Goal: Information Seeking & Learning: Find specific page/section

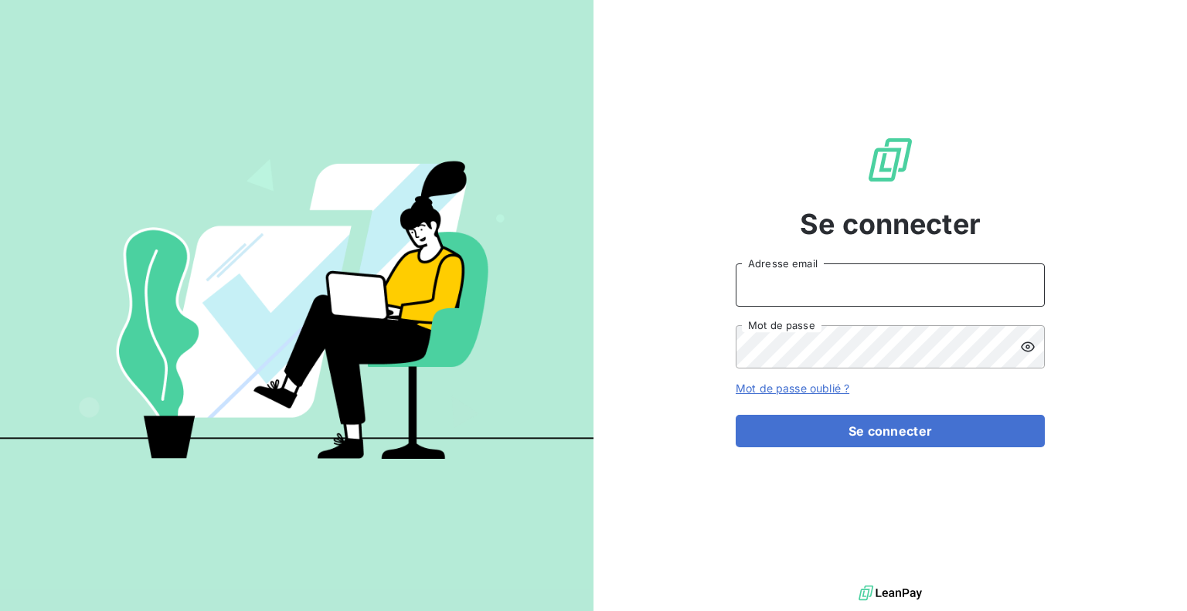
drag, startPoint x: 0, startPoint y: 0, endPoint x: 875, endPoint y: 289, distance: 921.3
click at [875, 289] on input "Adresse email" at bounding box center [890, 285] width 309 height 43
click at [1027, 282] on icon at bounding box center [1027, 284] width 5 height 9
type input "[EMAIL_ADDRESS][DOMAIN_NAME]"
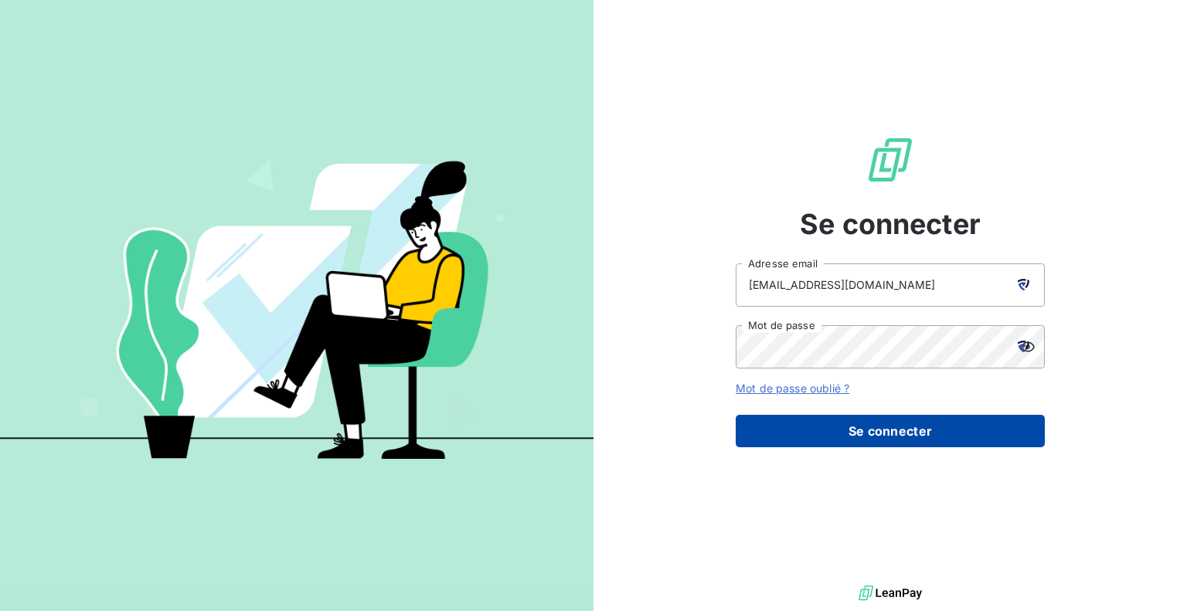
click at [846, 429] on button "Se connecter" at bounding box center [890, 431] width 309 height 32
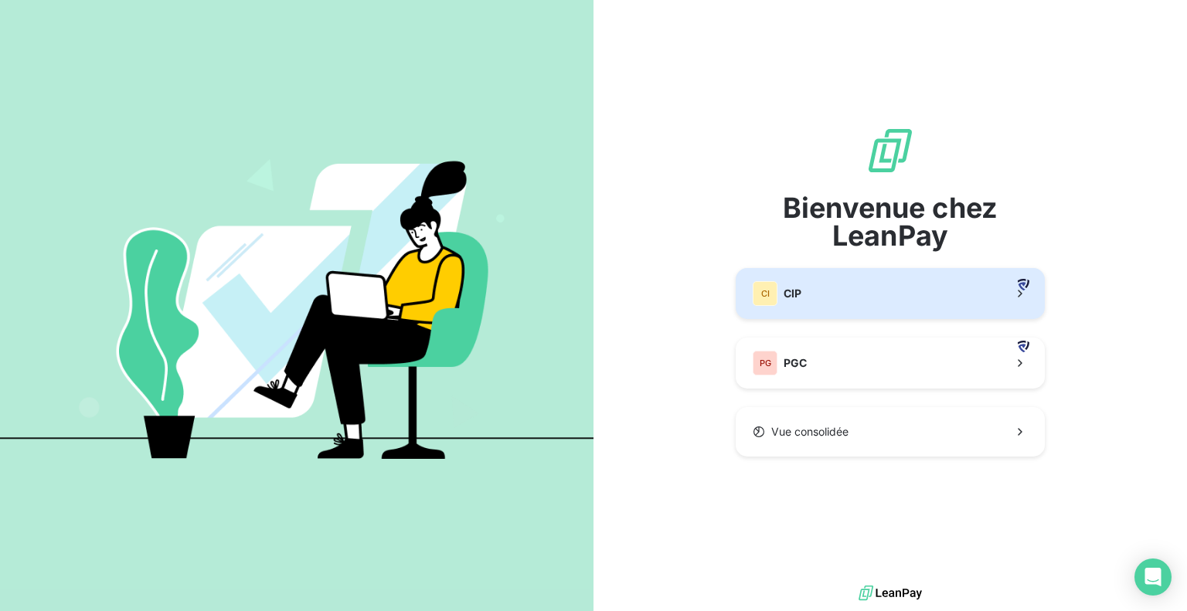
click at [846, 311] on button "CI CIP" at bounding box center [890, 293] width 309 height 51
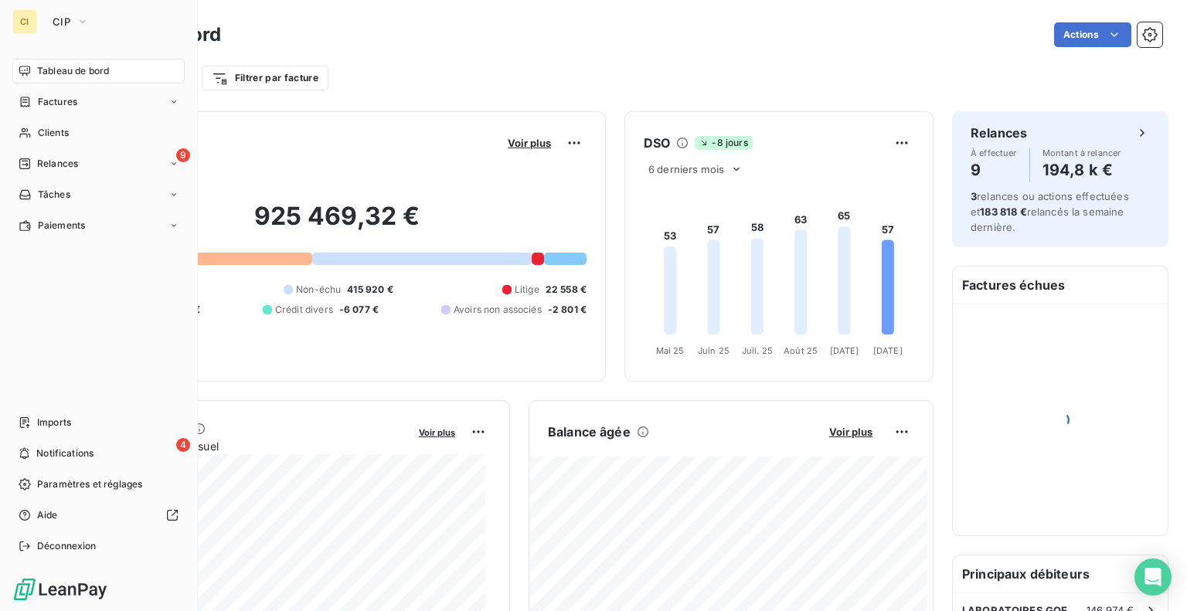
click at [28, 23] on div "CI" at bounding box center [24, 21] width 25 height 25
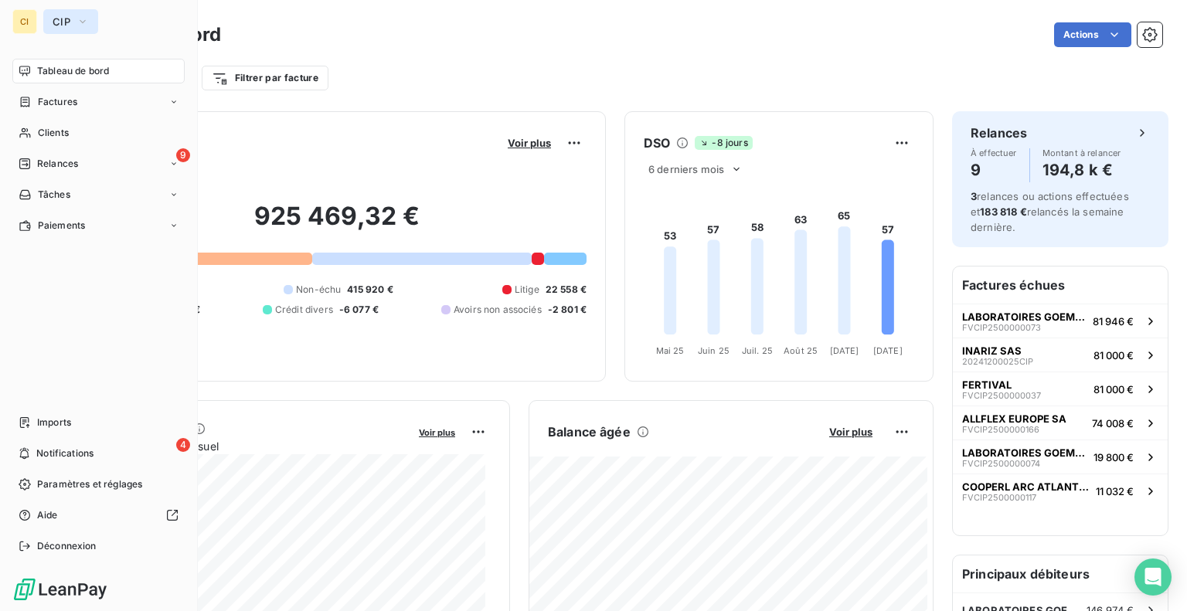
click at [86, 18] on icon "button" at bounding box center [83, 21] width 12 height 15
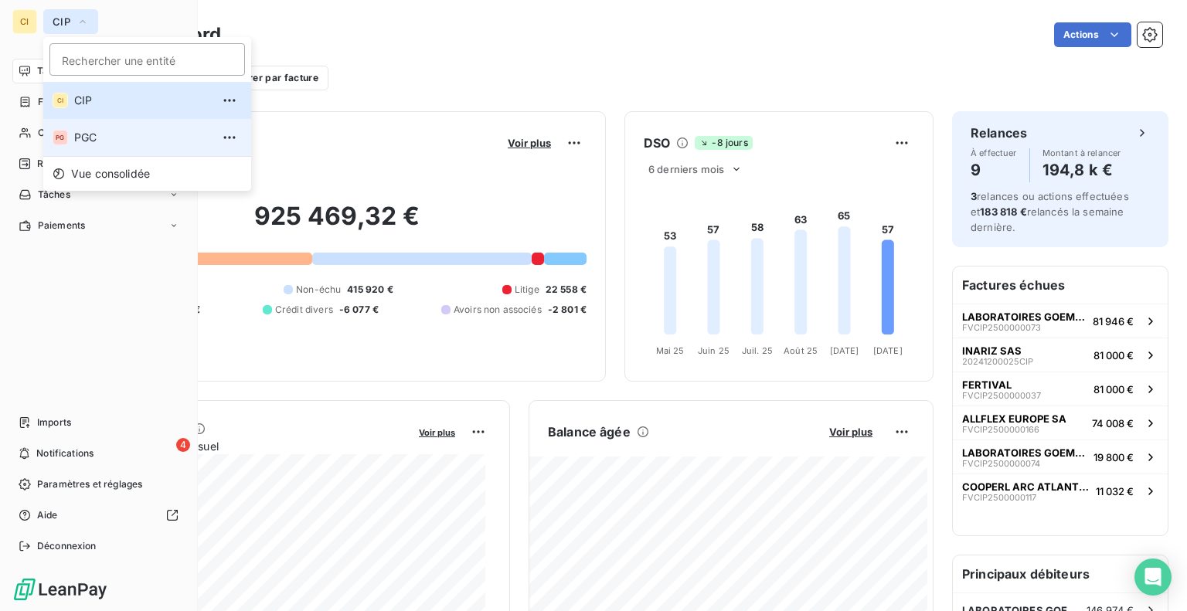
click at [75, 145] on span "PGC" at bounding box center [142, 137] width 137 height 15
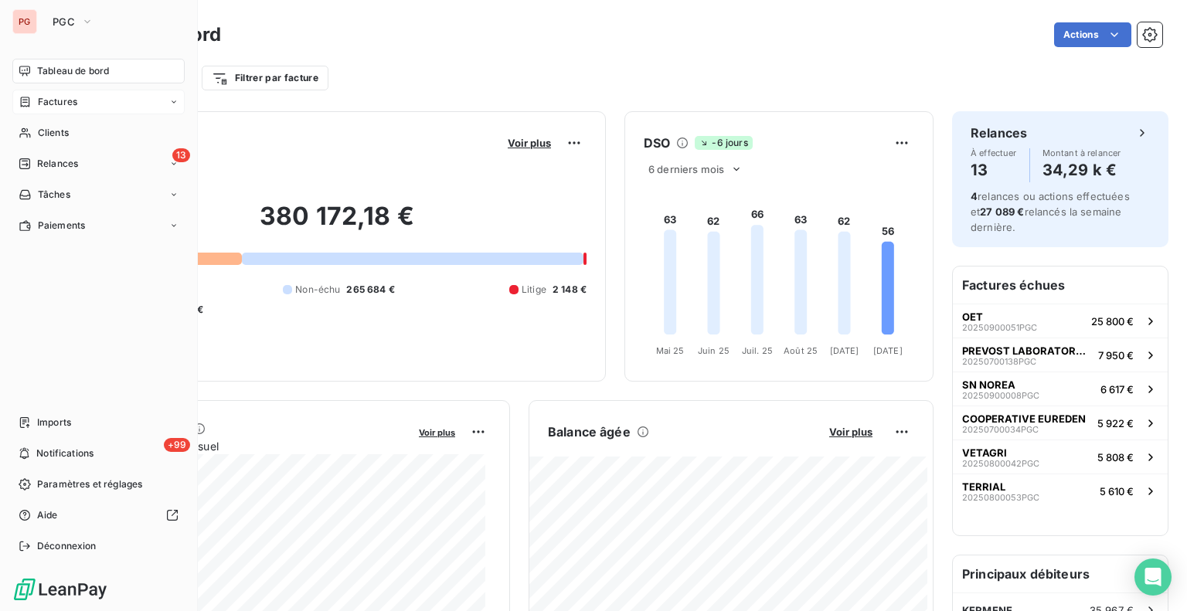
click at [33, 95] on div "Factures" at bounding box center [48, 102] width 59 height 14
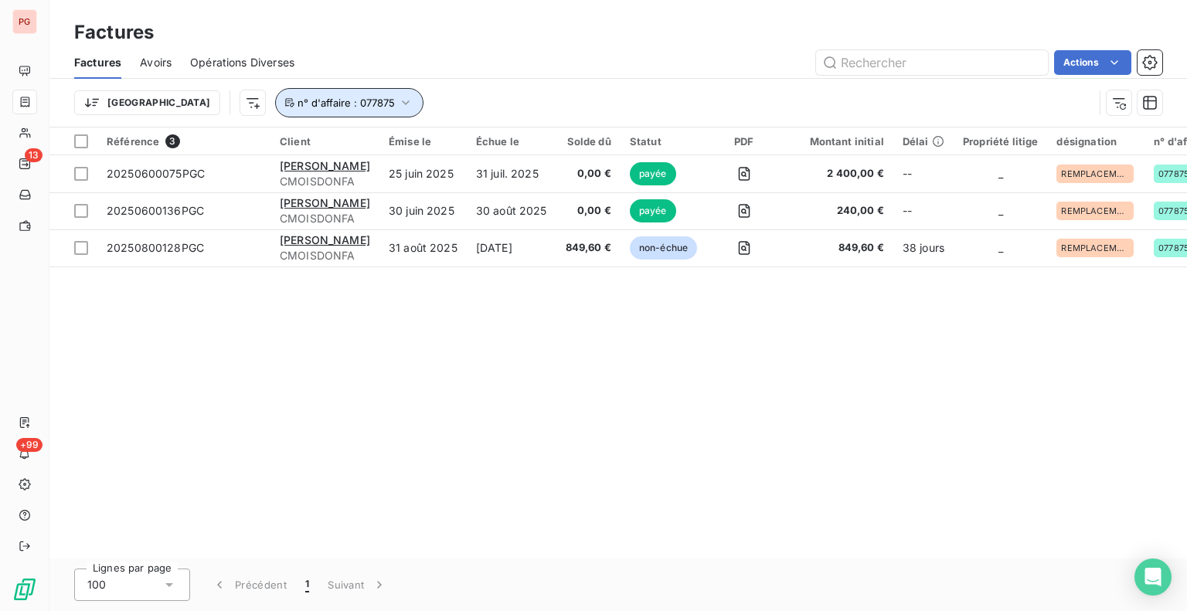
click at [403, 101] on icon "button" at bounding box center [406, 102] width 7 height 5
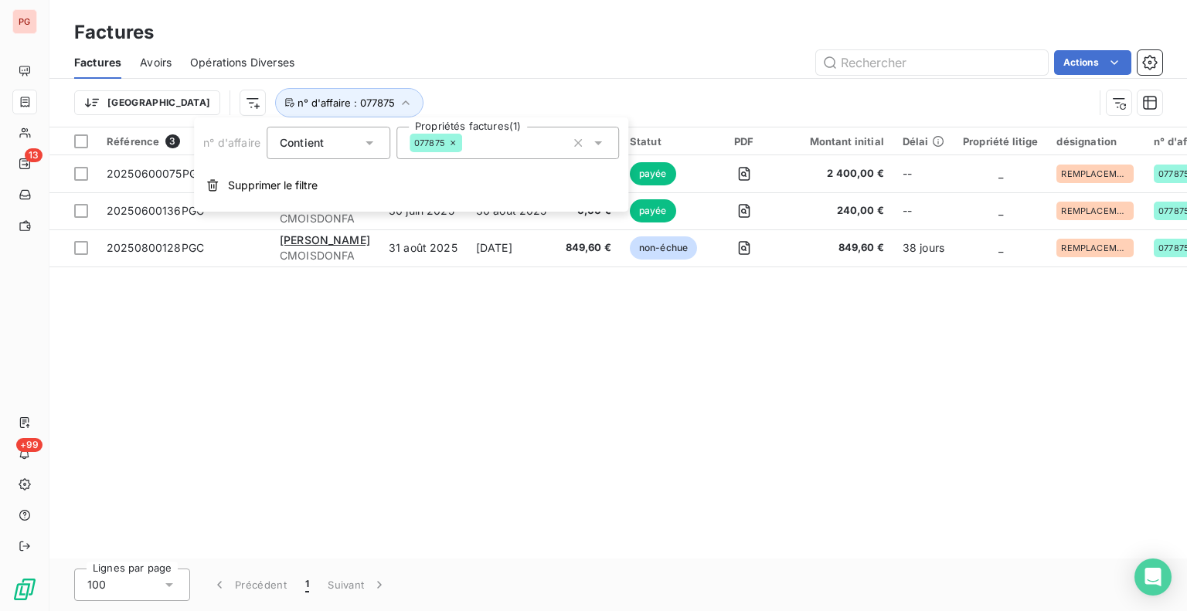
drag, startPoint x: 456, startPoint y: 144, endPoint x: 446, endPoint y: 146, distance: 10.3
click at [455, 144] on icon at bounding box center [452, 142] width 9 height 9
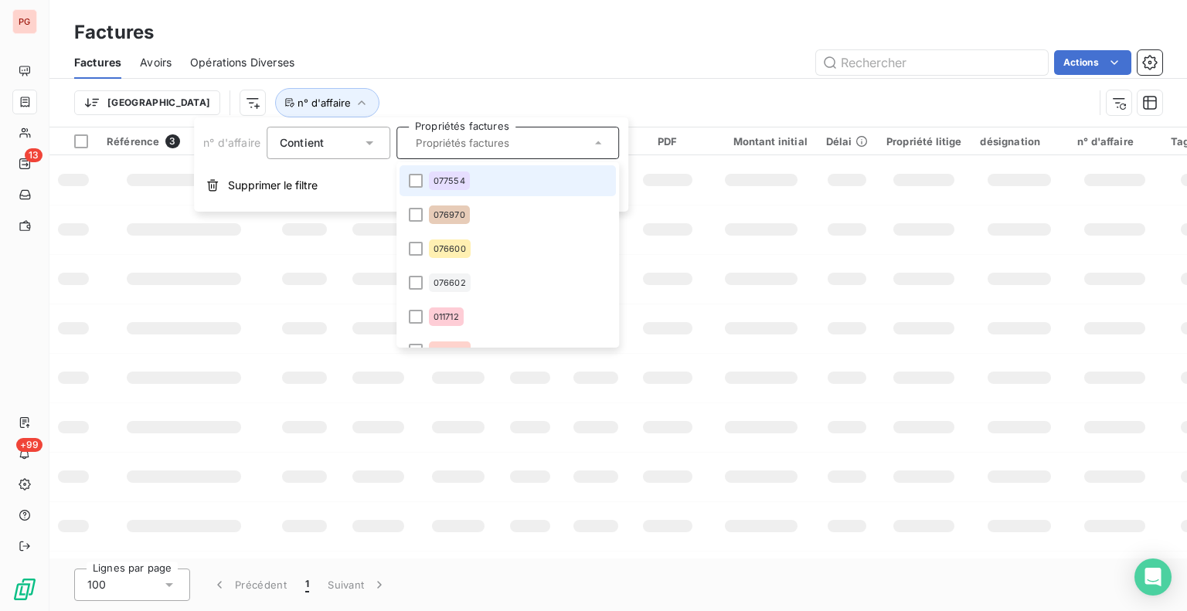
click at [444, 148] on input "text" at bounding box center [500, 143] width 181 height 14
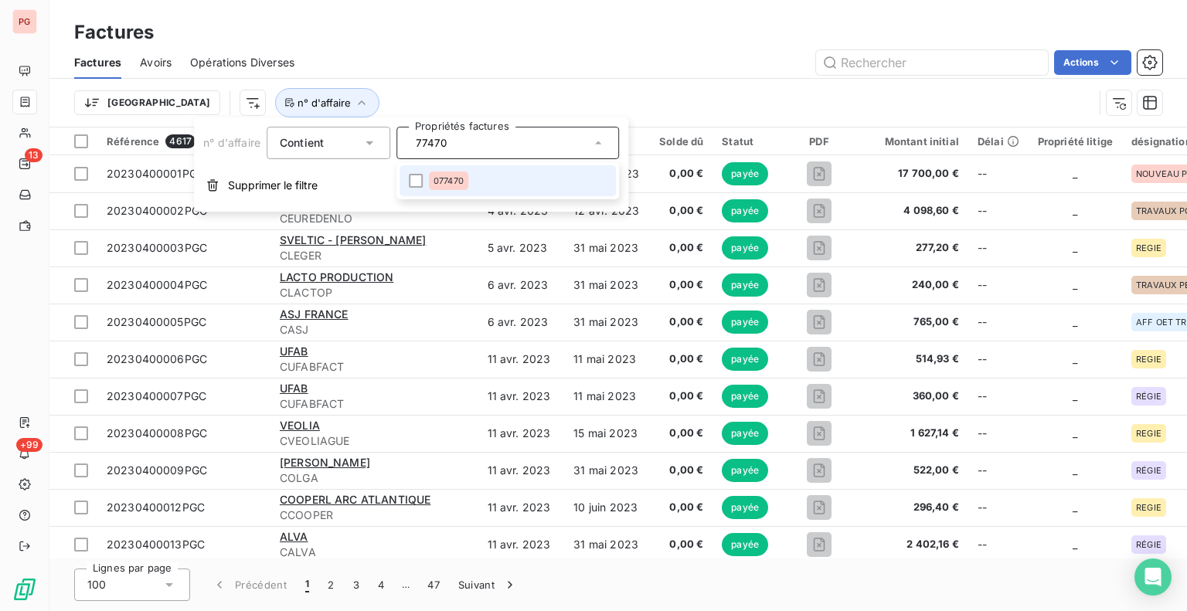
type input "77470"
click at [412, 189] on li "077470" at bounding box center [508, 180] width 216 height 31
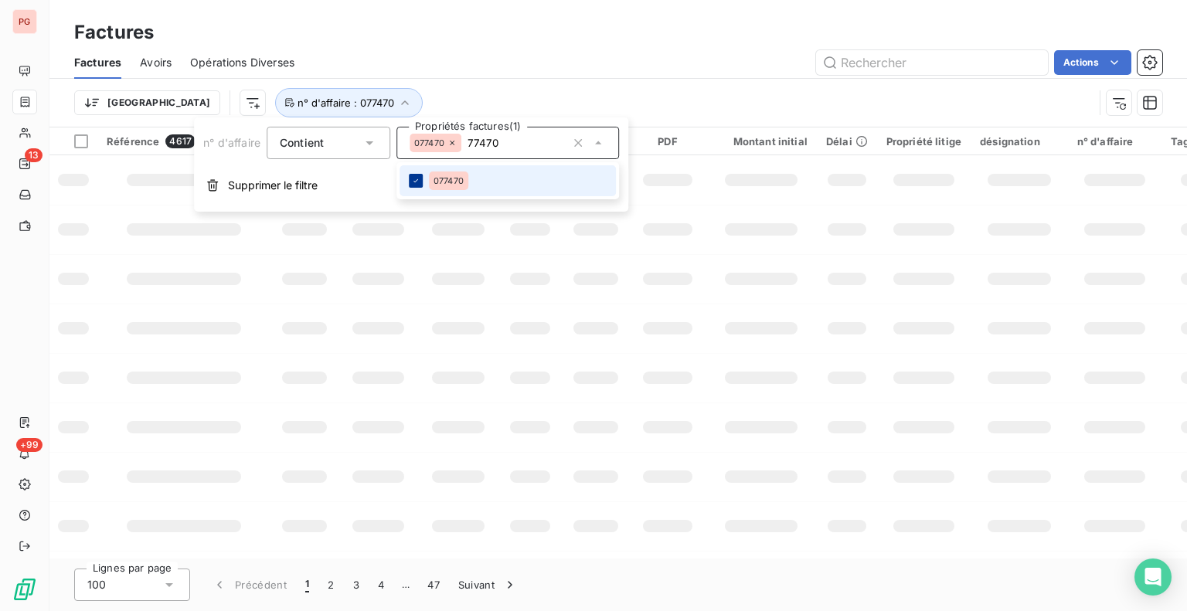
click at [417, 185] on icon at bounding box center [415, 180] width 9 height 9
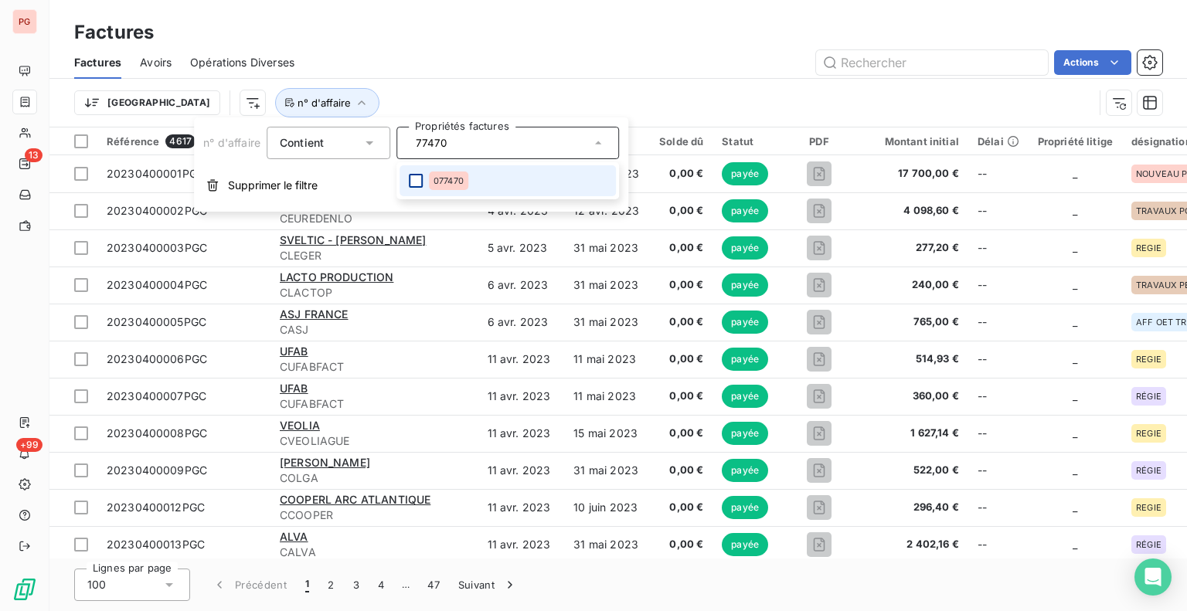
click at [417, 184] on div at bounding box center [416, 181] width 14 height 14
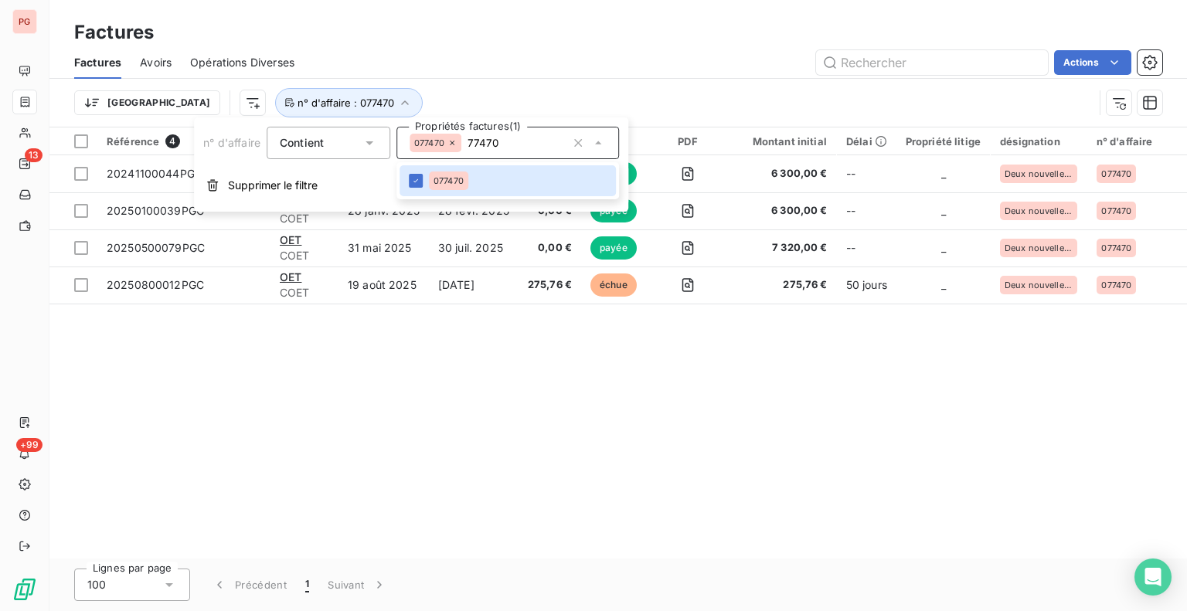
click at [577, 111] on div "Trier n° d'affaire : 077470" at bounding box center [583, 102] width 1019 height 29
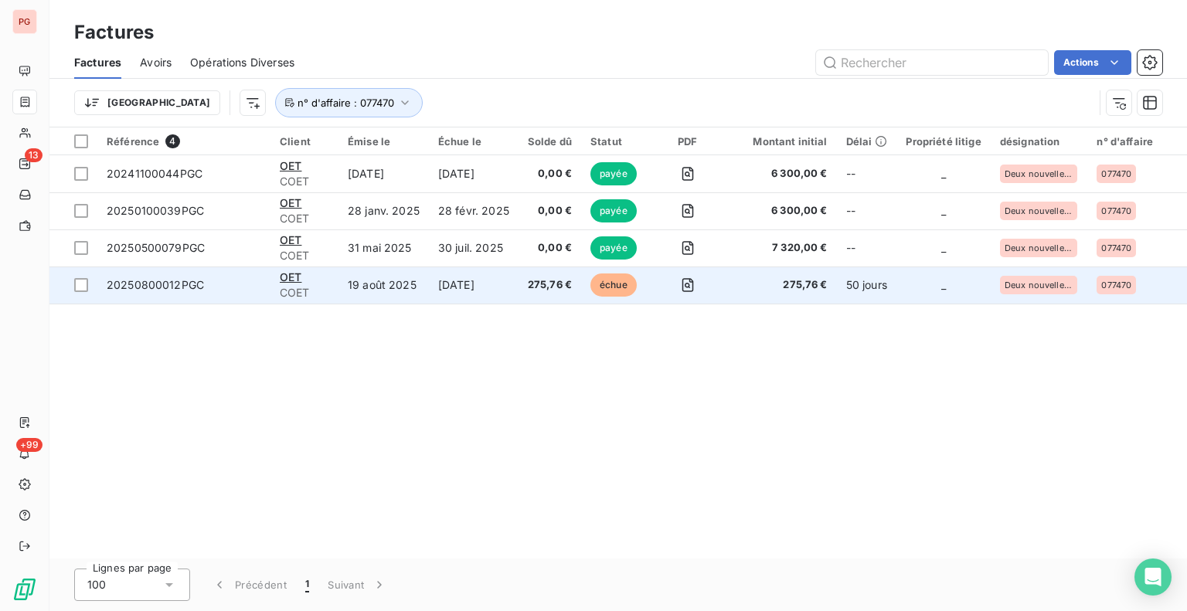
click at [548, 290] on span "275,76 €" at bounding box center [550, 284] width 44 height 15
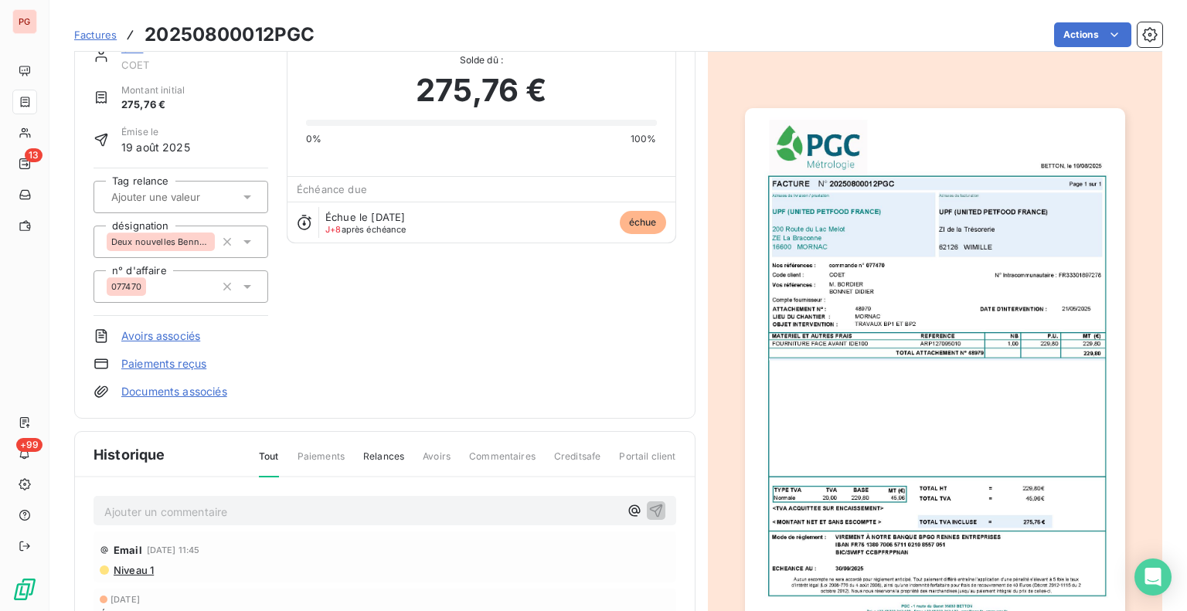
scroll to position [77, 0]
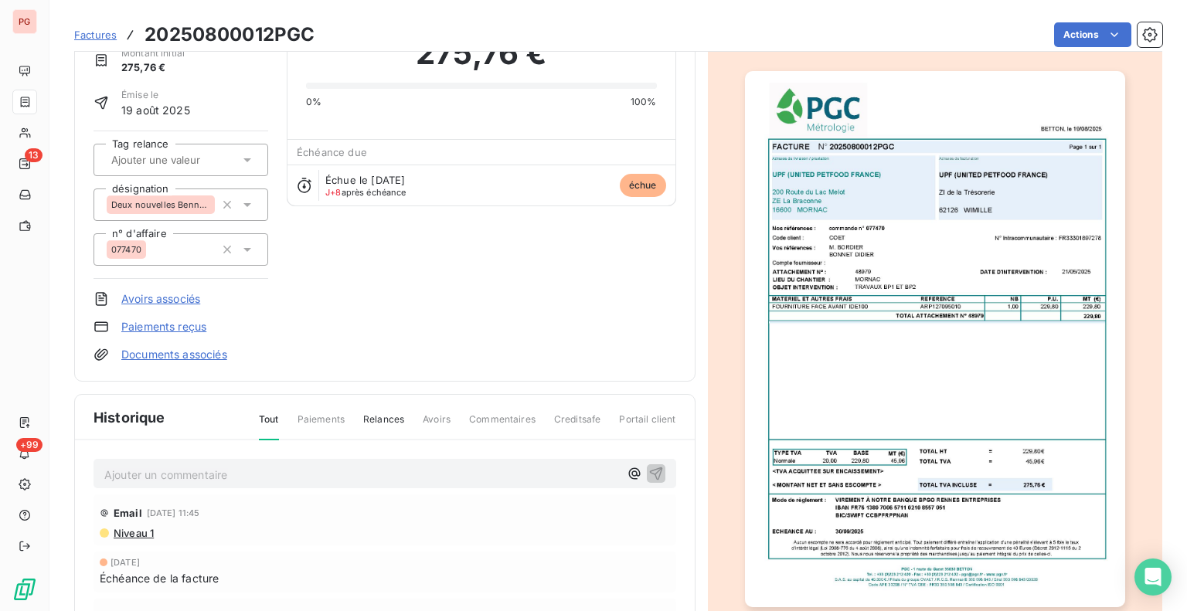
click at [985, 389] on img "button" at bounding box center [935, 339] width 380 height 536
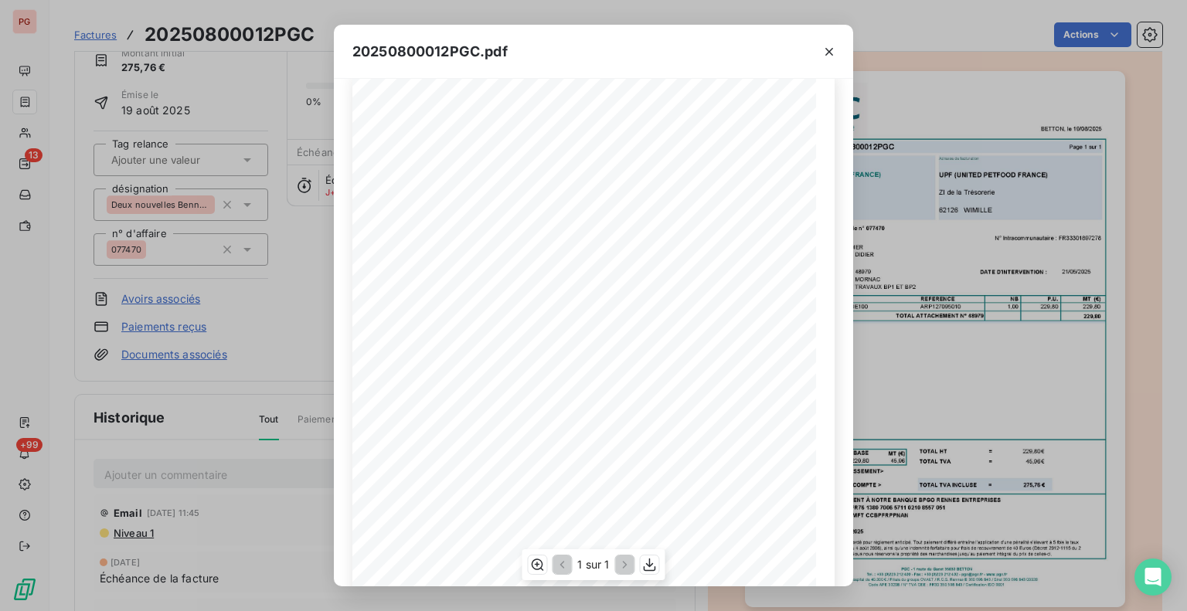
scroll to position [0, 0]
click at [287, 262] on div "20250800012PGC.pdf FACTURE N° 20250800012PGC Page 1 sur 1 BETTON, le [DATE] Com…" at bounding box center [593, 305] width 1187 height 611
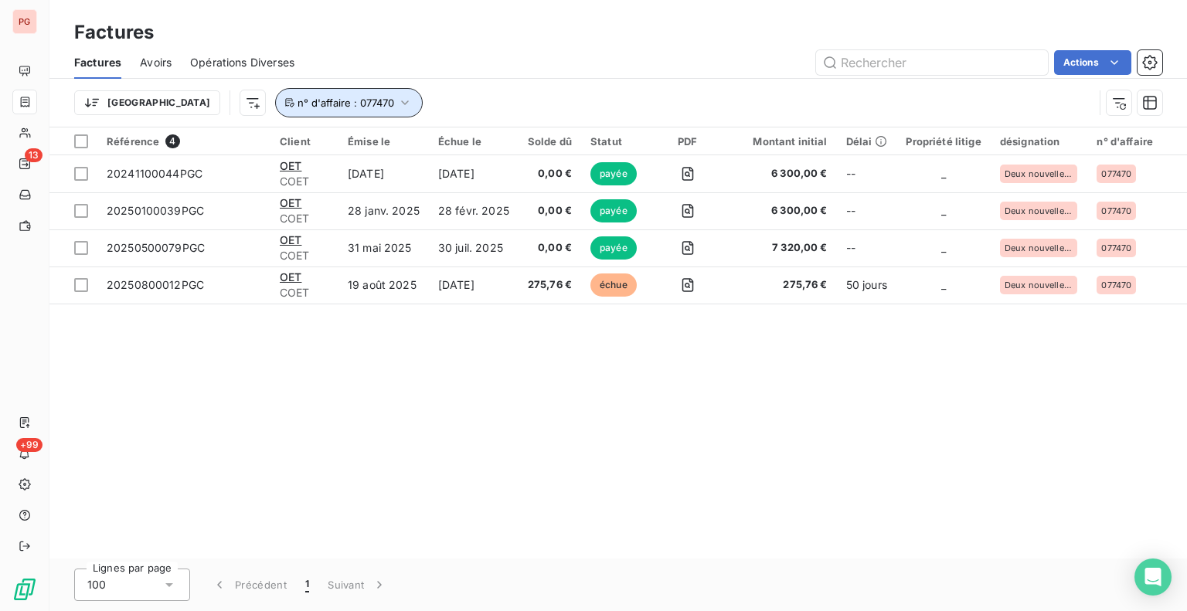
click at [397, 104] on icon "button" at bounding box center [404, 102] width 15 height 15
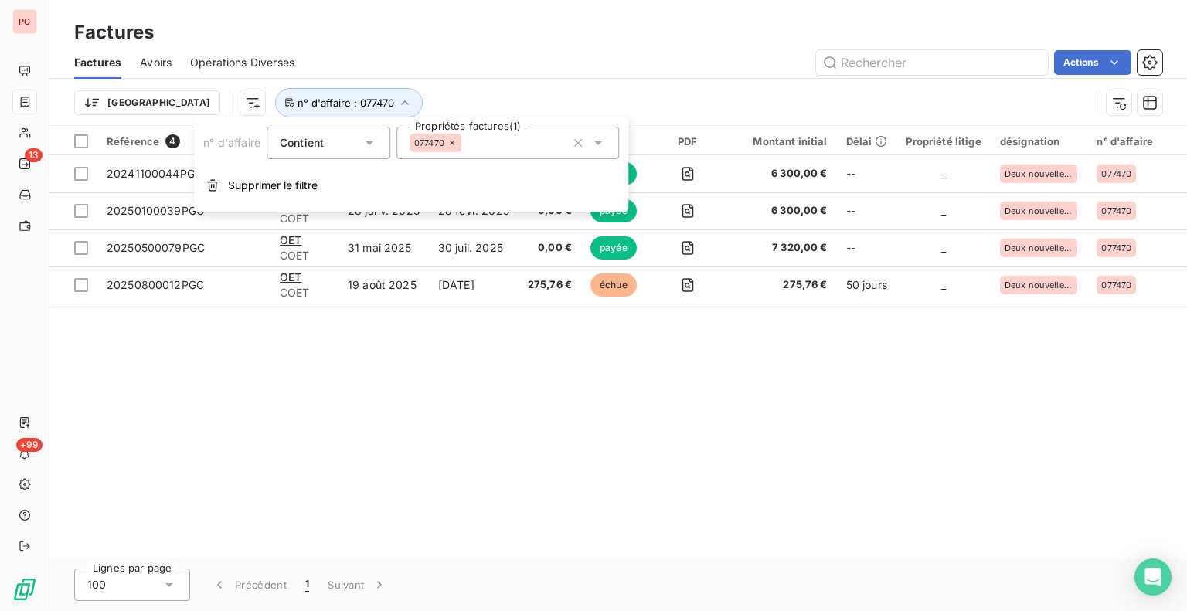
click at [451, 138] on icon at bounding box center [451, 142] width 9 height 9
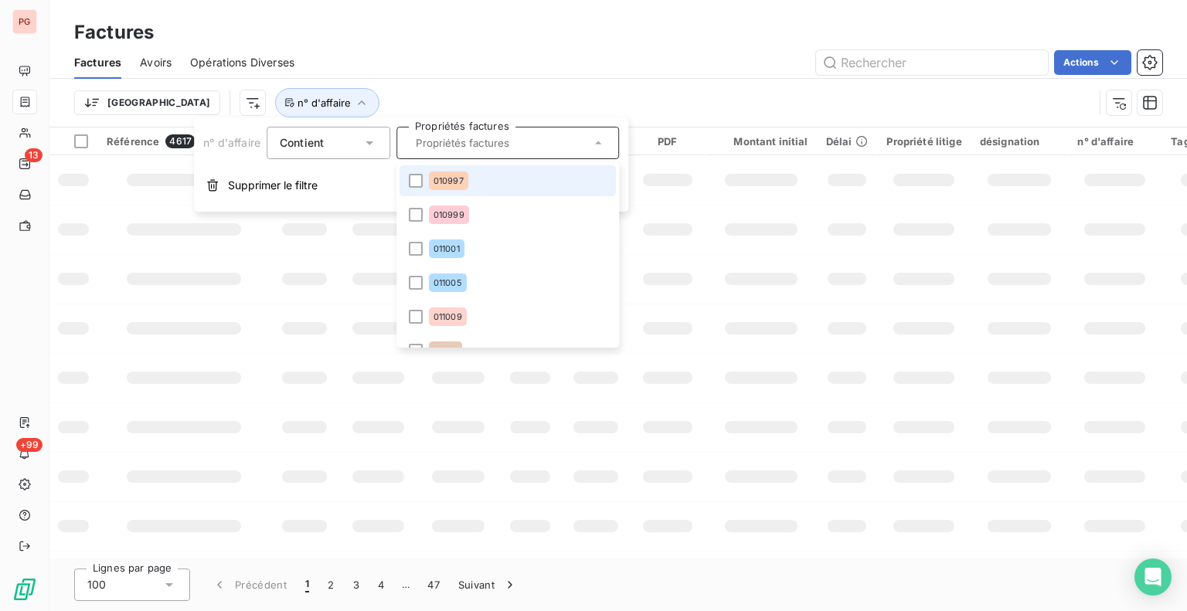
click at [455, 145] on input "text" at bounding box center [500, 143] width 181 height 14
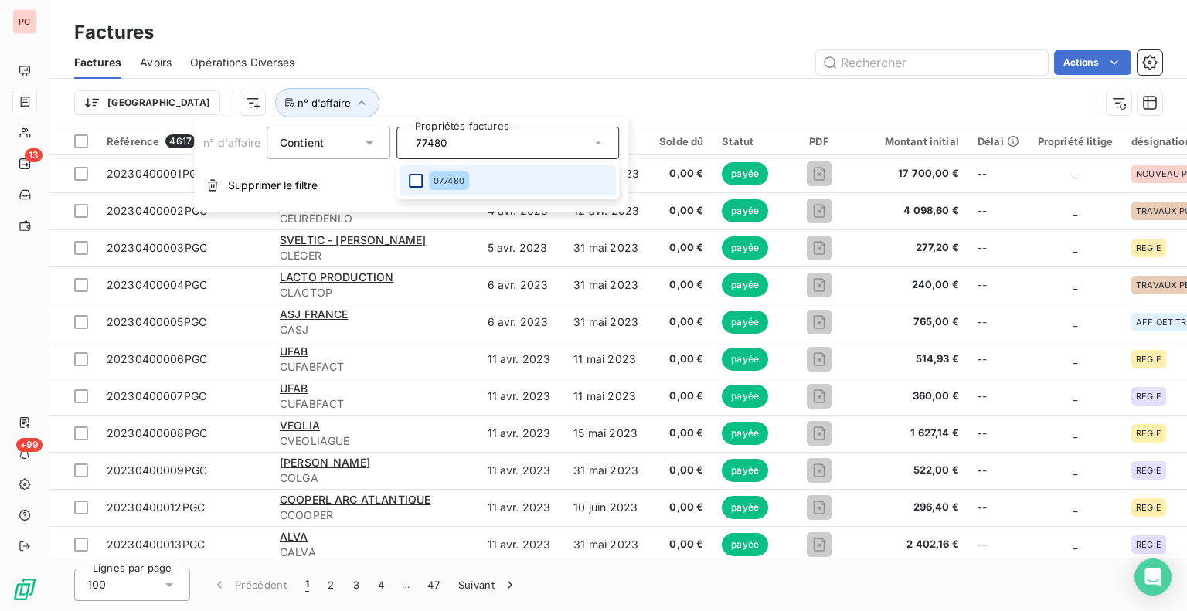
type input "77480"
click at [411, 175] on div at bounding box center [416, 181] width 14 height 14
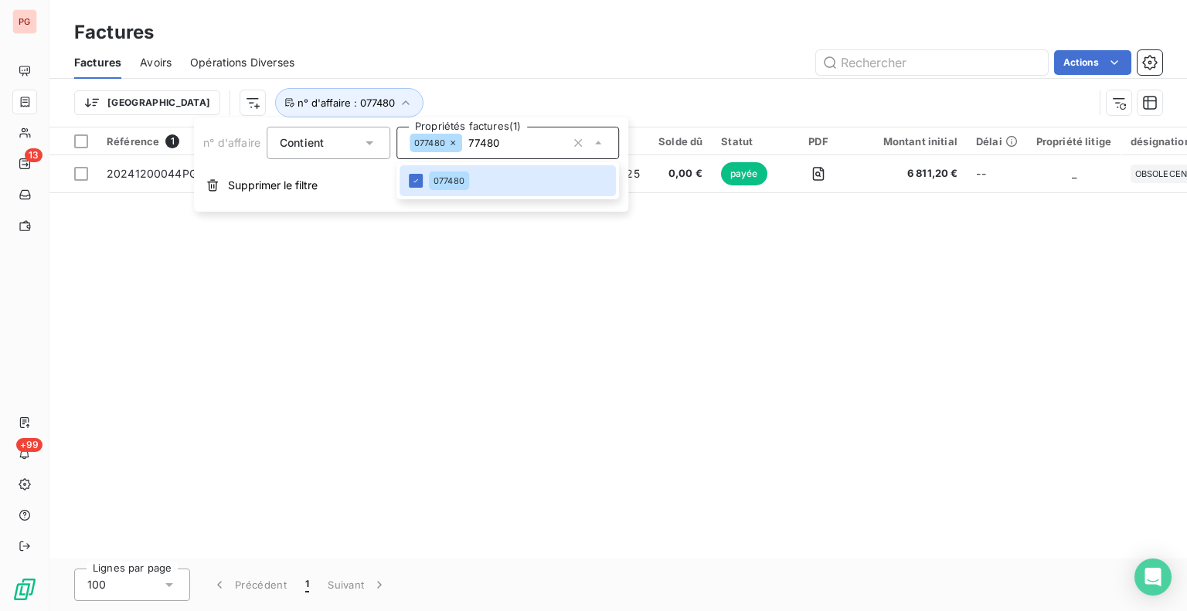
click at [505, 109] on div "Trier n° d'affaire : 077480" at bounding box center [583, 102] width 1019 height 29
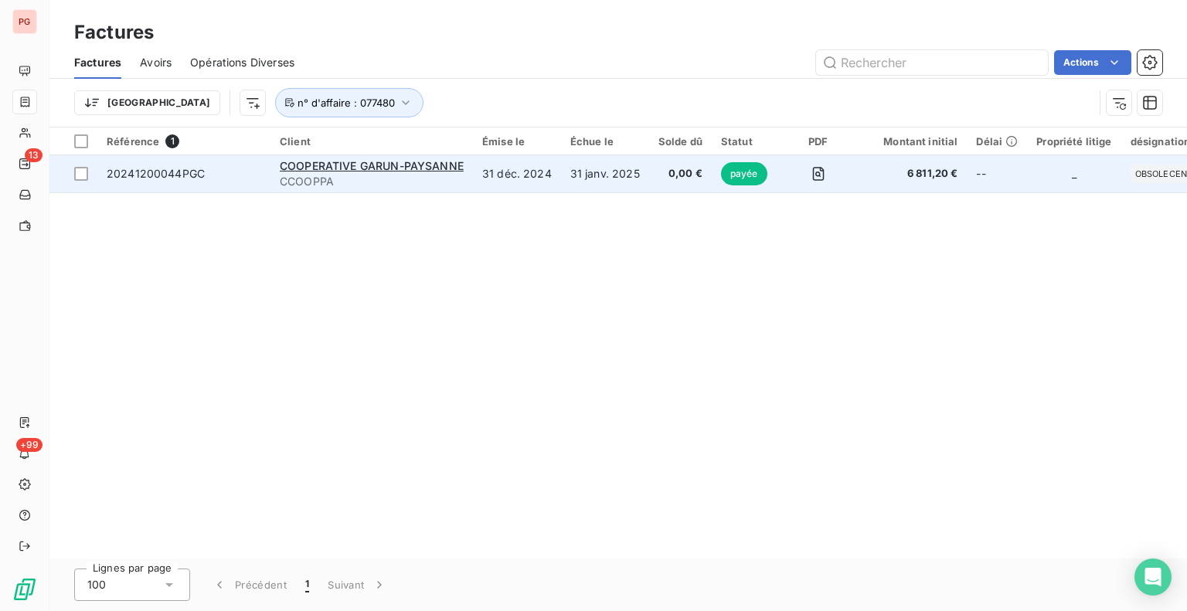
click at [538, 187] on td "31 déc. 2024" at bounding box center [517, 173] width 88 height 37
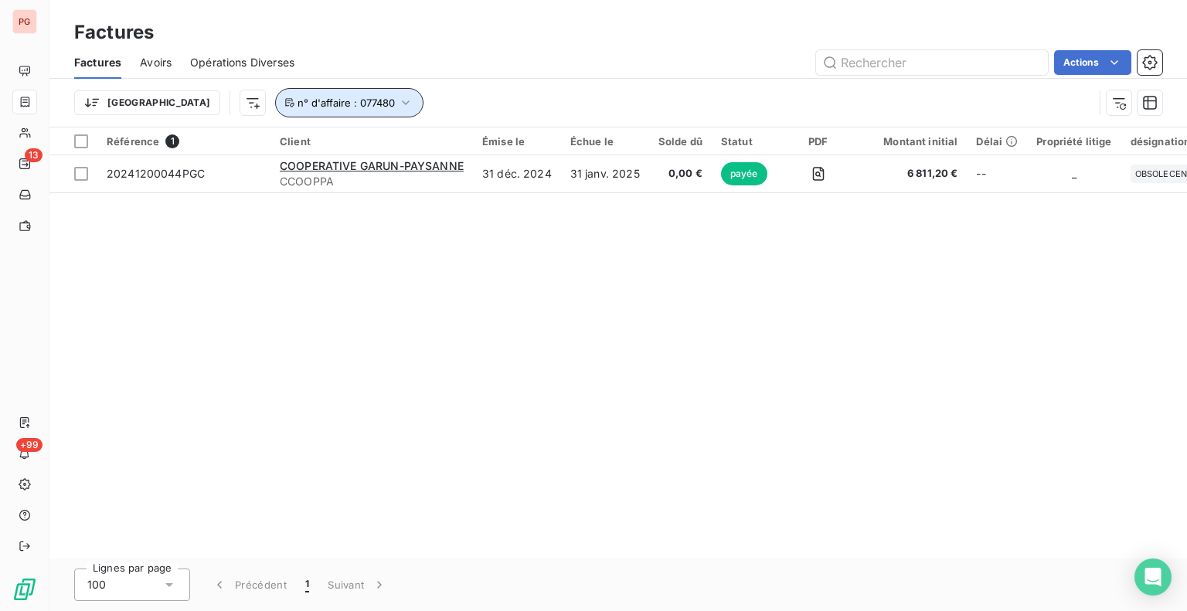
click at [398, 100] on icon "button" at bounding box center [405, 102] width 15 height 15
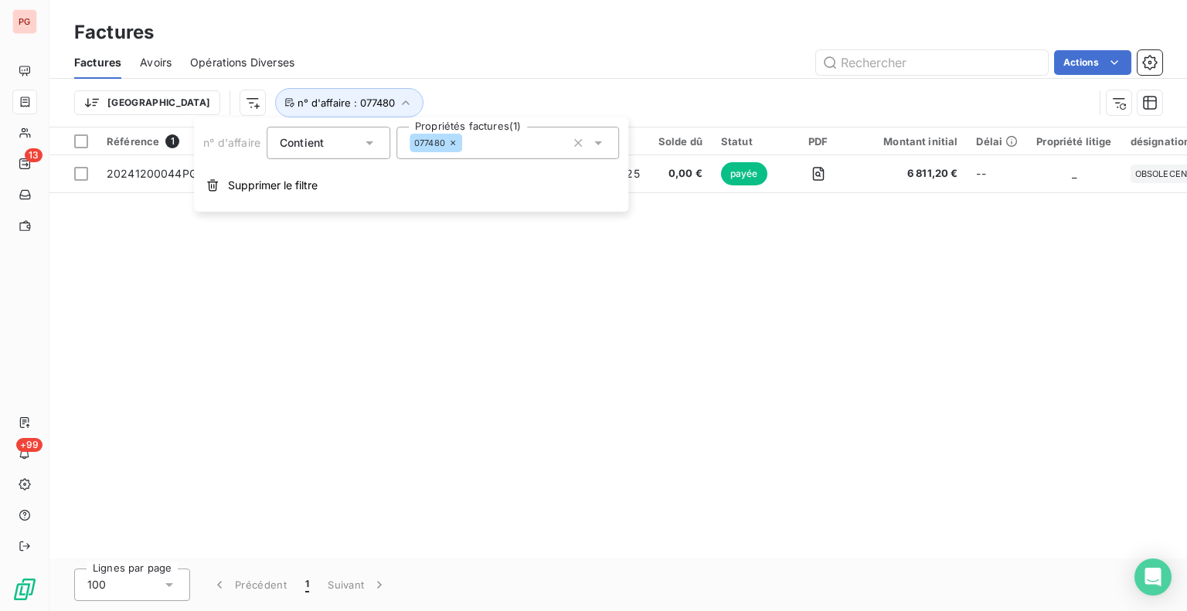
click at [448, 142] on icon at bounding box center [452, 142] width 9 height 9
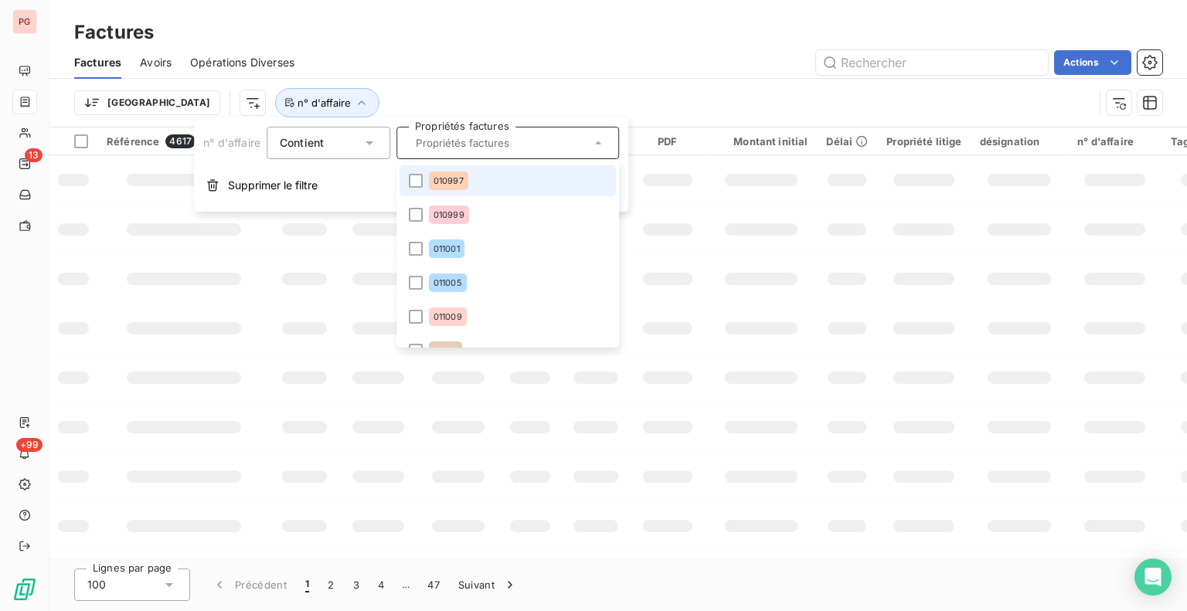
click at [451, 148] on input "text" at bounding box center [500, 143] width 181 height 14
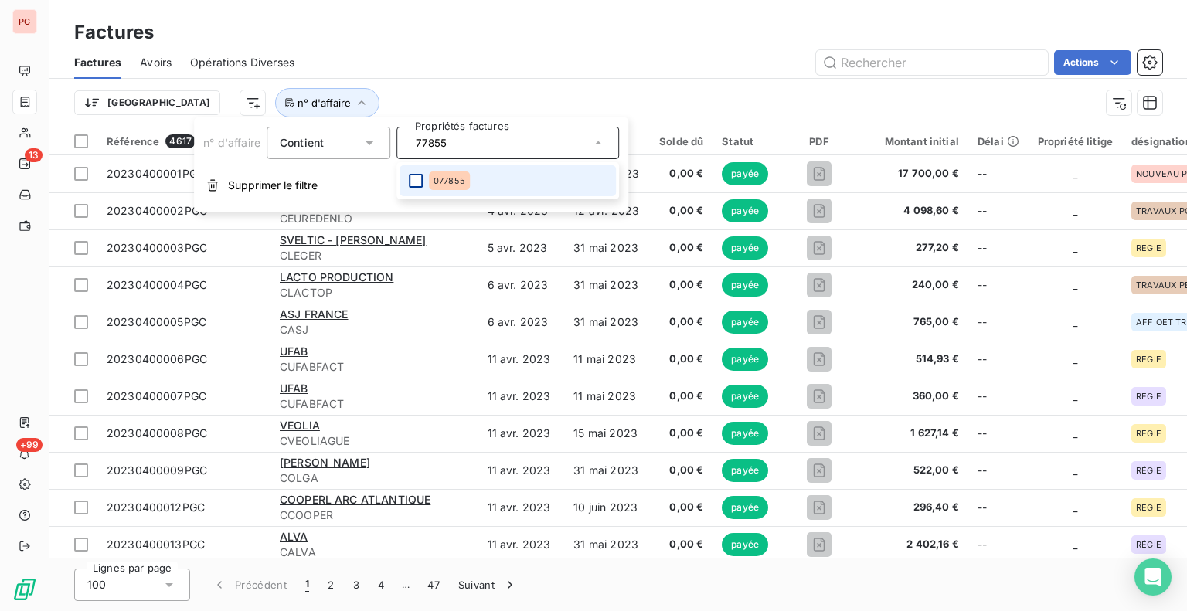
type input "77855"
click at [413, 182] on div at bounding box center [416, 181] width 14 height 14
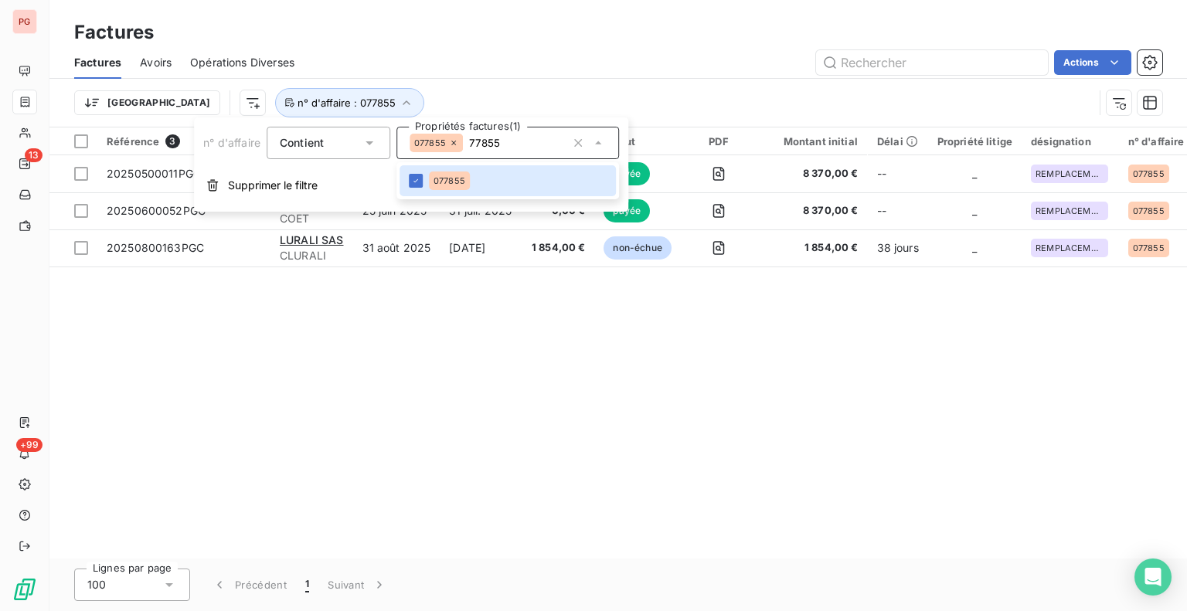
click at [532, 320] on div "Référence 3 Client Émise le Échue le Solde dû Statut PDF Montant initial Délai …" at bounding box center [618, 343] width 1138 height 431
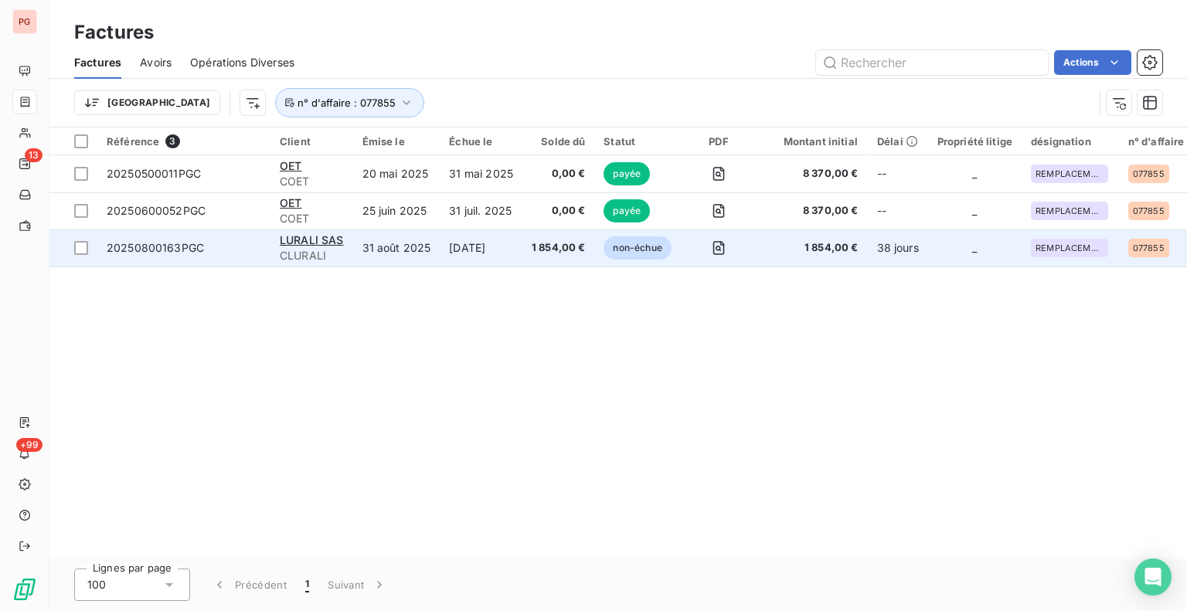
click at [539, 253] on span "1 854,00 €" at bounding box center [559, 247] width 54 height 15
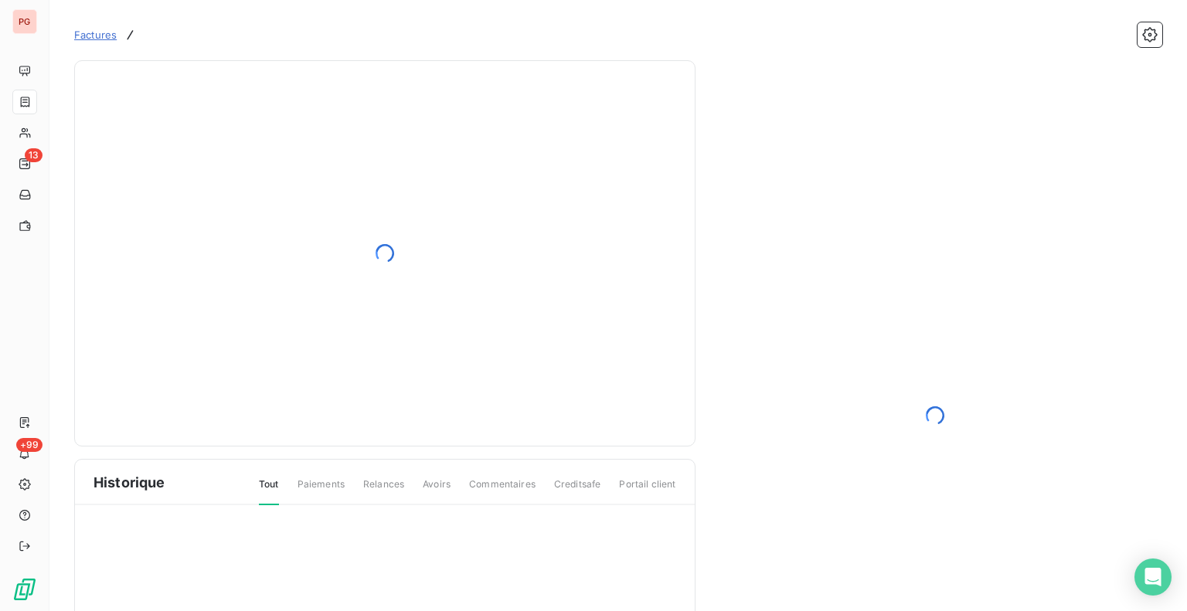
click at [945, 351] on div at bounding box center [935, 416] width 430 height 674
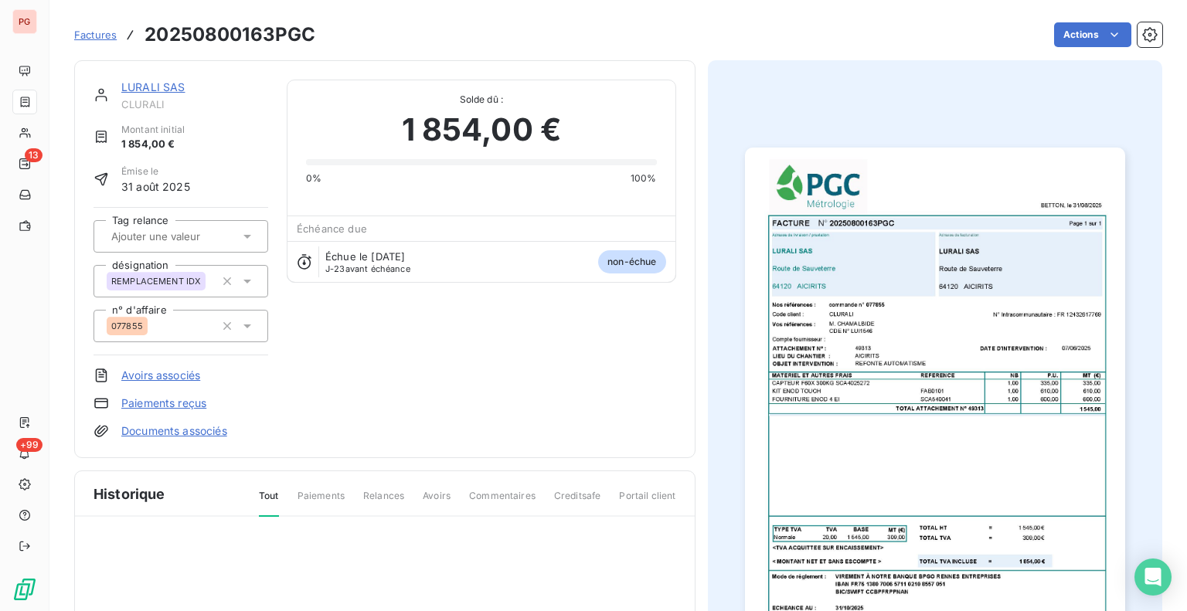
click at [943, 352] on img "button" at bounding box center [935, 416] width 380 height 536
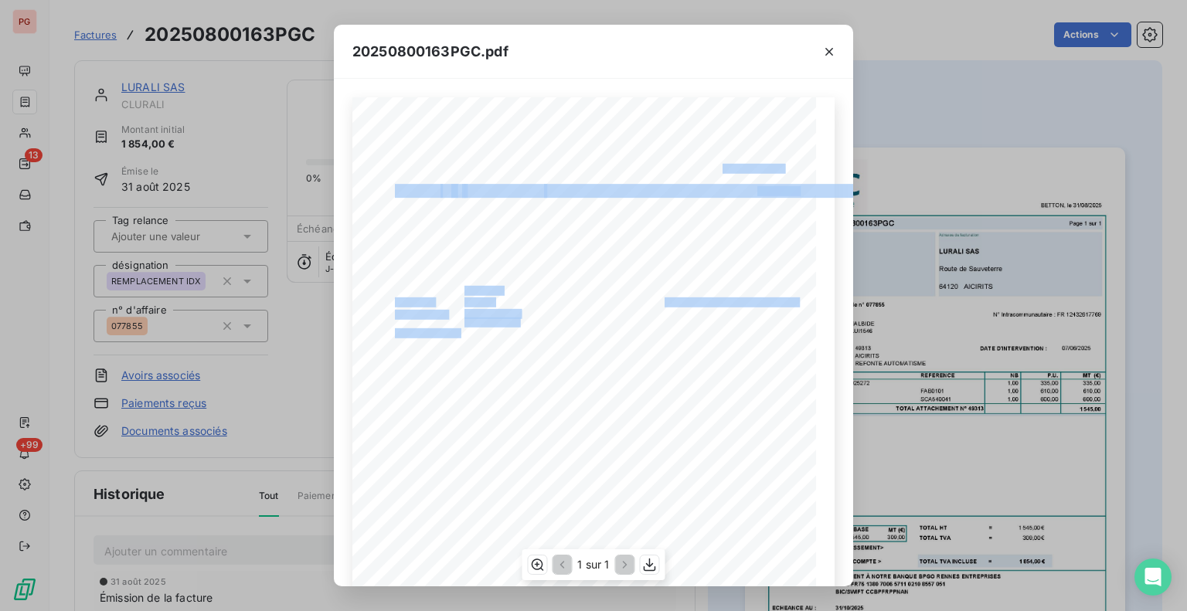
click at [531, 282] on div "FACTURE N° 20250800163PGC Page 1 sur 1 BETTON, le [DATE] Compte fournisseur : N…" at bounding box center [593, 424] width 482 height 655
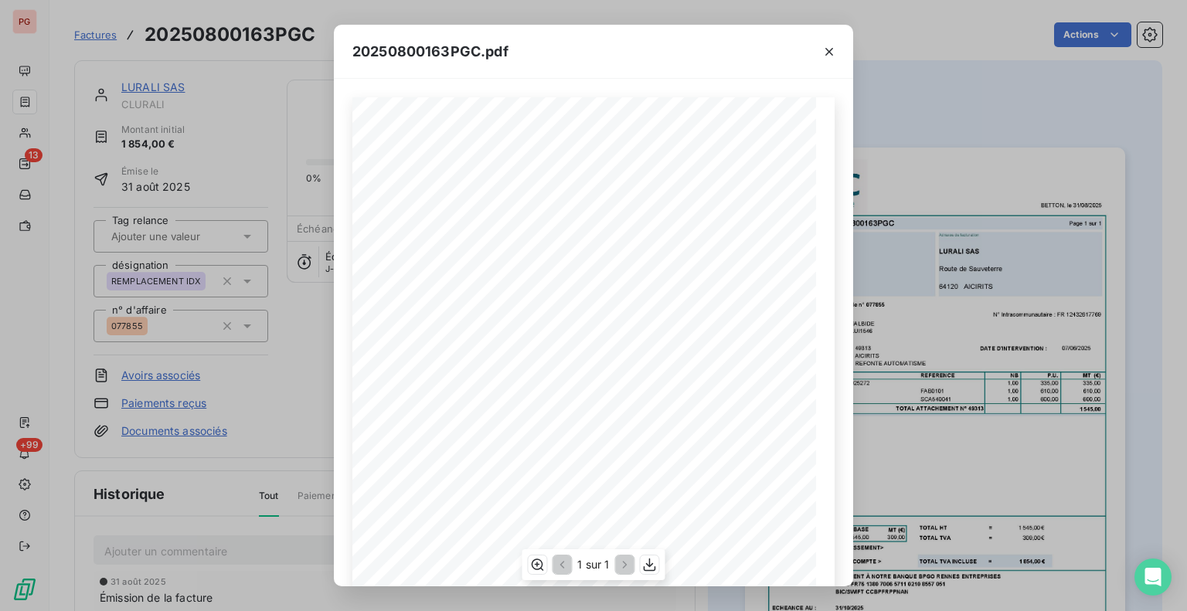
click at [525, 289] on span "077855" at bounding box center [520, 289] width 22 height 7
click at [893, 128] on div "20250800163PGC.pdf FACTURE N° 20250800163PGC Page 1 sur 1 BETTON, le [DATE] Com…" at bounding box center [593, 305] width 1187 height 611
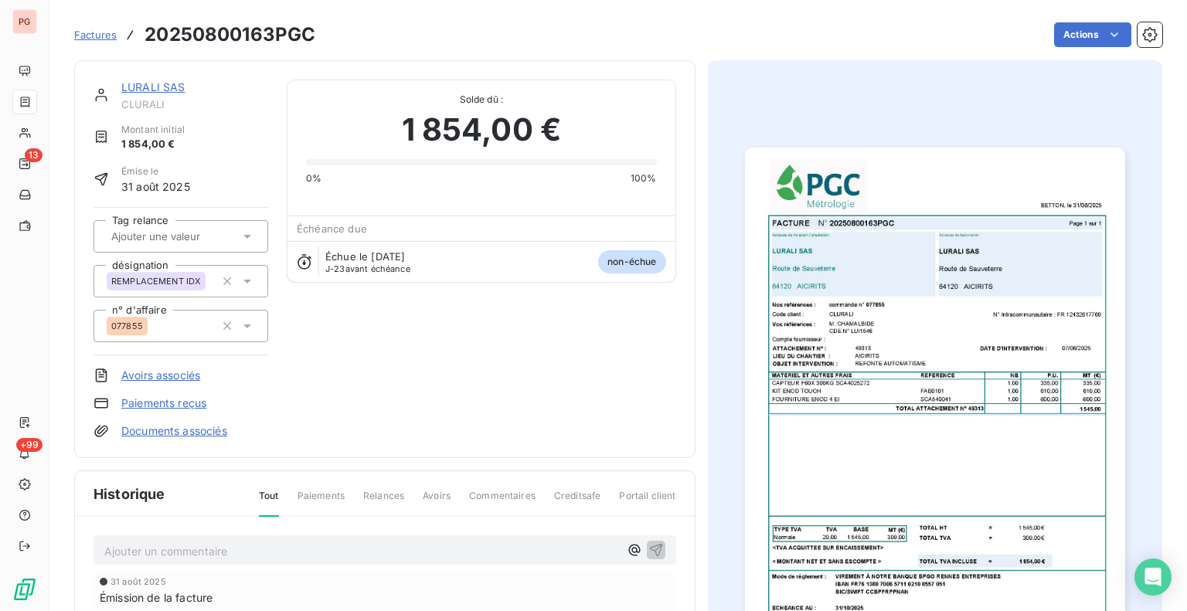
click at [946, 284] on img "button" at bounding box center [935, 416] width 380 height 536
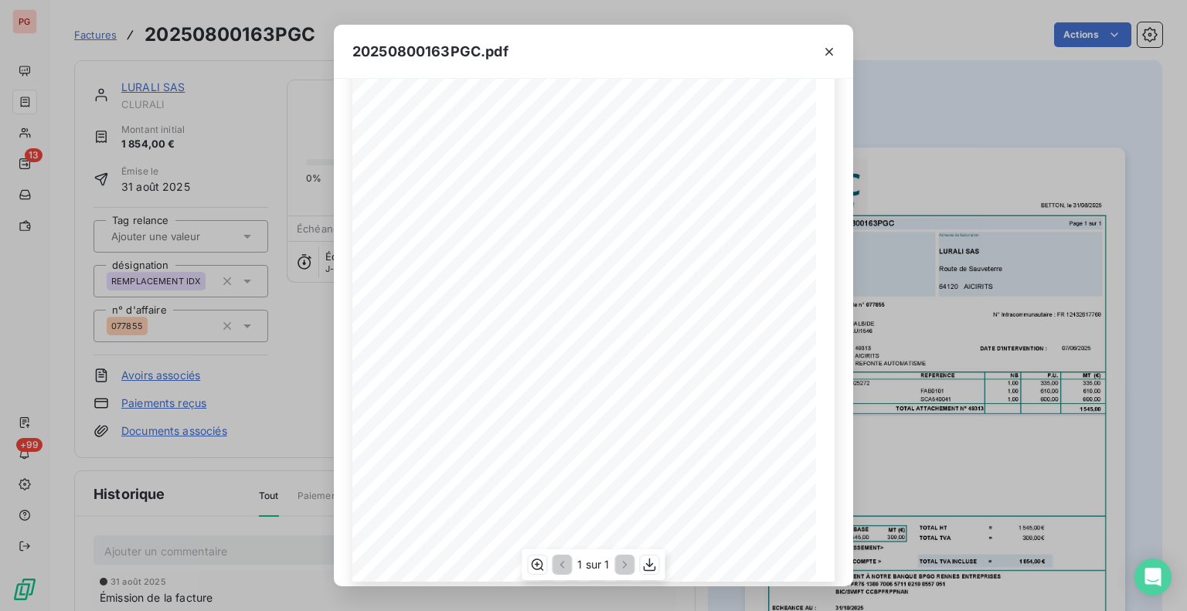
scroll to position [184, 0]
click at [832, 52] on icon "button" at bounding box center [828, 51] width 15 height 15
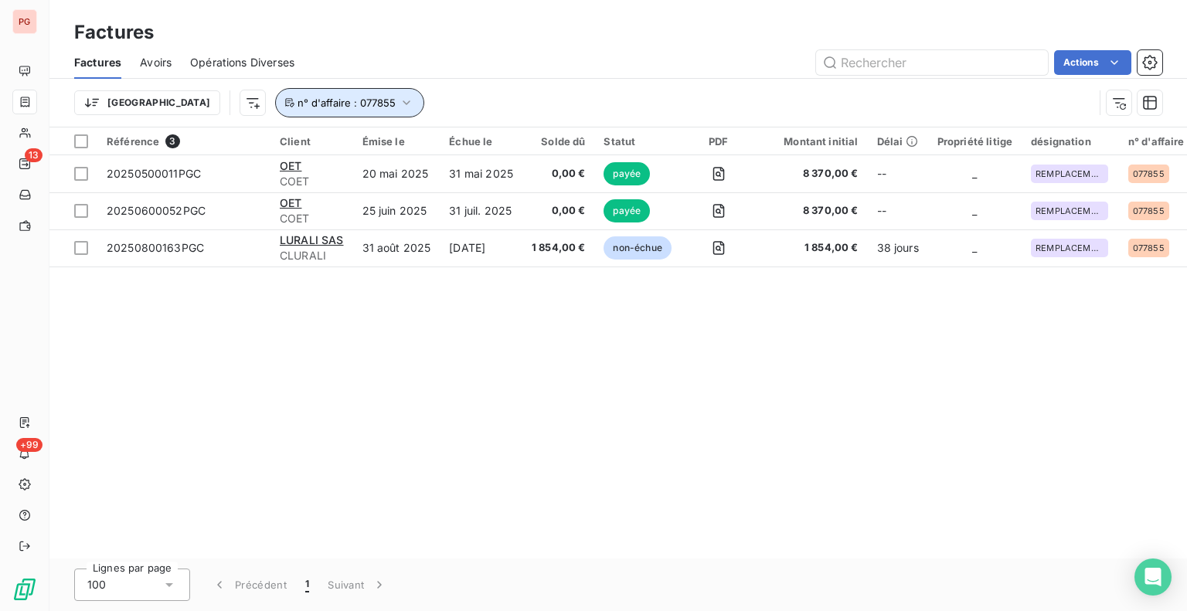
click at [399, 102] on icon "button" at bounding box center [406, 102] width 15 height 15
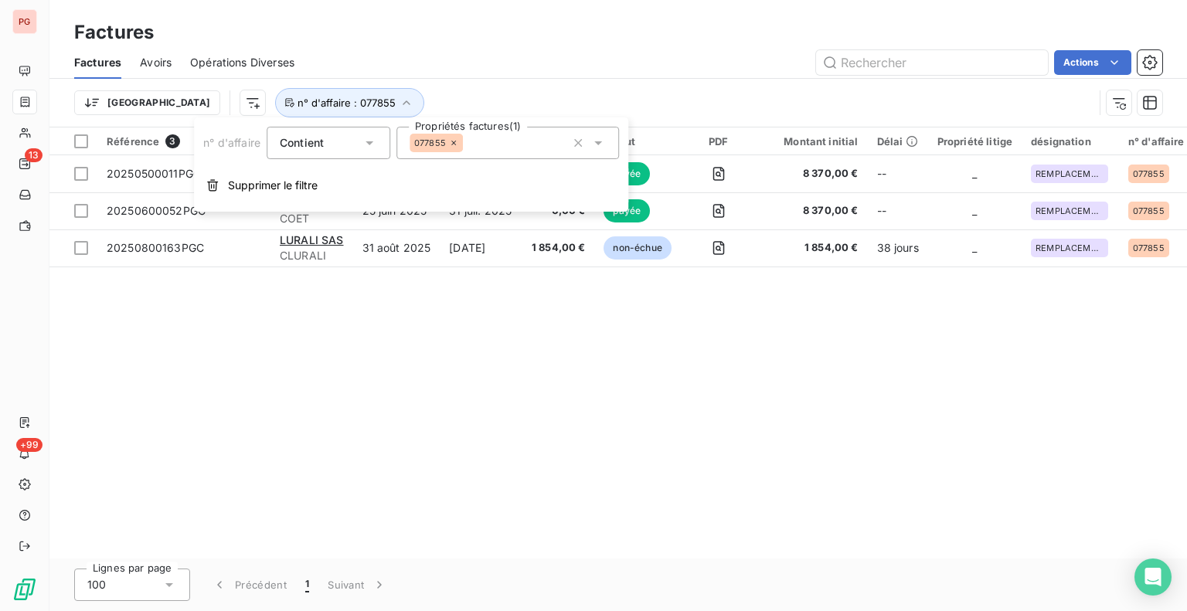
click at [456, 145] on icon at bounding box center [453, 142] width 9 height 9
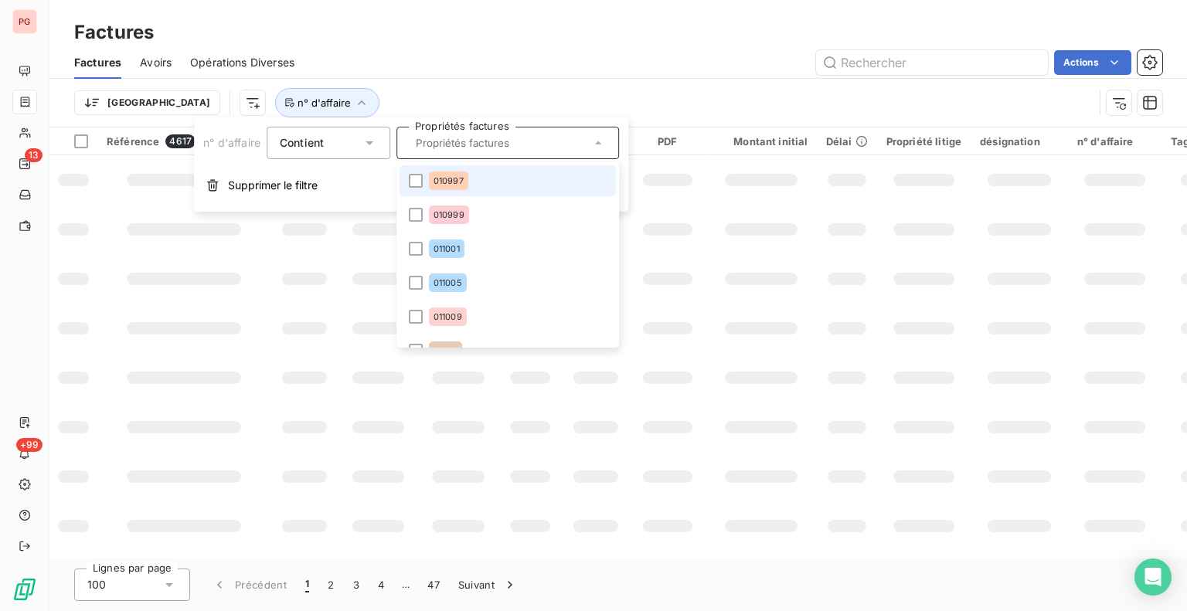
click at [447, 145] on input "text" at bounding box center [500, 143] width 181 height 14
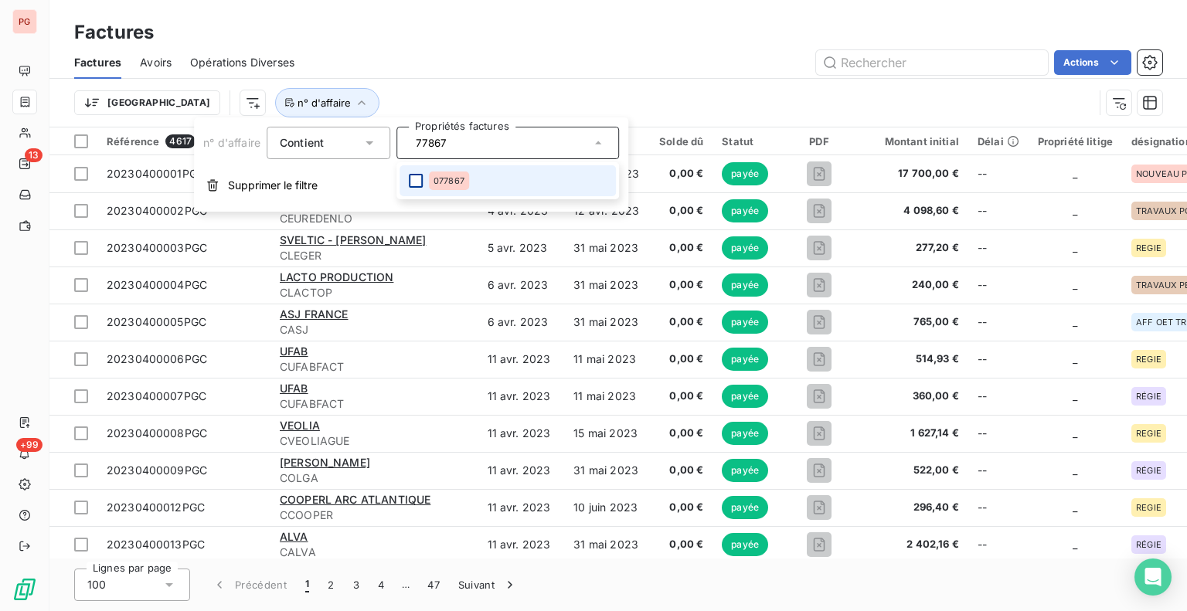
type input "77867"
drag, startPoint x: 416, startPoint y: 185, endPoint x: 507, endPoint y: 138, distance: 102.3
click at [416, 185] on div at bounding box center [416, 181] width 14 height 14
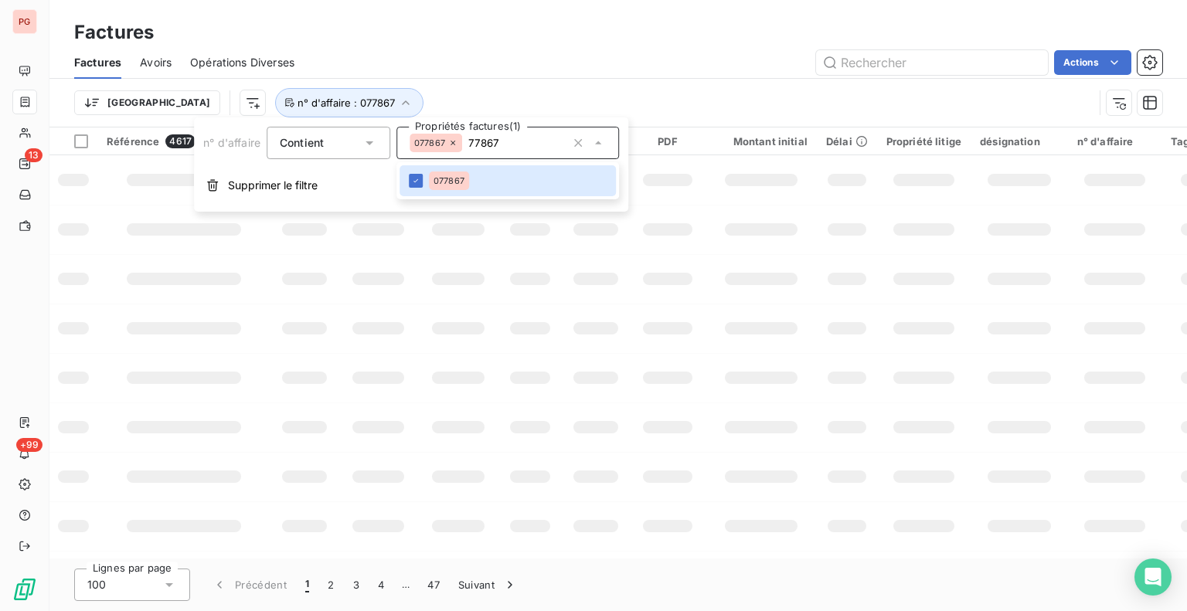
click at [628, 82] on div "Trier n° d'affaire : 077867" at bounding box center [618, 103] width 1088 height 48
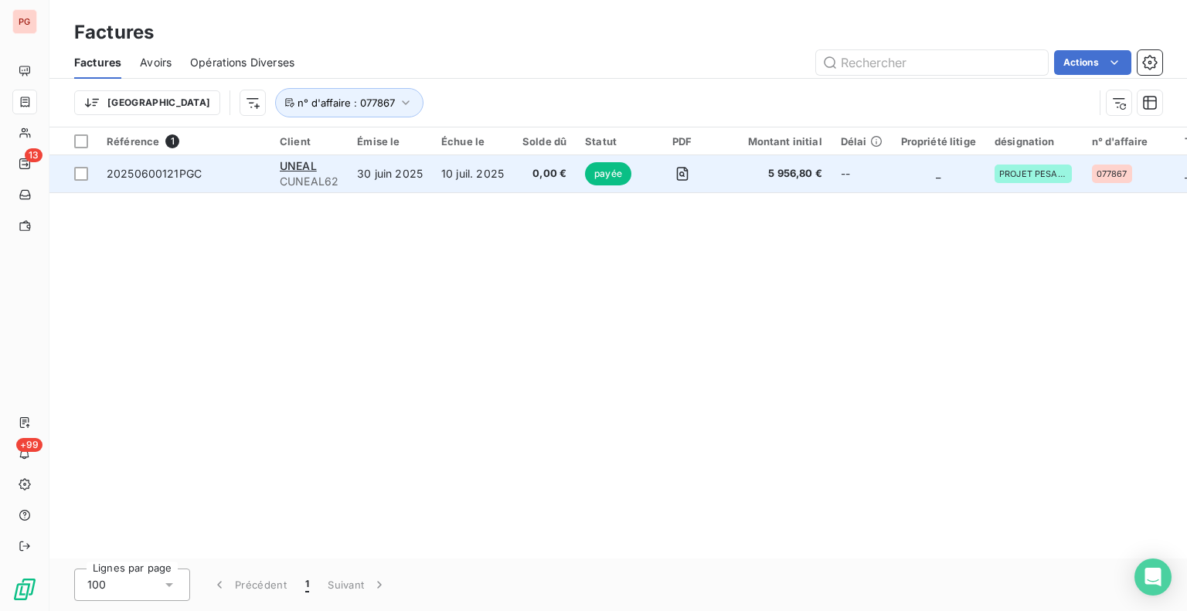
click at [485, 184] on td "10 juil. 2025" at bounding box center [472, 173] width 81 height 37
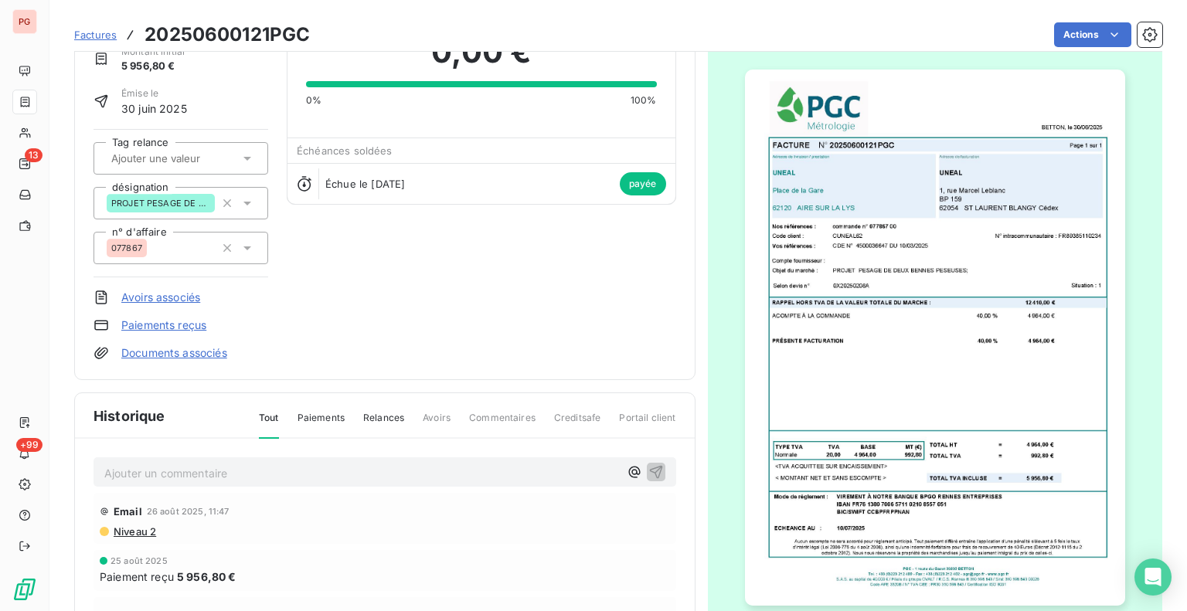
scroll to position [77, 0]
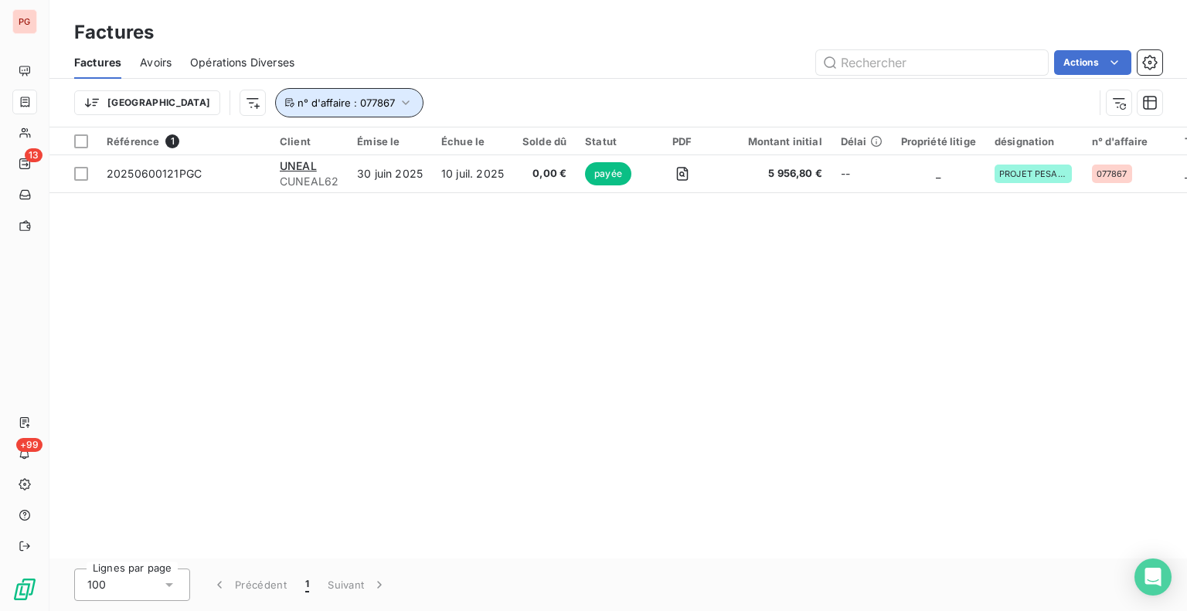
click at [403, 103] on icon "button" at bounding box center [406, 102] width 7 height 5
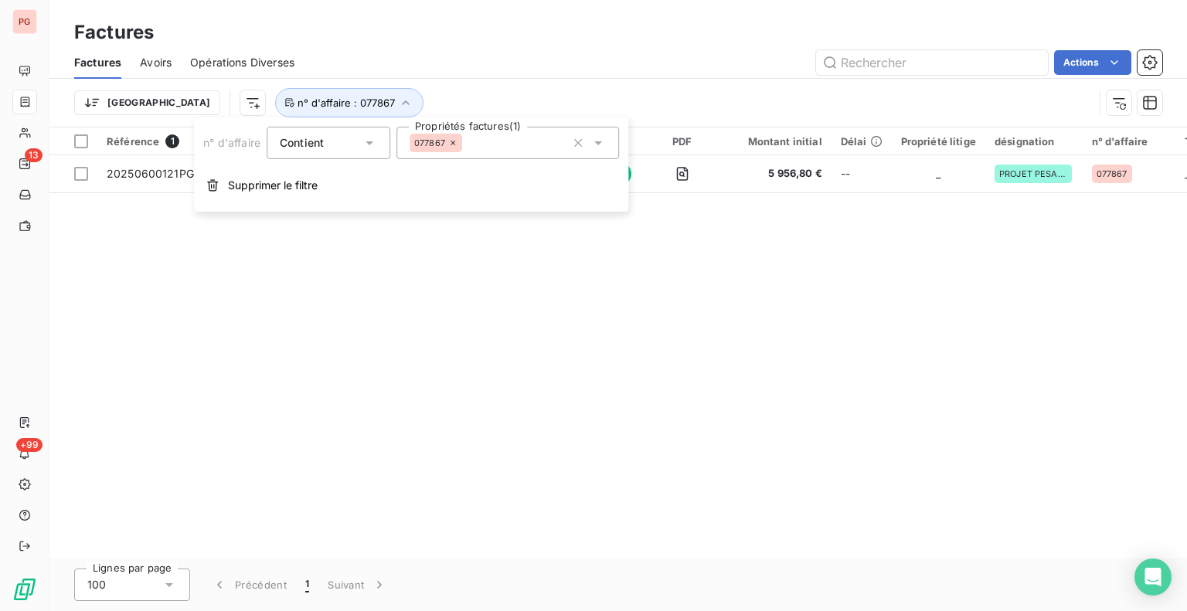
click at [456, 143] on icon at bounding box center [452, 142] width 9 height 9
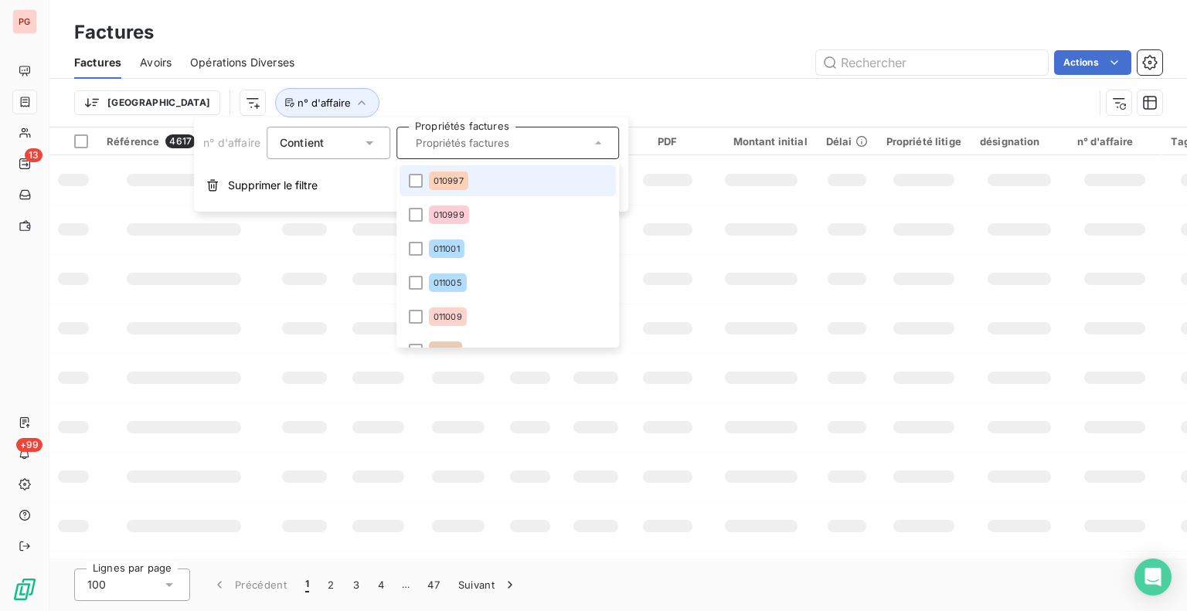
click at [451, 147] on input "text" at bounding box center [500, 143] width 181 height 14
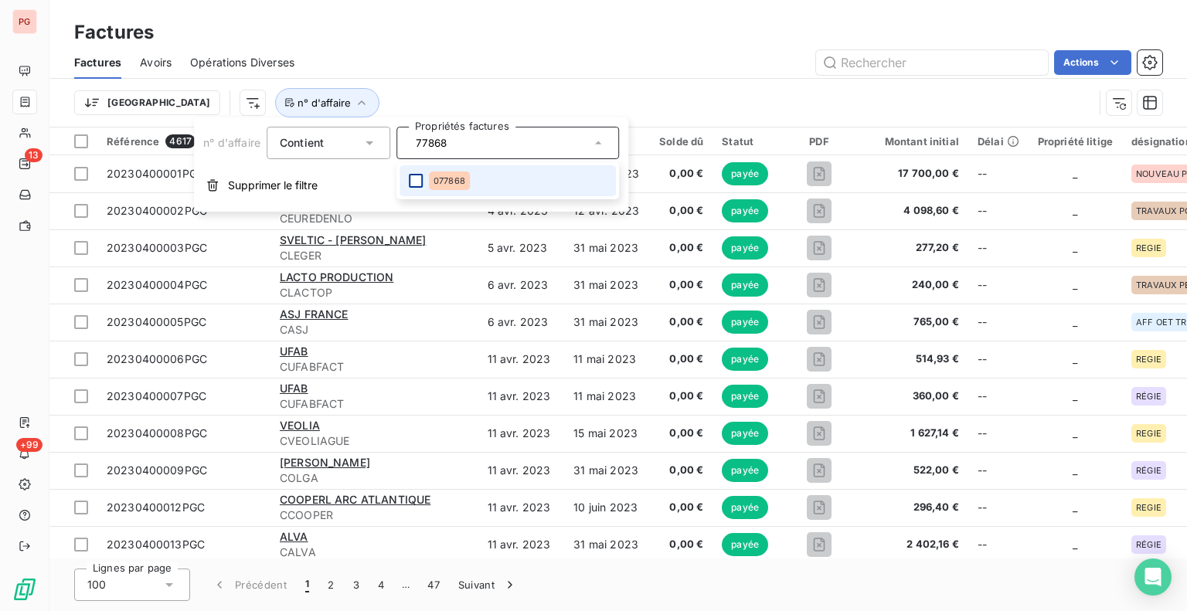
type input "77868"
click at [415, 179] on div at bounding box center [416, 181] width 14 height 14
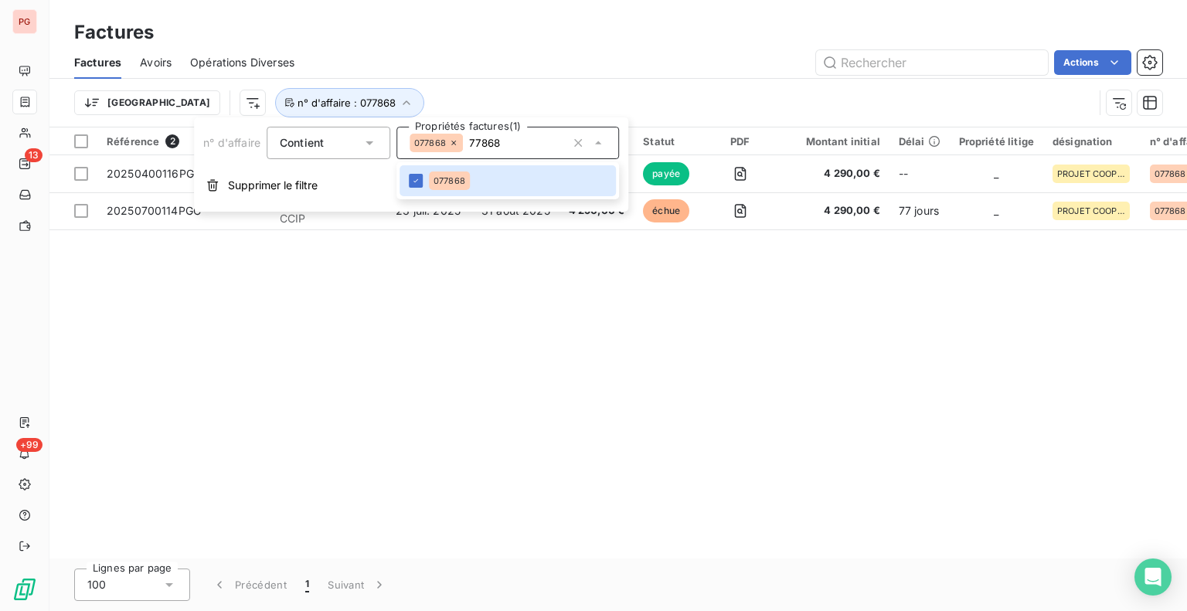
click at [583, 365] on div "Référence 2 Client Émise le Échue le Solde dû Statut PDF Montant initial Délai …" at bounding box center [618, 343] width 1138 height 431
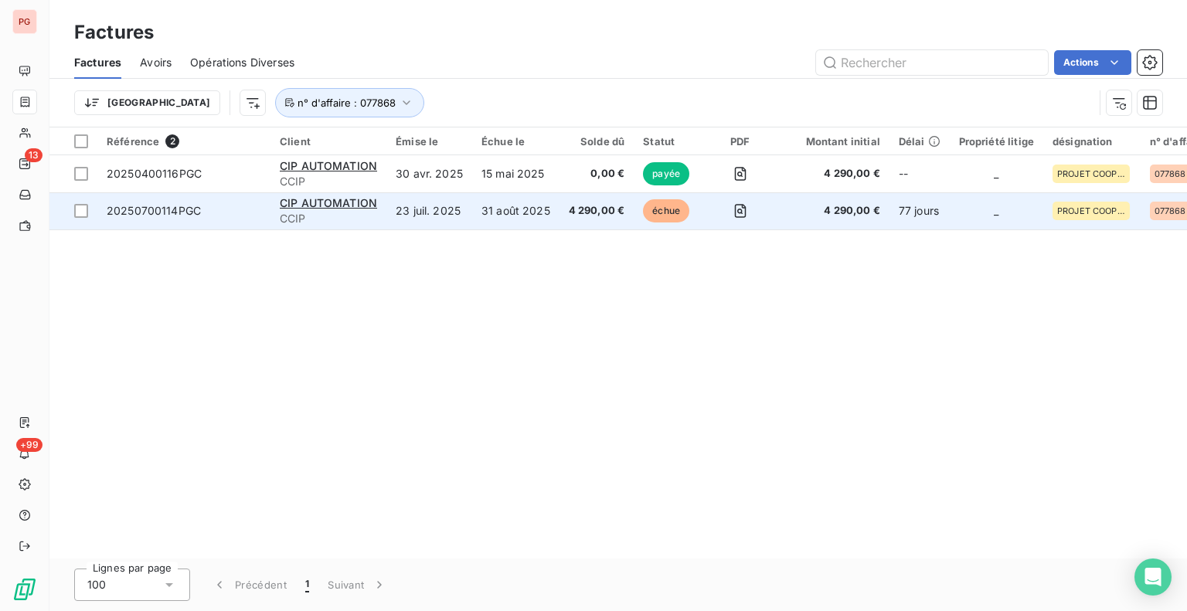
click at [538, 213] on td "31 août 2025" at bounding box center [515, 210] width 87 height 37
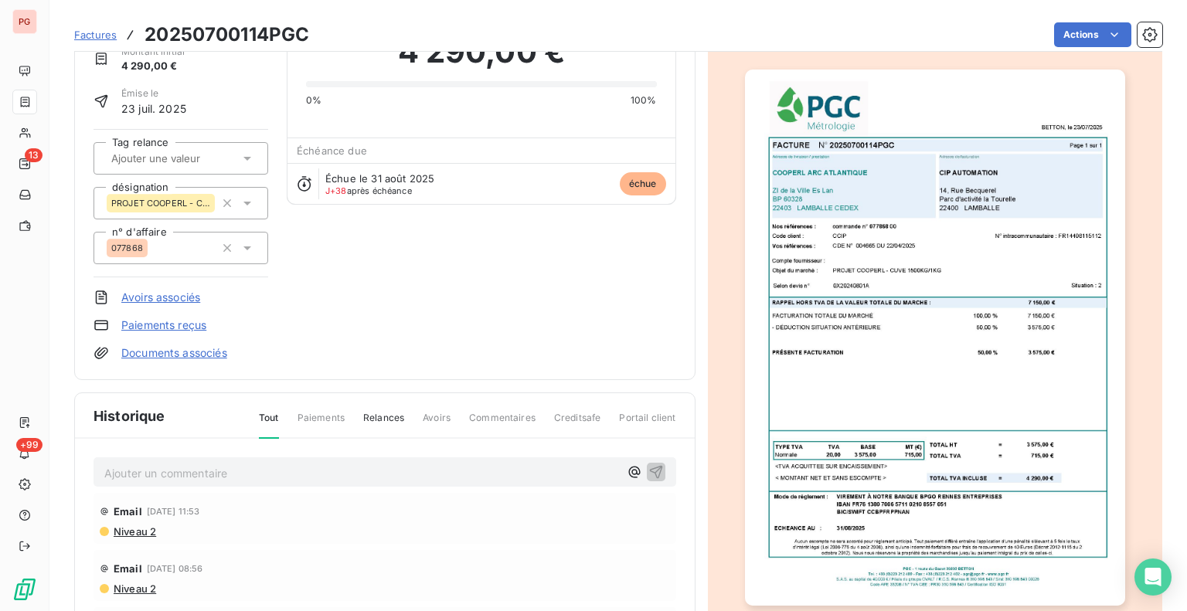
scroll to position [77, 0]
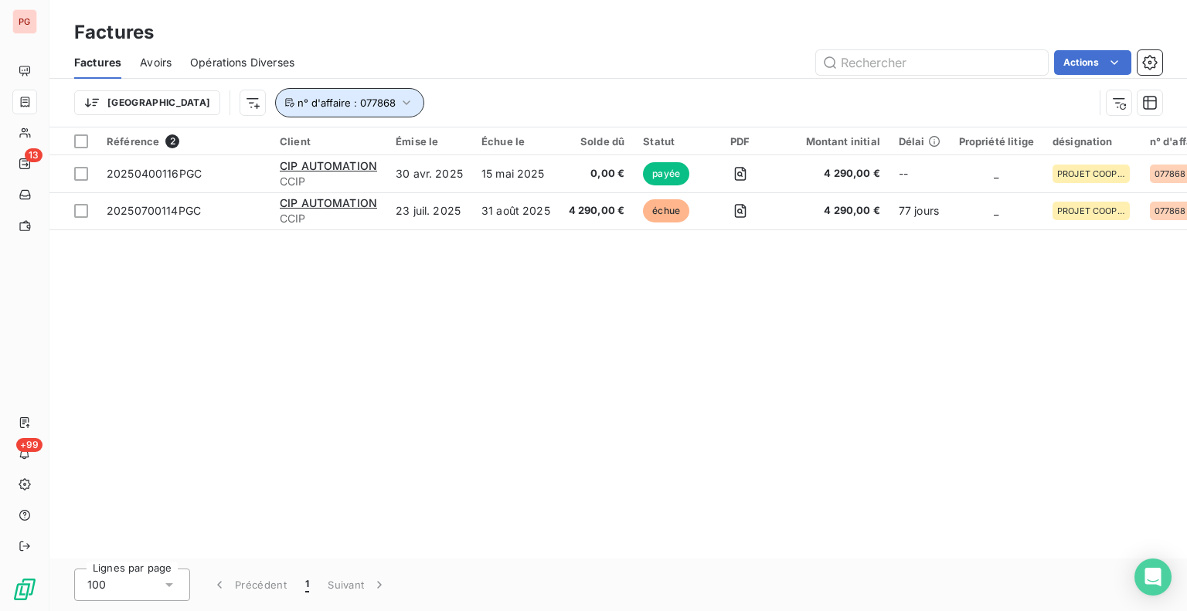
click at [399, 102] on icon "button" at bounding box center [406, 102] width 15 height 15
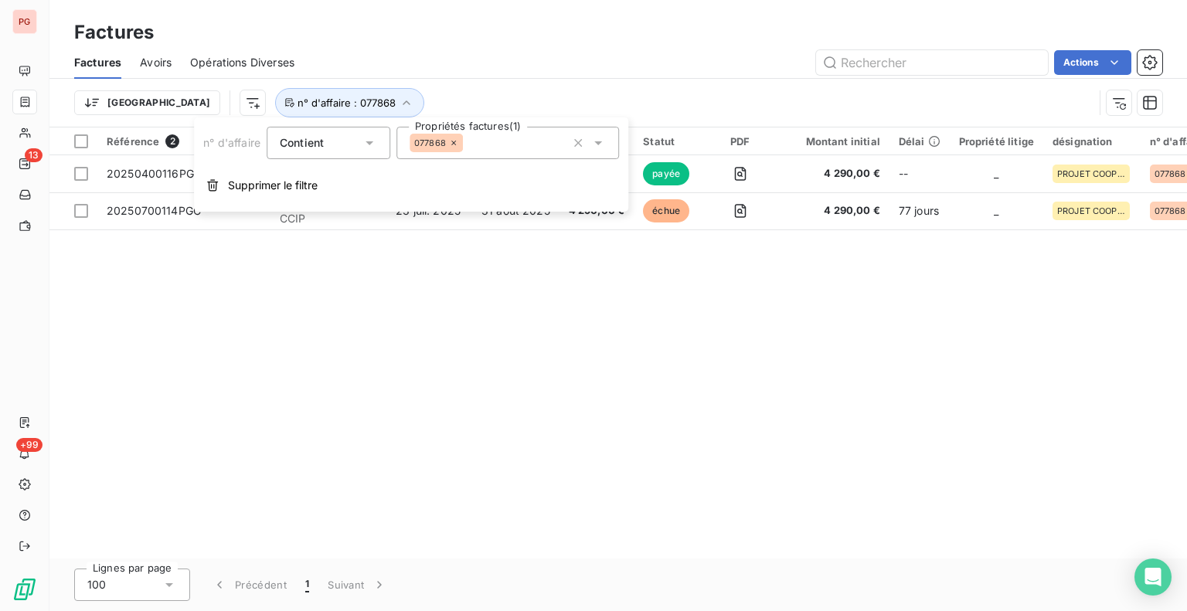
click at [450, 143] on icon at bounding box center [453, 142] width 9 height 9
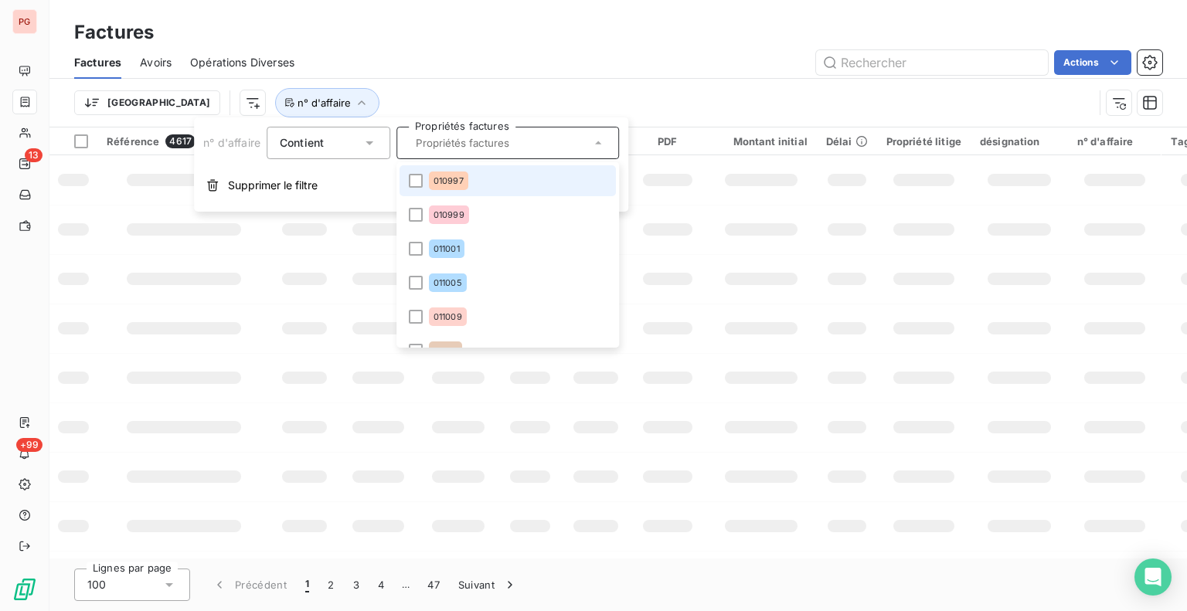
click at [451, 148] on input "text" at bounding box center [500, 143] width 181 height 14
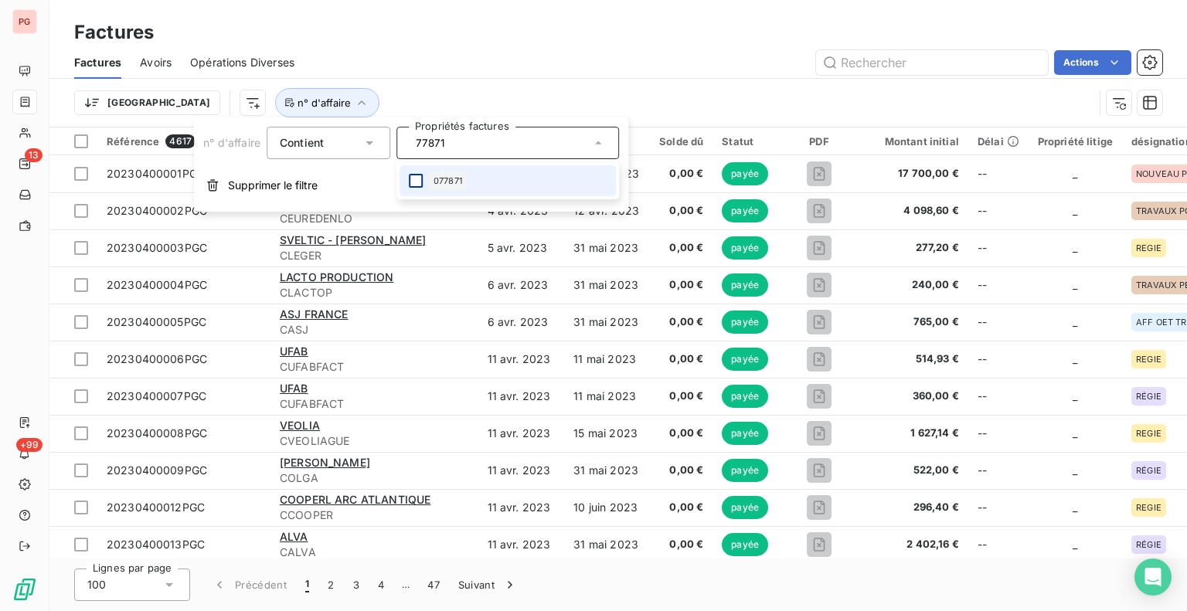
type input "77871"
click at [421, 185] on div at bounding box center [416, 181] width 14 height 14
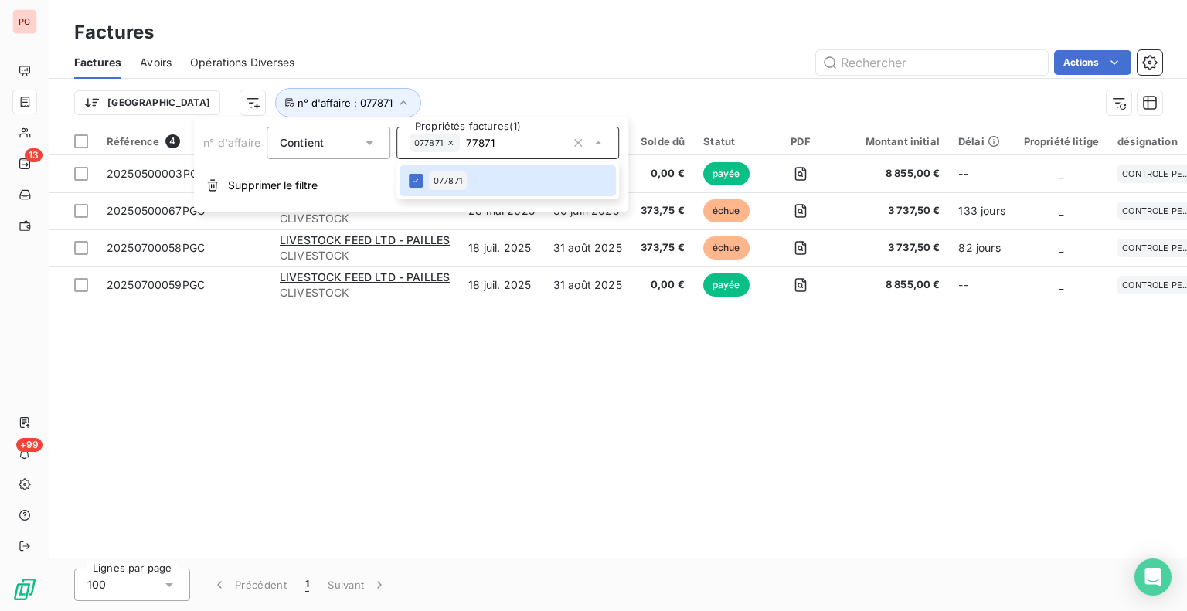
click at [567, 446] on div "Référence 4 Client Émise le Échue le Solde dû Statut PDF Montant initial Délai …" at bounding box center [618, 343] width 1138 height 431
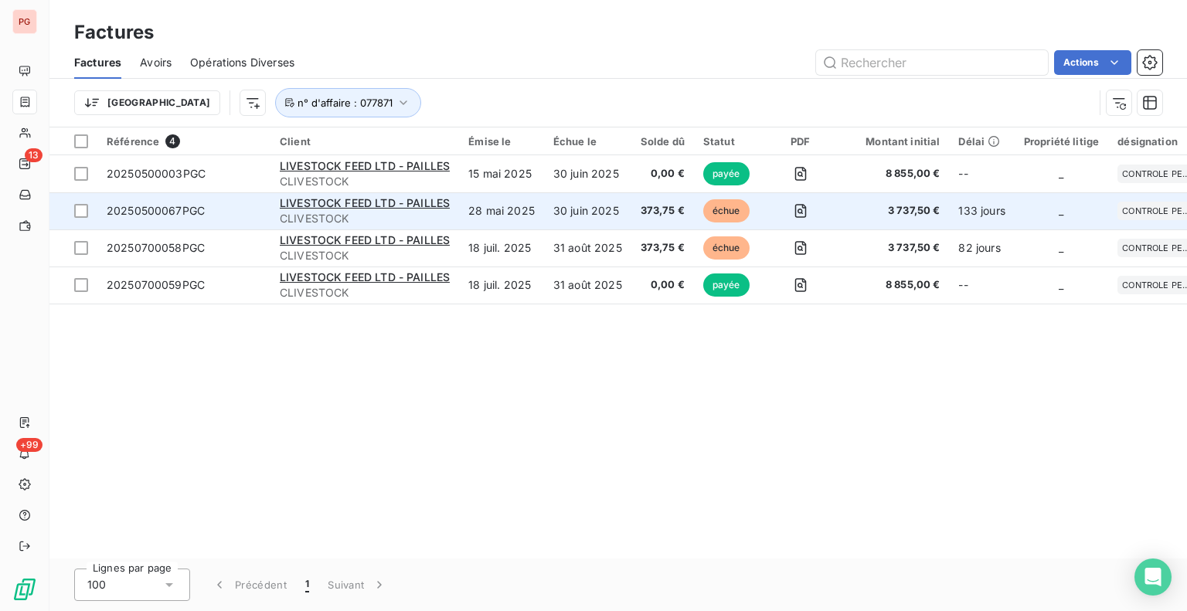
click at [641, 209] on span "373,75 €" at bounding box center [663, 210] width 44 height 15
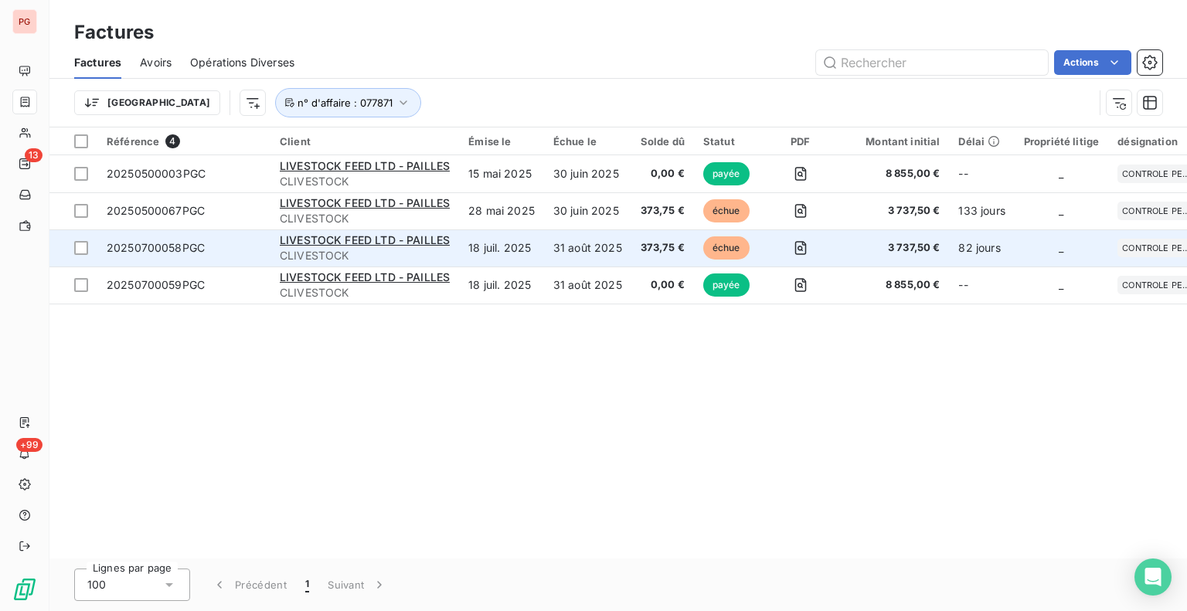
click at [603, 253] on td "31 août 2025" at bounding box center [587, 248] width 87 height 37
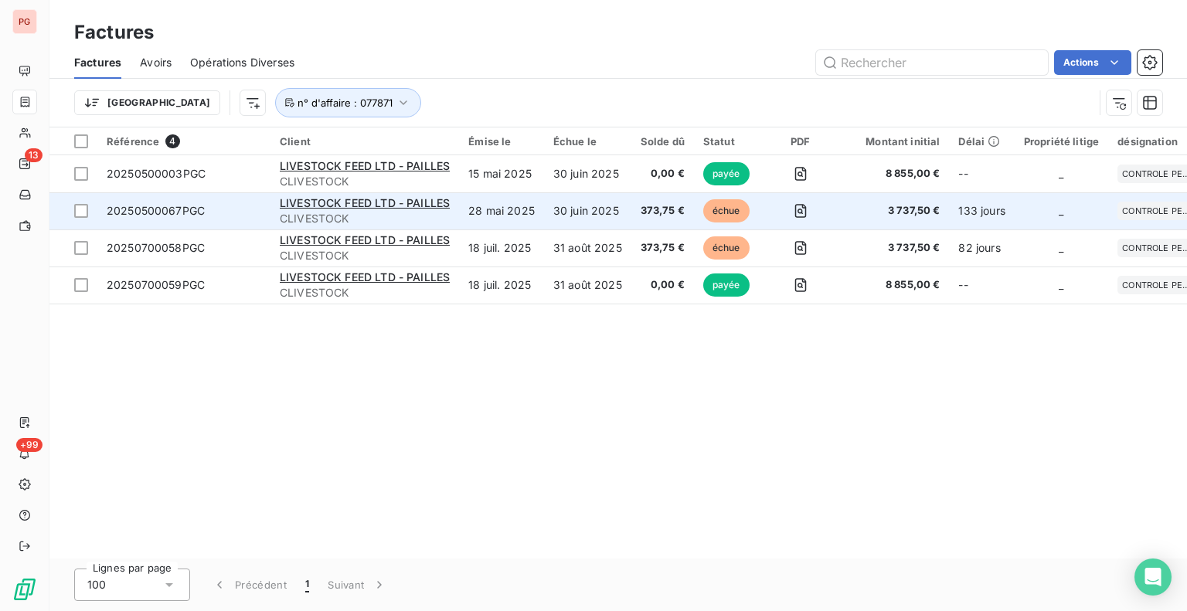
click at [487, 207] on td "28 mai 2025" at bounding box center [501, 210] width 85 height 37
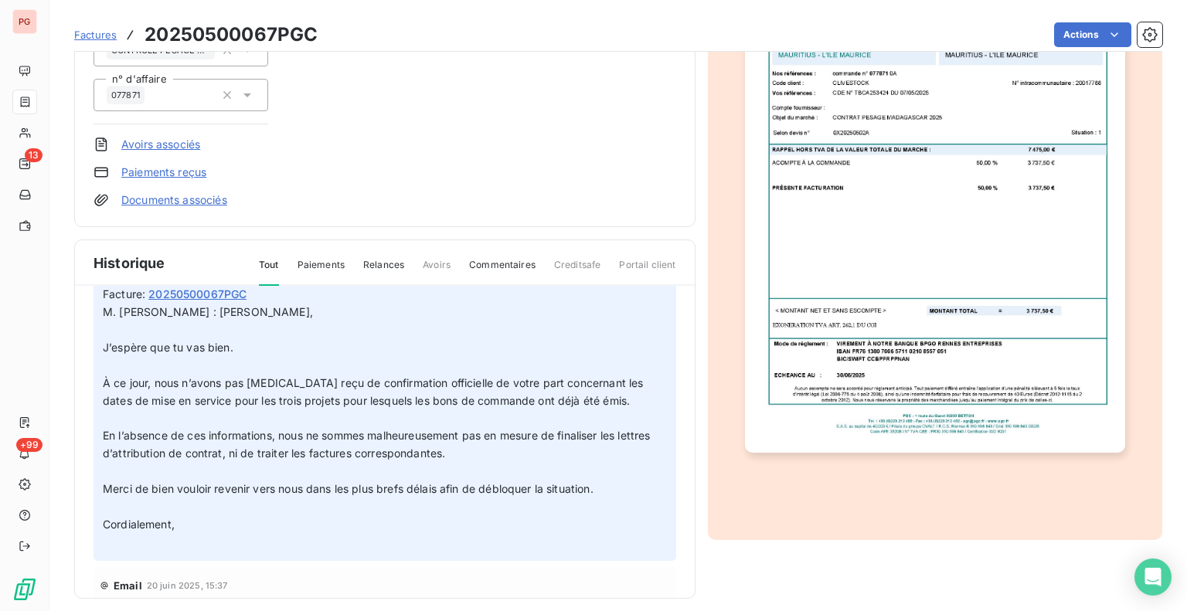
scroll to position [618, 0]
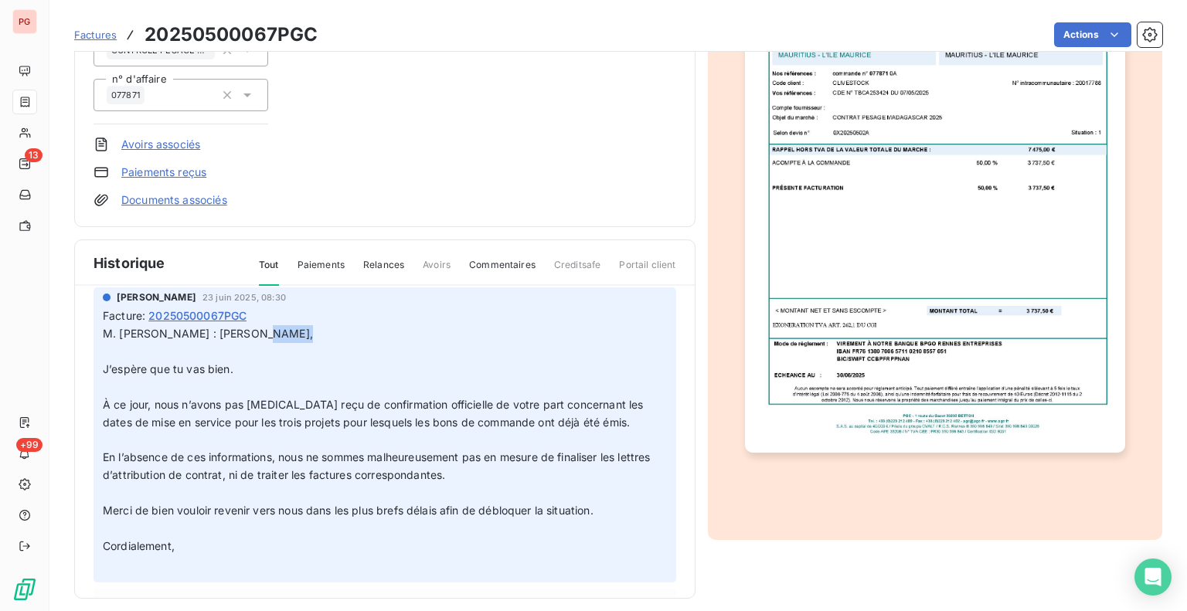
drag, startPoint x: 250, startPoint y: 328, endPoint x: 285, endPoint y: 334, distance: 35.2
click at [285, 334] on span "M. [PERSON_NAME] : [PERSON_NAME]," at bounding box center [208, 333] width 210 height 13
click at [284, 331] on span "M. [PERSON_NAME] : [PERSON_NAME]," at bounding box center [208, 333] width 210 height 13
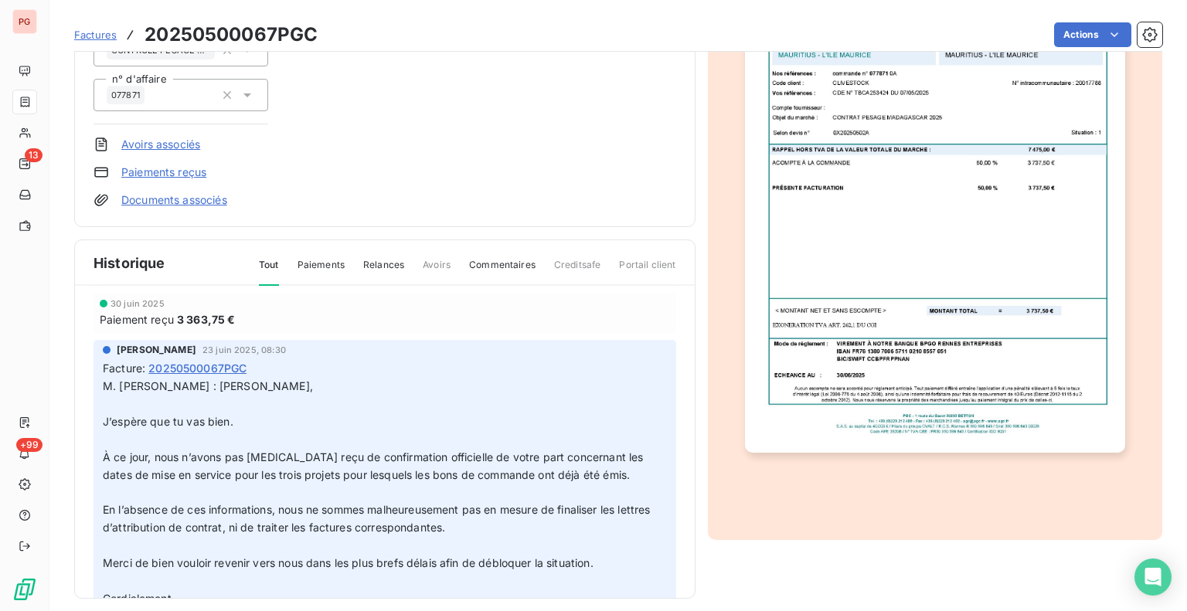
scroll to position [541, 0]
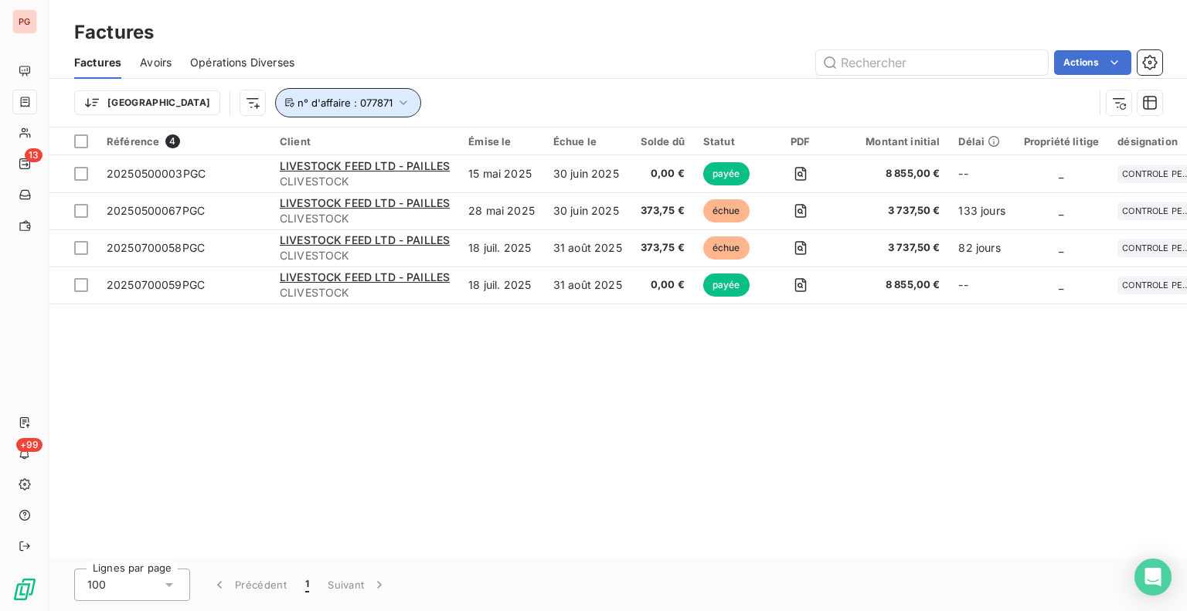
click at [396, 102] on icon "button" at bounding box center [403, 102] width 15 height 15
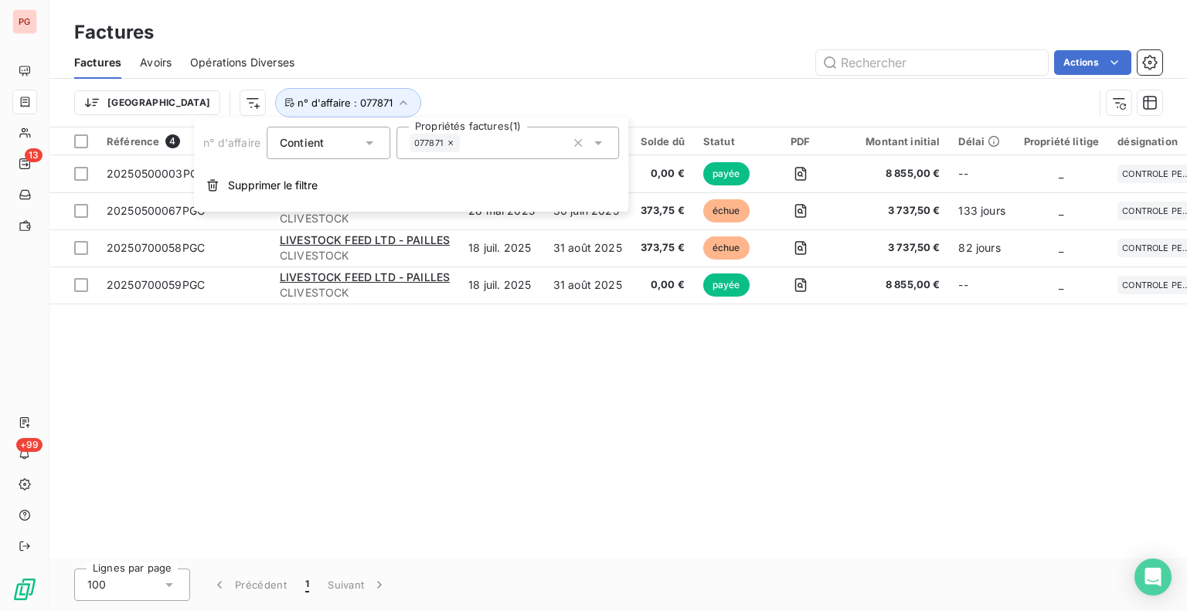
click at [455, 143] on icon at bounding box center [450, 142] width 9 height 9
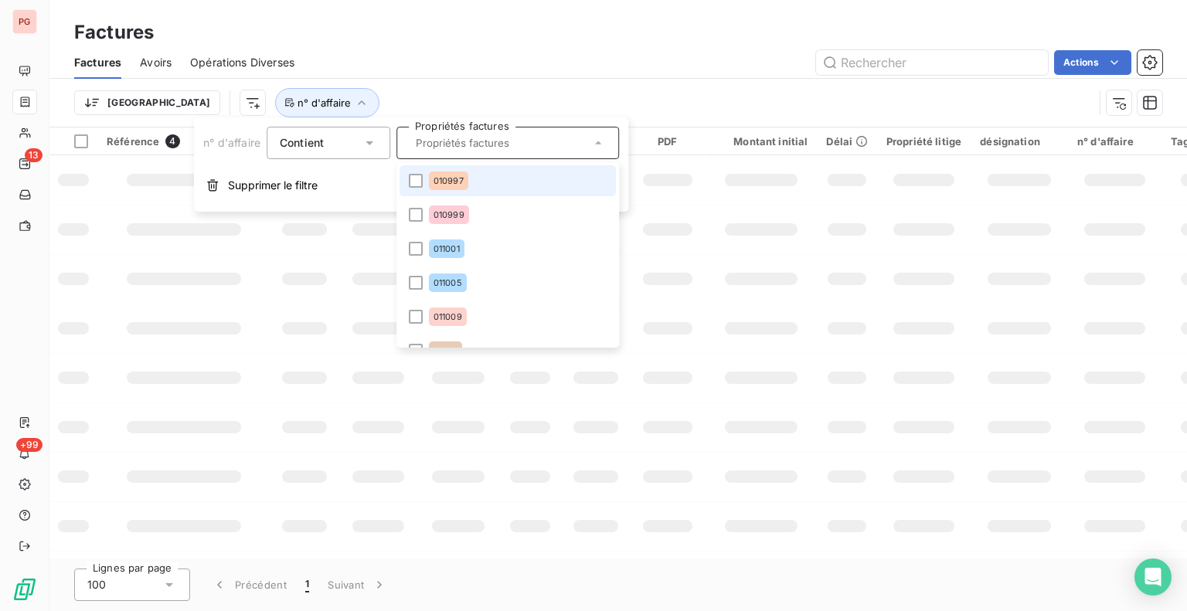
click at [445, 148] on input "text" at bounding box center [500, 143] width 181 height 14
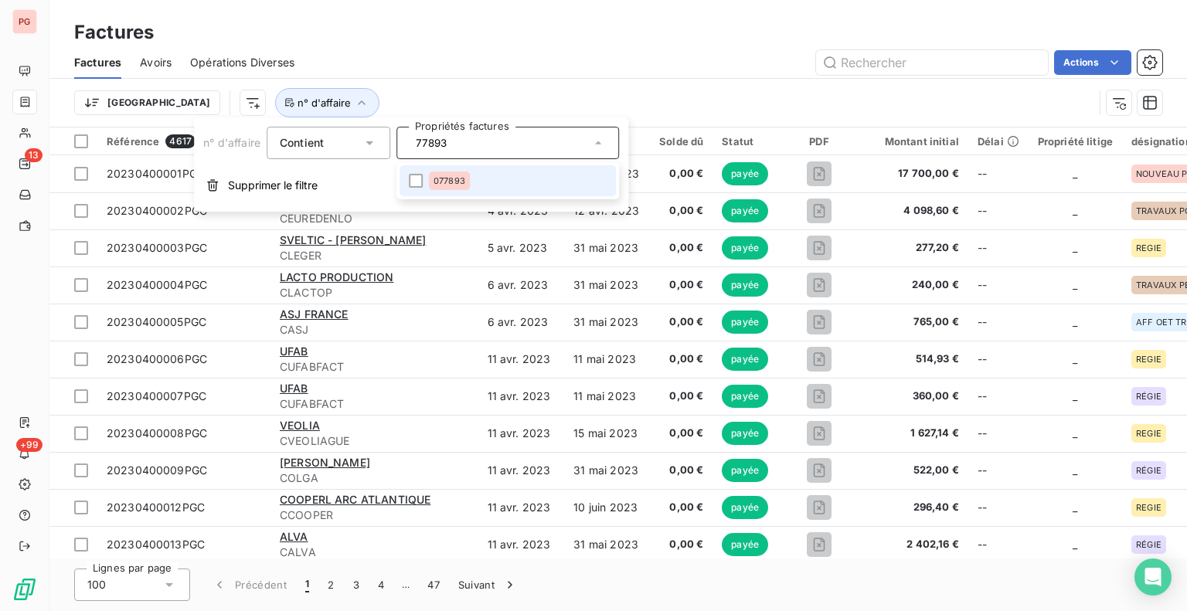
type input "77893"
click at [408, 188] on li "077893" at bounding box center [508, 180] width 216 height 31
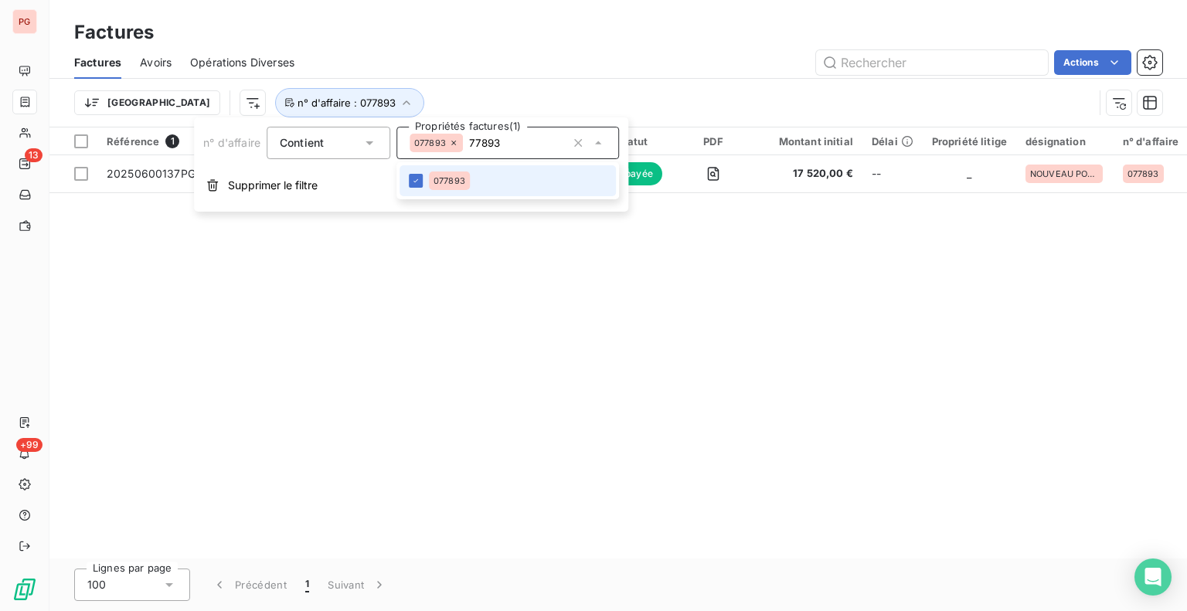
click at [417, 184] on icon at bounding box center [415, 180] width 9 height 9
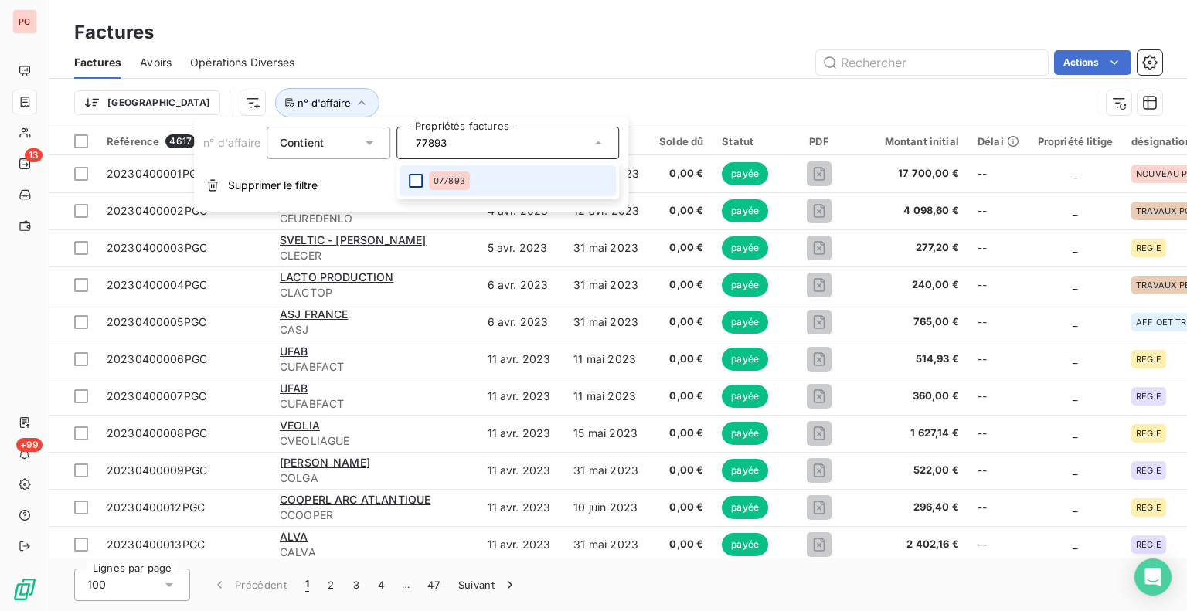
click at [417, 185] on div at bounding box center [416, 181] width 14 height 14
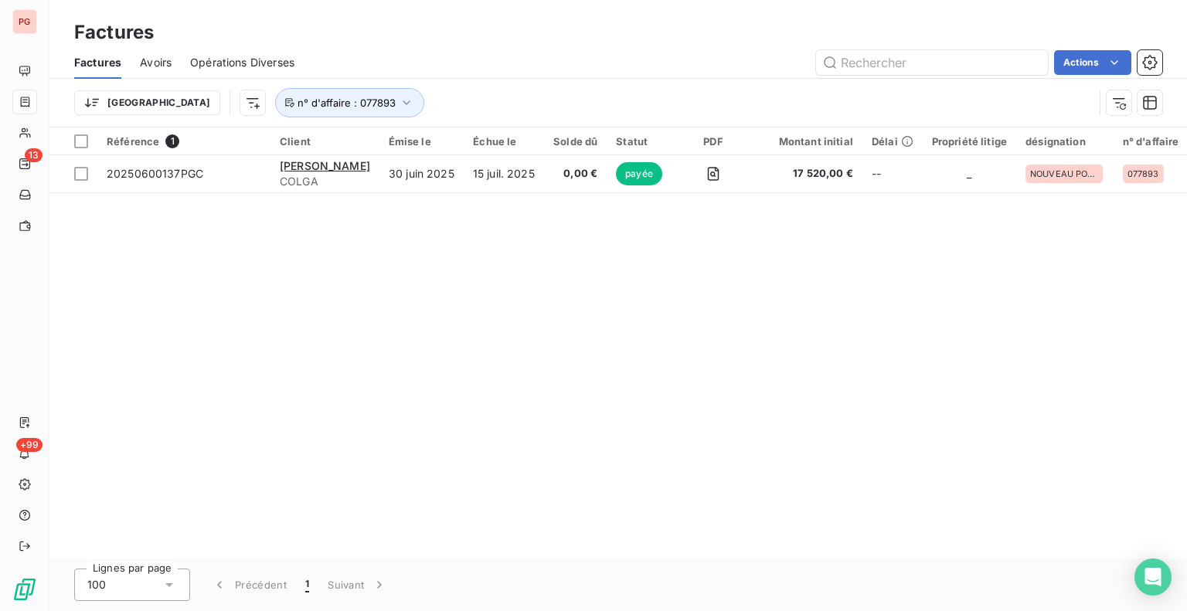
click at [687, 101] on div "Trier n° d'affaire : 077893" at bounding box center [583, 102] width 1019 height 29
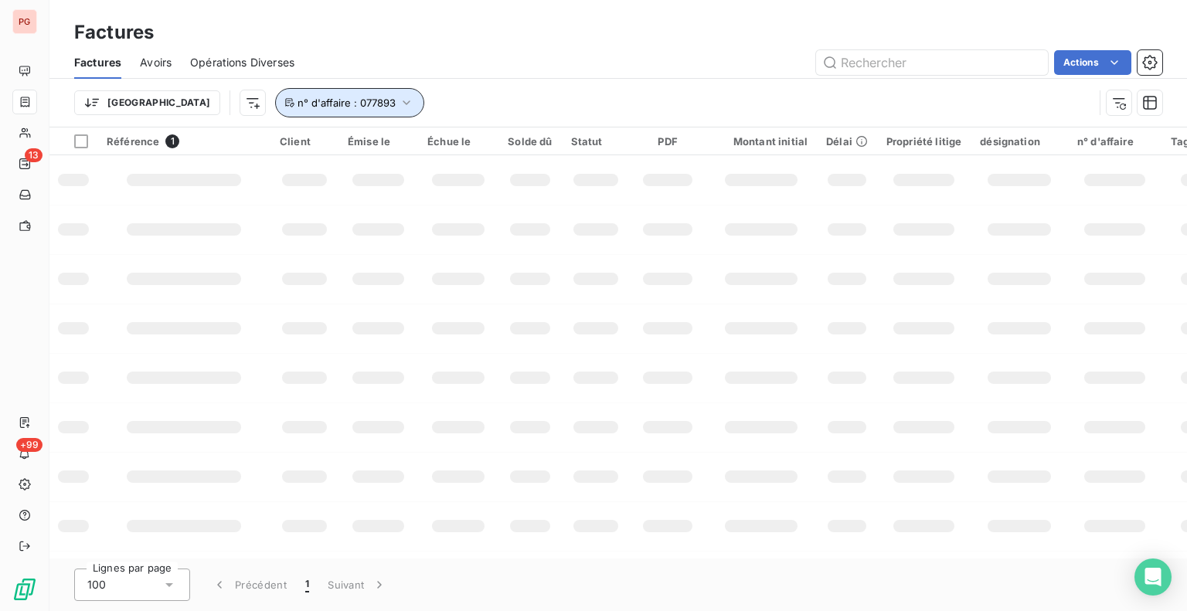
click at [399, 106] on icon "button" at bounding box center [406, 102] width 15 height 15
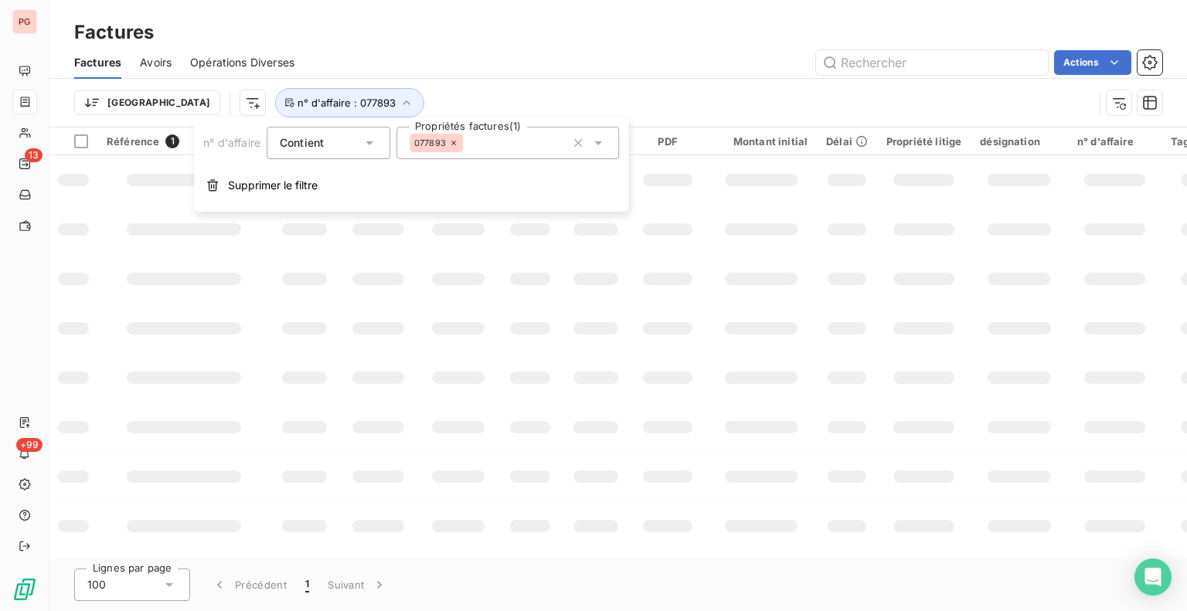
click at [454, 143] on icon at bounding box center [453, 142] width 9 height 9
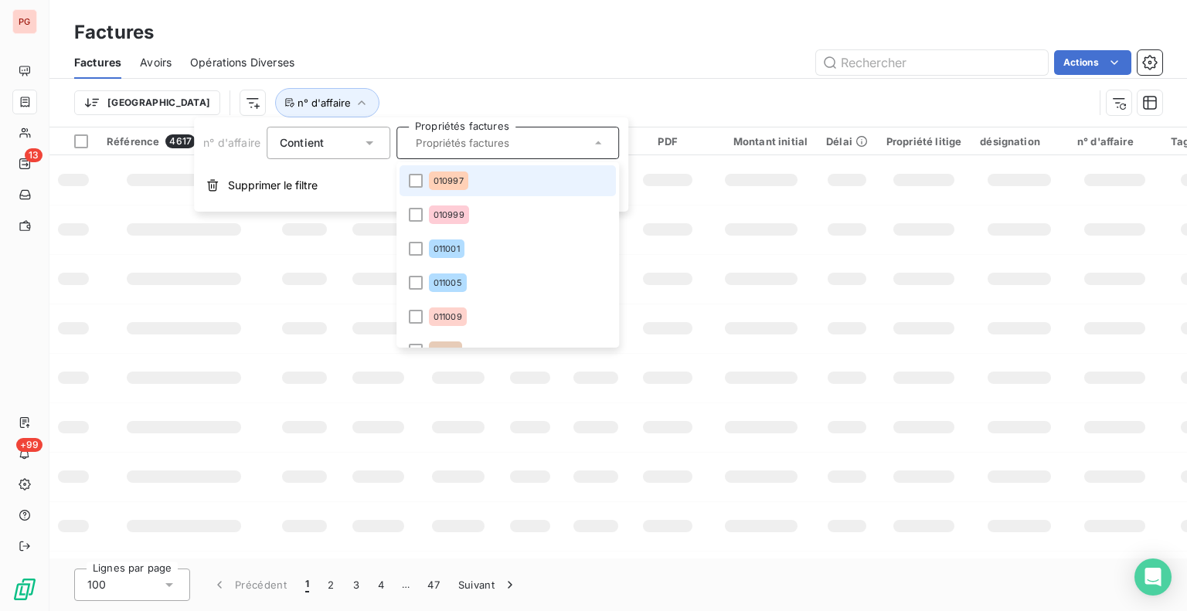
click at [444, 147] on input "text" at bounding box center [500, 143] width 181 height 14
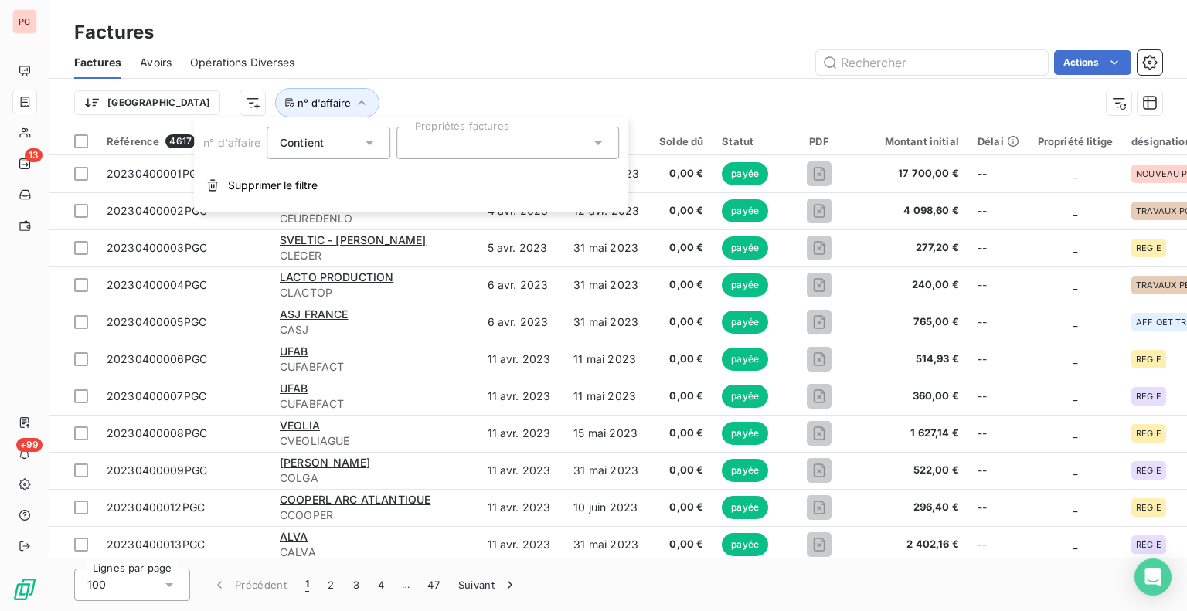
click at [444, 147] on div at bounding box center [507, 143] width 223 height 32
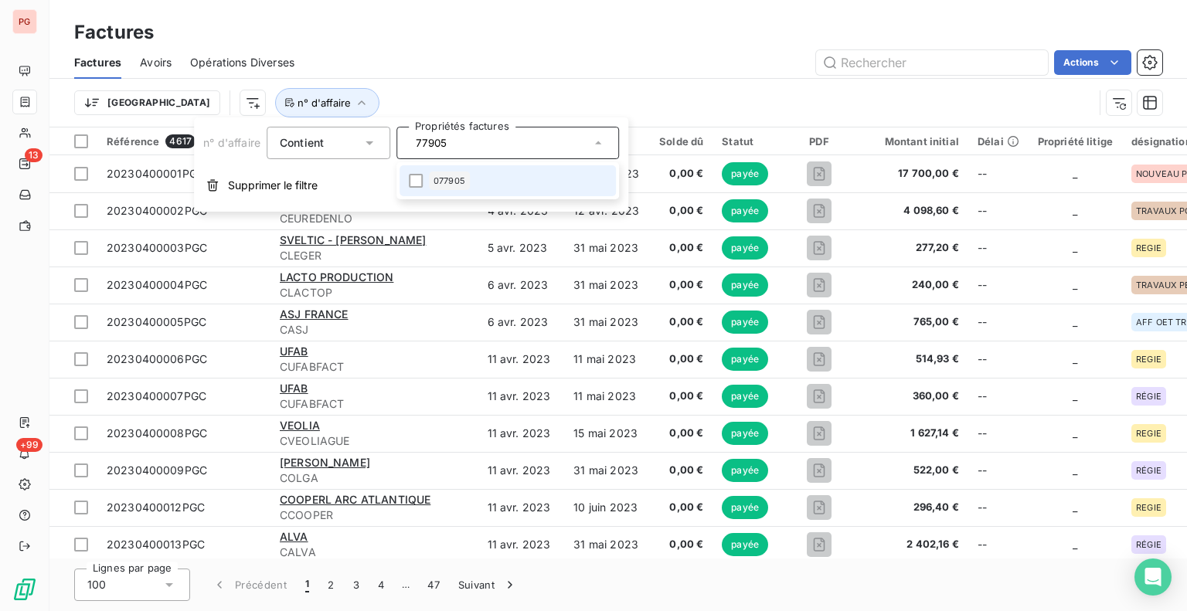
type input "77905"
click at [408, 179] on li "077905" at bounding box center [508, 180] width 216 height 31
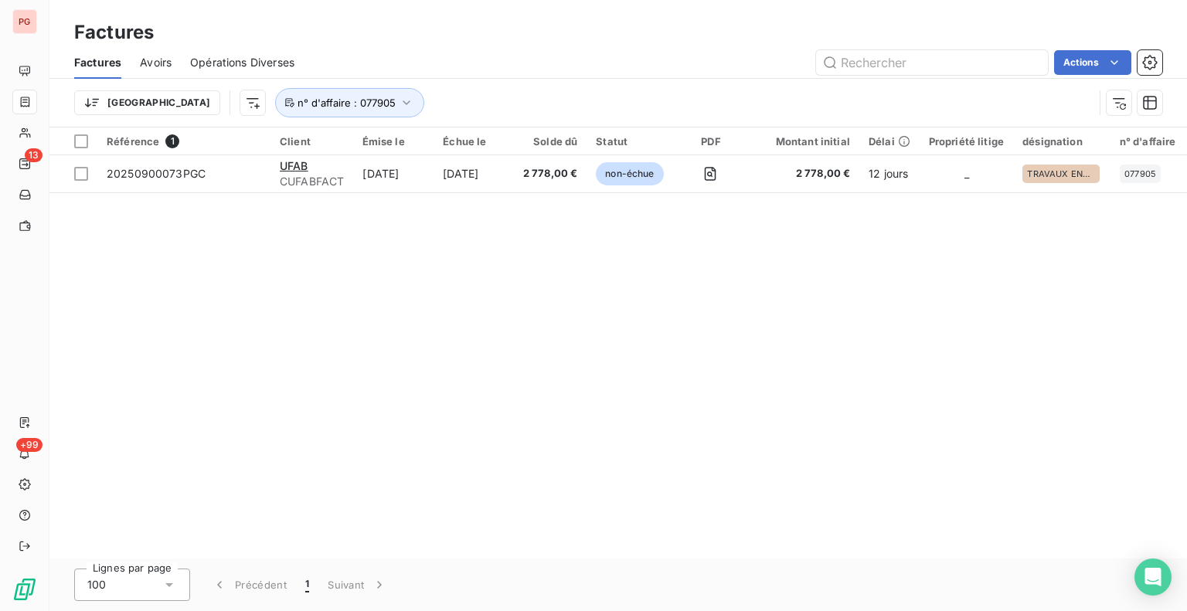
click at [632, 110] on div "Trier n° d'affaire : 077905" at bounding box center [583, 102] width 1019 height 29
click at [399, 100] on icon "button" at bounding box center [406, 102] width 15 height 15
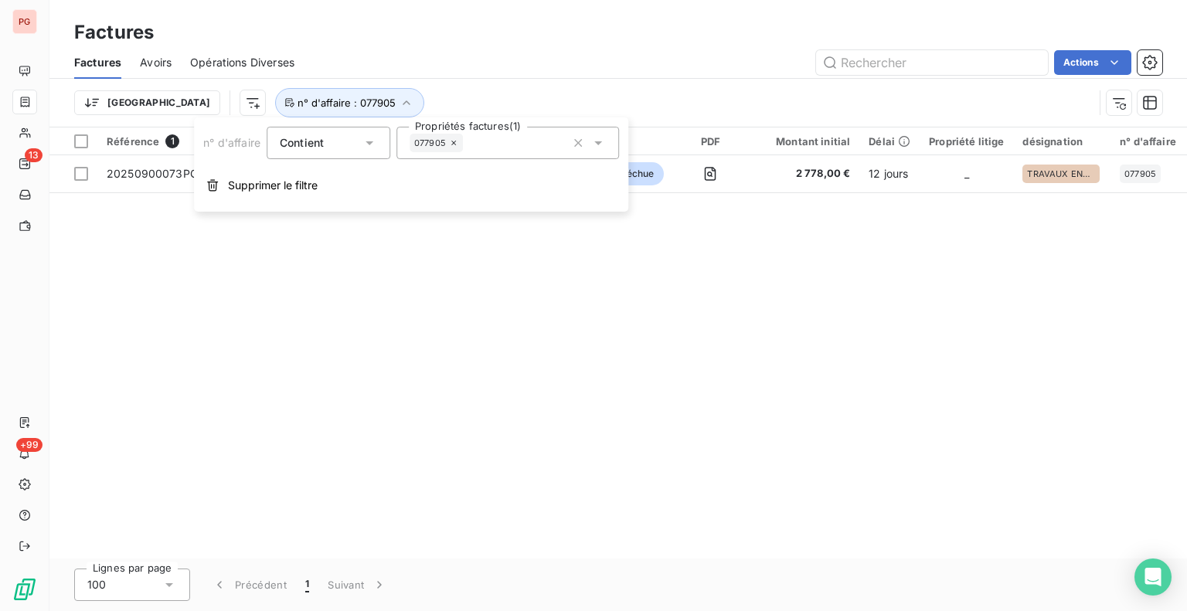
drag, startPoint x: 454, startPoint y: 145, endPoint x: 447, endPoint y: 142, distance: 8.1
click at [454, 145] on icon at bounding box center [453, 142] width 9 height 9
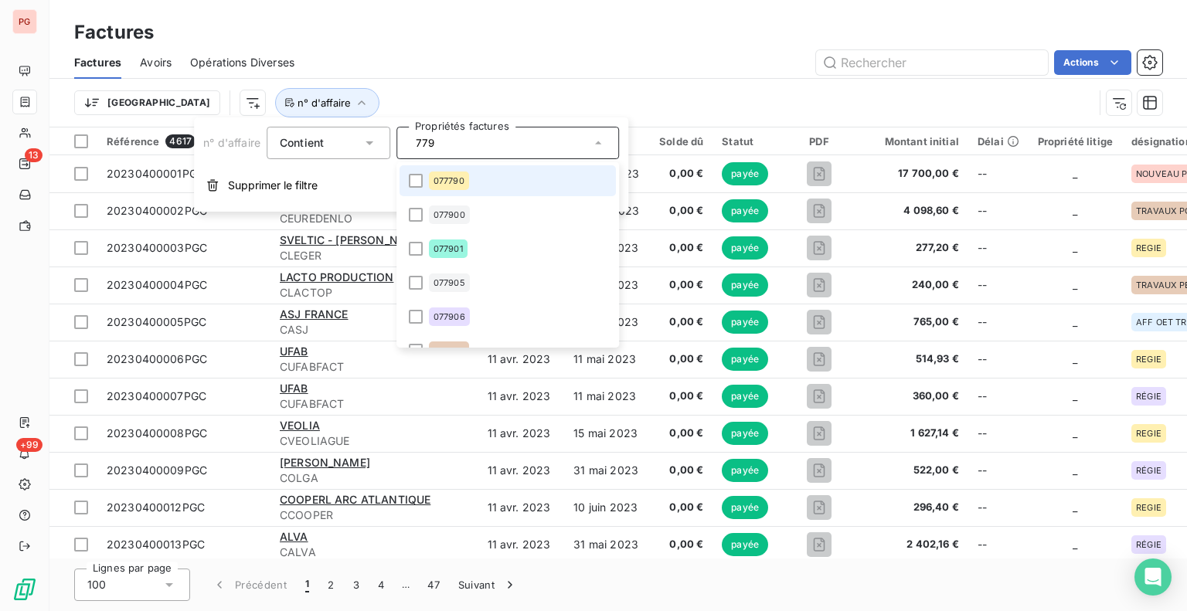
type input "77"
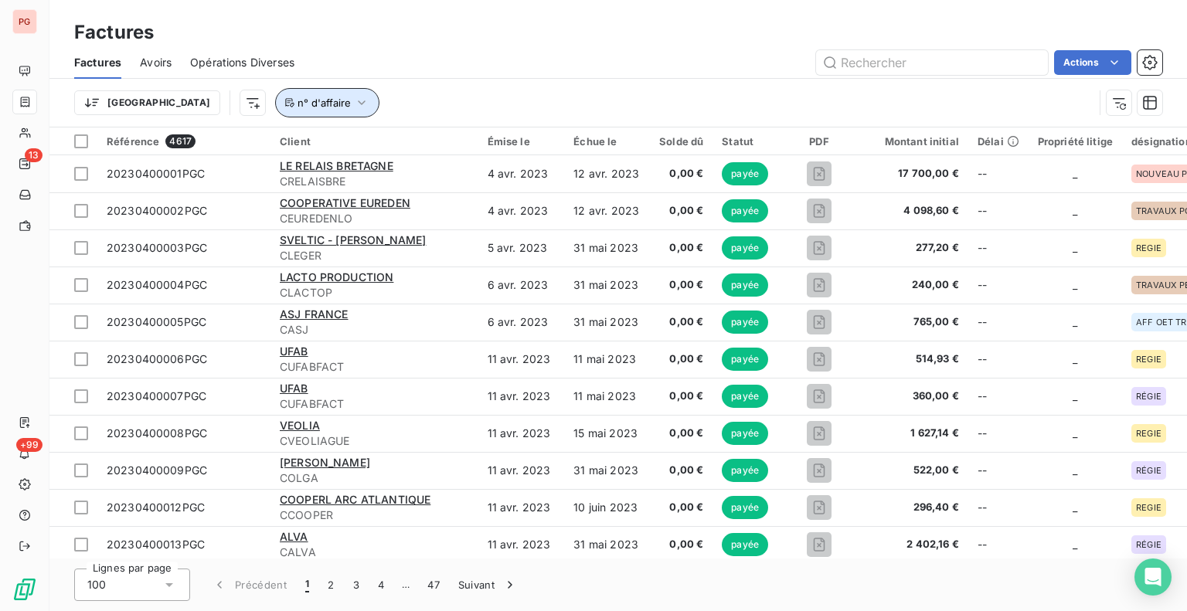
click at [354, 98] on icon "button" at bounding box center [361, 102] width 15 height 15
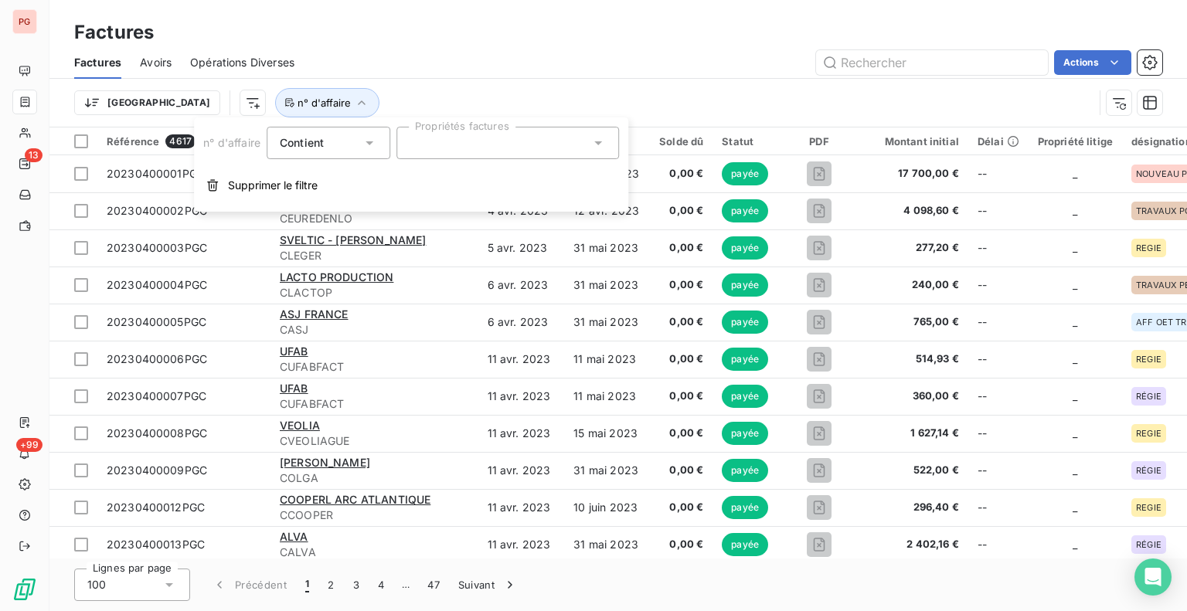
click at [447, 148] on div at bounding box center [507, 143] width 223 height 32
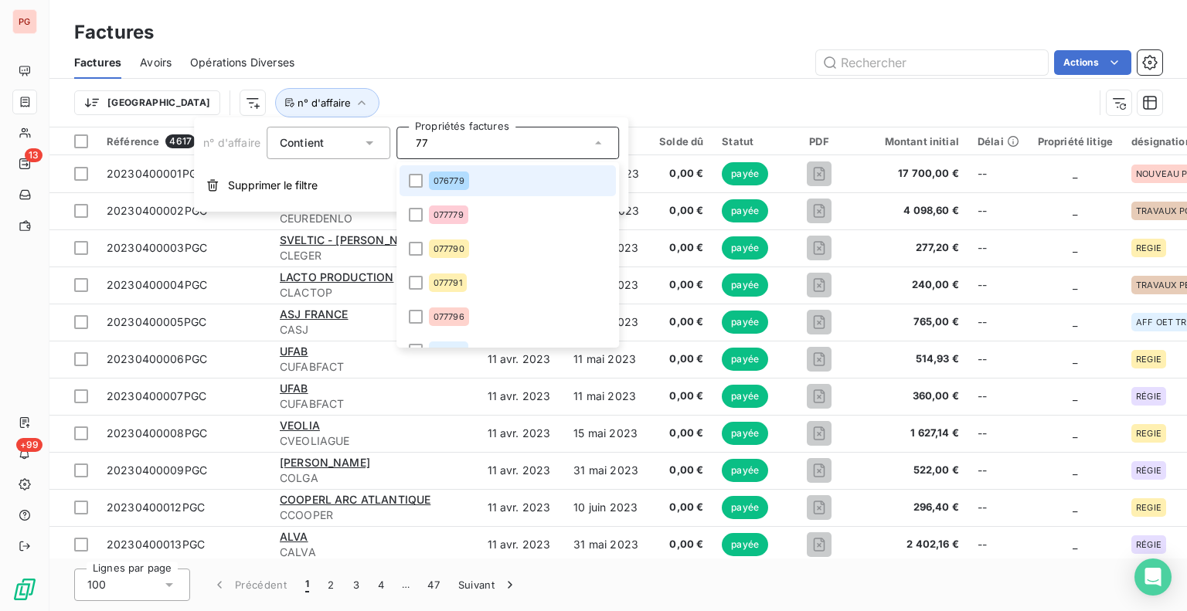
type input "7"
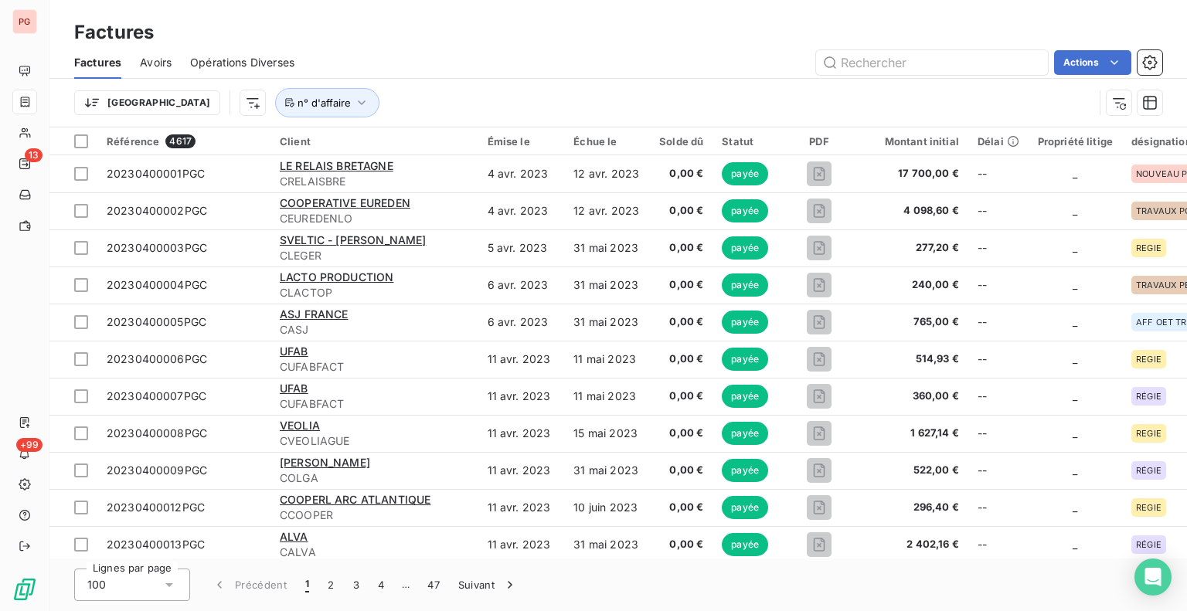
click at [518, 100] on div "Trier n° d'affaire" at bounding box center [583, 102] width 1019 height 29
click at [354, 106] on icon "button" at bounding box center [361, 102] width 15 height 15
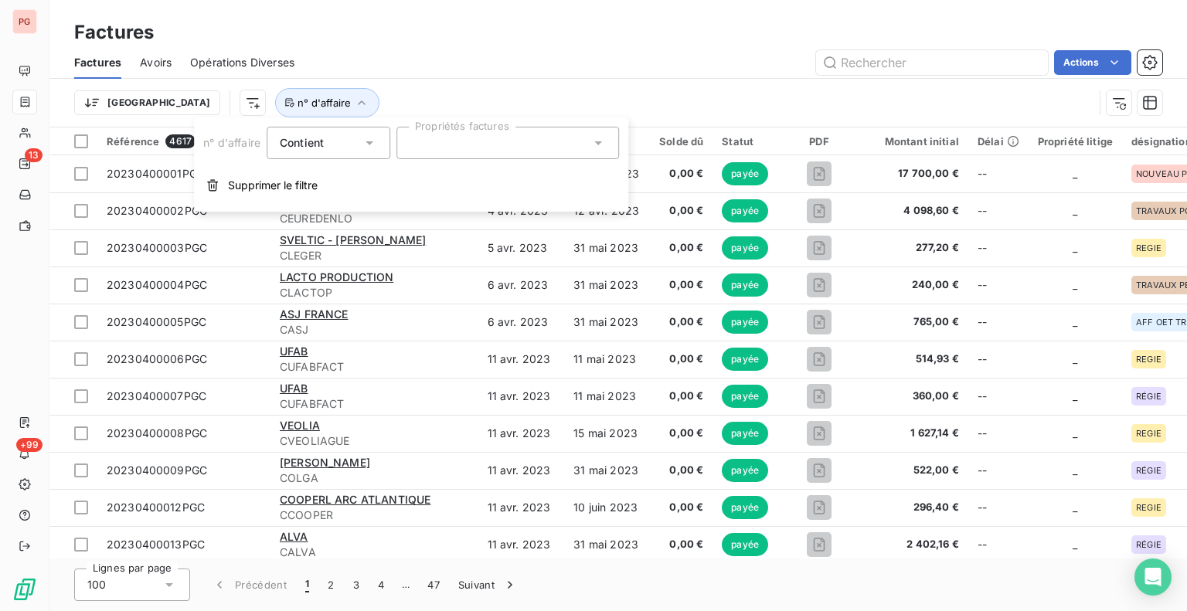
click at [435, 145] on div at bounding box center [507, 143] width 223 height 32
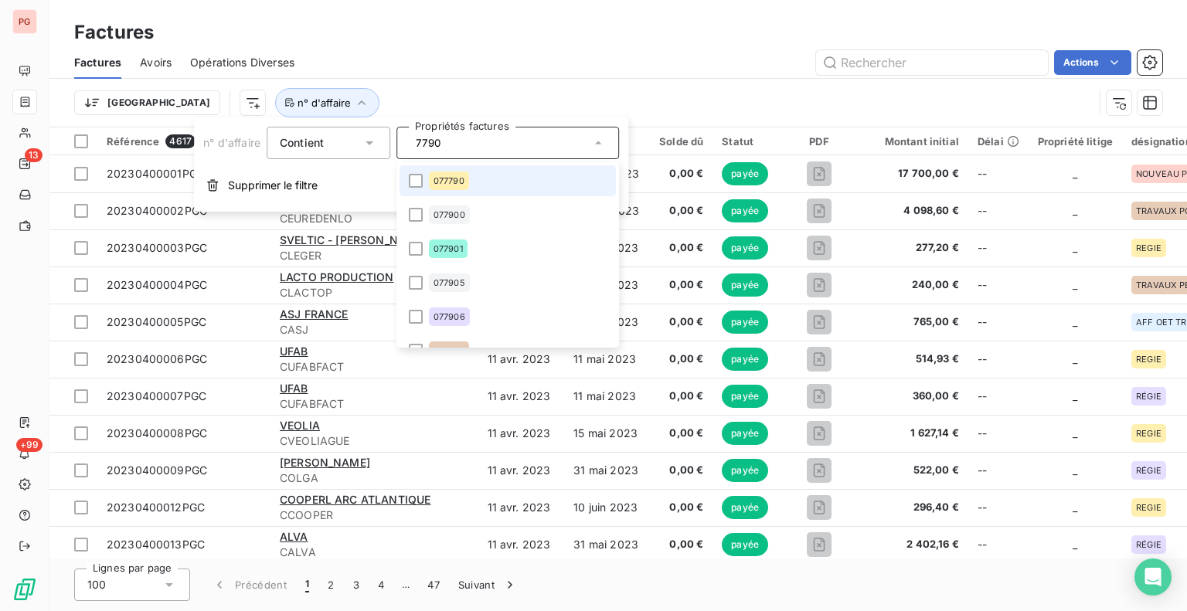
type input "77908"
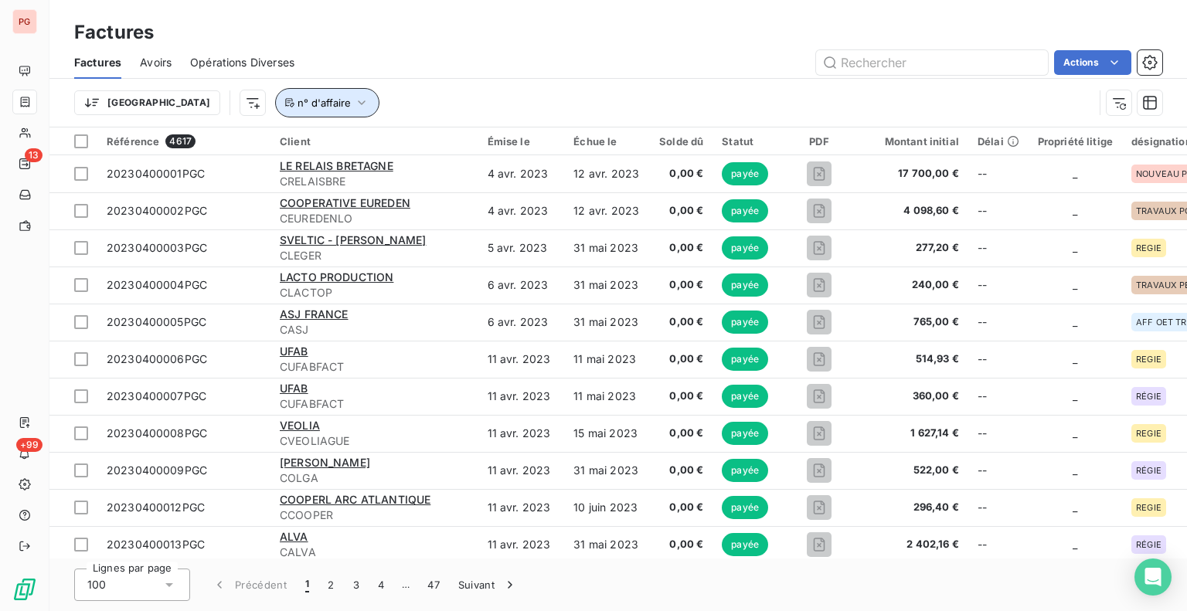
click at [354, 97] on icon "button" at bounding box center [361, 102] width 15 height 15
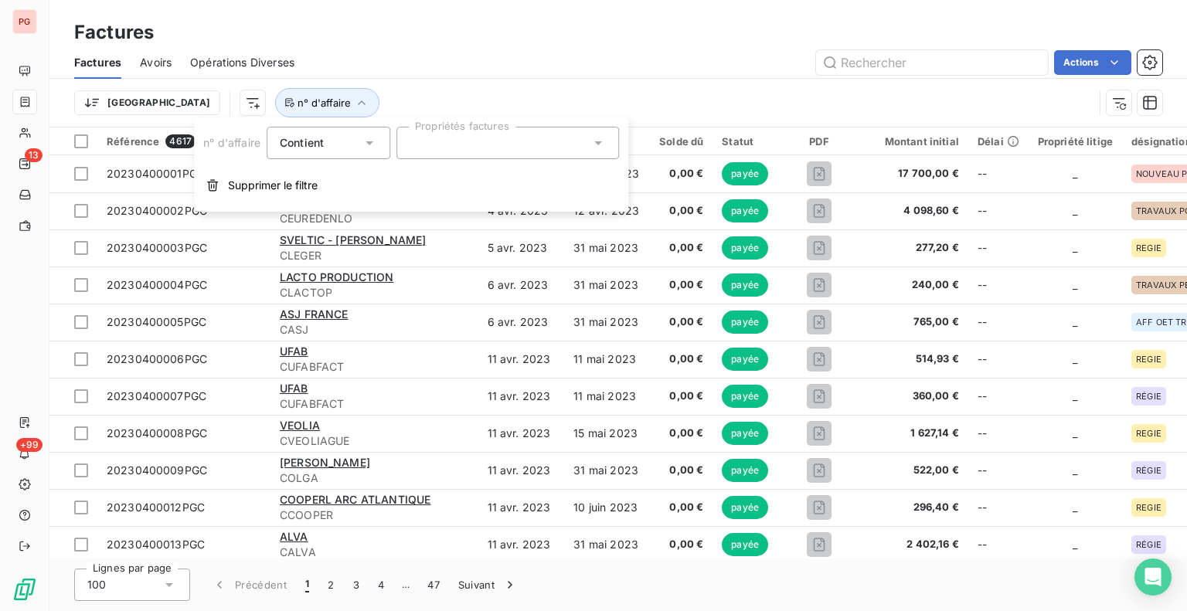
click at [442, 147] on div at bounding box center [507, 143] width 223 height 32
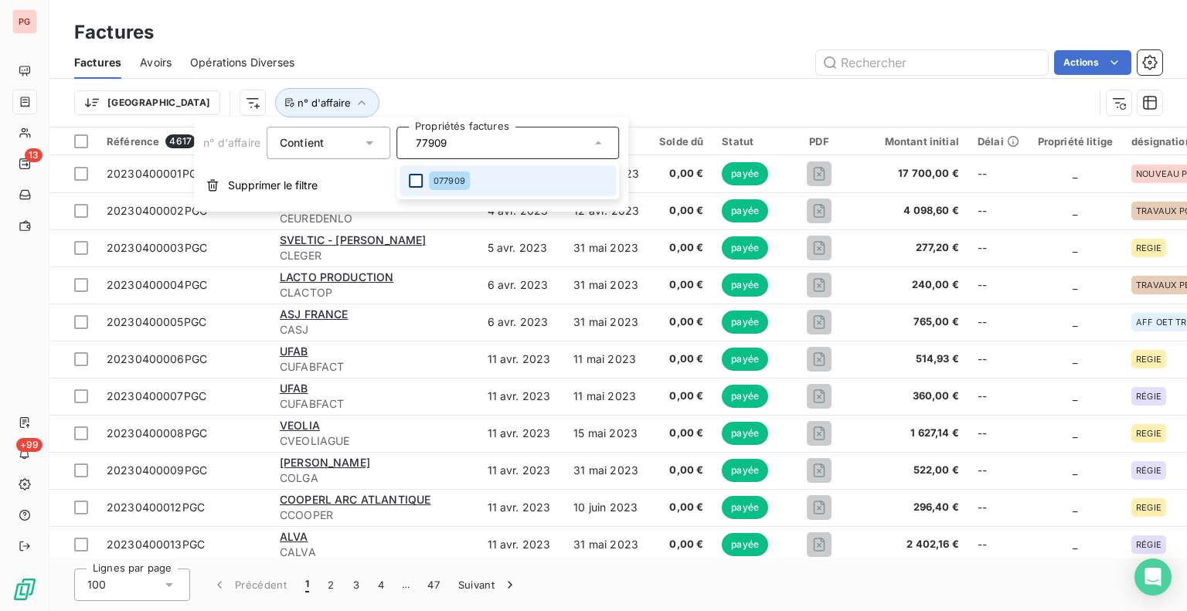
type input "77909"
click at [416, 182] on div at bounding box center [416, 181] width 14 height 14
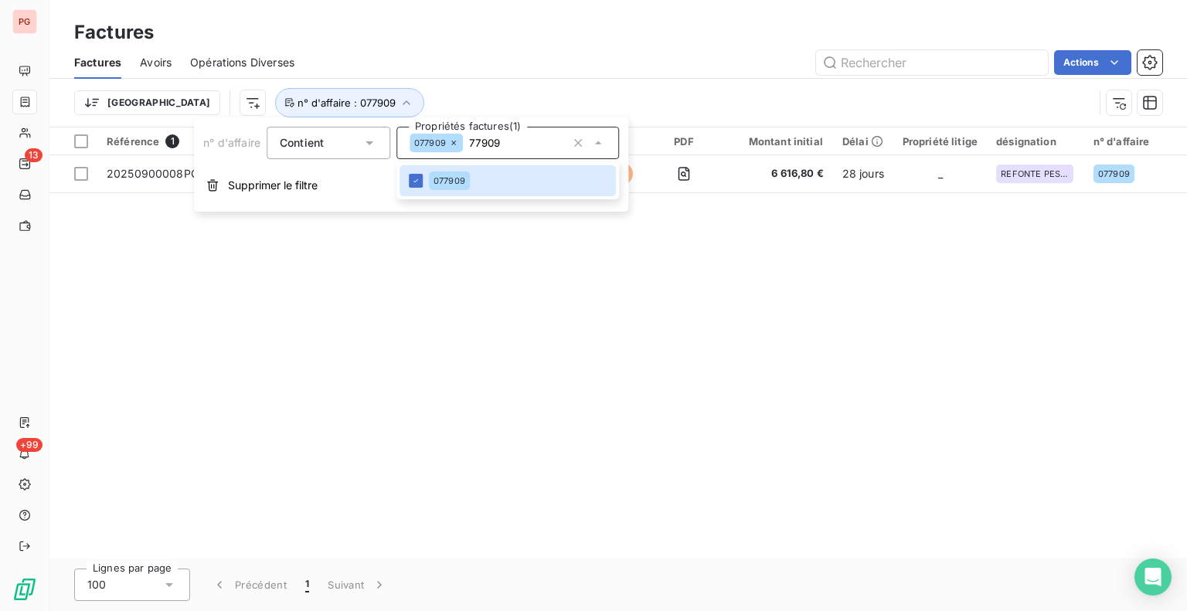
click at [581, 386] on div "Référence 1 Client Émise le Échue le Solde dû Statut PDF Montant initial Délai …" at bounding box center [618, 343] width 1138 height 431
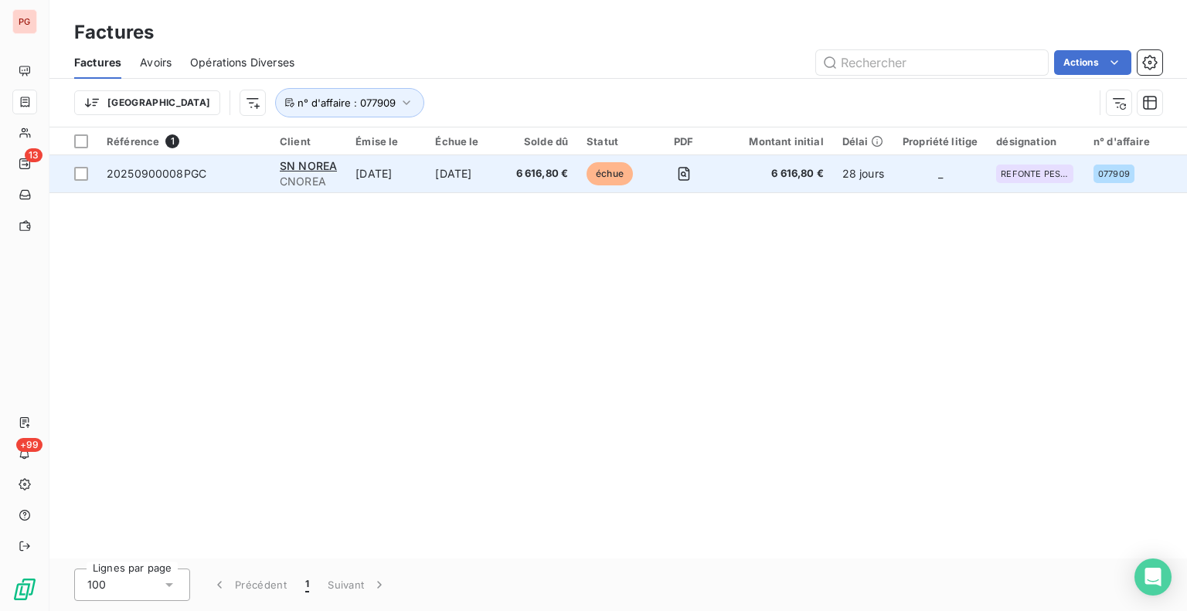
click at [485, 172] on td "[DATE]" at bounding box center [466, 173] width 80 height 37
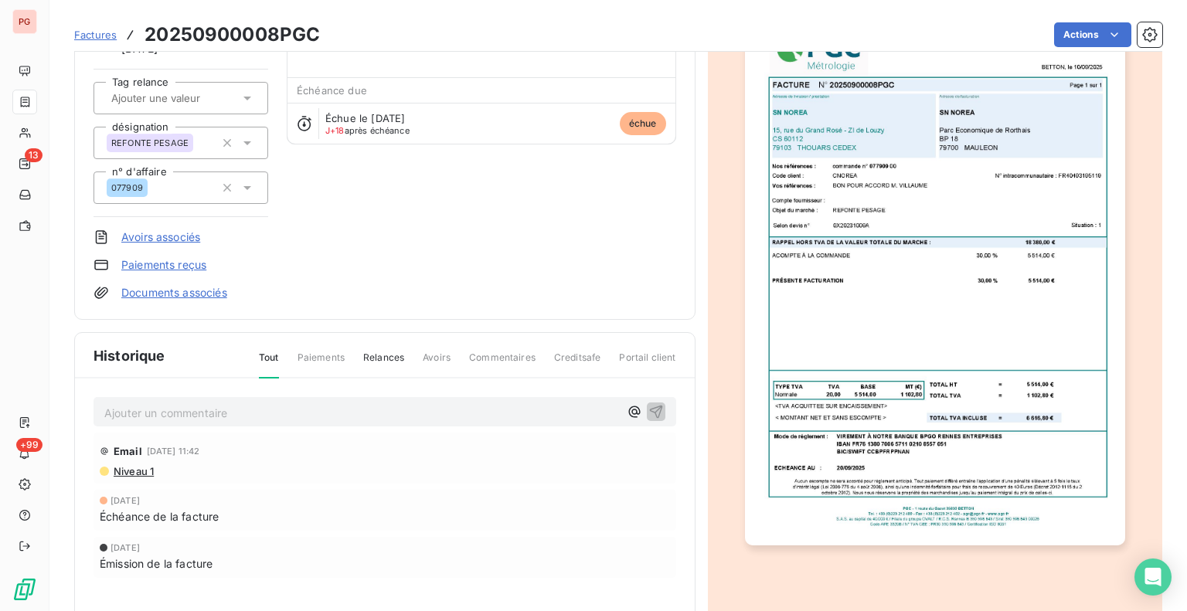
scroll to position [165, 0]
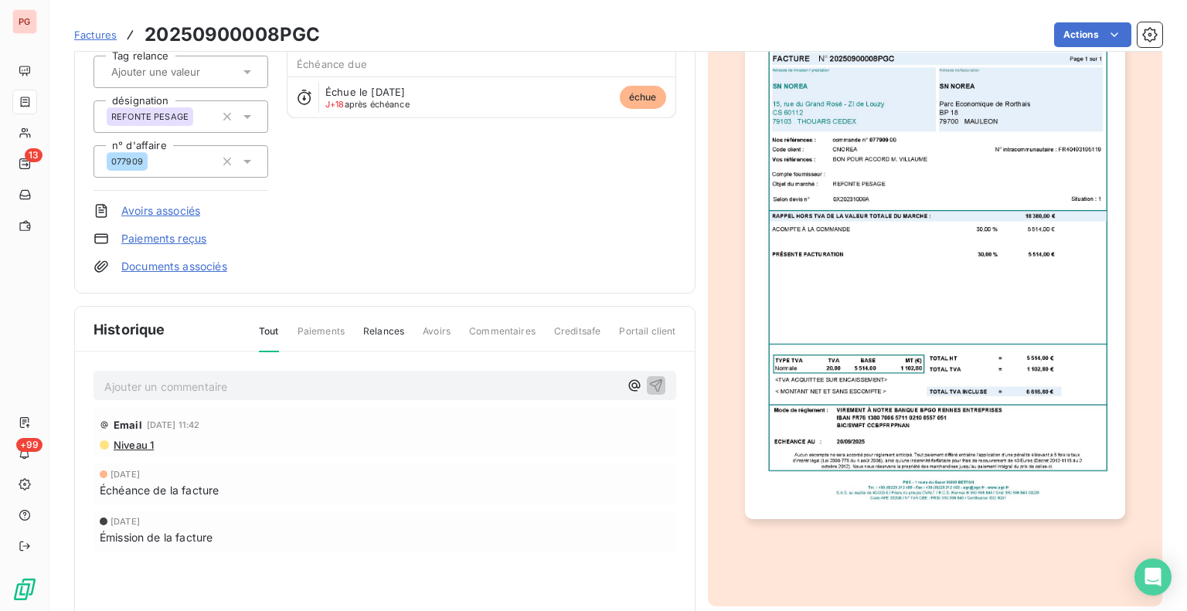
drag, startPoint x: 231, startPoint y: 425, endPoint x: 117, endPoint y: 430, distance: 113.7
click at [117, 430] on div "Email [DATE] 11:42" at bounding box center [385, 425] width 570 height 25
click at [279, 429] on div "Email [DATE] 11:42" at bounding box center [385, 425] width 570 height 25
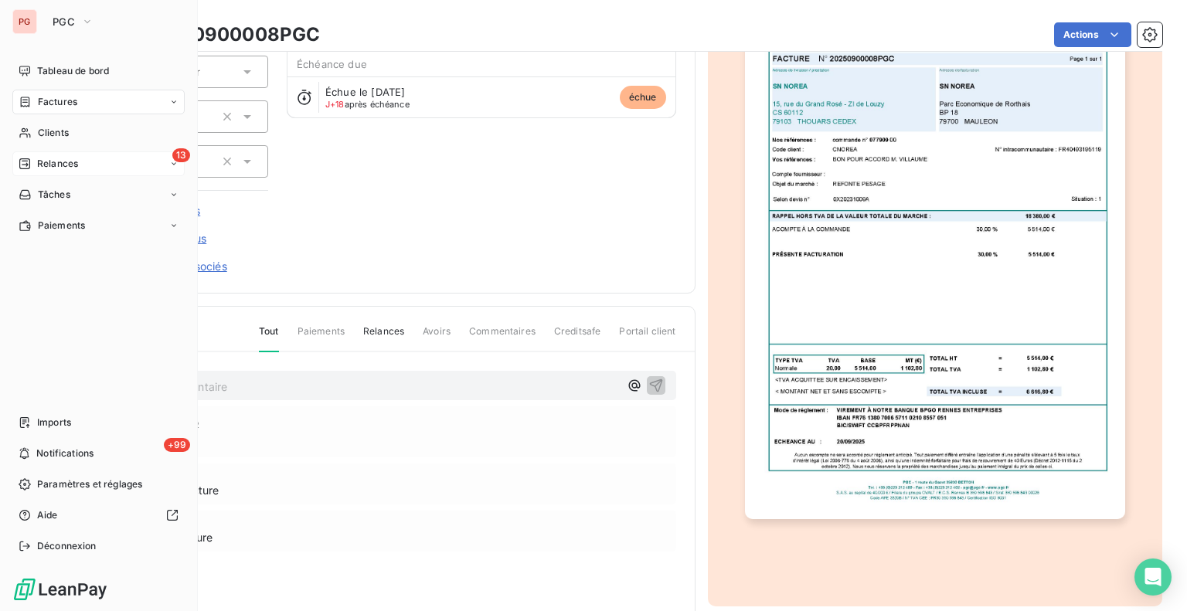
click at [36, 158] on div "Relances" at bounding box center [49, 164] width 60 height 14
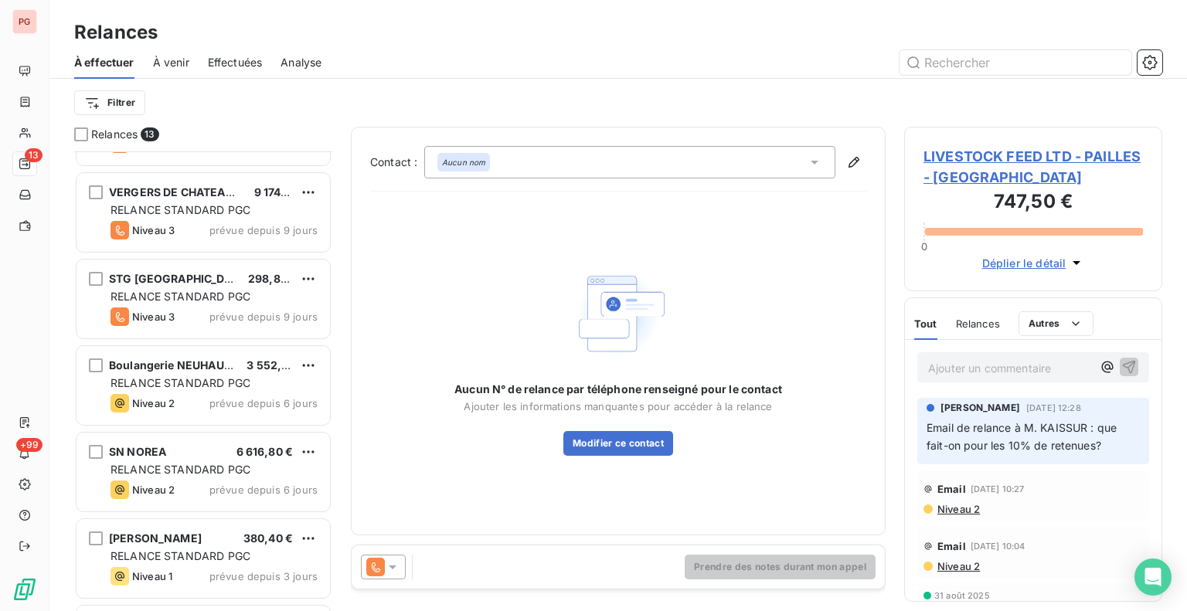
scroll to position [541, 0]
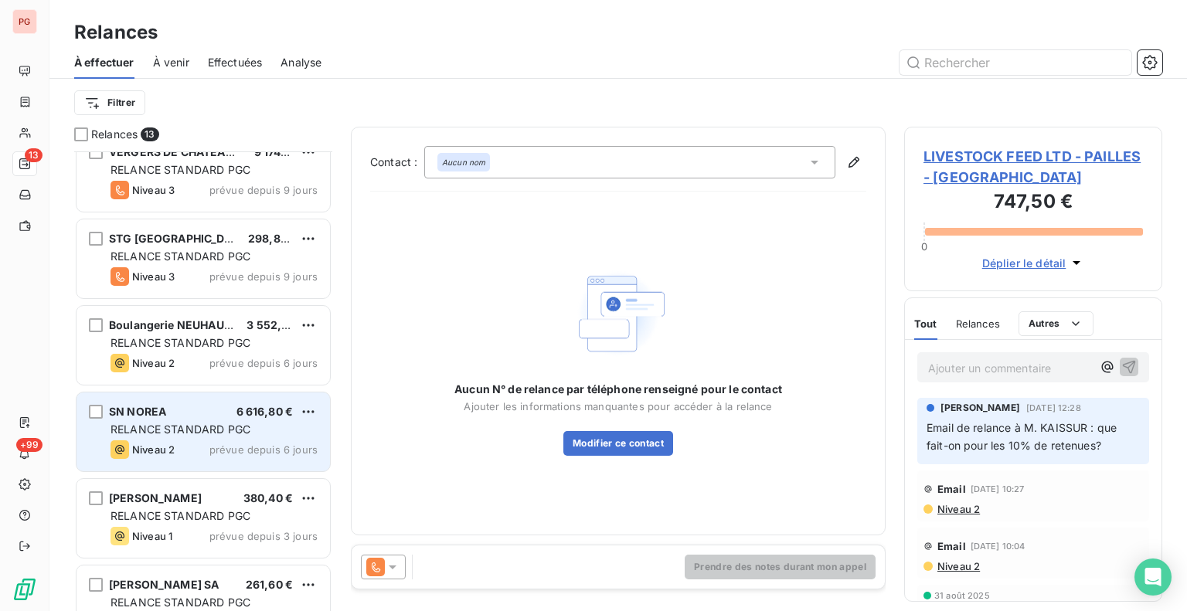
click at [183, 427] on span "RELANCE STANDARD PGC" at bounding box center [181, 429] width 140 height 13
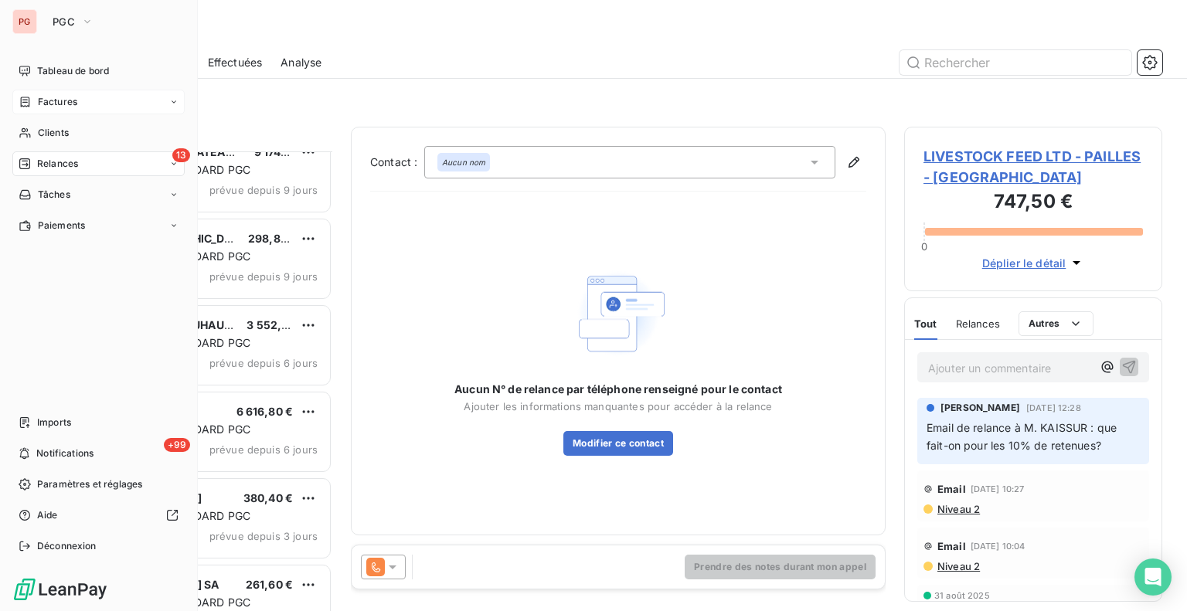
click at [65, 102] on span "Factures" at bounding box center [57, 102] width 39 height 14
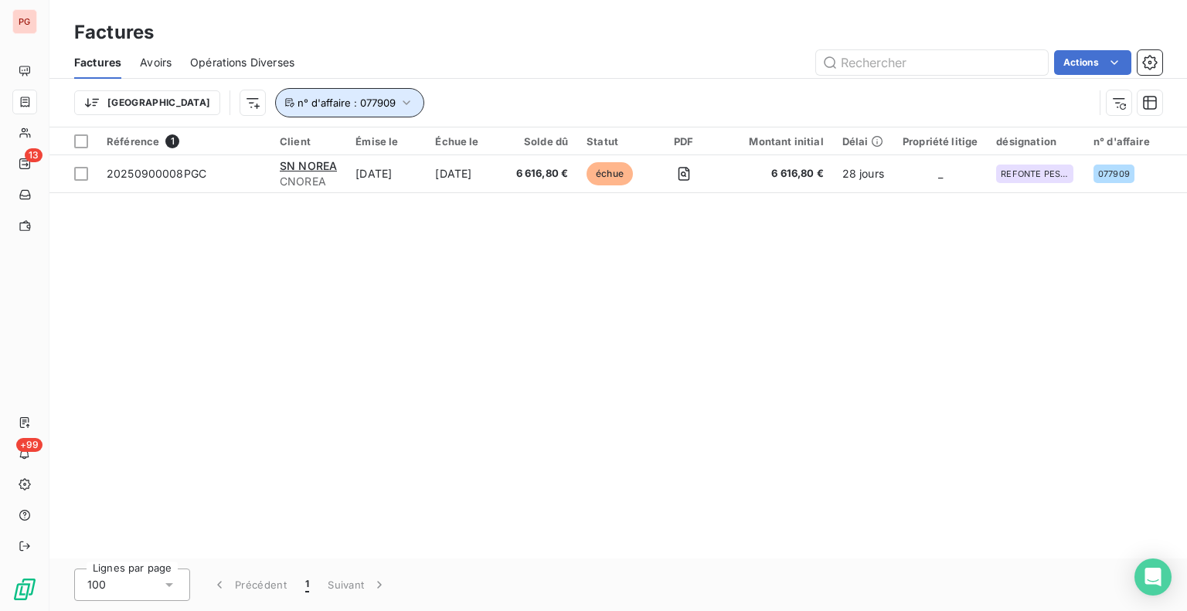
click at [399, 106] on icon "button" at bounding box center [406, 102] width 15 height 15
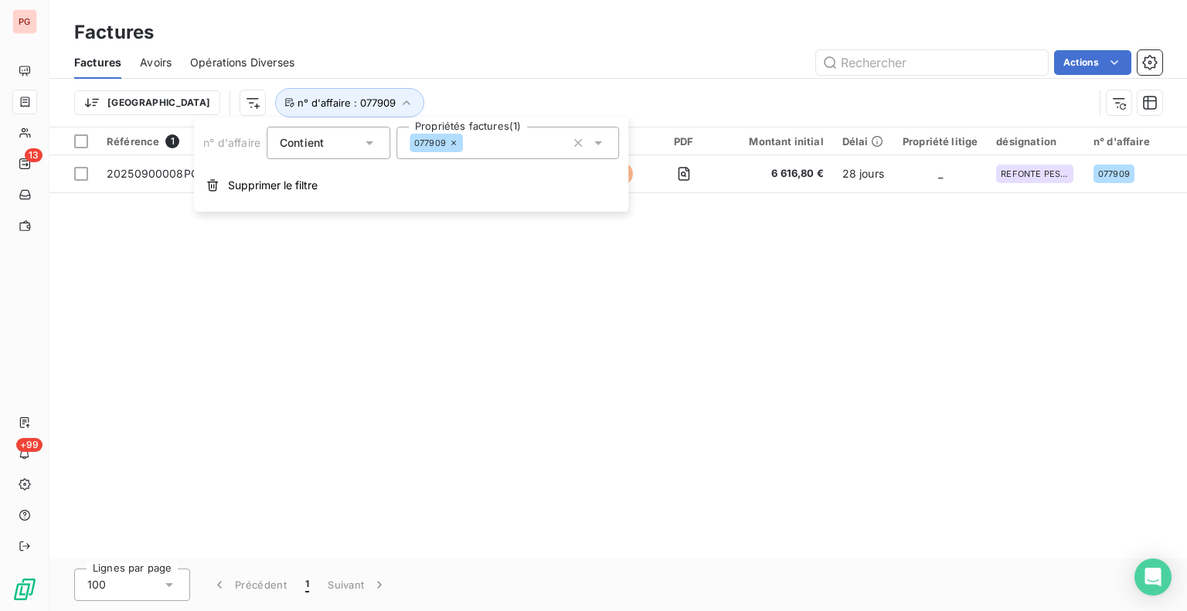
click at [451, 143] on icon at bounding box center [453, 142] width 9 height 9
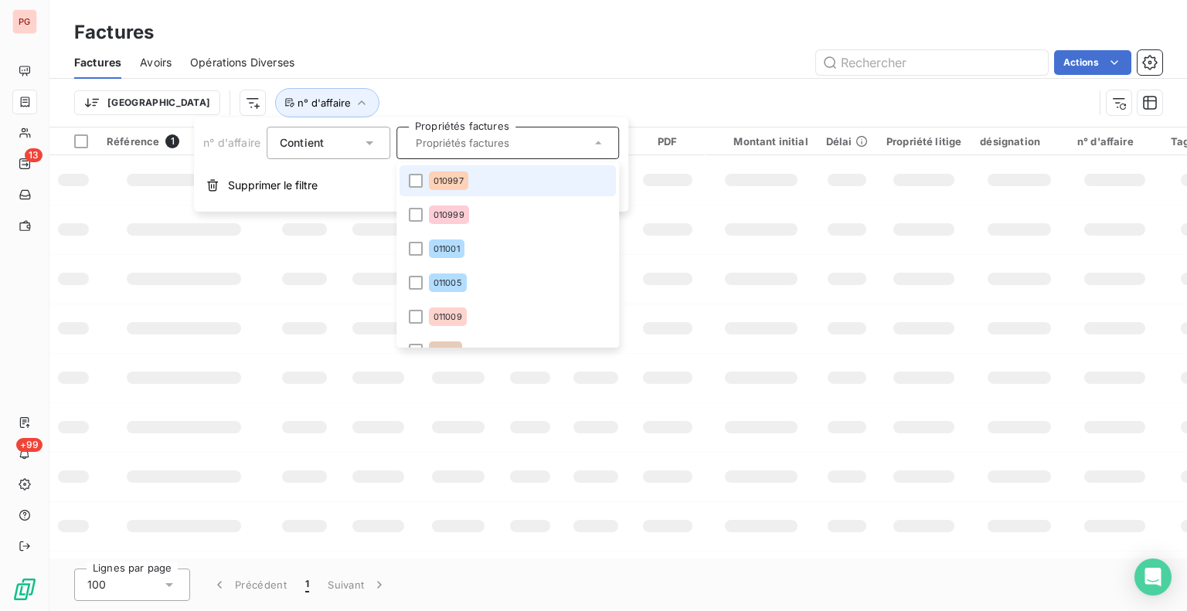
click at [444, 145] on input "text" at bounding box center [500, 143] width 181 height 14
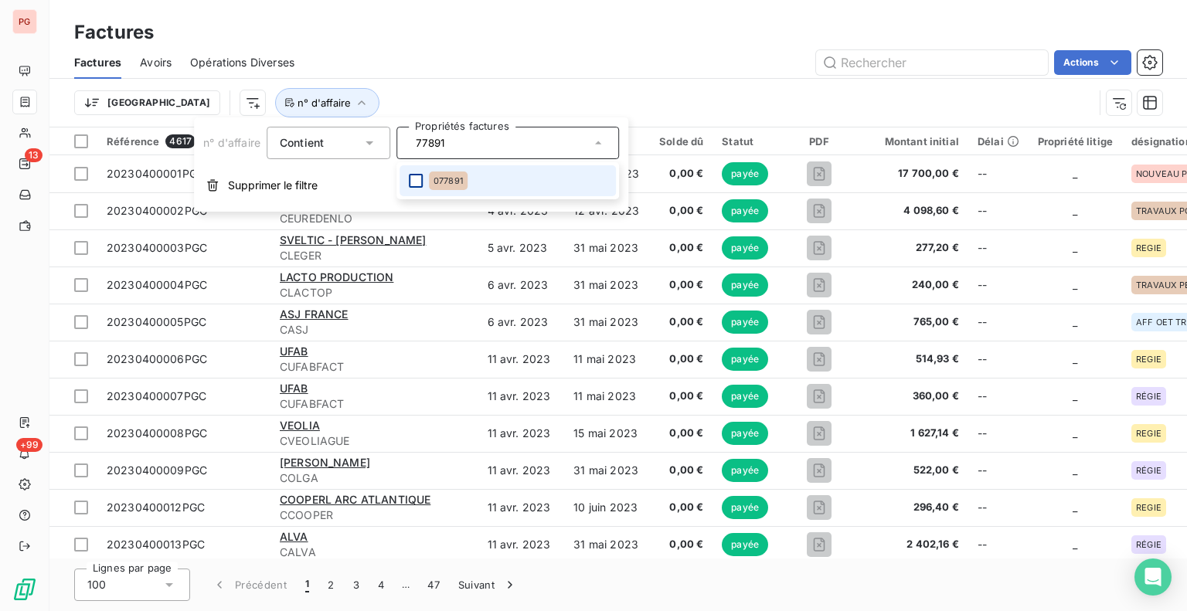
type input "77891"
click at [418, 177] on div at bounding box center [416, 181] width 14 height 14
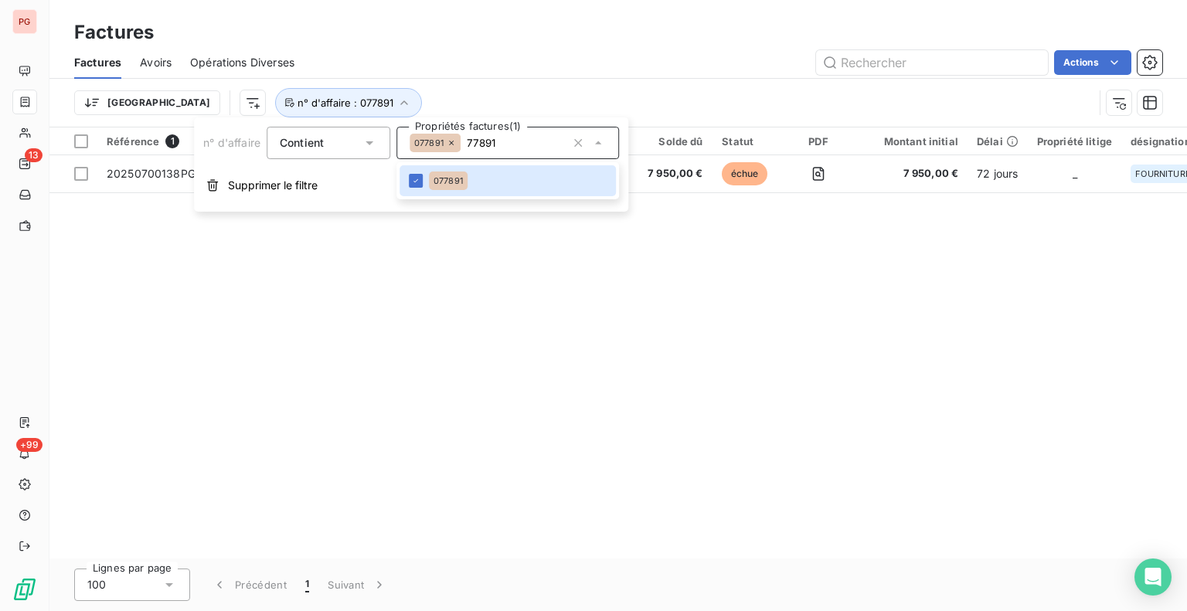
click at [641, 110] on div "Trier n° d'affaire : 077891" at bounding box center [583, 102] width 1019 height 29
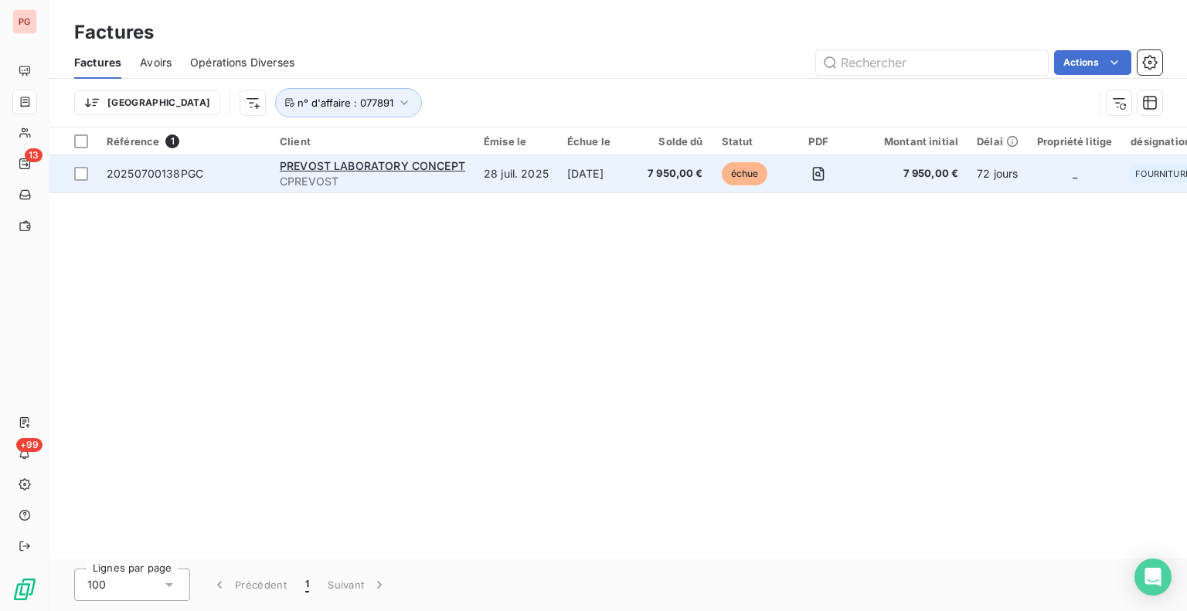
click at [603, 179] on td "[DATE]" at bounding box center [598, 173] width 80 height 37
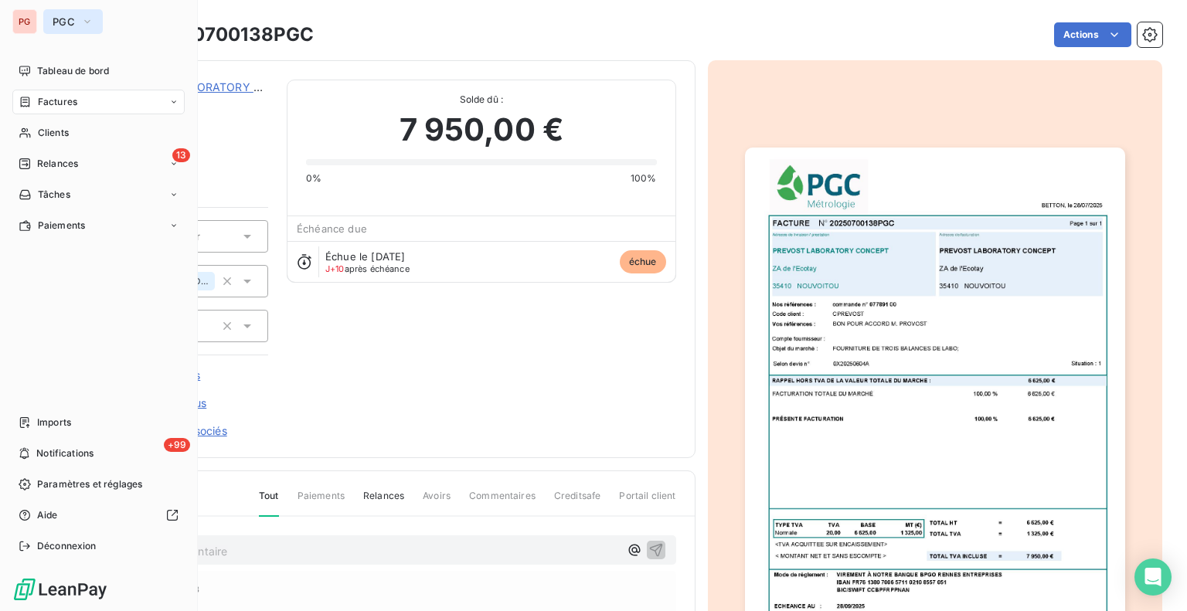
click at [90, 24] on icon "button" at bounding box center [87, 21] width 12 height 15
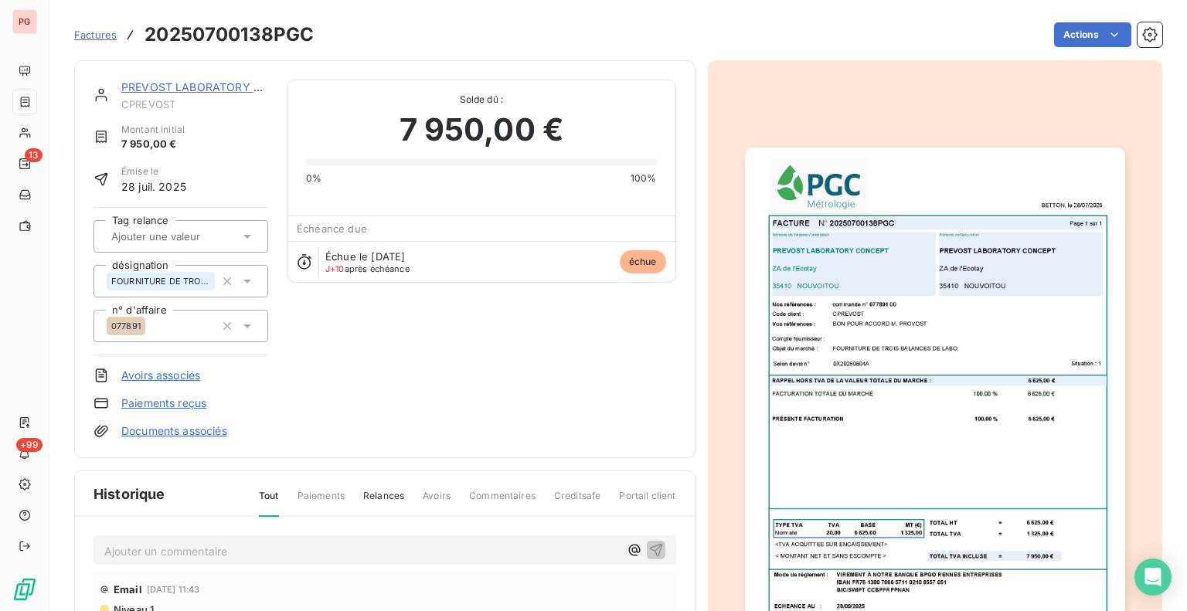
click at [504, 27] on div "Actions" at bounding box center [747, 34] width 830 height 25
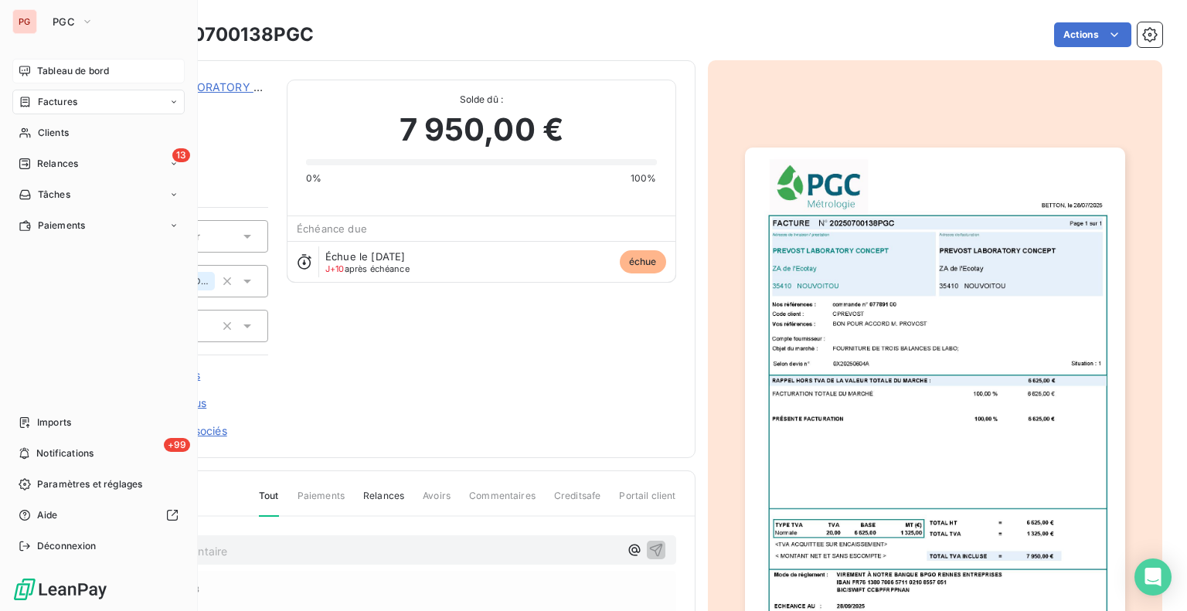
click at [21, 70] on icon at bounding box center [25, 71] width 12 height 12
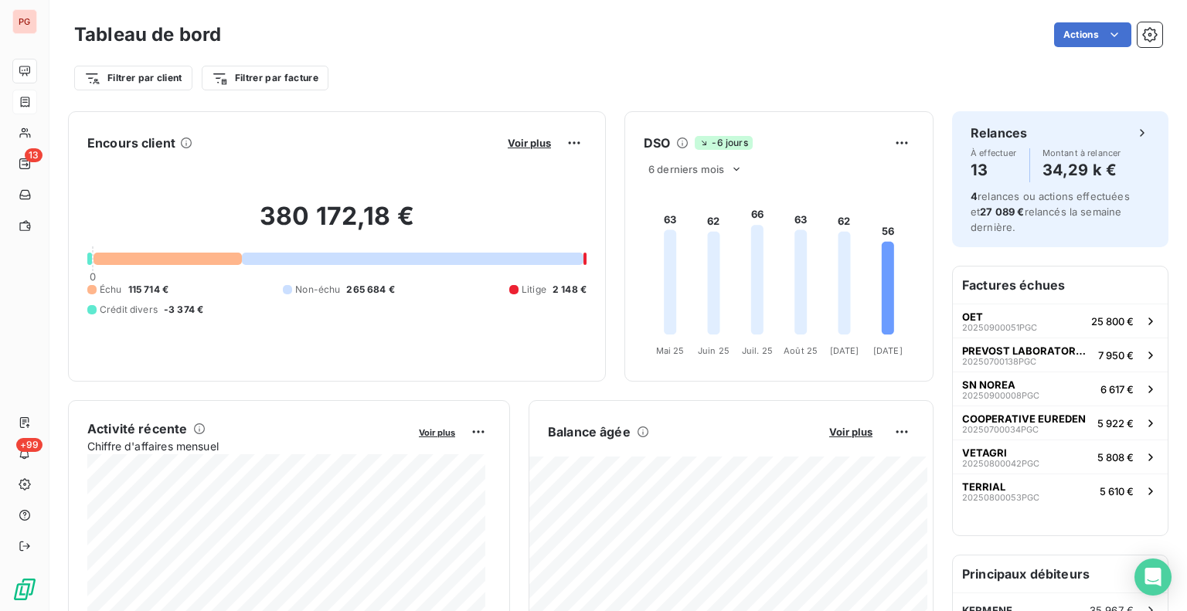
click at [415, 53] on div "Filtrer par client Filtrer par facture" at bounding box center [618, 72] width 1088 height 42
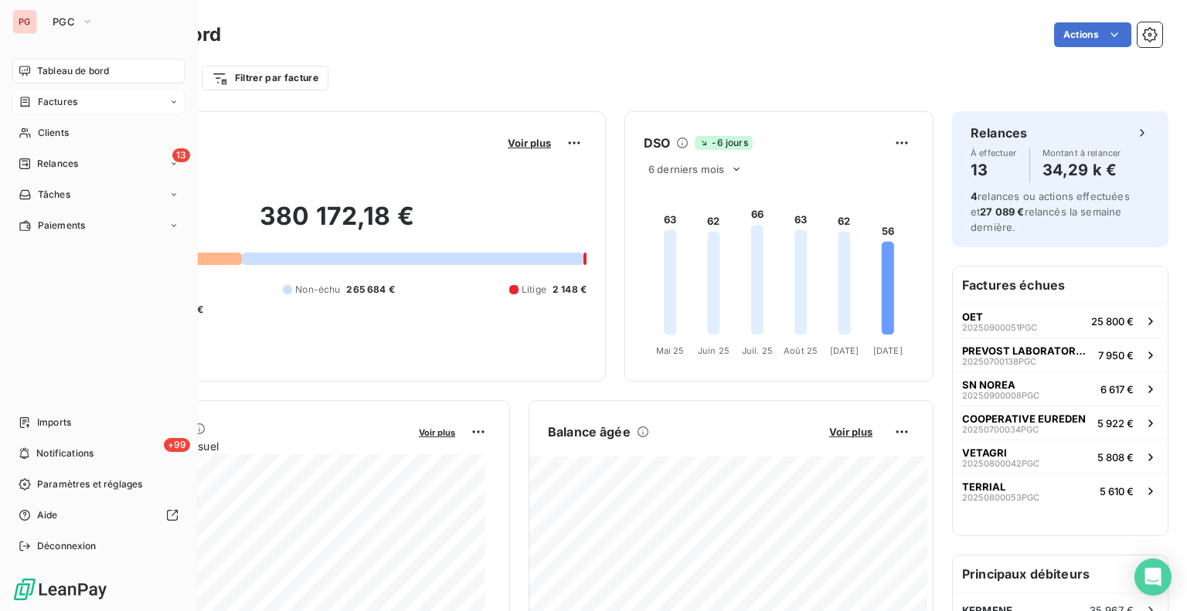
click at [178, 103] on icon at bounding box center [173, 101] width 9 height 9
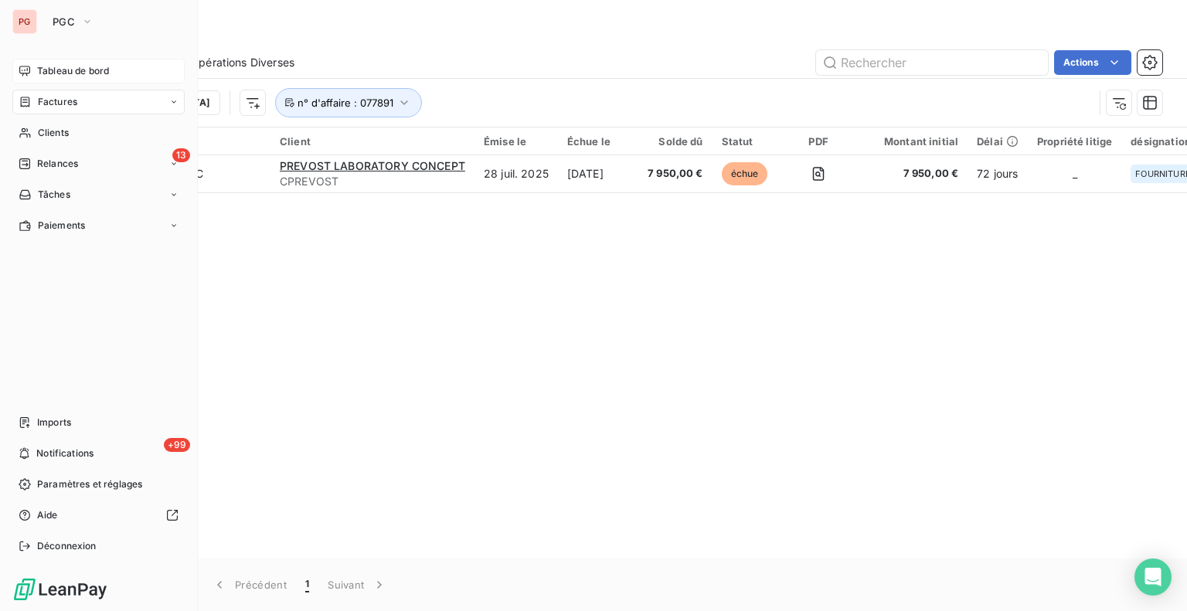
click at [34, 77] on div "Tableau de bord" at bounding box center [98, 71] width 172 height 25
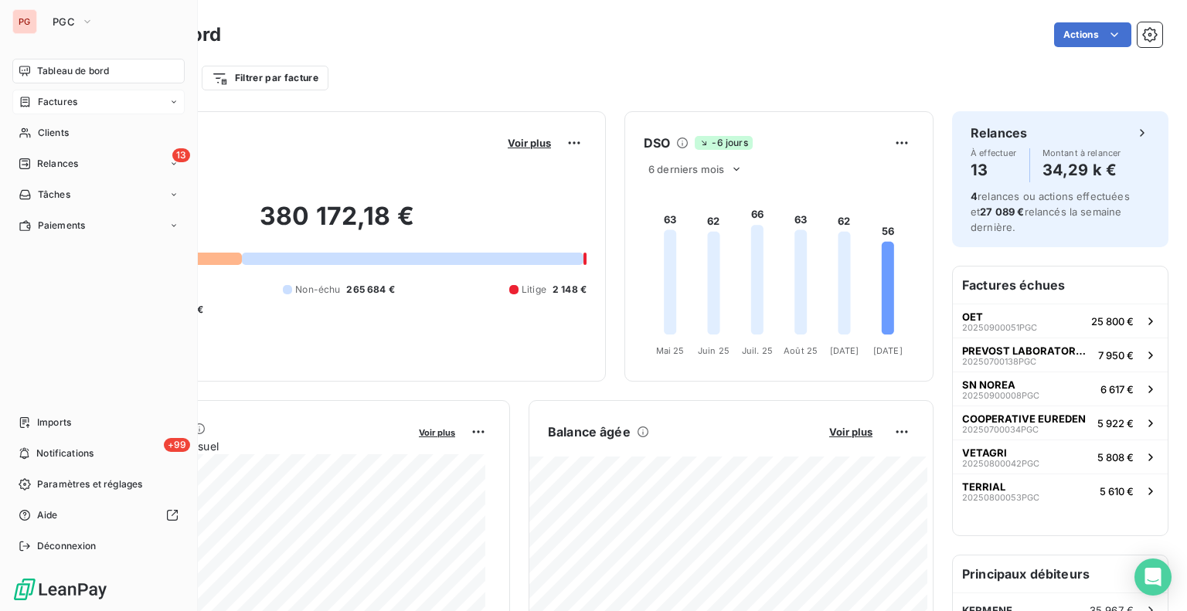
click at [41, 100] on span "Factures" at bounding box center [57, 102] width 39 height 14
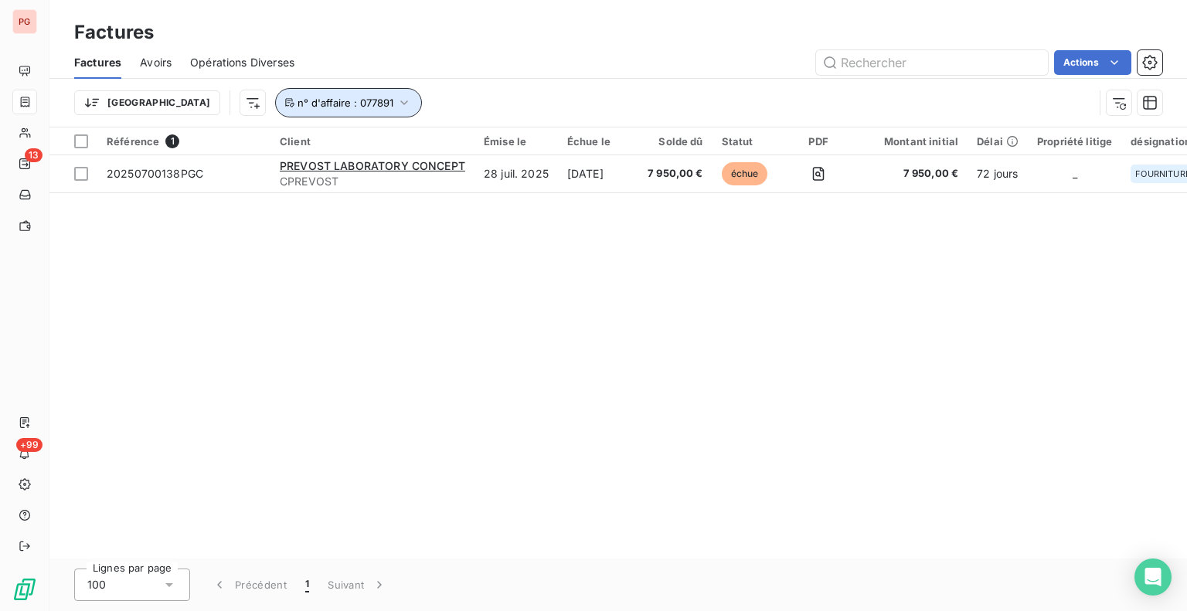
click at [396, 106] on icon "button" at bounding box center [403, 102] width 15 height 15
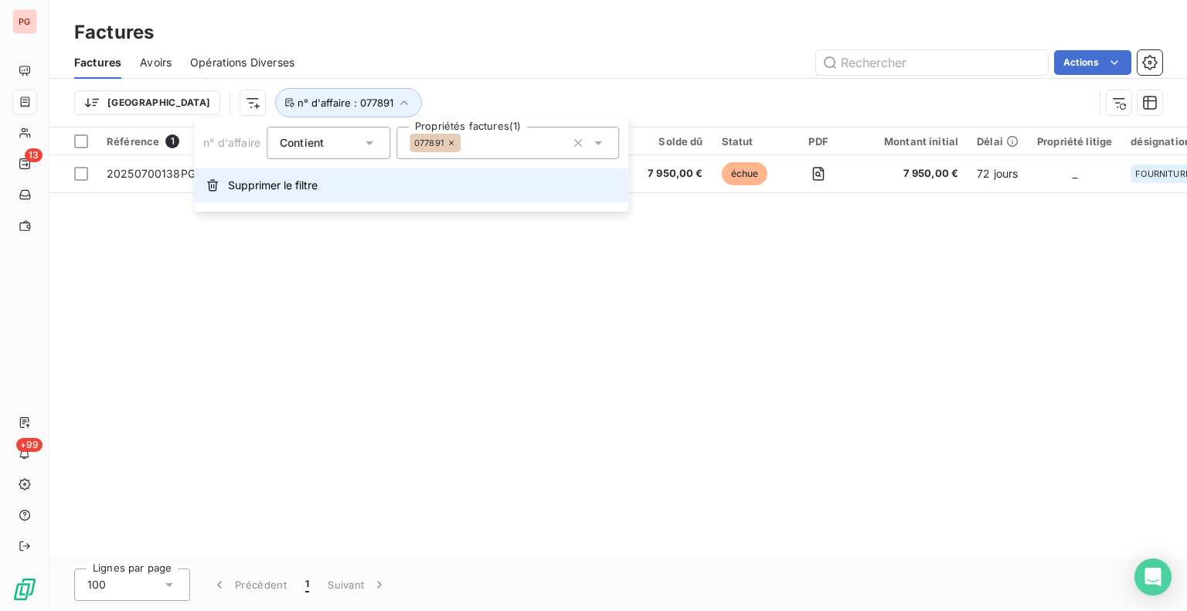
click at [252, 189] on span "Supprimer le filtre" at bounding box center [273, 185] width 90 height 15
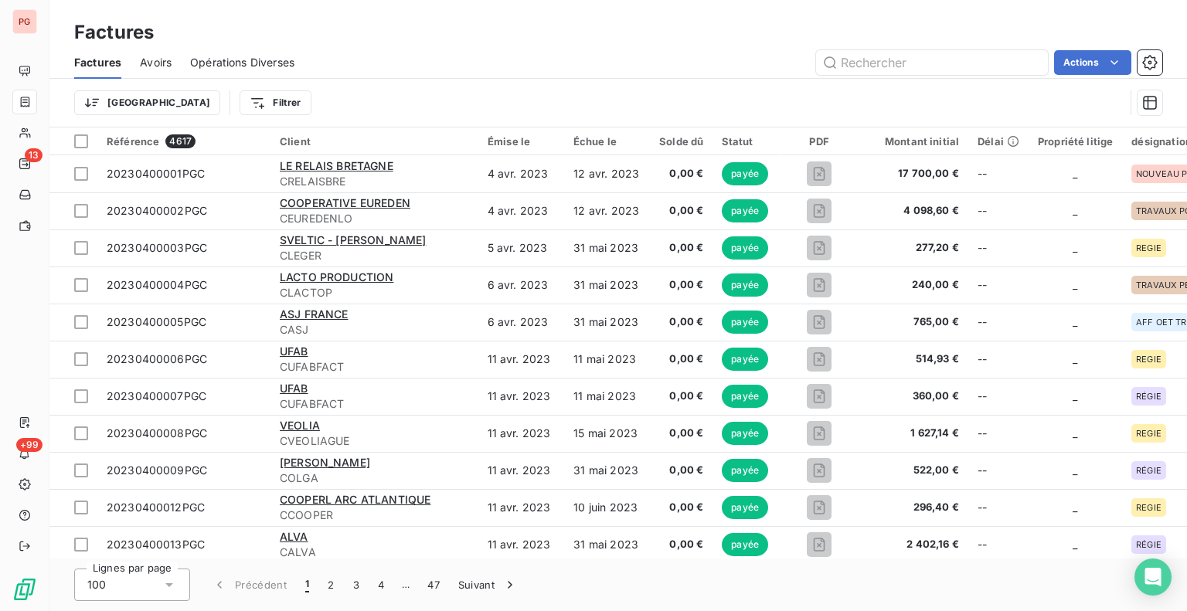
click at [430, 99] on div "Trier Filtrer" at bounding box center [599, 102] width 1050 height 29
click at [189, 95] on html "PG 13 +99 Factures Factures Avoirs Opérations Diverses Actions Trier Filtrer Ré…" at bounding box center [593, 305] width 1187 height 611
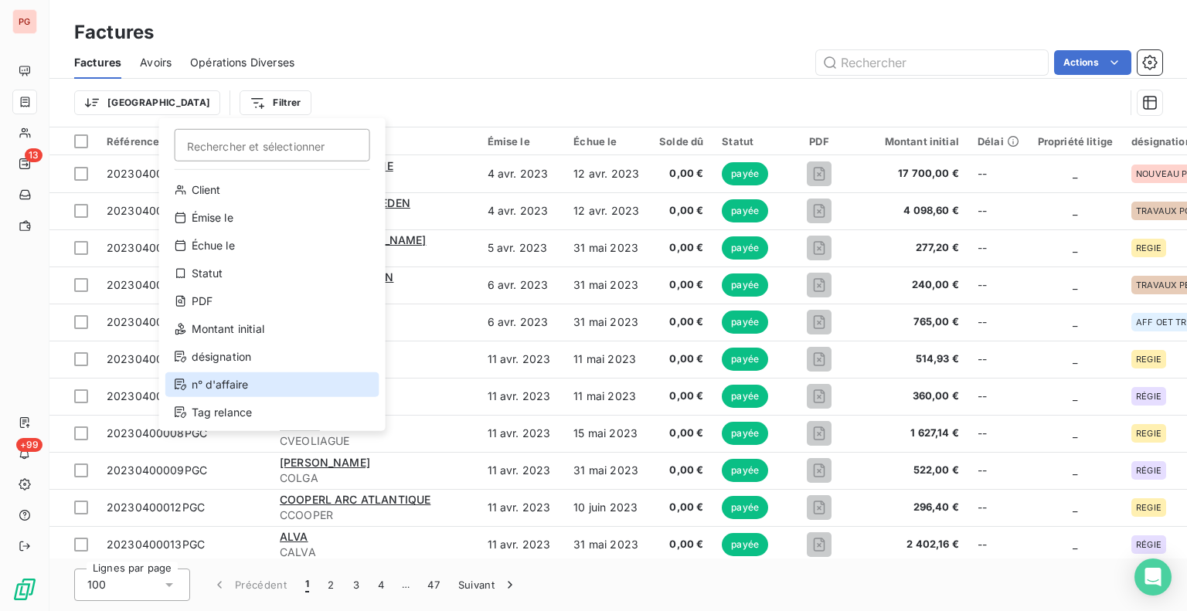
click at [223, 384] on div "n° d'affaire" at bounding box center [272, 384] width 214 height 25
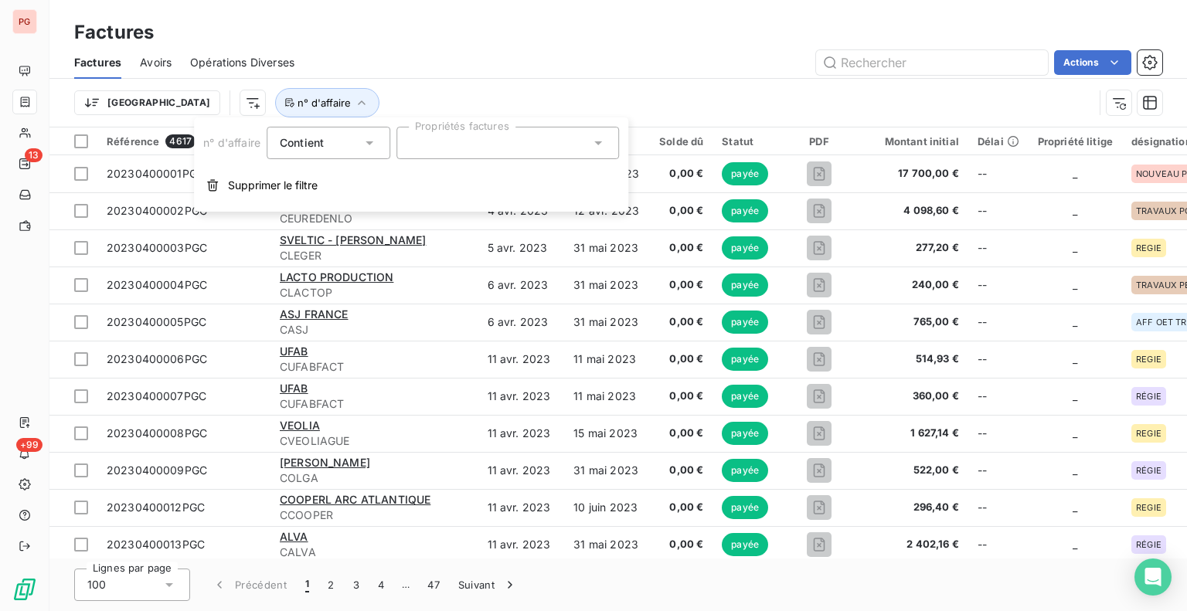
click at [434, 135] on div at bounding box center [507, 143] width 223 height 32
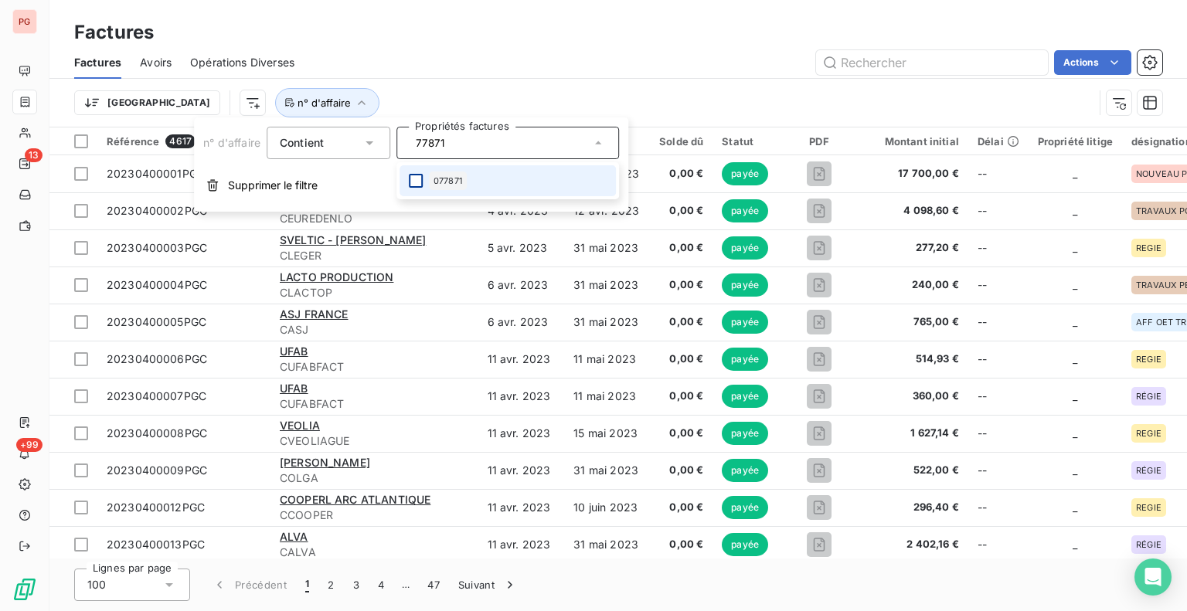
type input "77871"
click at [415, 175] on div at bounding box center [416, 181] width 14 height 14
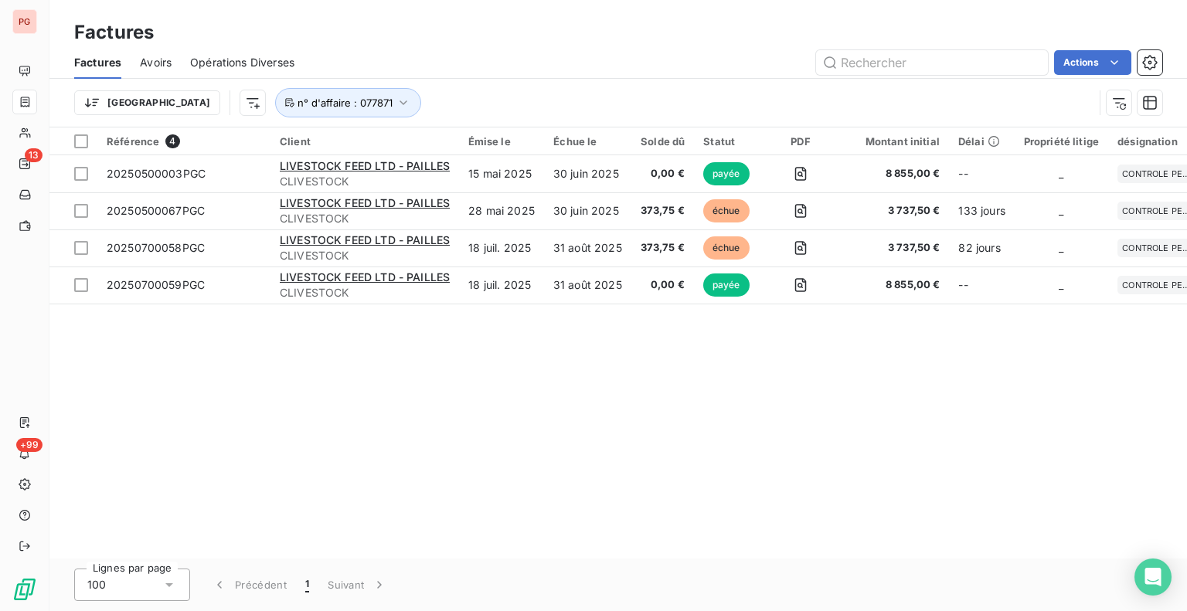
click at [736, 111] on div "Trier n° d'affaire : 077871" at bounding box center [583, 102] width 1019 height 29
click at [529, 345] on div "Référence 4 Client Émise le Échue le Solde dû Statut PDF Montant initial Délai …" at bounding box center [618, 343] width 1138 height 431
click at [400, 102] on icon "button" at bounding box center [403, 102] width 7 height 5
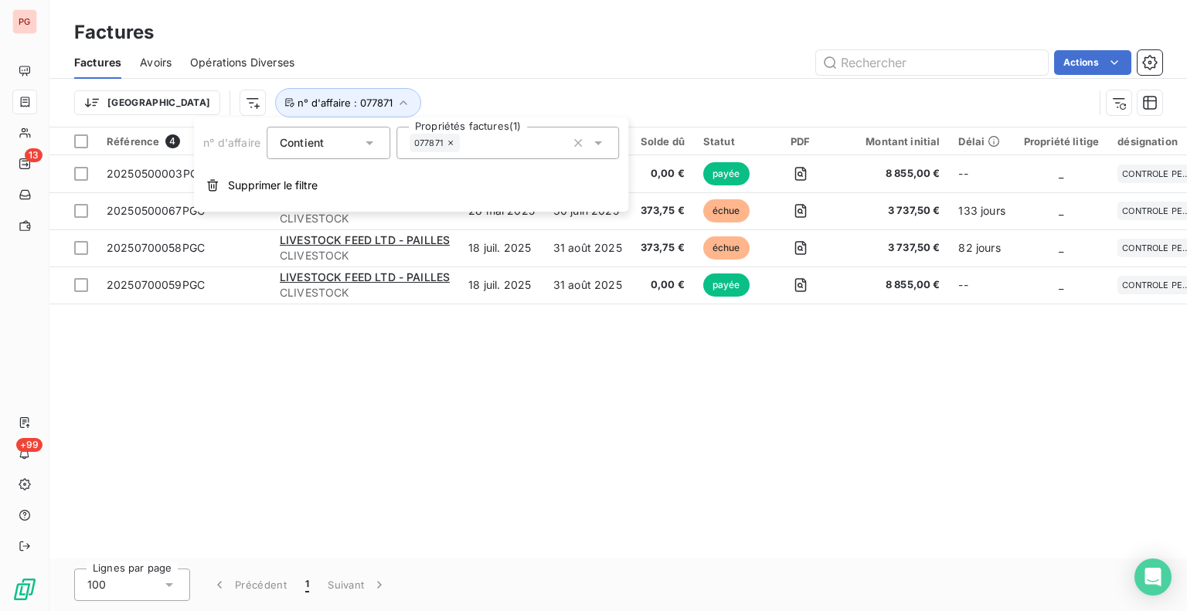
click at [451, 142] on icon at bounding box center [450, 143] width 5 height 5
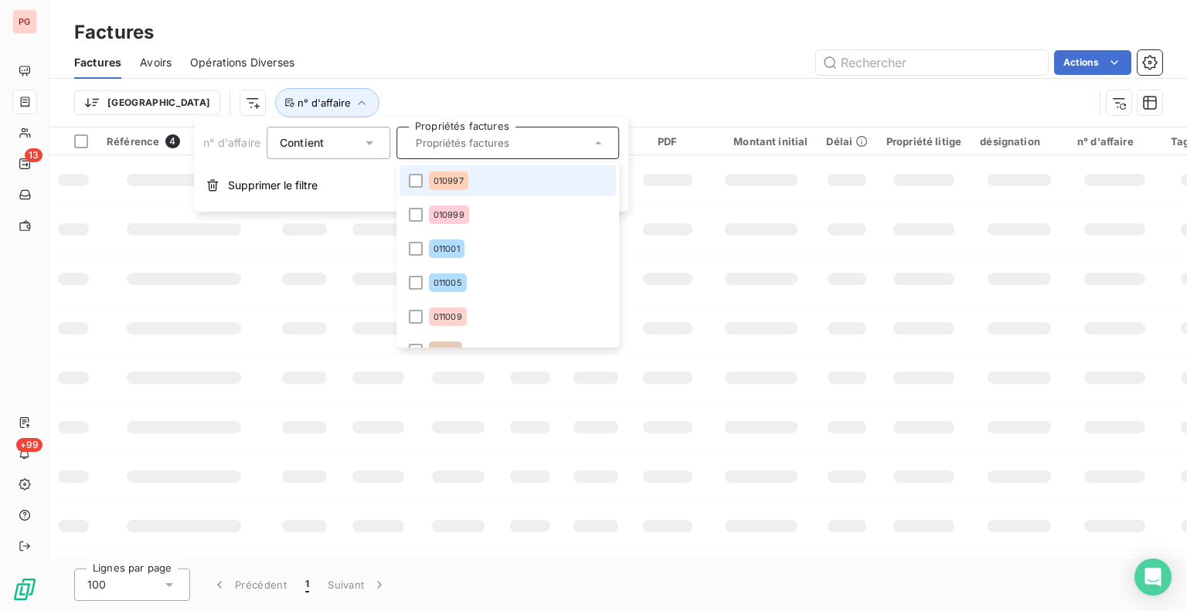
click at [445, 145] on input "text" at bounding box center [500, 143] width 181 height 14
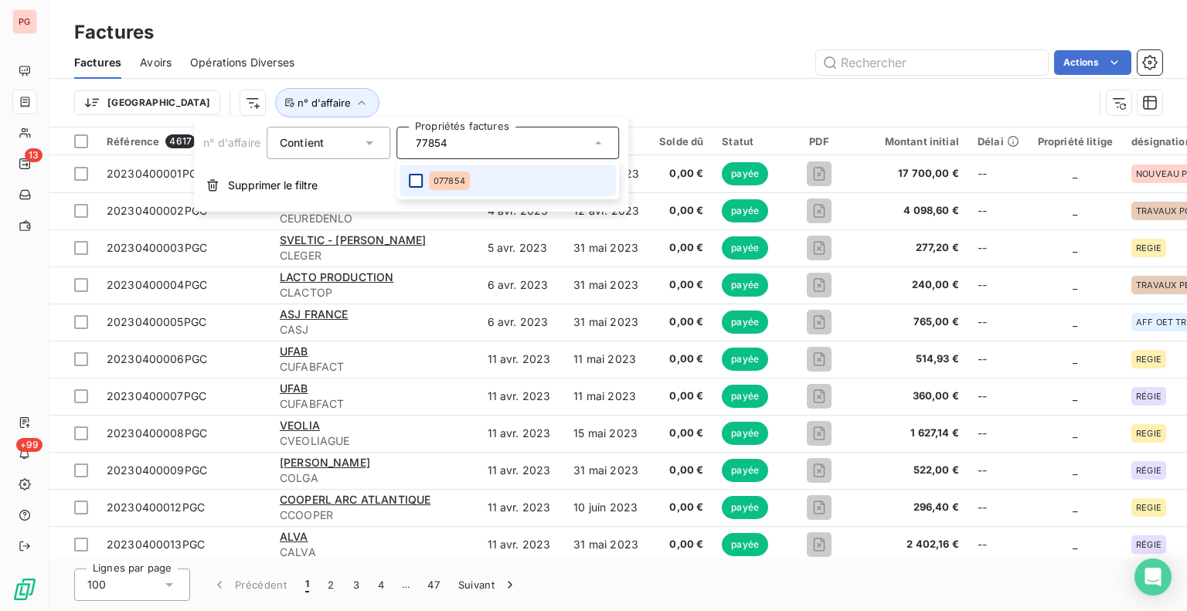
type input "77854"
click at [420, 180] on div at bounding box center [416, 181] width 14 height 14
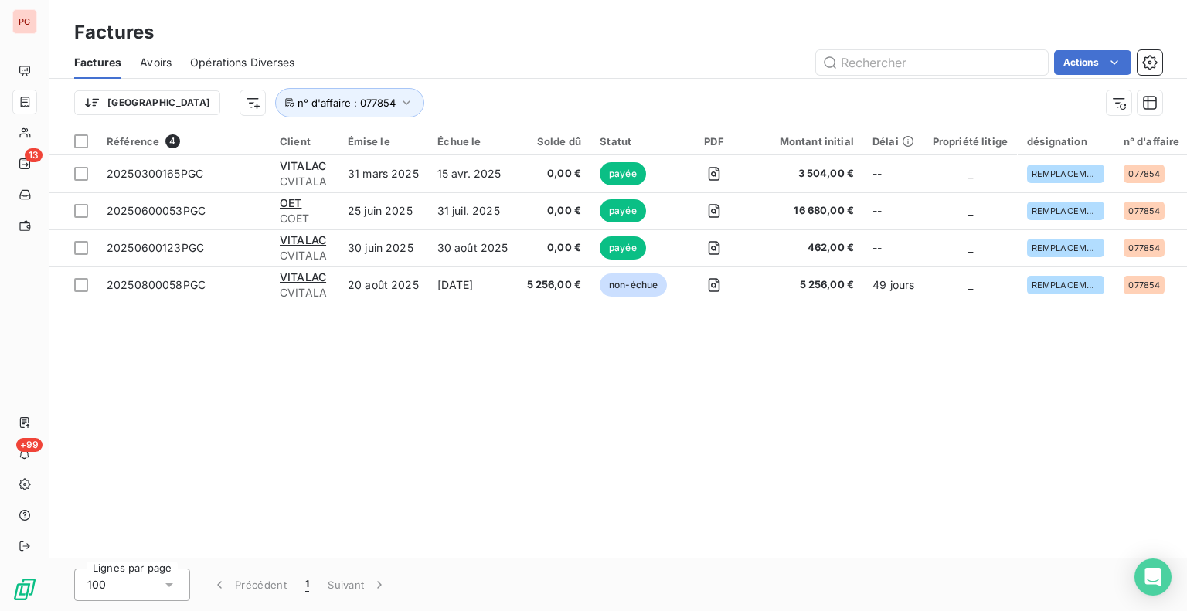
click at [563, 393] on div "Référence 4 Client Émise le Échue le Solde dû Statut PDF Montant initial Délai …" at bounding box center [618, 343] width 1138 height 431
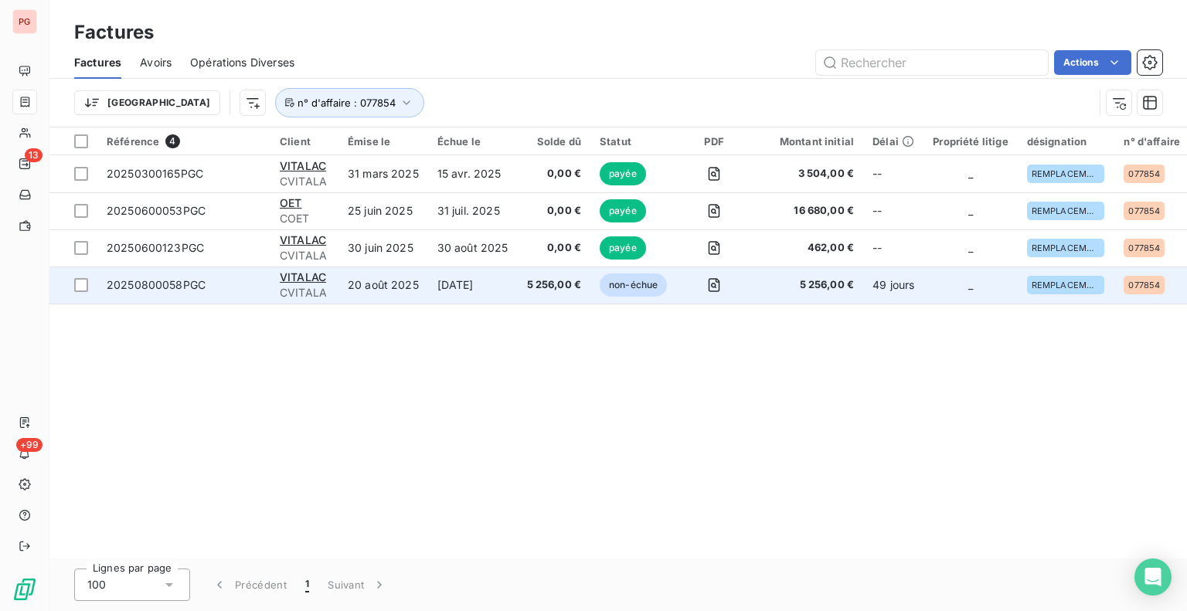
click at [498, 293] on td "[DATE]" at bounding box center [473, 285] width 90 height 37
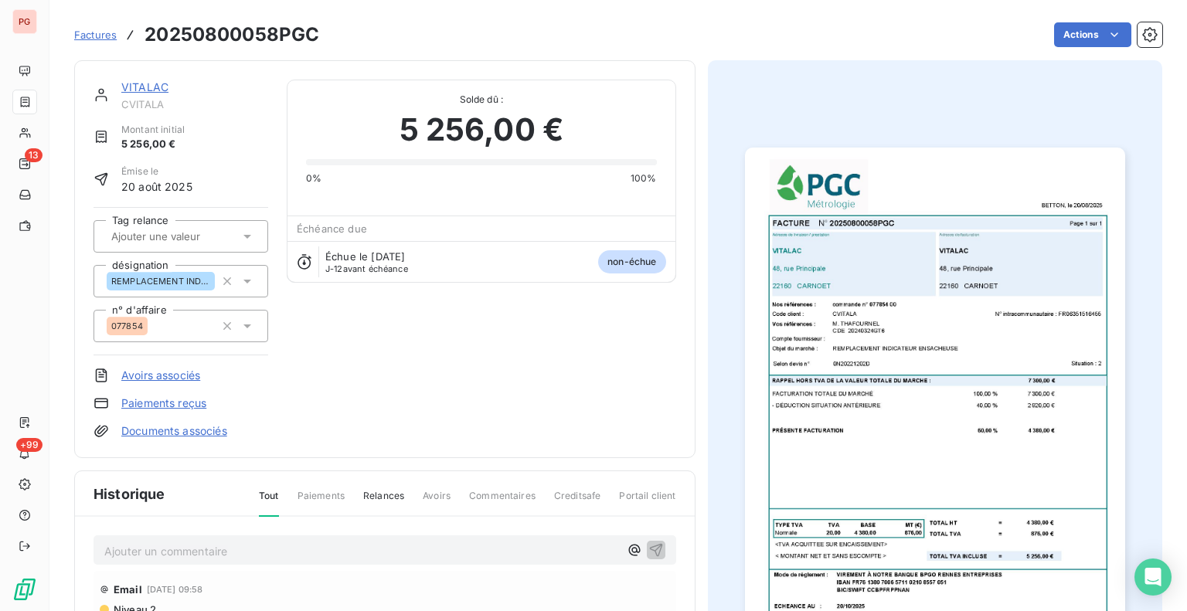
click at [851, 334] on img "button" at bounding box center [935, 416] width 380 height 536
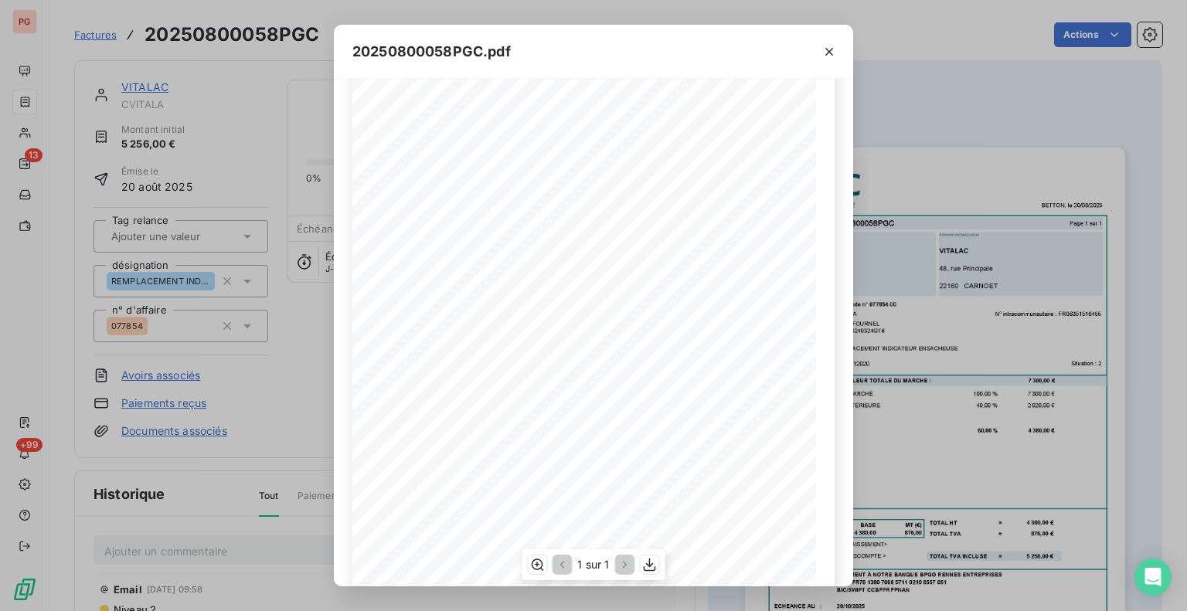
scroll to position [29, 0]
click at [824, 56] on icon "button" at bounding box center [828, 51] width 15 height 15
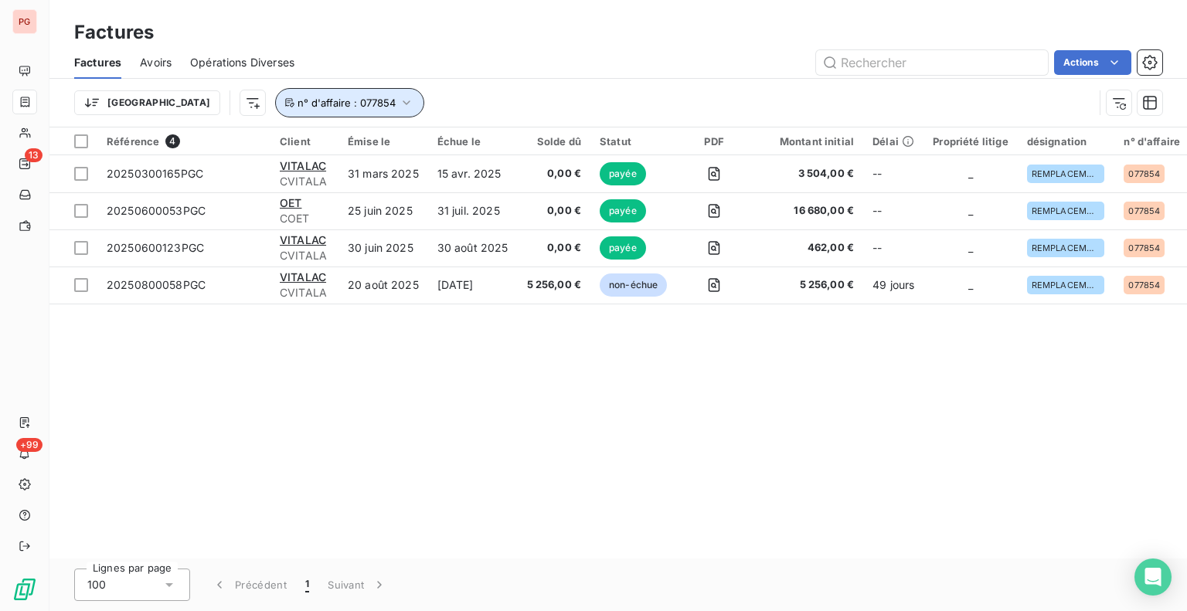
click at [399, 104] on icon "button" at bounding box center [406, 102] width 15 height 15
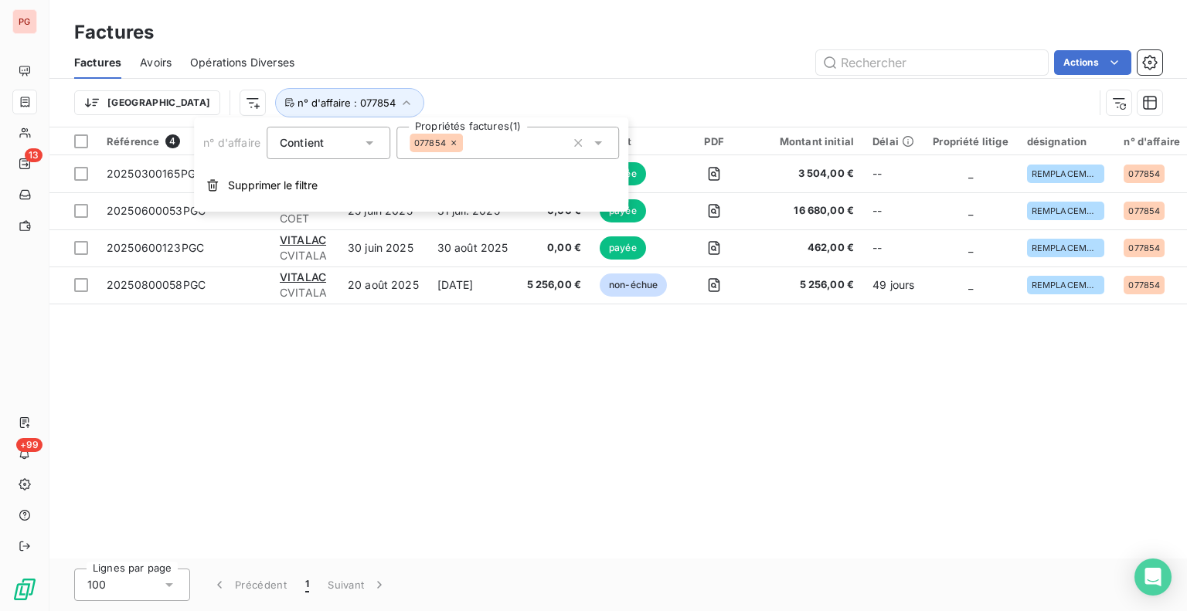
click at [453, 144] on icon at bounding box center [453, 143] width 5 height 5
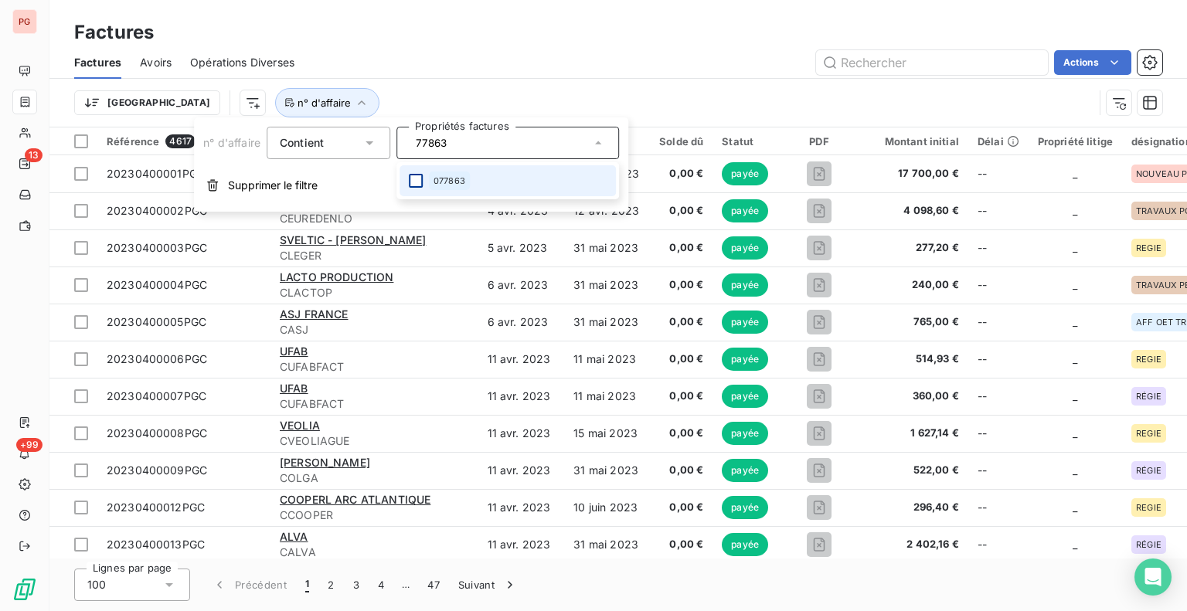
type input "77863"
click at [423, 178] on div at bounding box center [416, 181] width 14 height 14
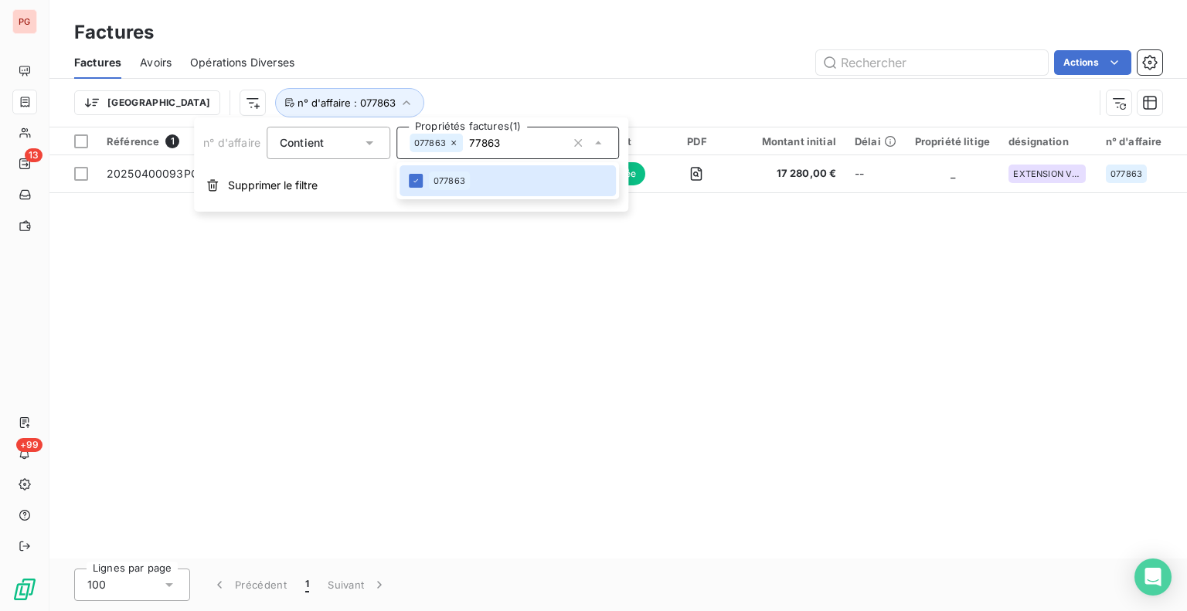
click at [610, 89] on div "Trier n° d'affaire : 077863" at bounding box center [583, 102] width 1019 height 29
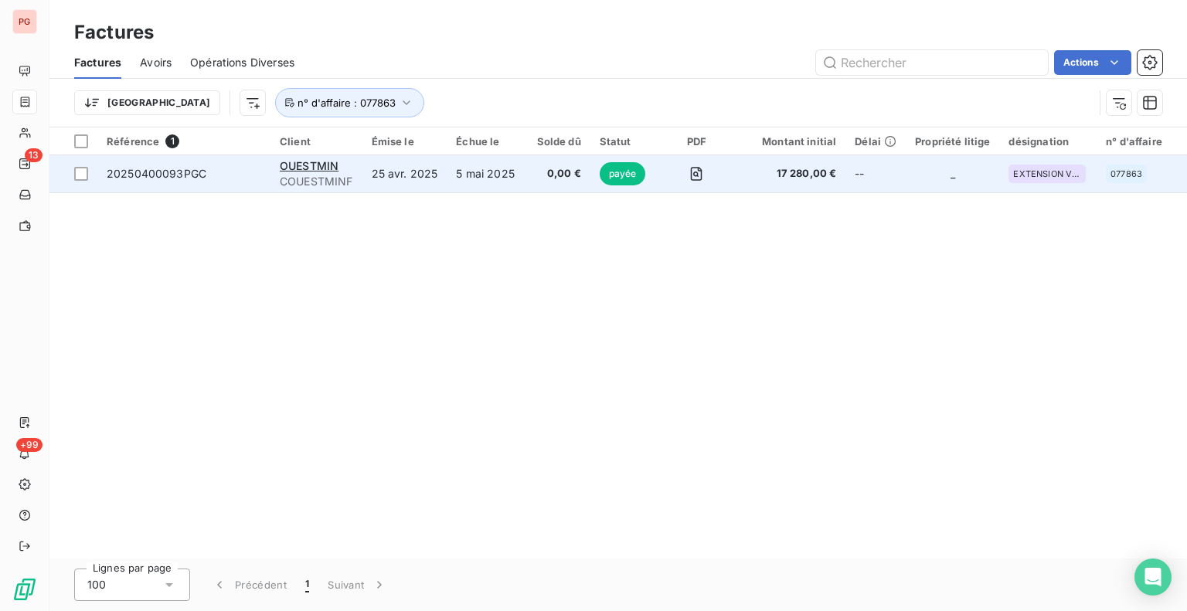
click at [541, 167] on span "0,00 €" at bounding box center [559, 173] width 44 height 15
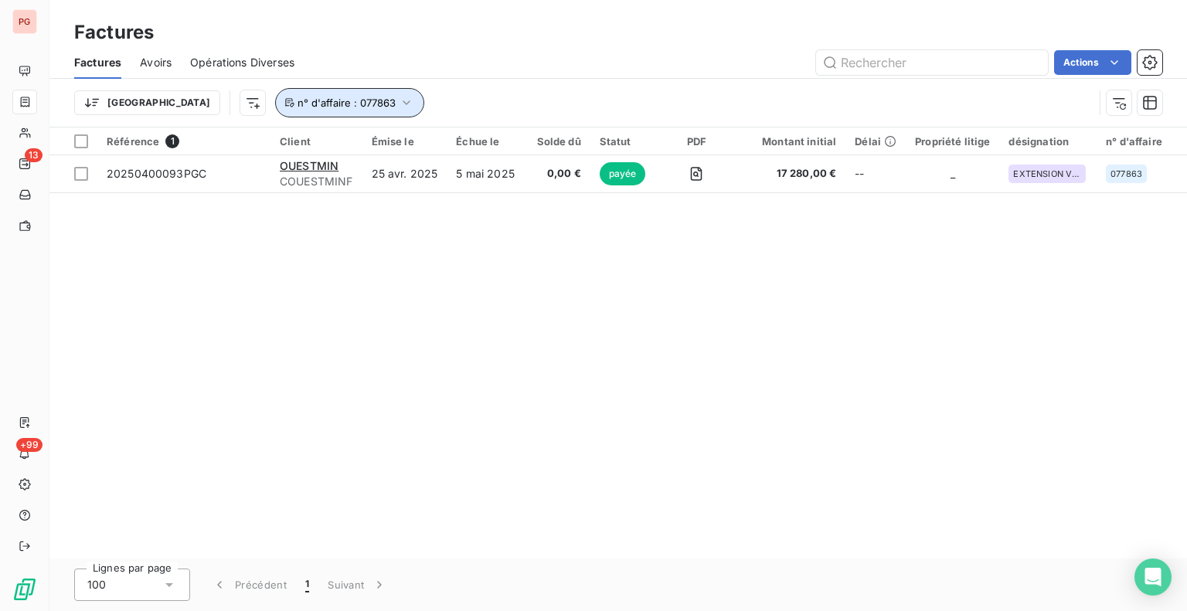
click at [321, 111] on button "n° d'affaire : 077863" at bounding box center [349, 102] width 149 height 29
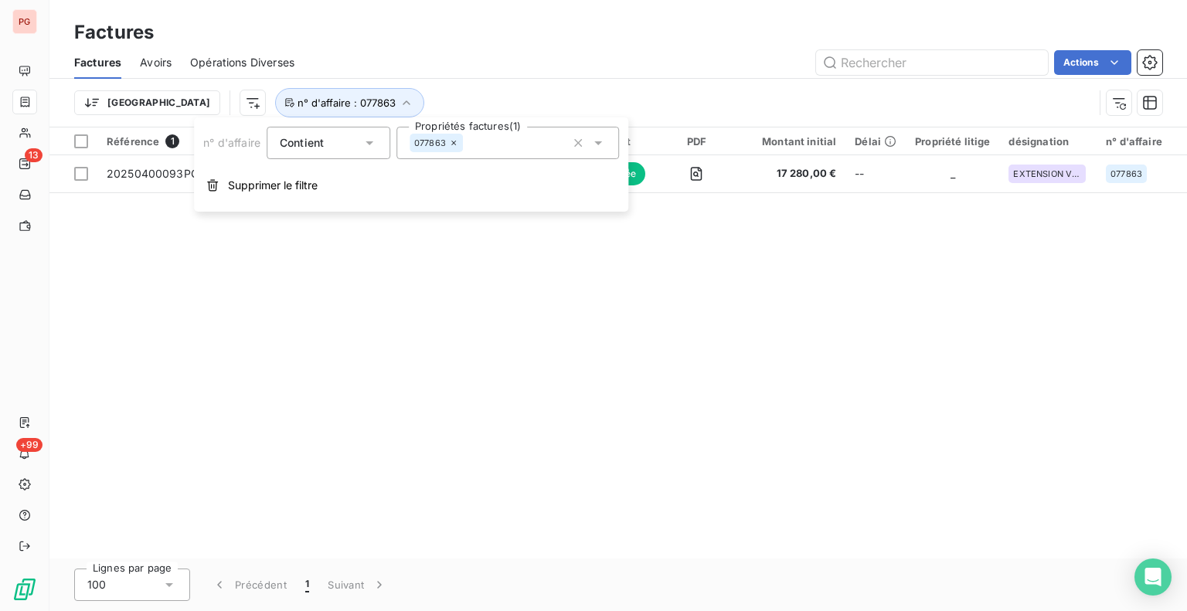
click at [452, 143] on icon at bounding box center [453, 142] width 9 height 9
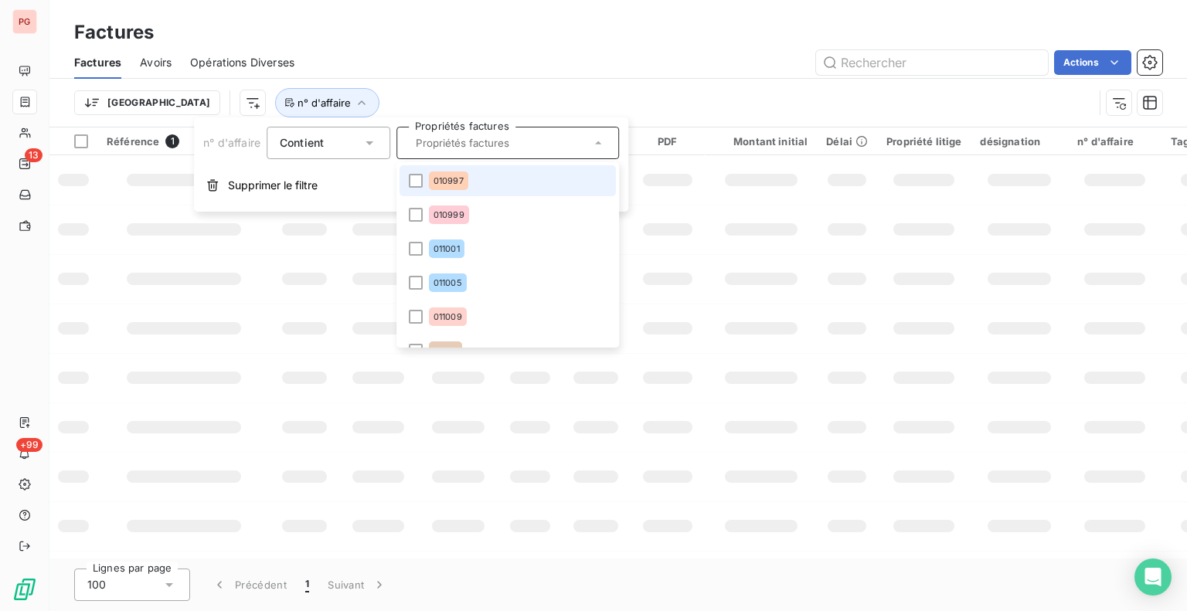
click at [446, 145] on input "text" at bounding box center [500, 143] width 181 height 14
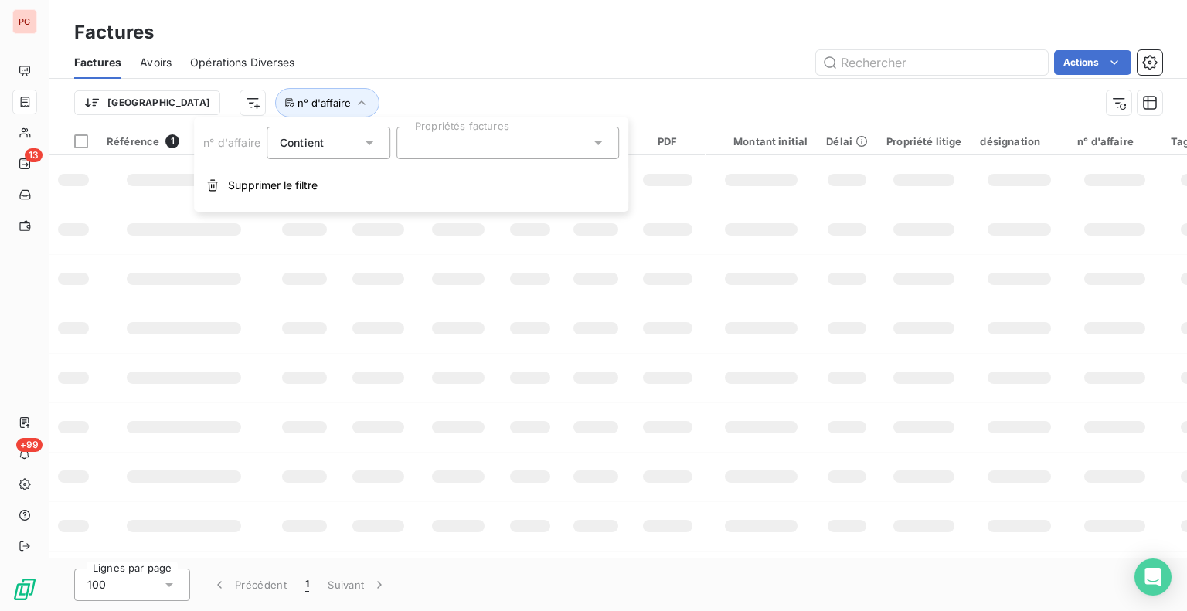
click at [445, 145] on div at bounding box center [507, 143] width 223 height 32
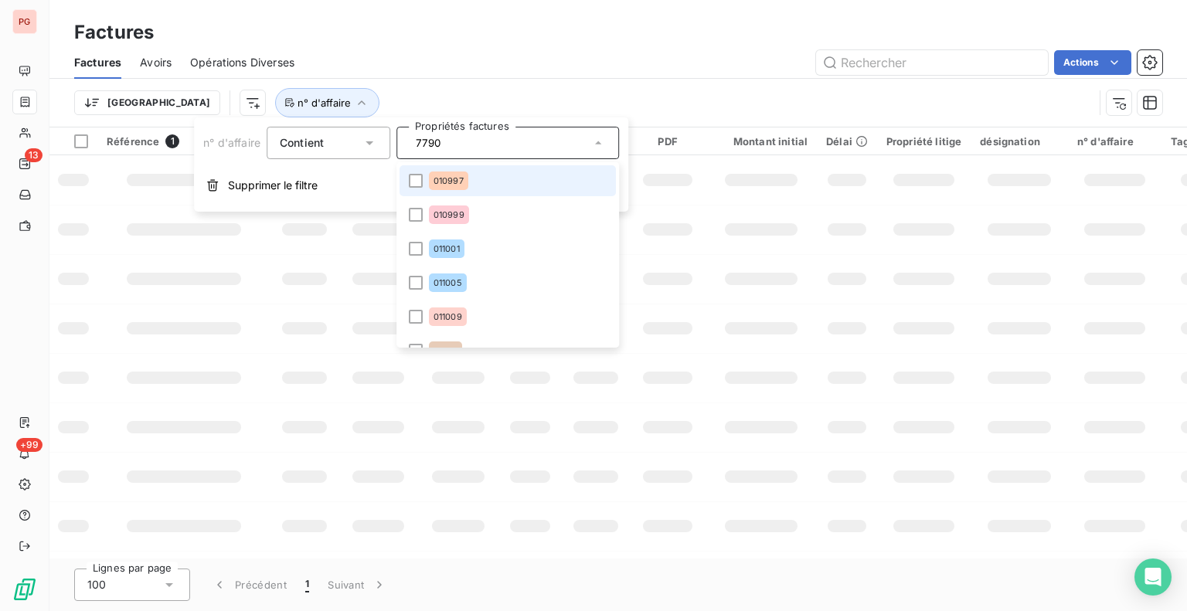
type input "77903"
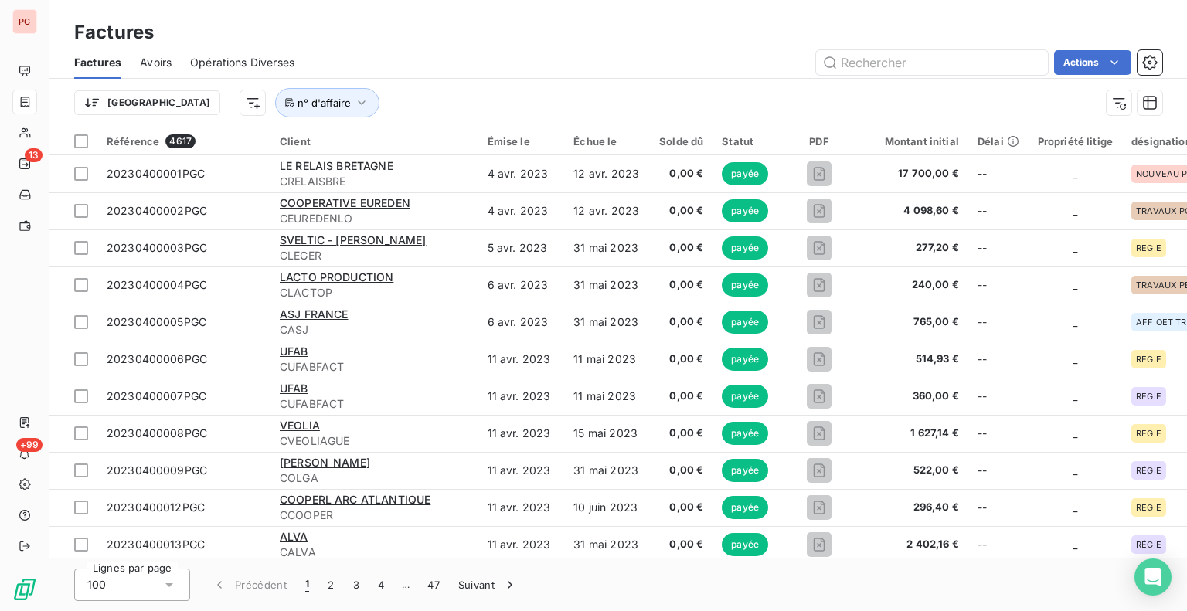
click at [470, 91] on div "Trier n° d'affaire" at bounding box center [583, 102] width 1019 height 29
click at [354, 101] on icon "button" at bounding box center [361, 102] width 15 height 15
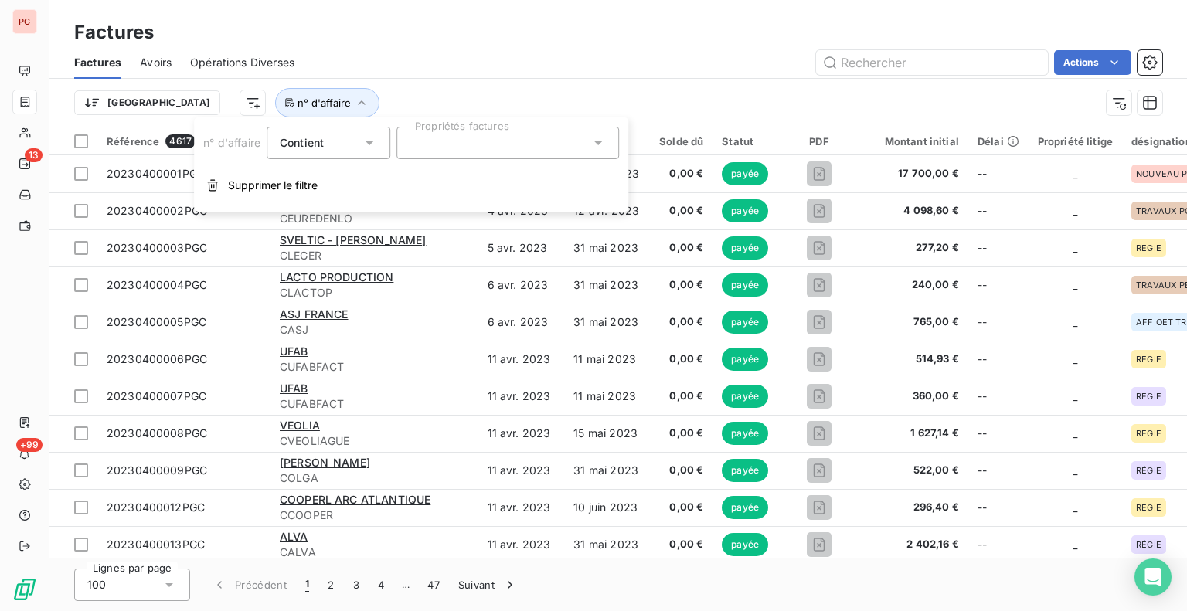
click at [474, 136] on div at bounding box center [507, 143] width 223 height 32
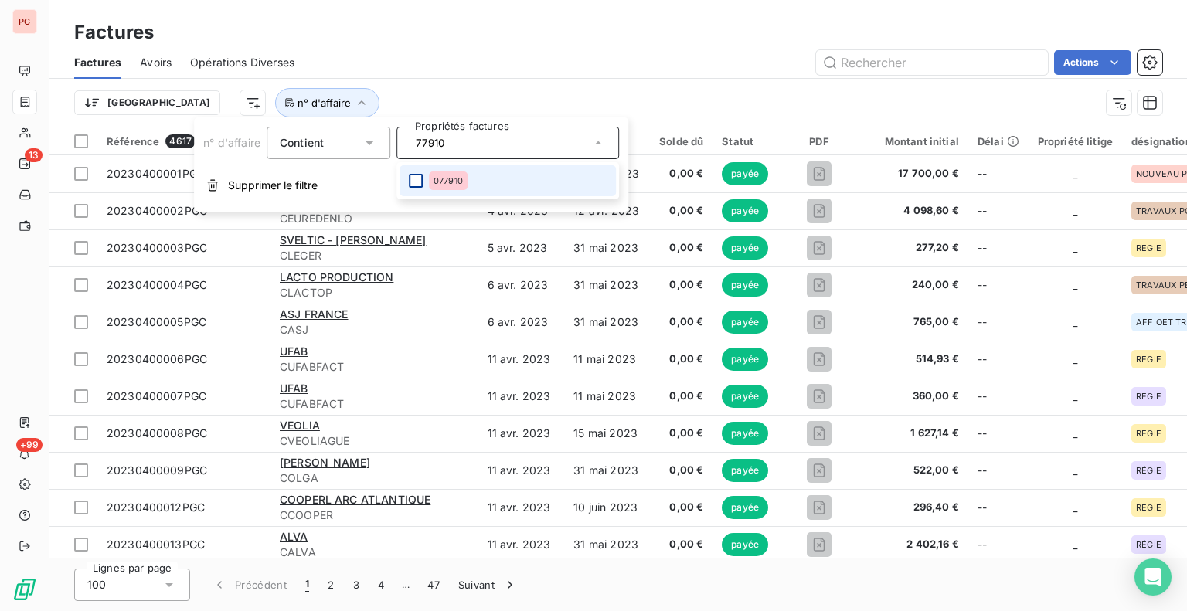
type input "77910"
click at [417, 182] on div at bounding box center [416, 181] width 14 height 14
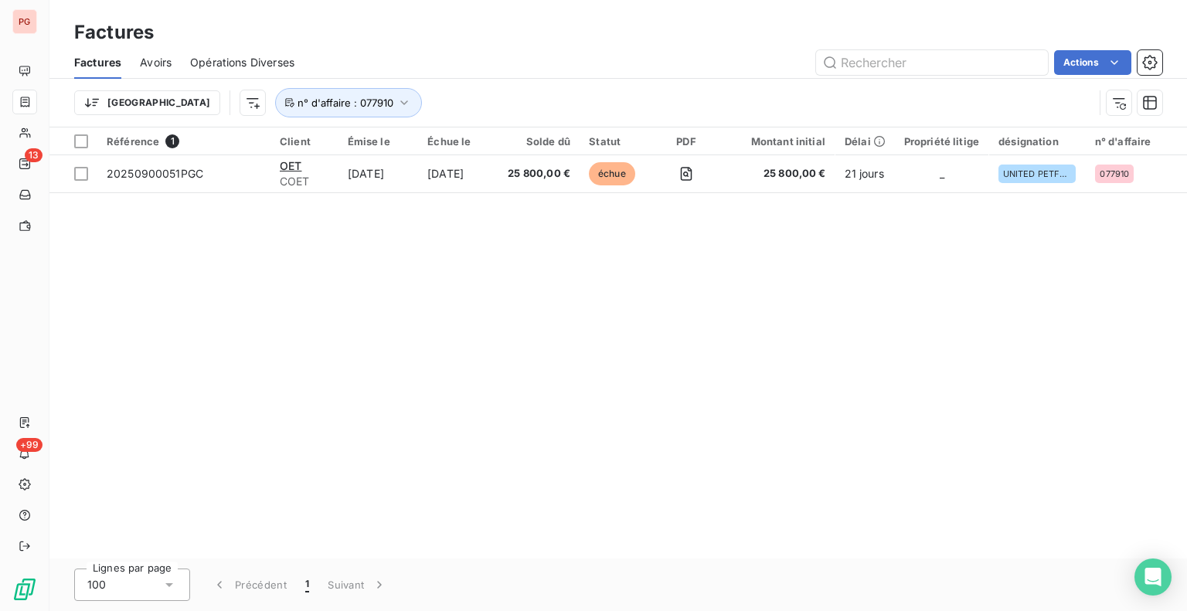
click at [532, 101] on div "Trier n° d'affaire : 077910" at bounding box center [583, 102] width 1019 height 29
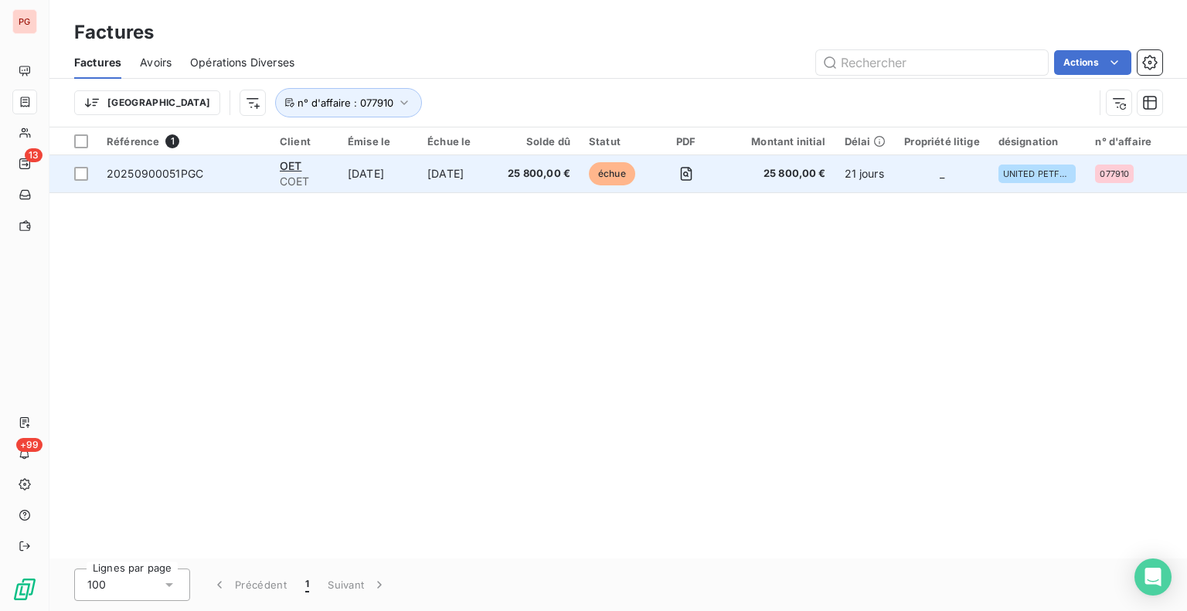
click at [521, 170] on td "25 800,00 €" at bounding box center [538, 173] width 81 height 37
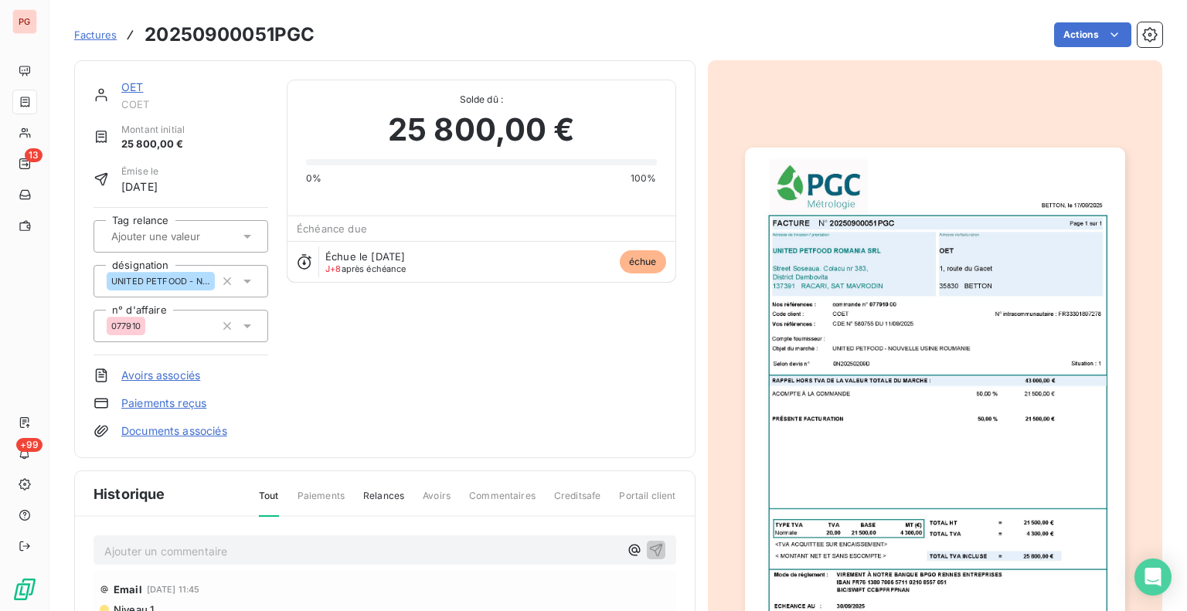
click at [879, 379] on img "button" at bounding box center [935, 416] width 380 height 536
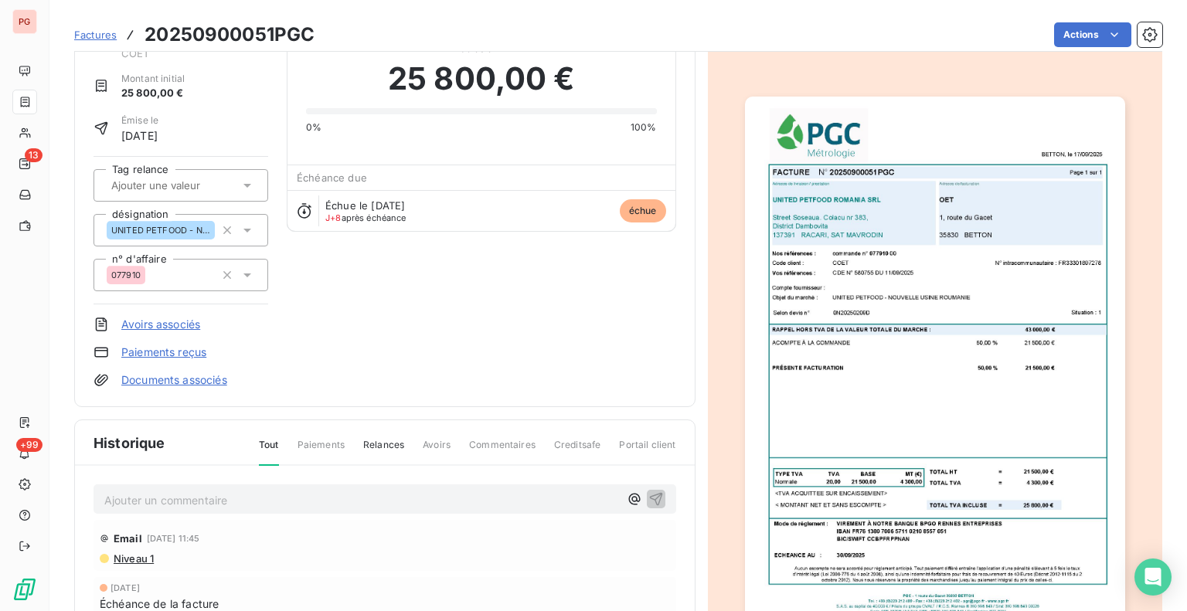
scroll to position [79, 0]
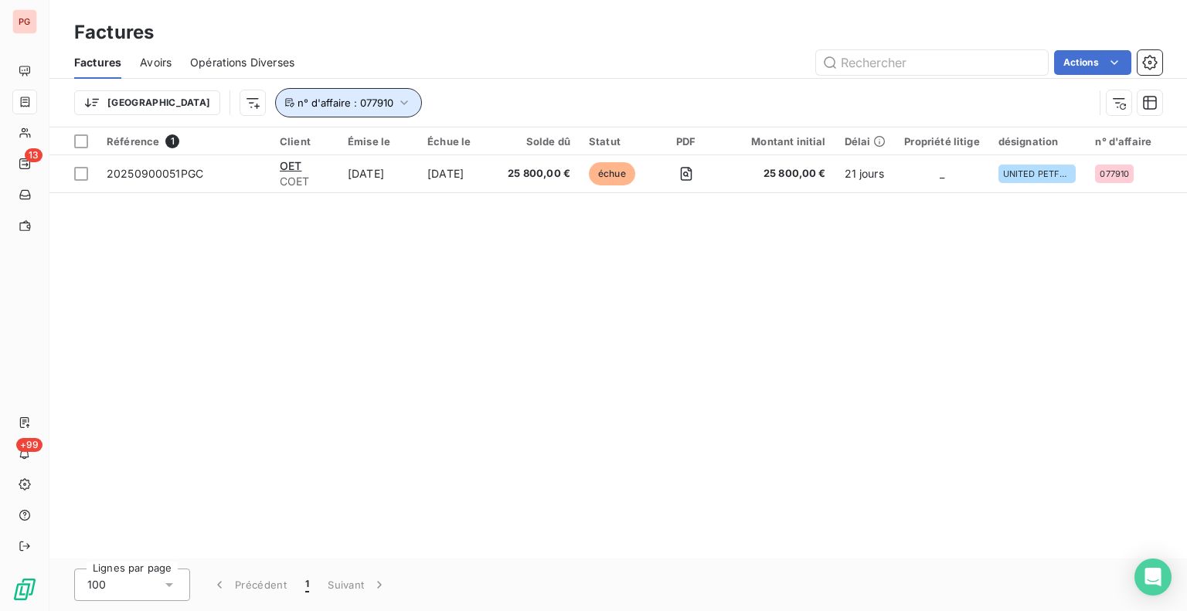
click at [401, 103] on icon "button" at bounding box center [404, 102] width 7 height 5
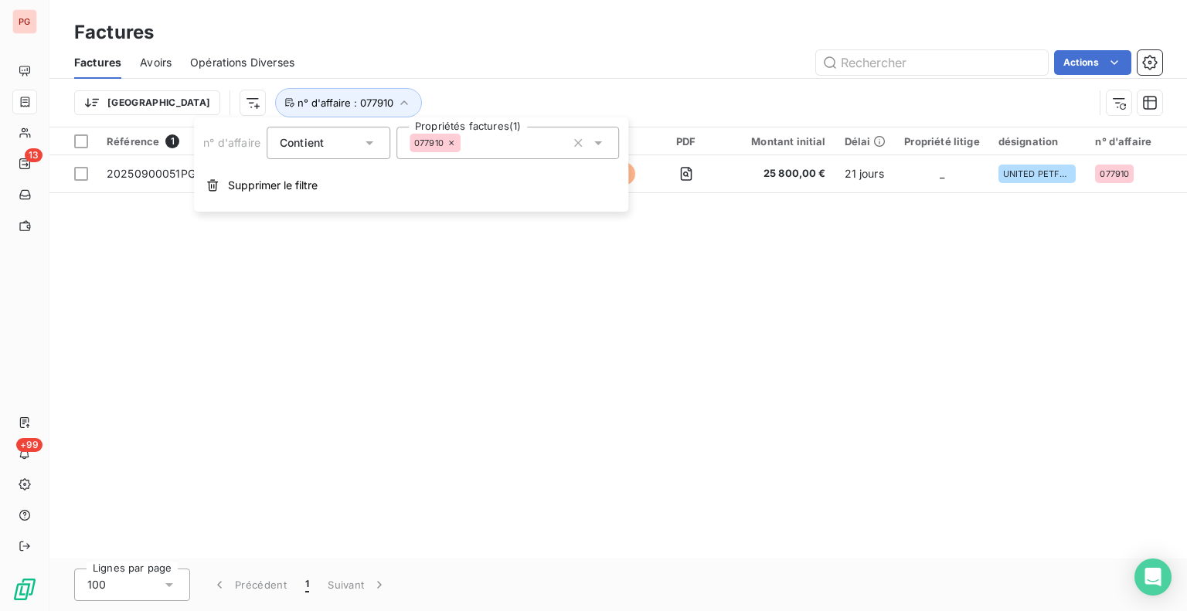
click at [453, 144] on icon at bounding box center [451, 143] width 5 height 5
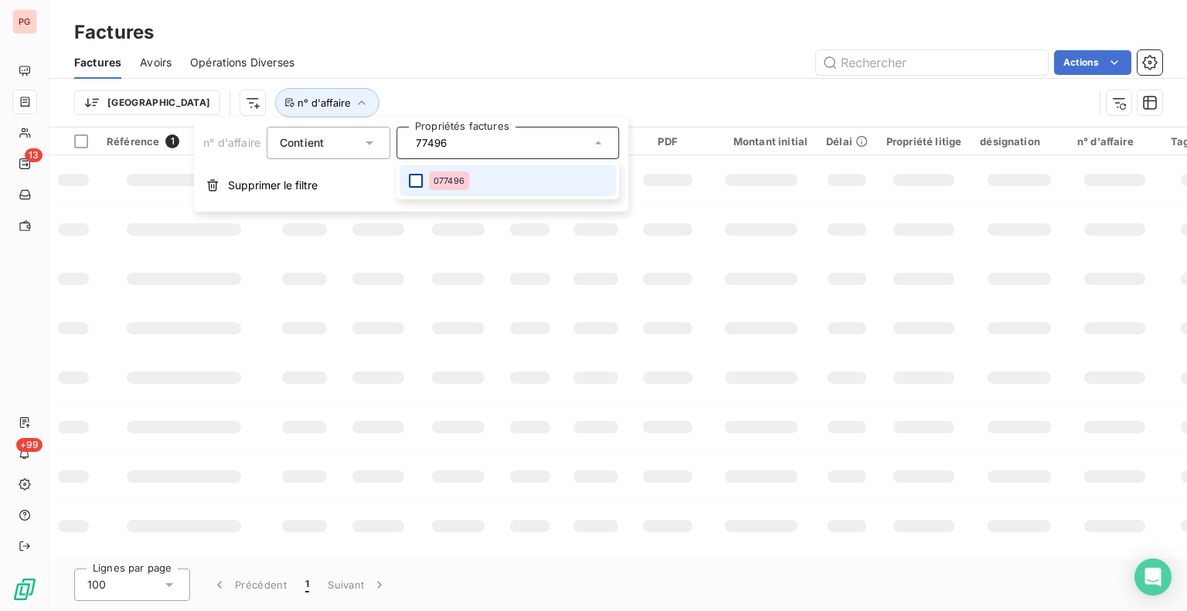
type input "77496"
click at [416, 175] on div at bounding box center [416, 181] width 14 height 14
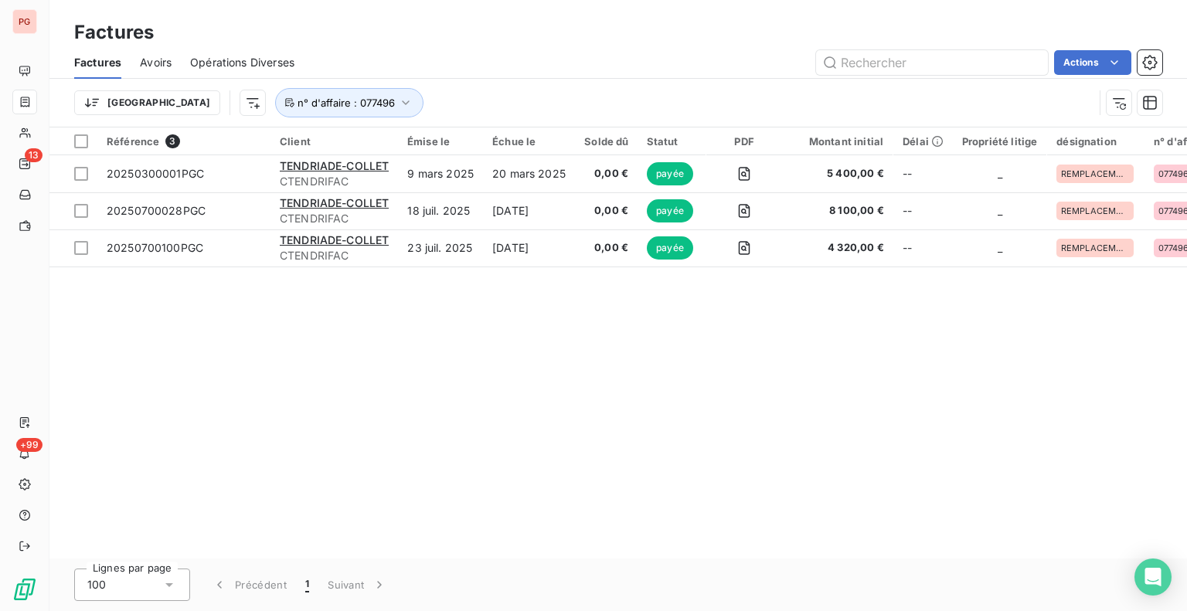
click at [556, 93] on div "Trier n° d'affaire : 077496" at bounding box center [583, 102] width 1019 height 29
click at [398, 101] on icon "button" at bounding box center [405, 102] width 15 height 15
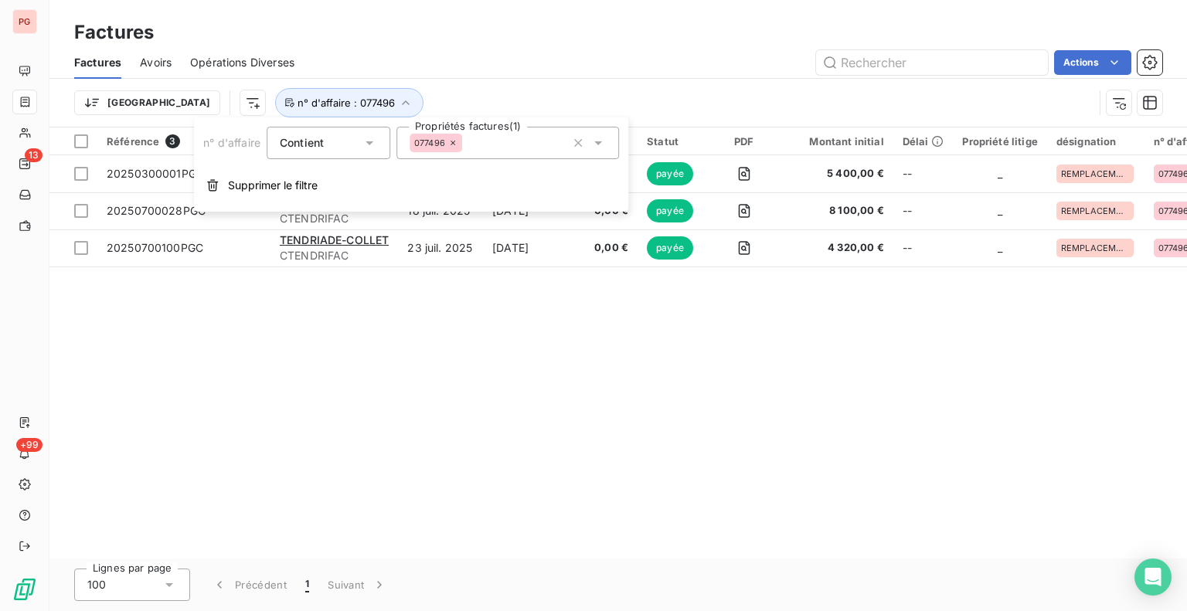
click at [454, 138] on icon at bounding box center [452, 142] width 9 height 9
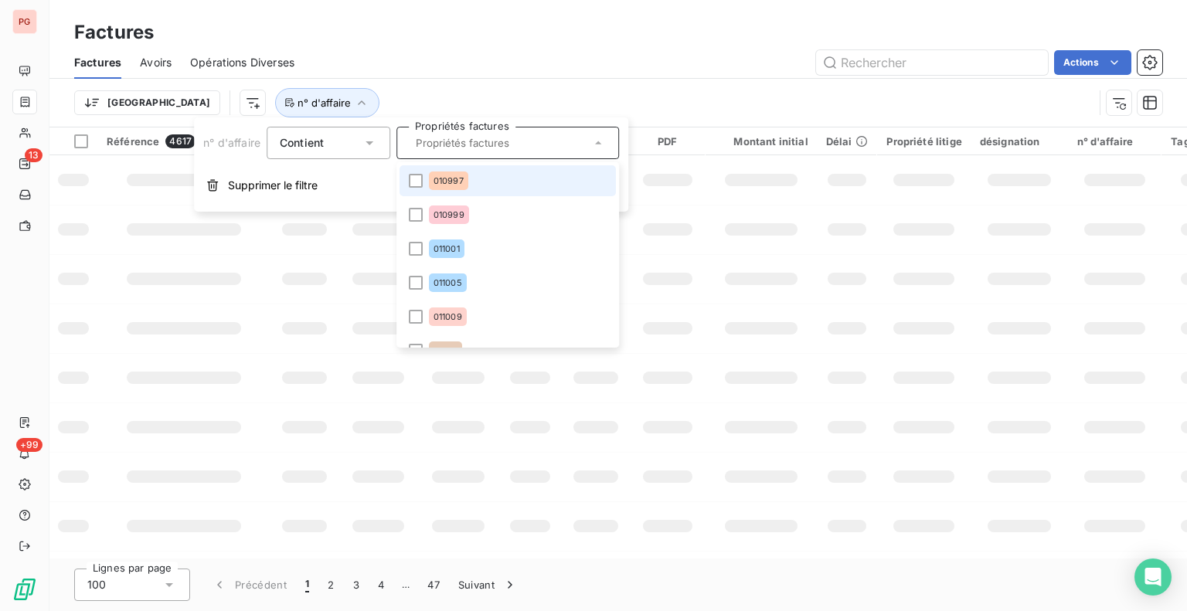
click at [449, 147] on input "text" at bounding box center [500, 143] width 181 height 14
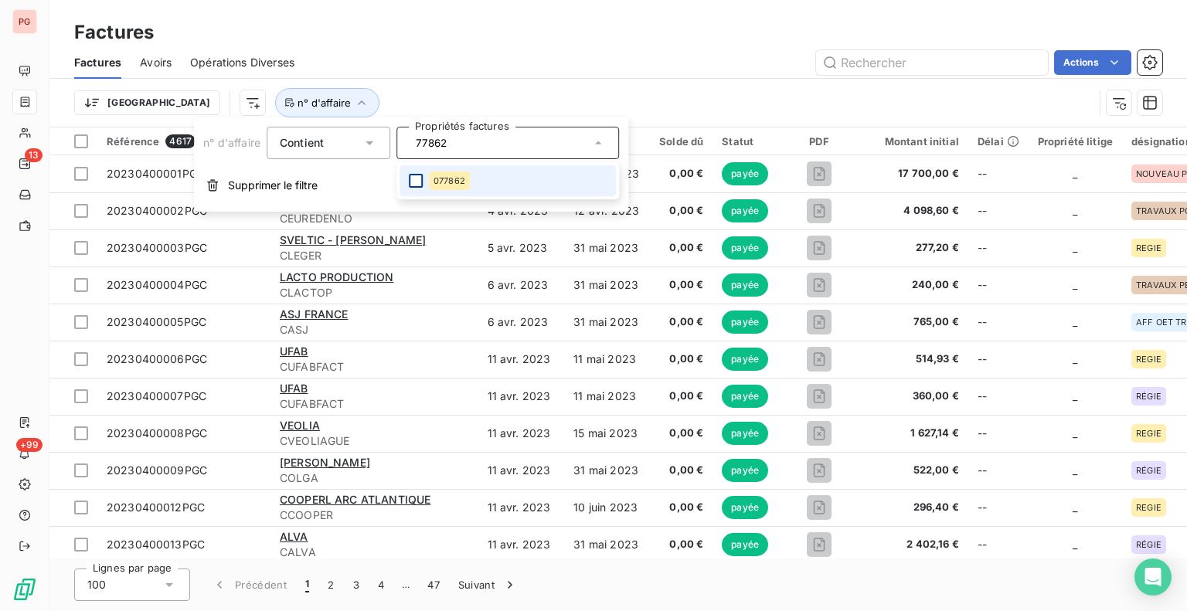
type input "77862"
click at [409, 183] on div at bounding box center [416, 181] width 14 height 14
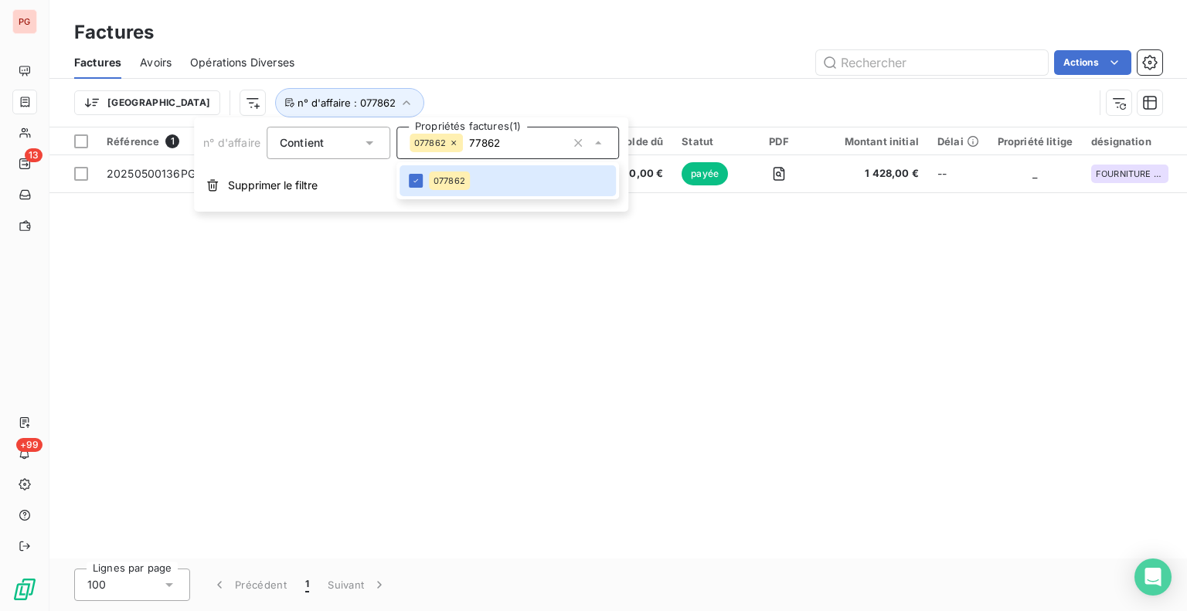
click at [566, 97] on div "Trier n° d'affaire : 077862" at bounding box center [583, 102] width 1019 height 29
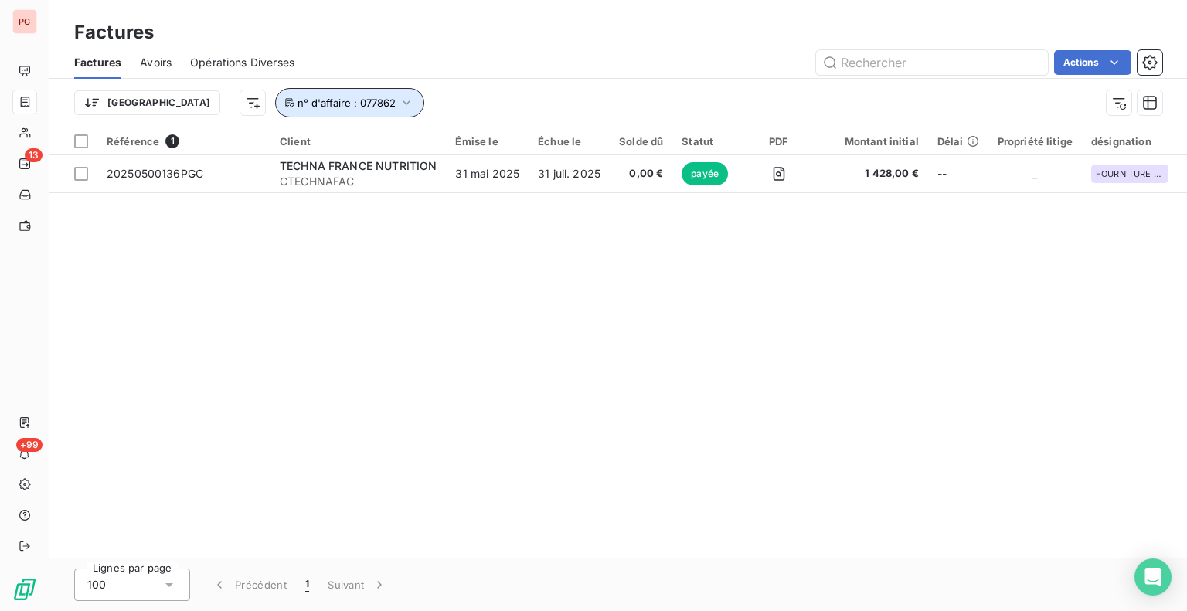
click at [399, 105] on icon "button" at bounding box center [406, 102] width 15 height 15
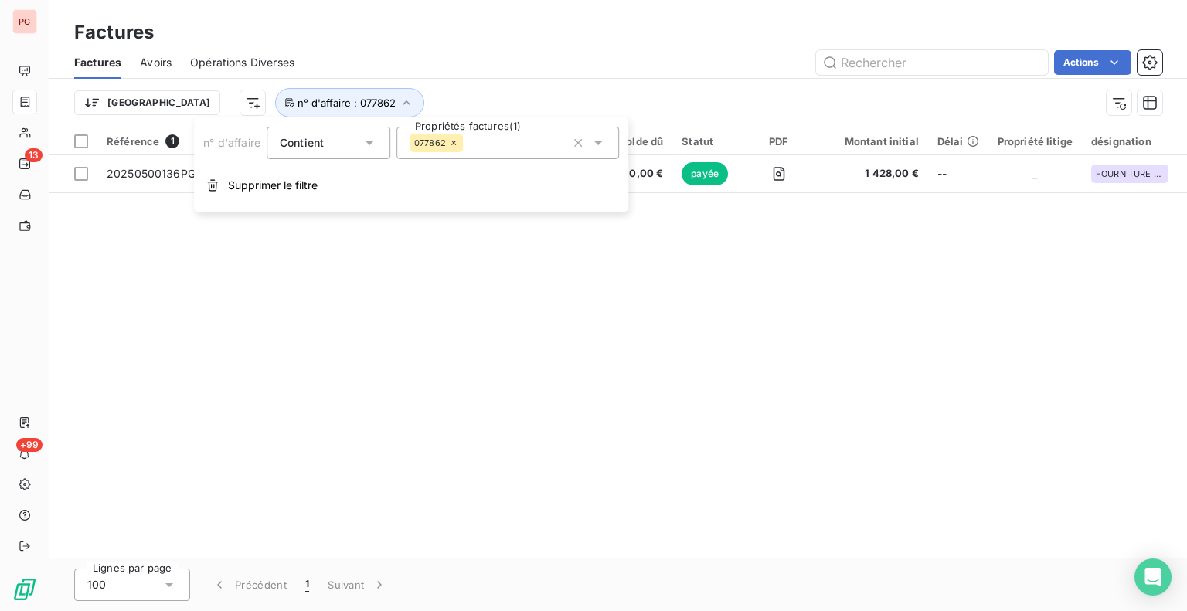
click at [456, 141] on icon at bounding box center [453, 142] width 9 height 9
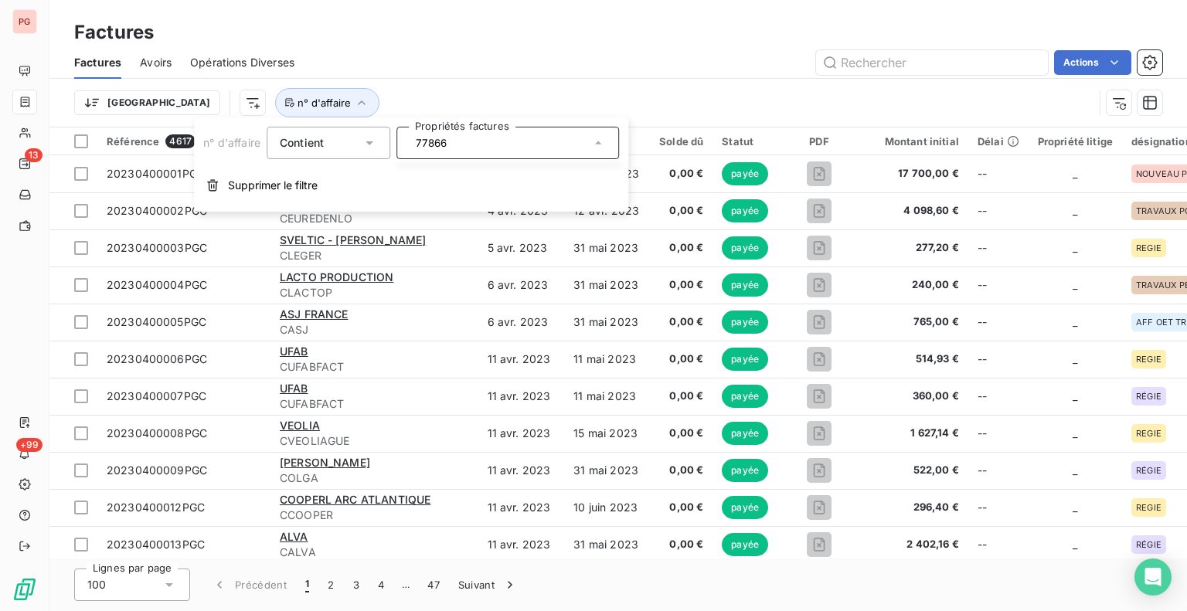
click at [421, 143] on input "77866" at bounding box center [500, 143] width 181 height 14
click at [418, 141] on input "77866" at bounding box center [416, 143] width 12 height 14
type input "077866"
click at [503, 147] on div at bounding box center [507, 143] width 223 height 32
type input "77866"
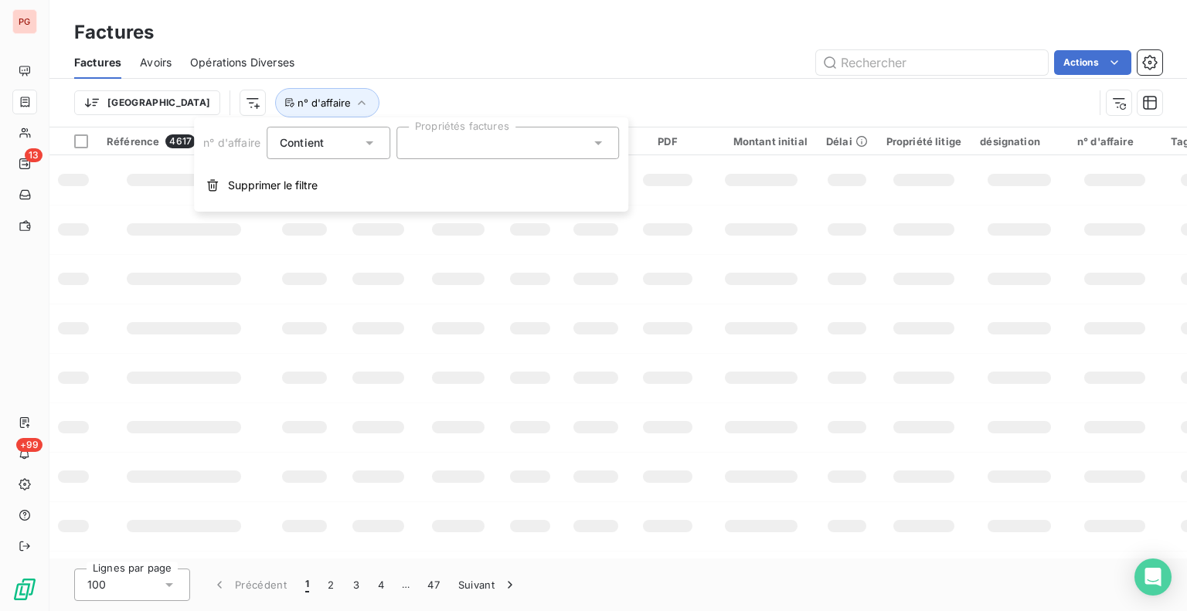
click at [438, 141] on div at bounding box center [507, 143] width 223 height 32
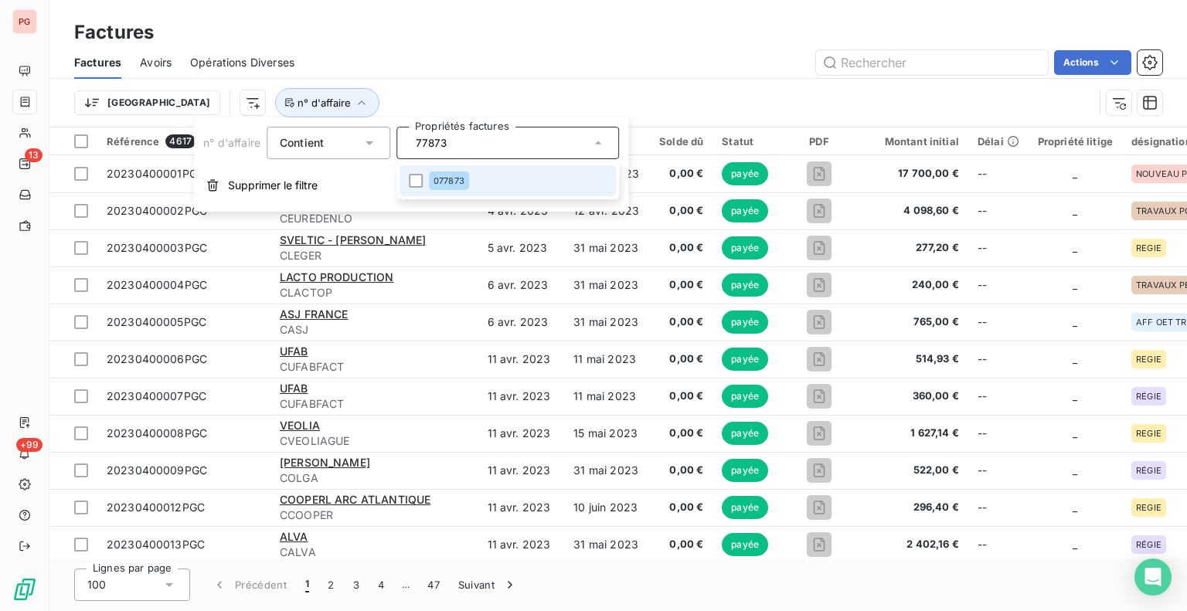
type input "77873"
click at [419, 172] on li "077873" at bounding box center [508, 180] width 216 height 31
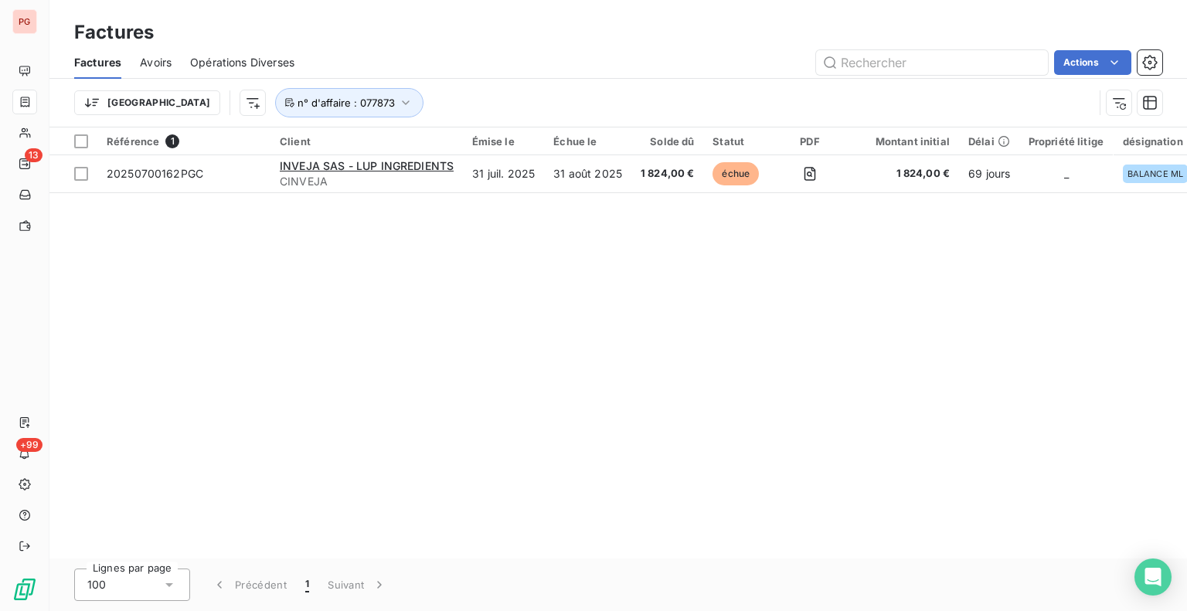
click at [652, 34] on div "Factures" at bounding box center [618, 33] width 1138 height 28
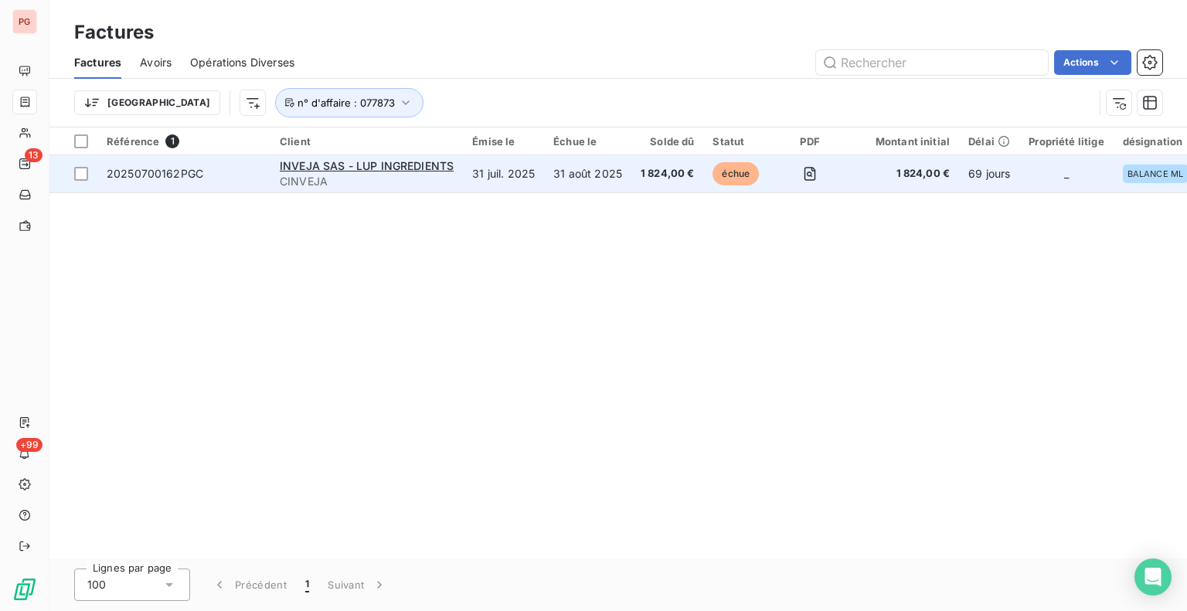
click at [611, 178] on td "31 août 2025" at bounding box center [587, 173] width 87 height 37
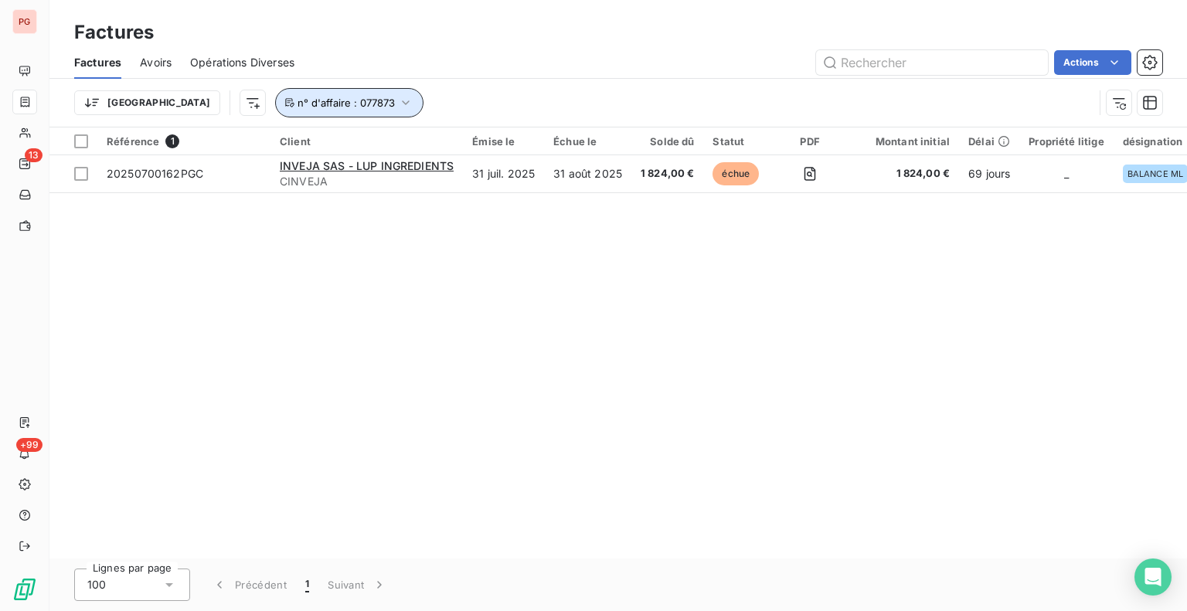
drag, startPoint x: 325, startPoint y: 104, endPoint x: 325, endPoint y: 114, distance: 10.1
click at [398, 104] on icon "button" at bounding box center [405, 102] width 15 height 15
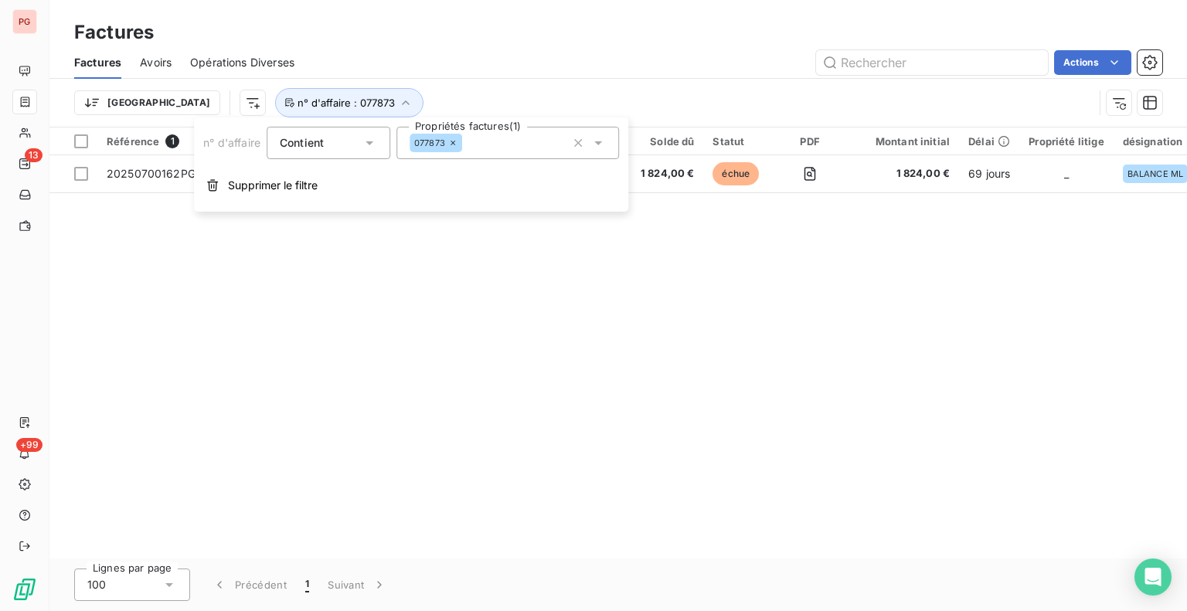
click at [452, 143] on icon at bounding box center [452, 142] width 9 height 9
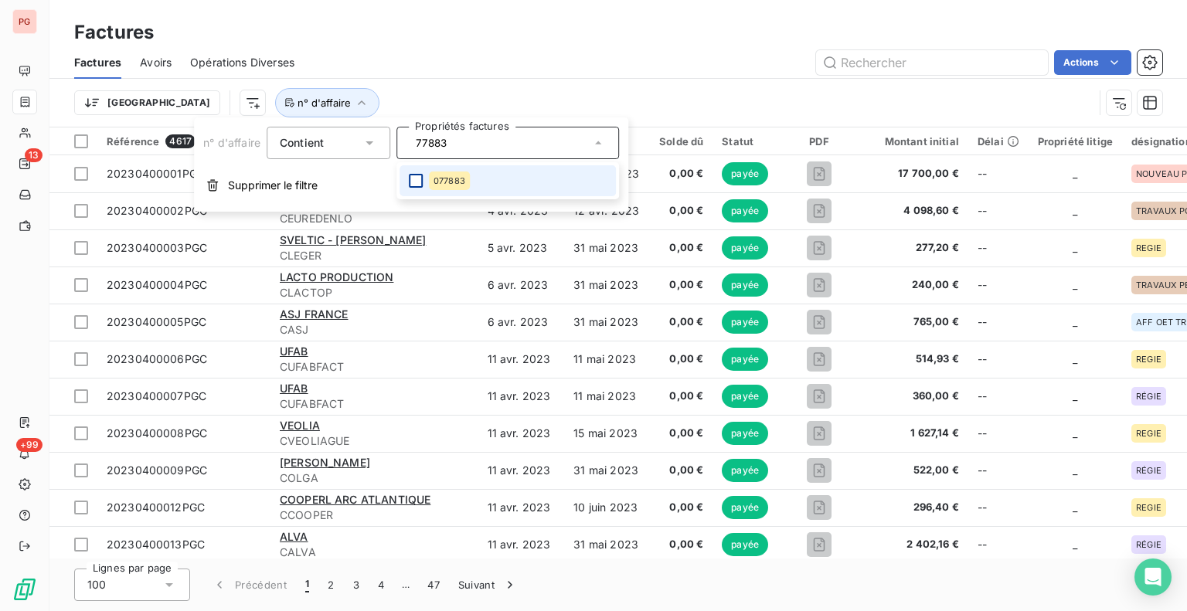
type input "77883"
click at [415, 182] on div at bounding box center [416, 181] width 14 height 14
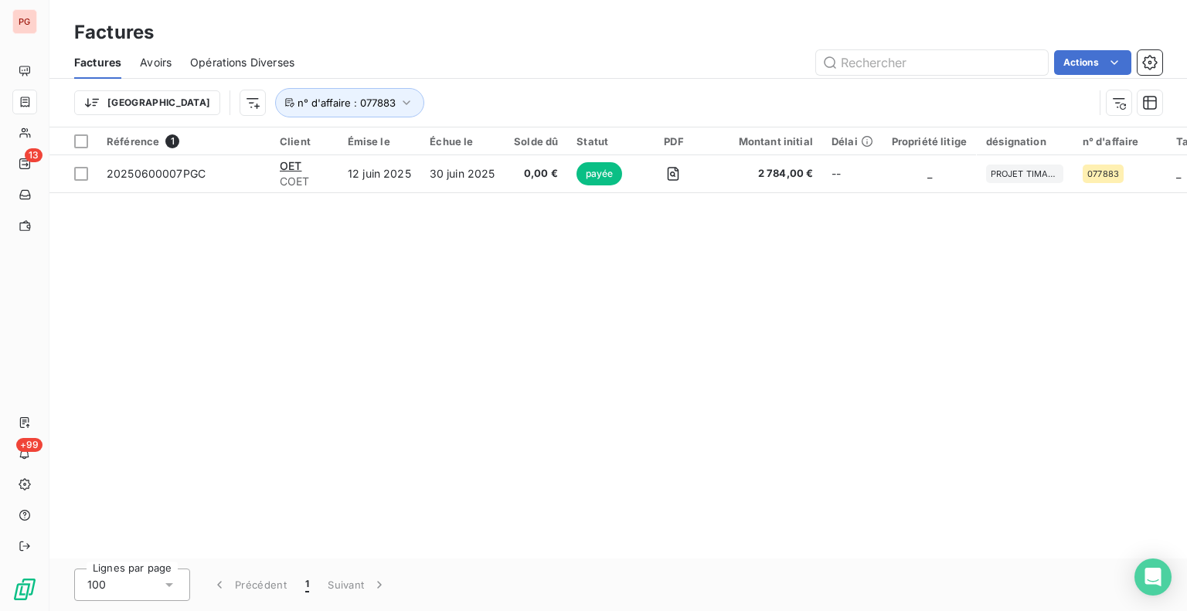
click at [516, 91] on div "Trier n° d'affaire : 077883" at bounding box center [583, 102] width 1019 height 29
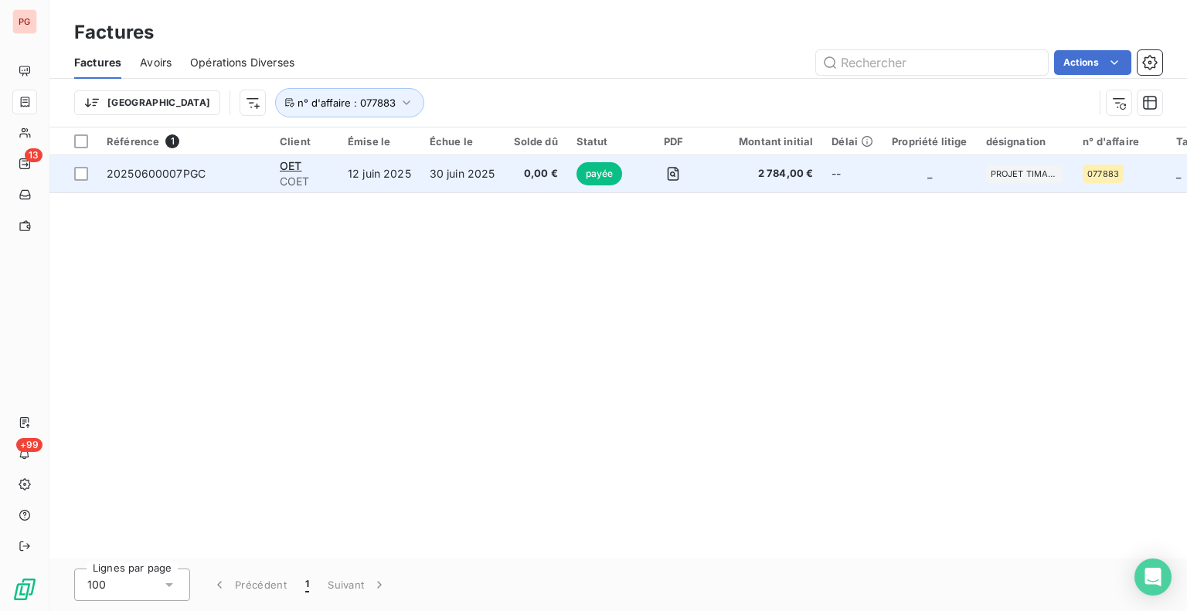
click at [505, 178] on td "0,00 €" at bounding box center [536, 173] width 63 height 37
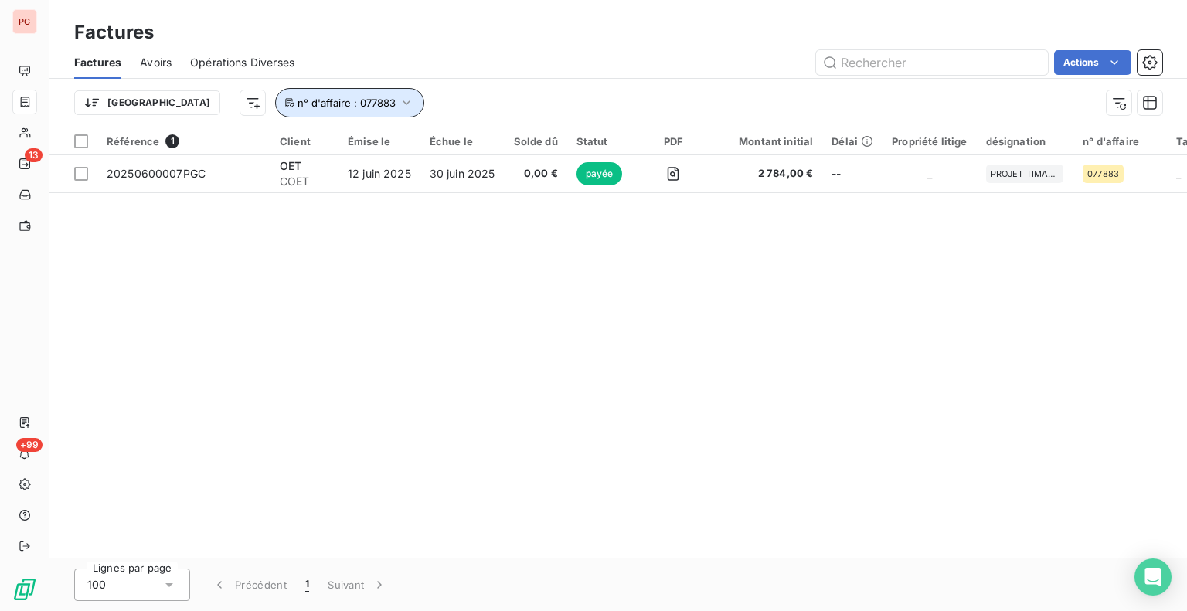
click at [399, 98] on icon "button" at bounding box center [406, 102] width 15 height 15
click at [473, 83] on div "Trier n° d'affaire : 077883" at bounding box center [618, 103] width 1088 height 48
click at [399, 104] on icon "button" at bounding box center [406, 102] width 15 height 15
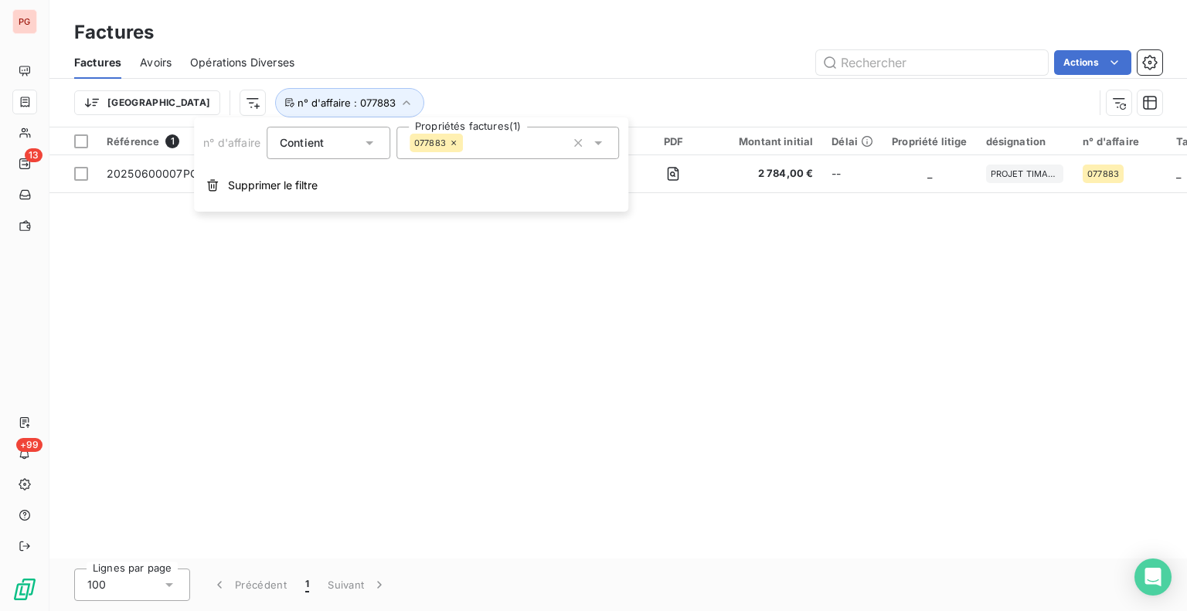
click at [452, 145] on icon at bounding box center [453, 142] width 9 height 9
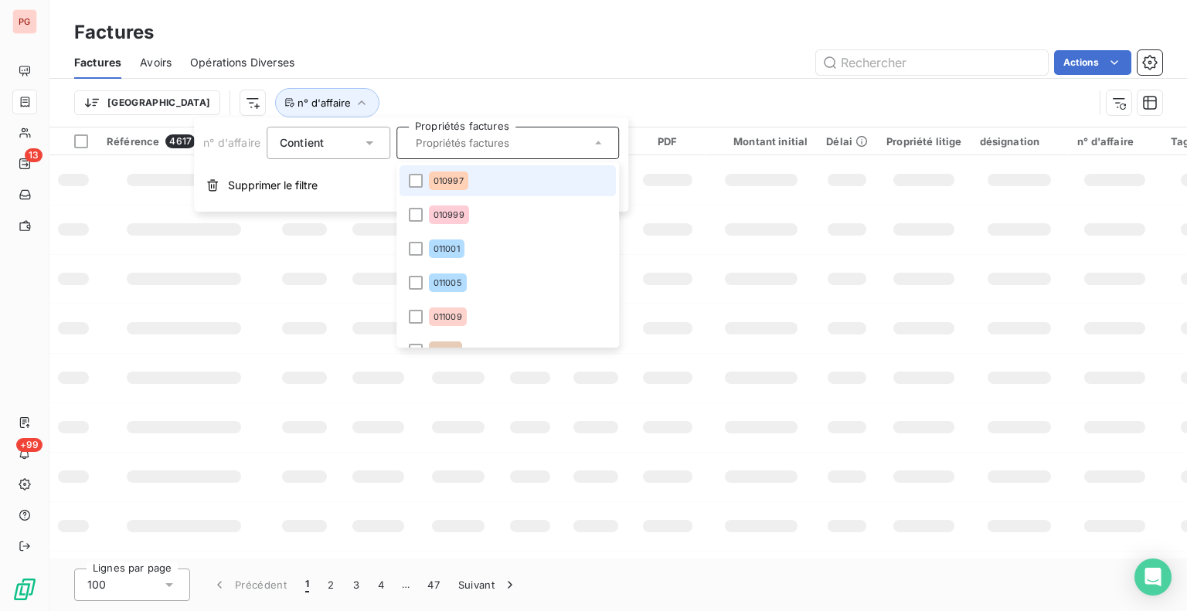
click at [451, 147] on input "text" at bounding box center [500, 143] width 181 height 14
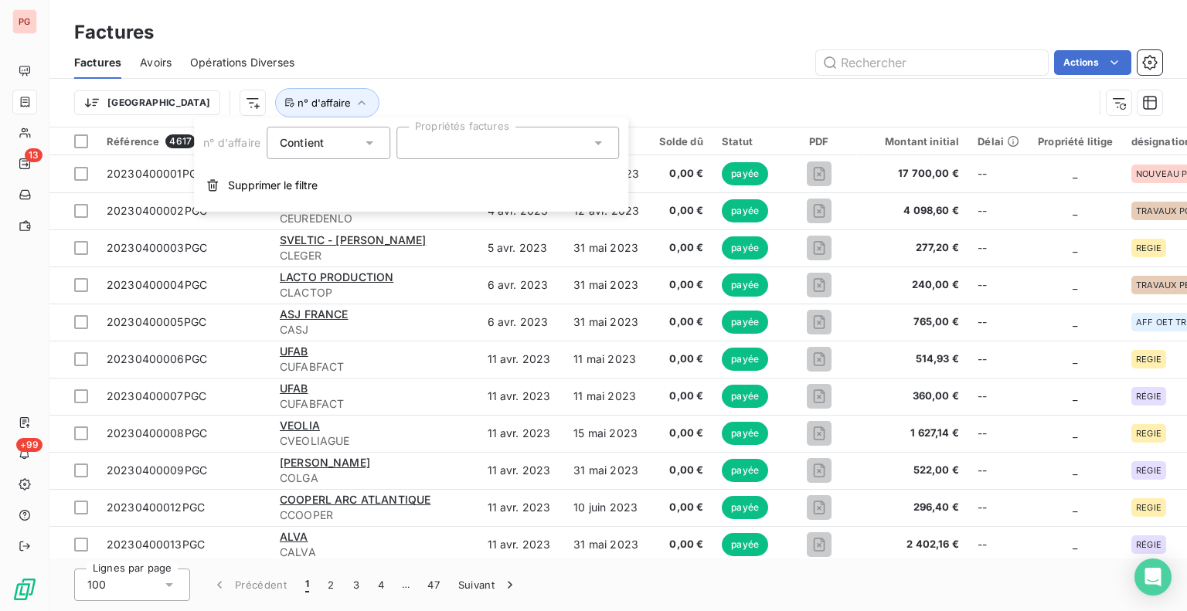
click at [451, 148] on div at bounding box center [507, 143] width 223 height 32
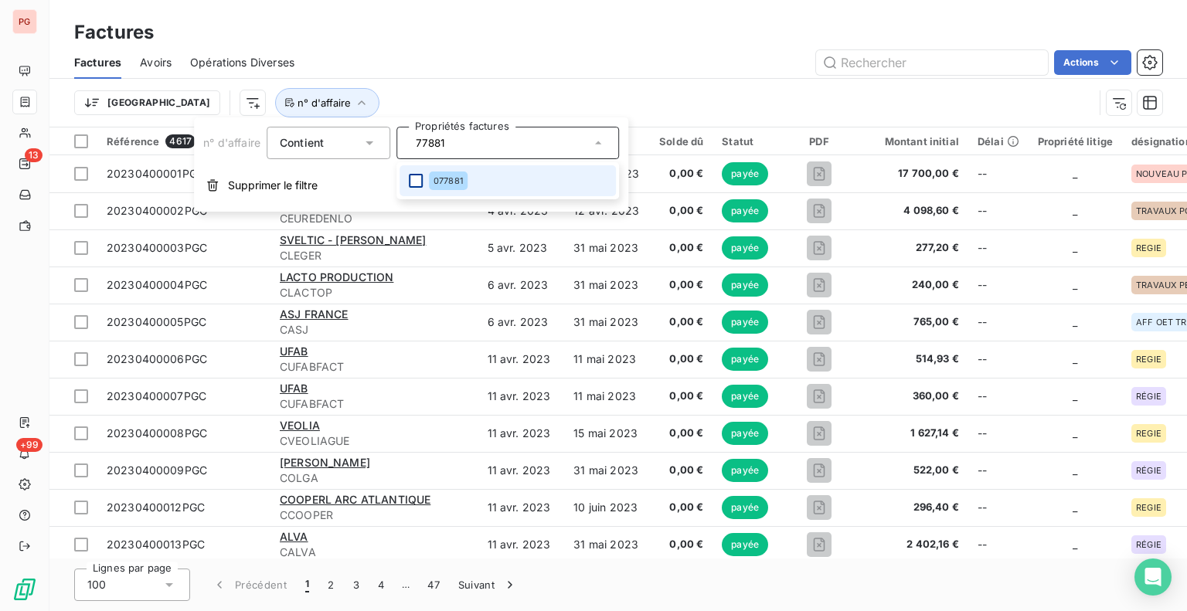
type input "77881"
click at [420, 175] on div at bounding box center [416, 181] width 14 height 14
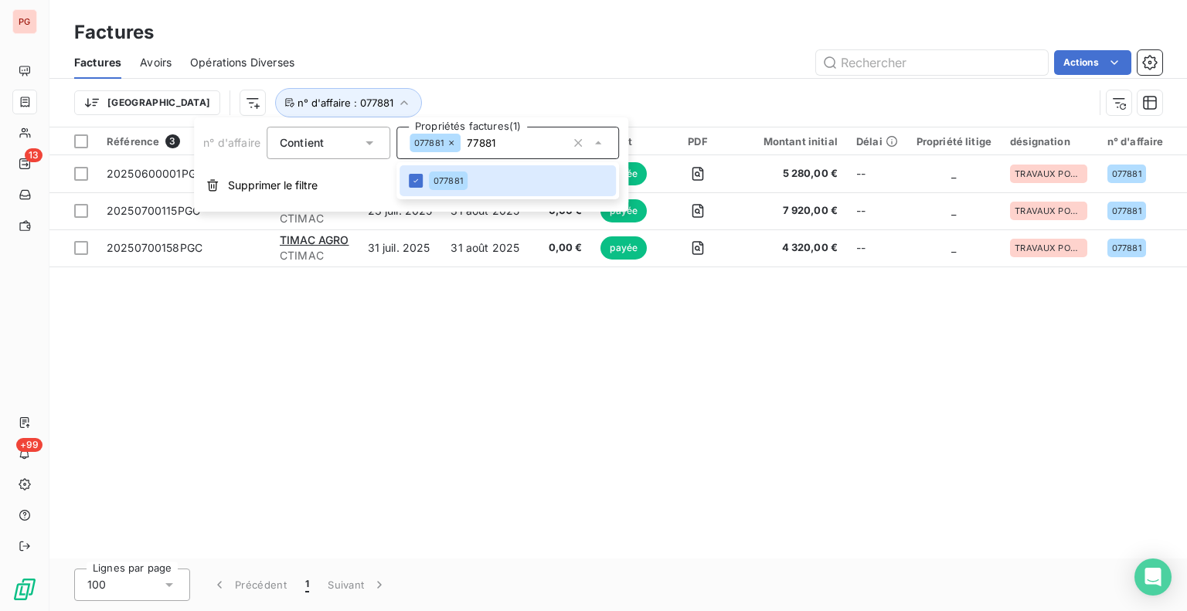
click at [695, 101] on div "Trier n° d'affaire : 077881" at bounding box center [583, 102] width 1019 height 29
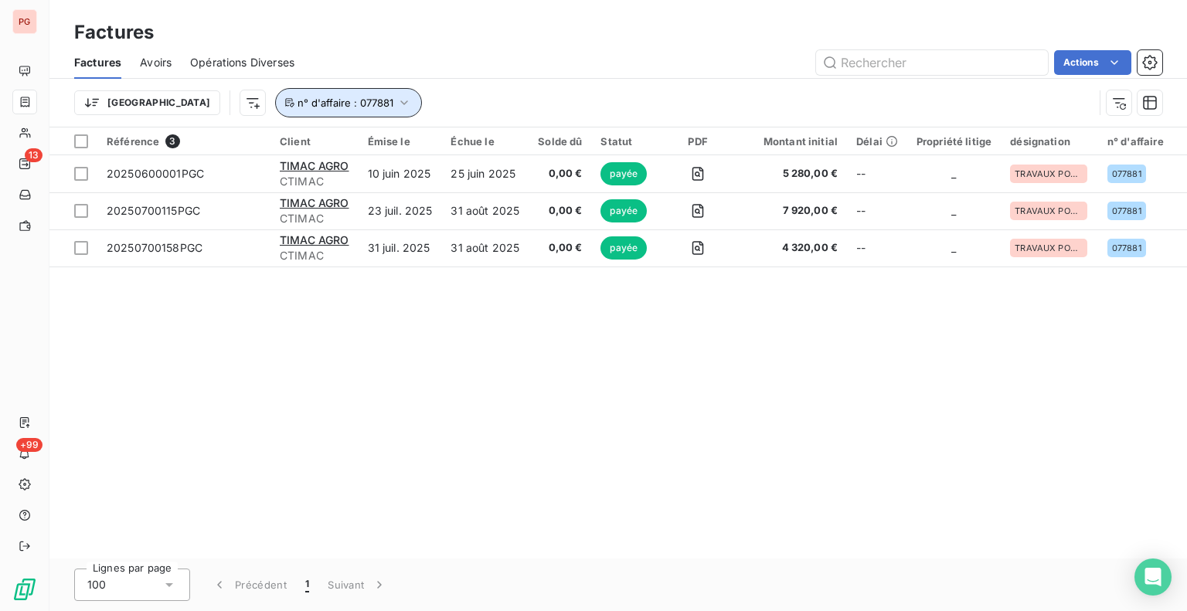
click at [396, 104] on icon "button" at bounding box center [403, 102] width 15 height 15
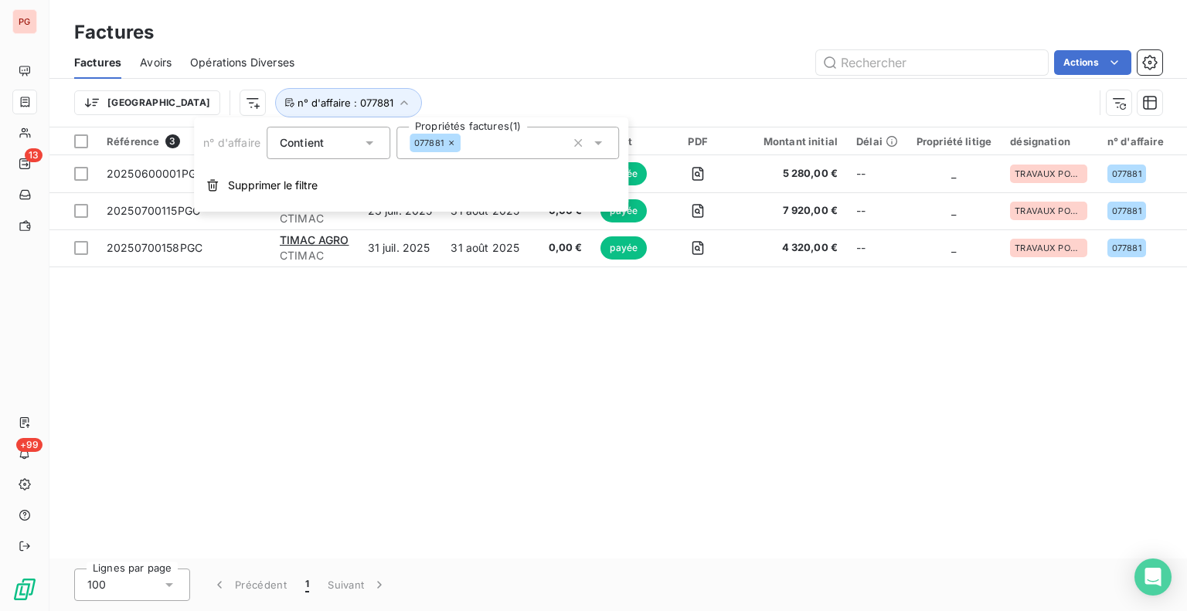
click at [451, 145] on icon at bounding box center [451, 142] width 9 height 9
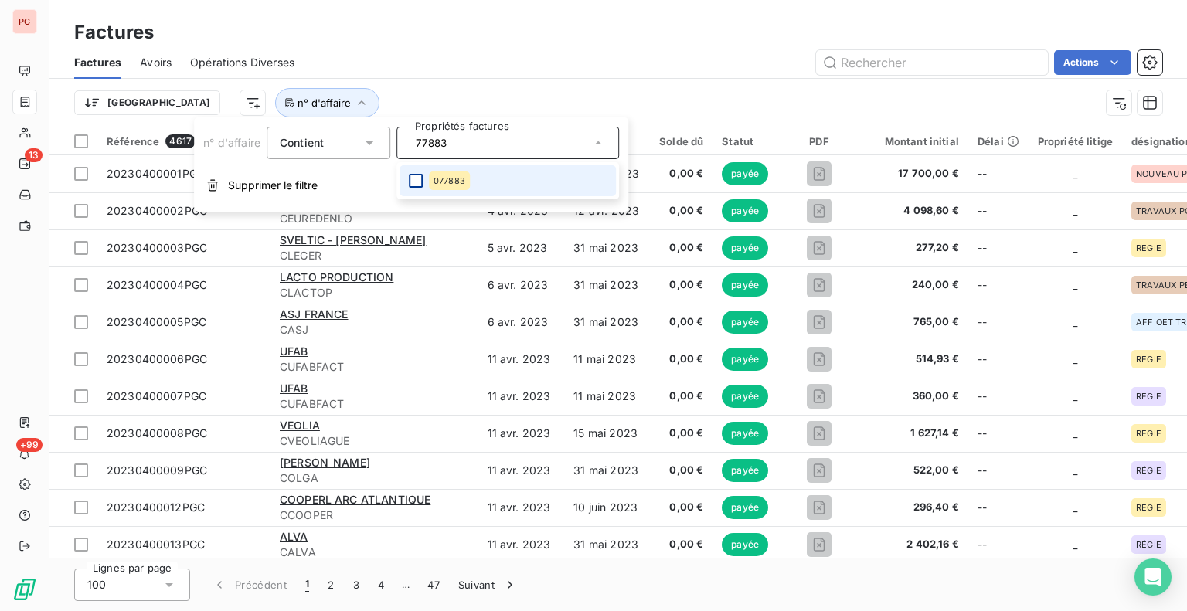
type input "77883"
click at [418, 182] on div at bounding box center [416, 181] width 14 height 14
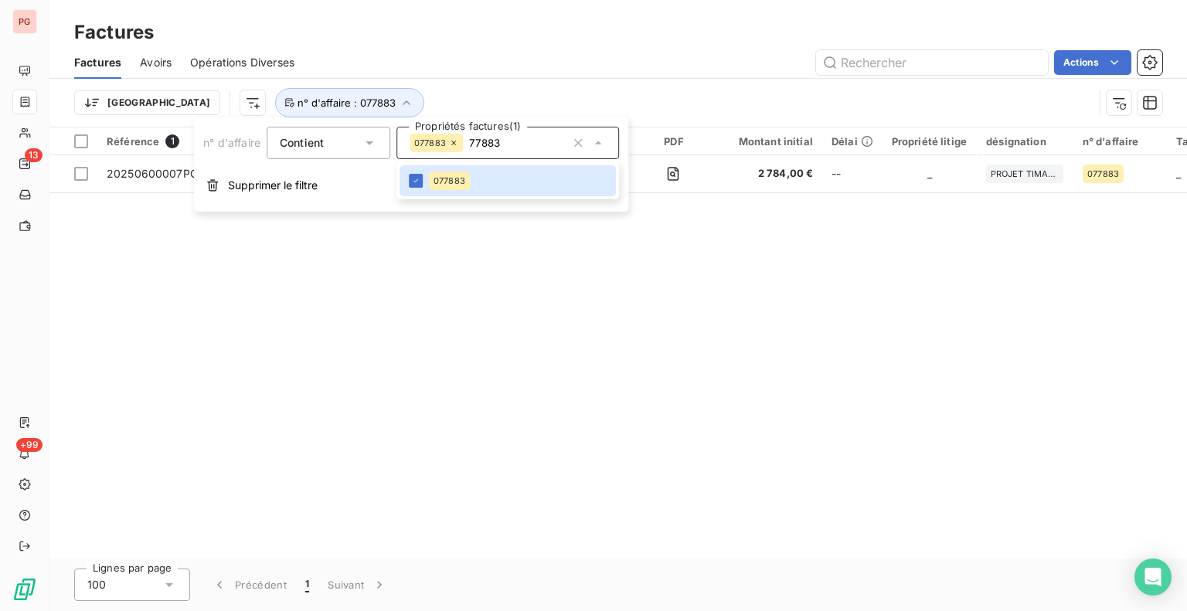
click at [570, 100] on div "Trier n° d'affaire : 077883" at bounding box center [583, 102] width 1019 height 29
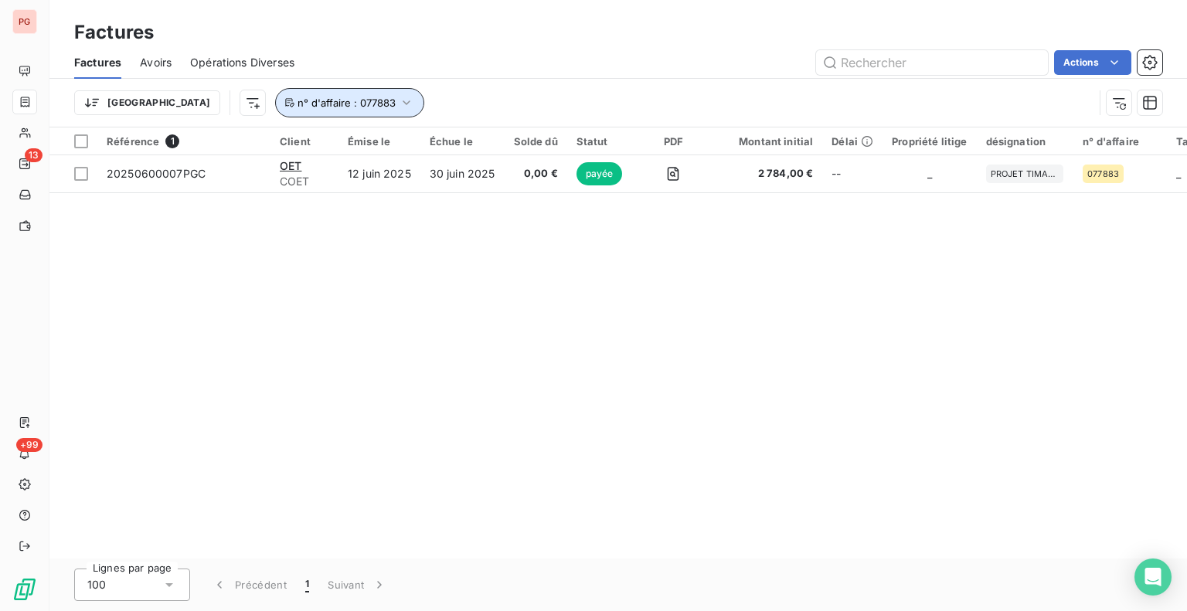
click at [399, 104] on icon "button" at bounding box center [406, 102] width 15 height 15
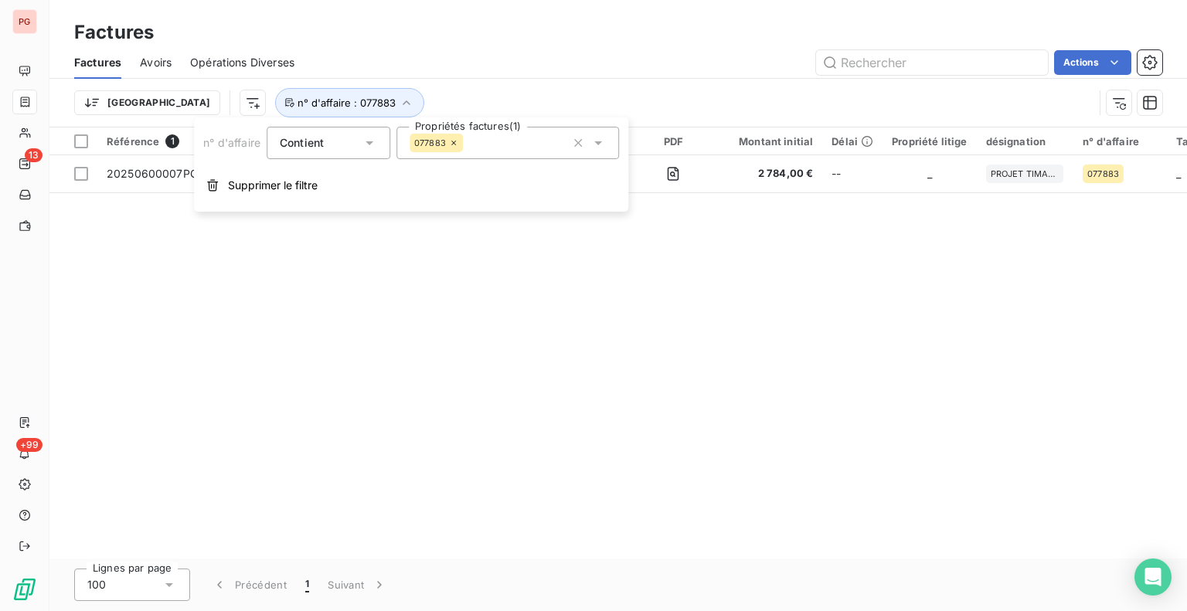
click at [454, 146] on icon at bounding box center [453, 142] width 9 height 9
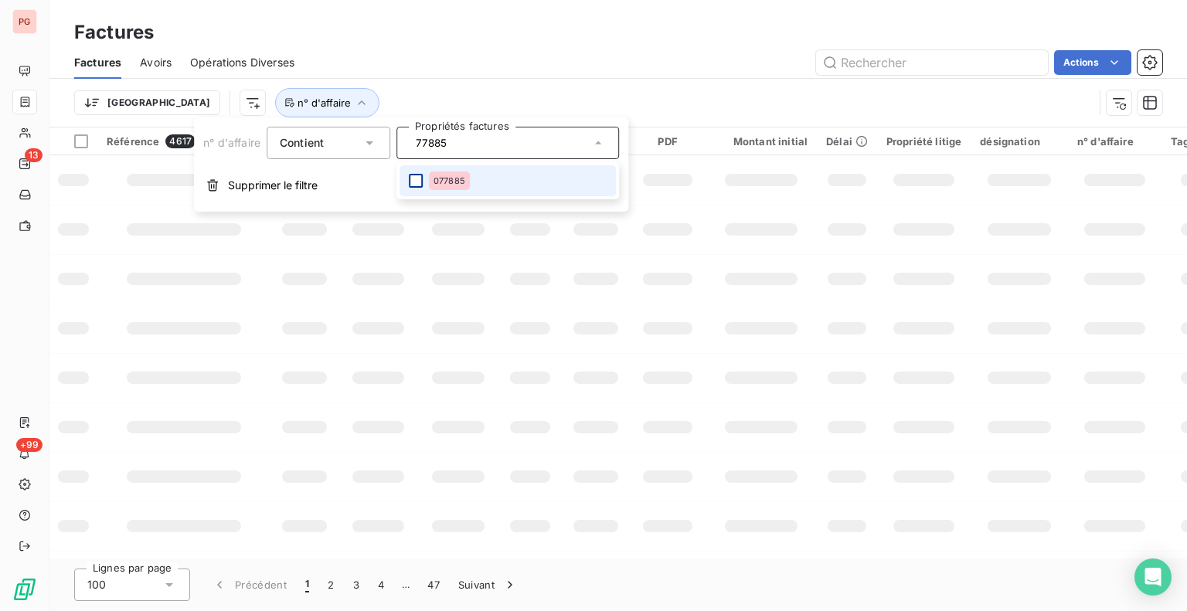
type input "77885"
click at [417, 176] on div at bounding box center [416, 181] width 14 height 14
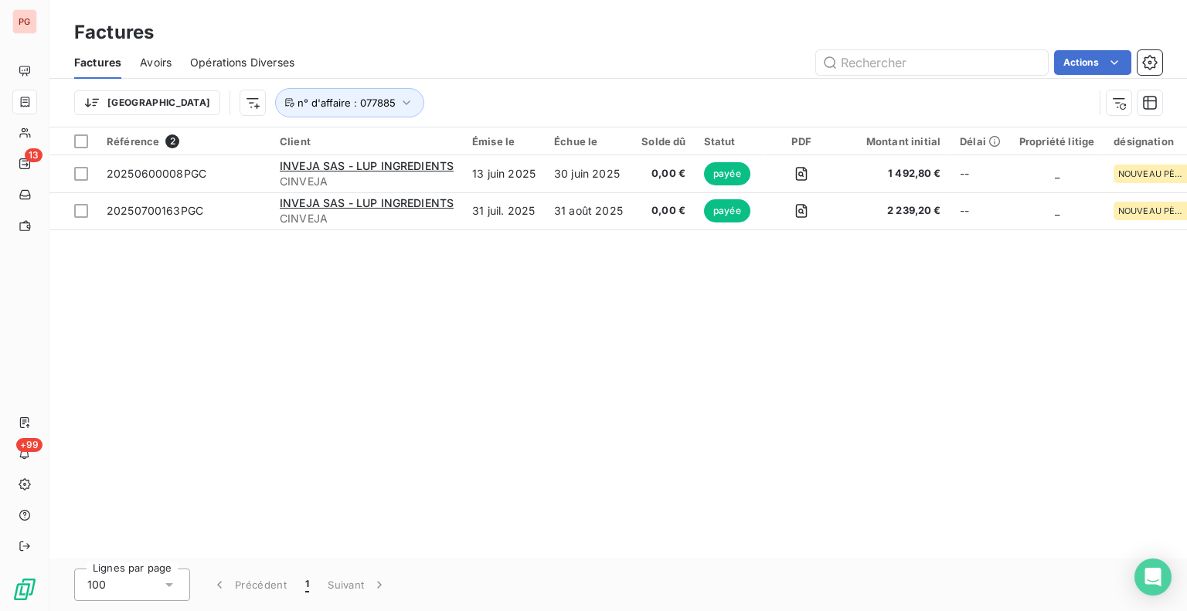
click at [532, 83] on div "Trier n° d'affaire : 077885" at bounding box center [618, 103] width 1088 height 48
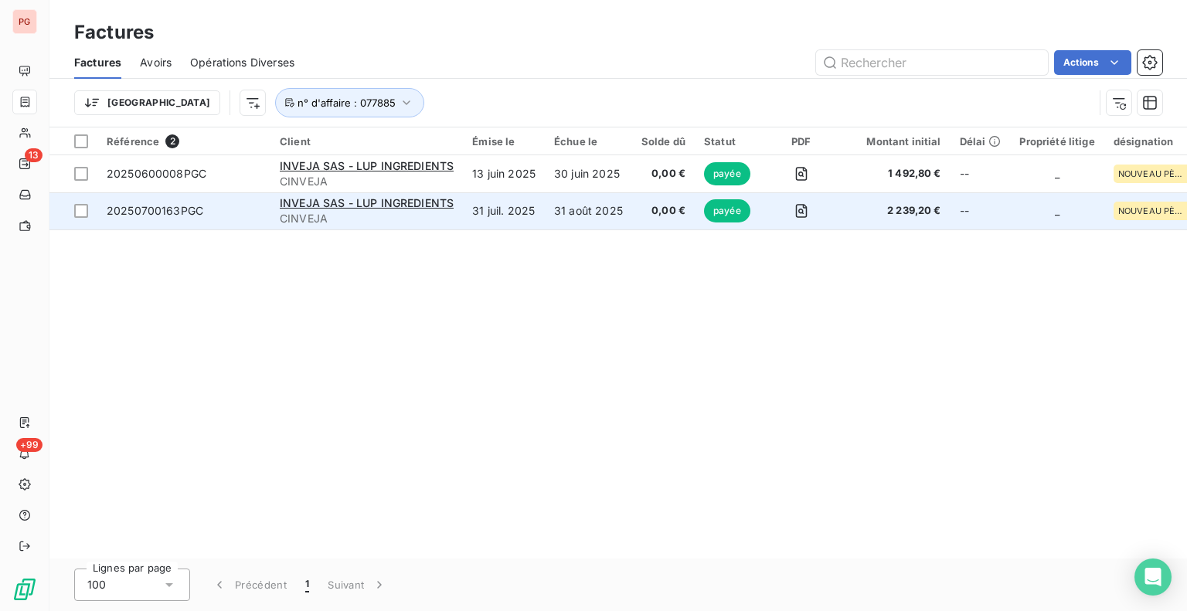
click at [579, 202] on td "31 août 2025" at bounding box center [588, 210] width 87 height 37
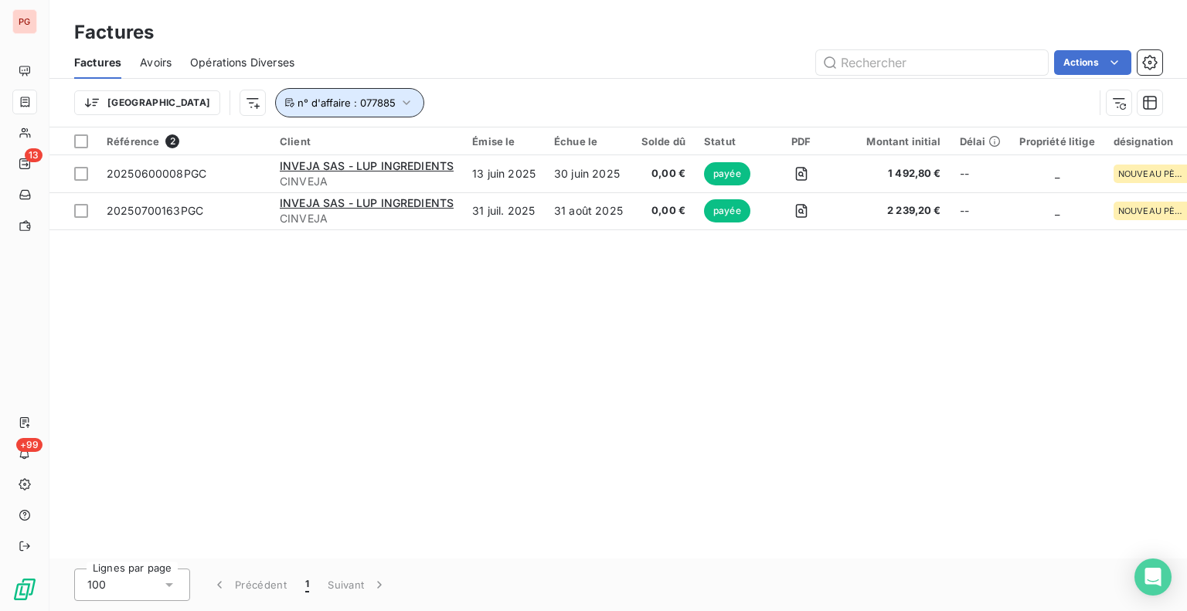
click at [399, 104] on icon "button" at bounding box center [406, 102] width 15 height 15
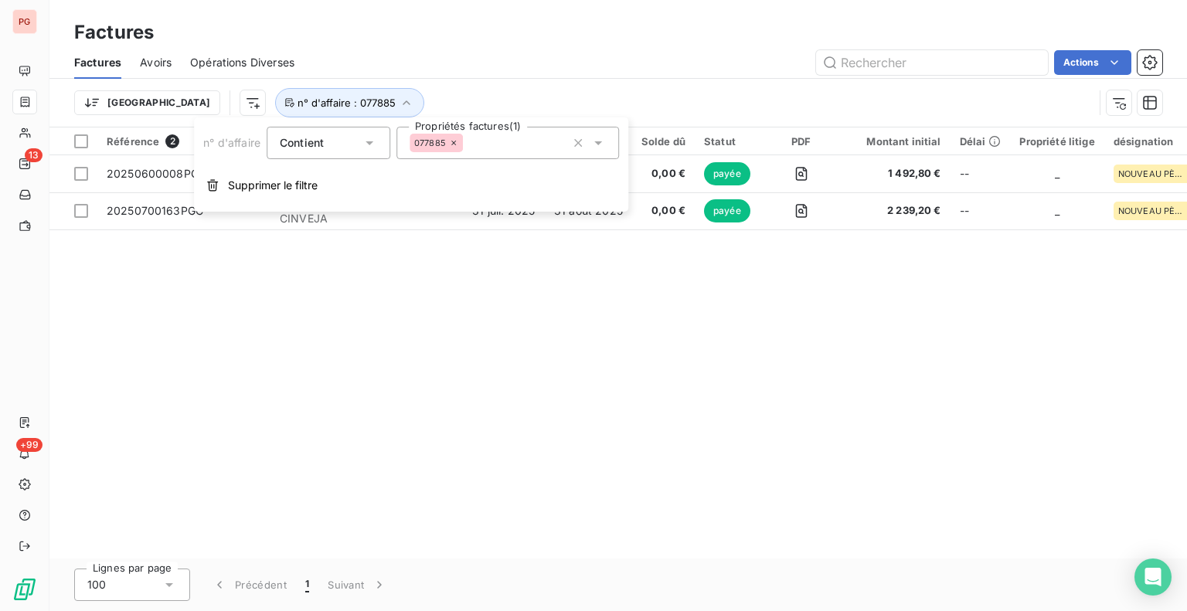
click at [457, 143] on icon at bounding box center [453, 142] width 9 height 9
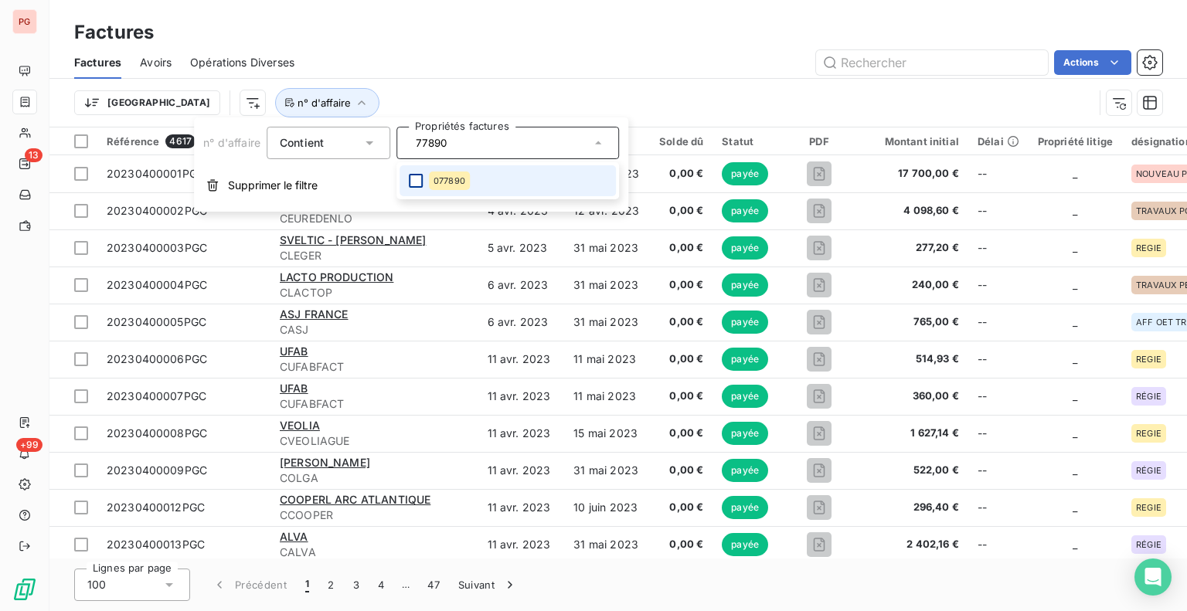
type input "77890"
click at [412, 179] on div at bounding box center [416, 181] width 14 height 14
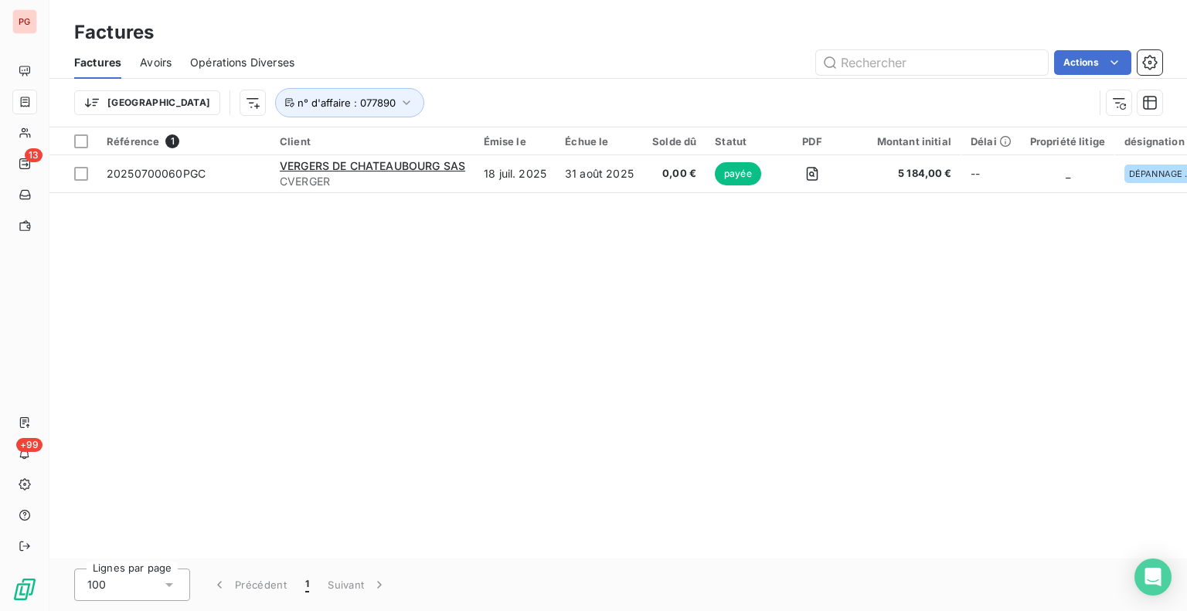
click at [519, 84] on div "Trier n° d'affaire : 077890" at bounding box center [618, 103] width 1088 height 48
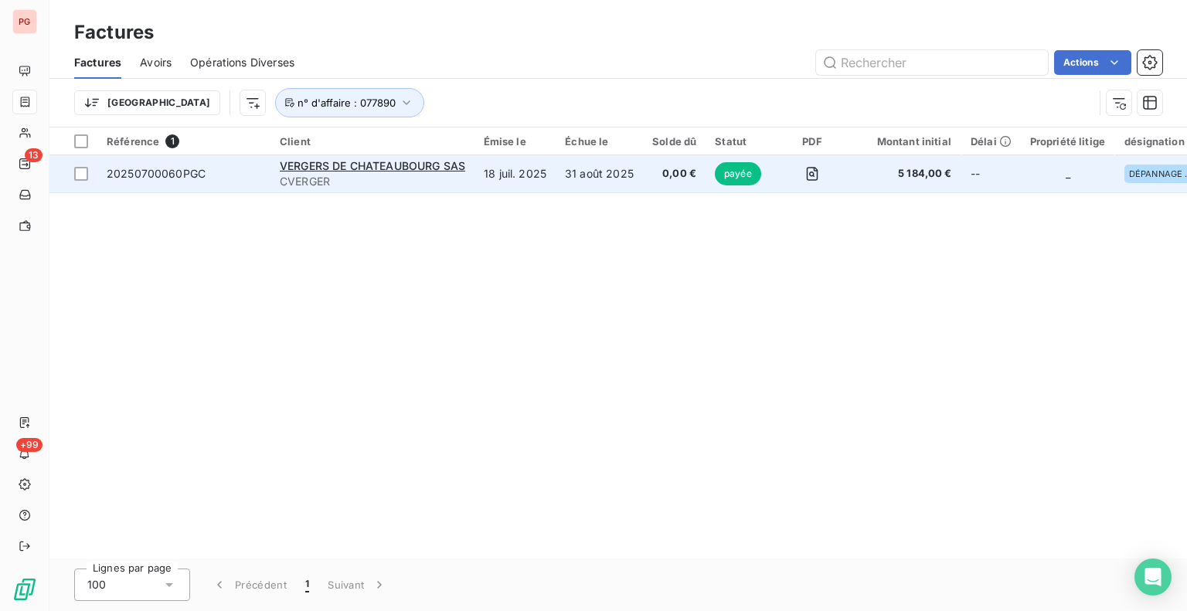
click at [498, 179] on td "18 juil. 2025" at bounding box center [514, 173] width 81 height 37
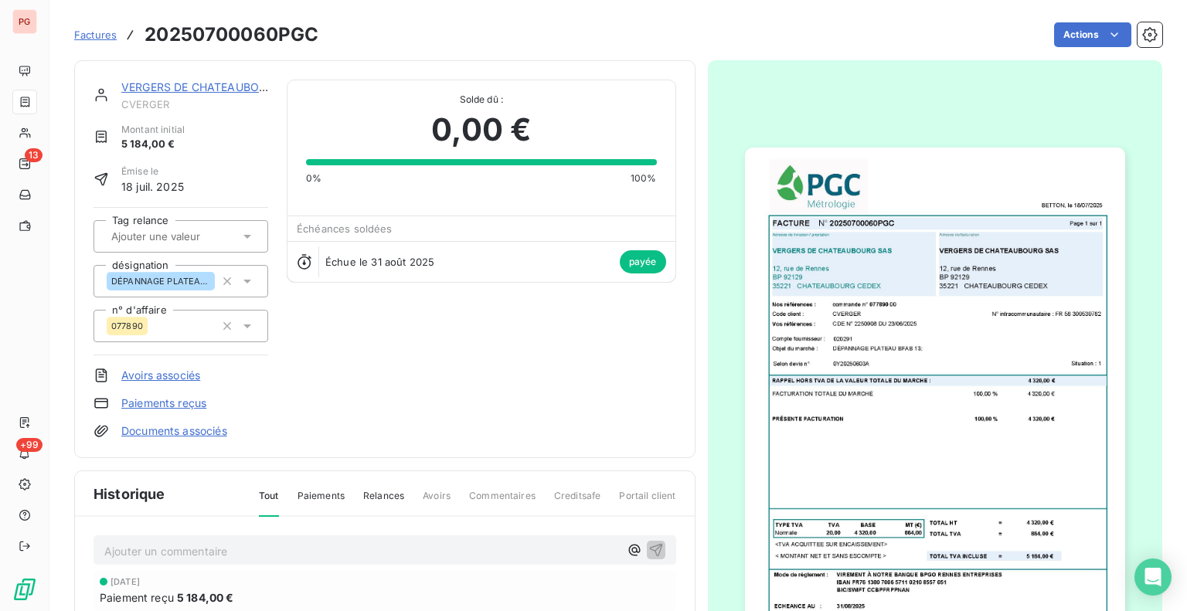
click at [948, 302] on img "button" at bounding box center [935, 416] width 380 height 536
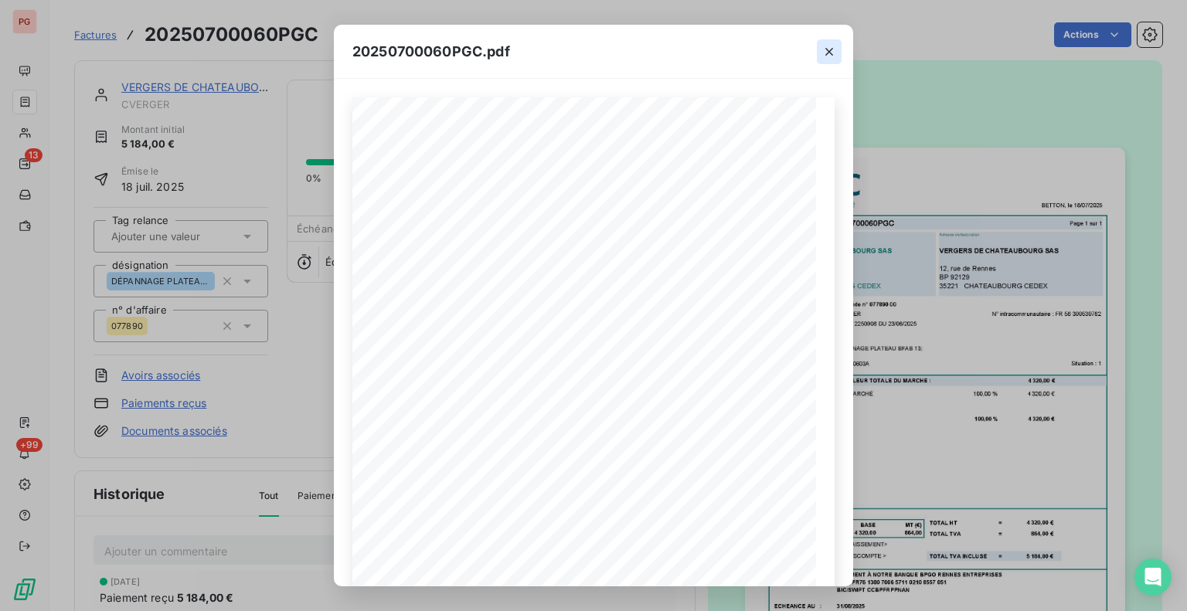
click at [830, 48] on icon "button" at bounding box center [828, 51] width 15 height 15
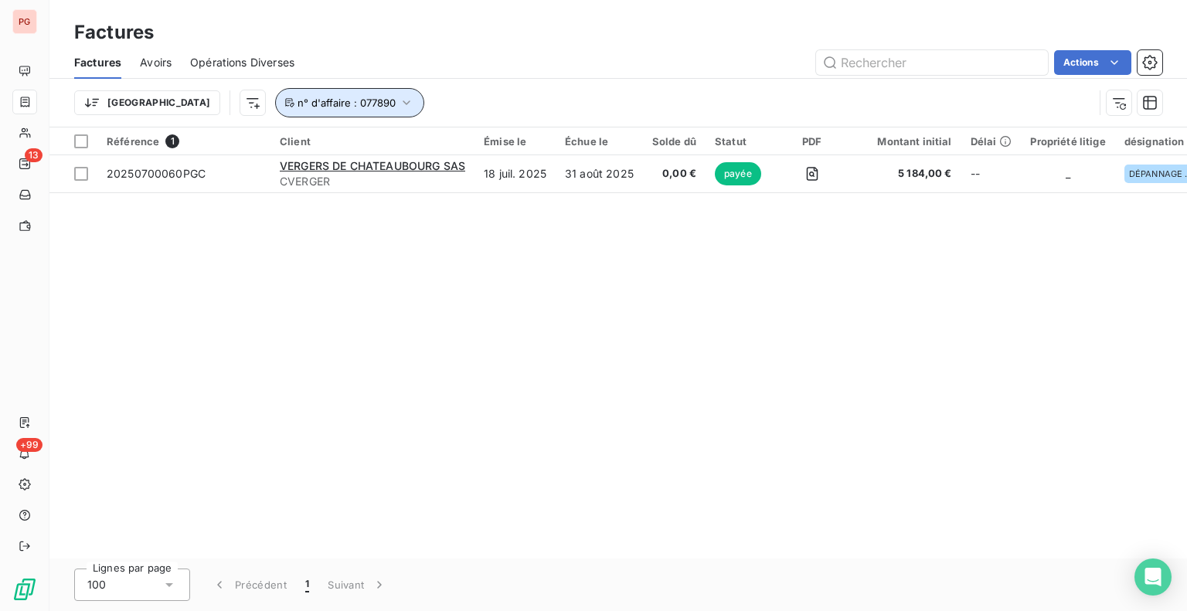
drag, startPoint x: 325, startPoint y: 104, endPoint x: 331, endPoint y: 110, distance: 8.2
click at [399, 104] on icon "button" at bounding box center [406, 102] width 15 height 15
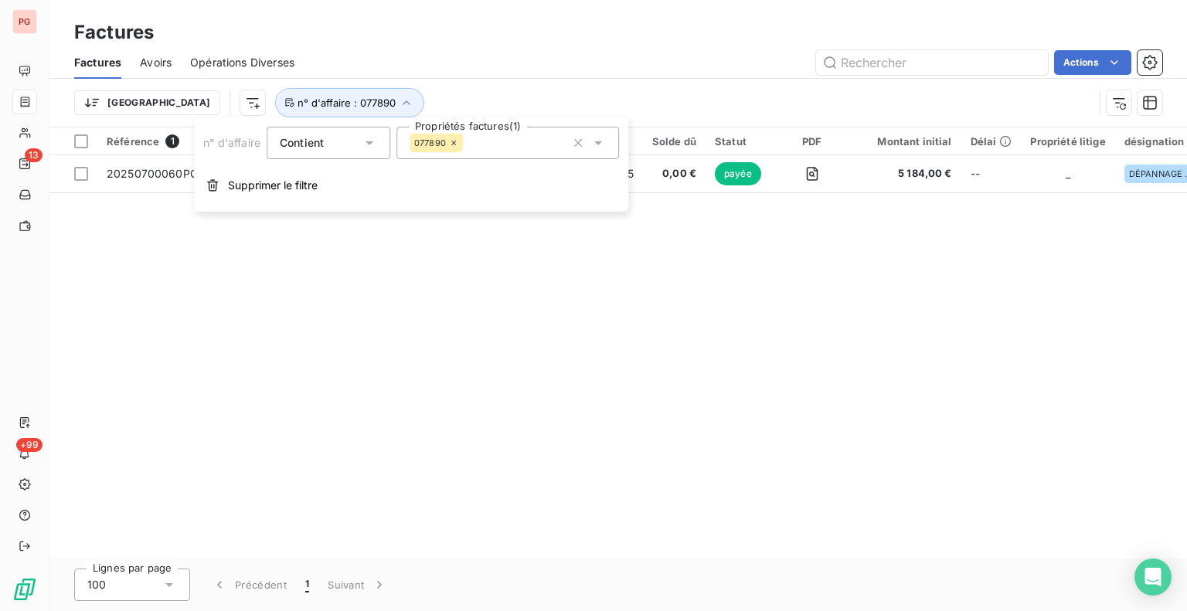
click at [456, 141] on icon at bounding box center [453, 142] width 9 height 9
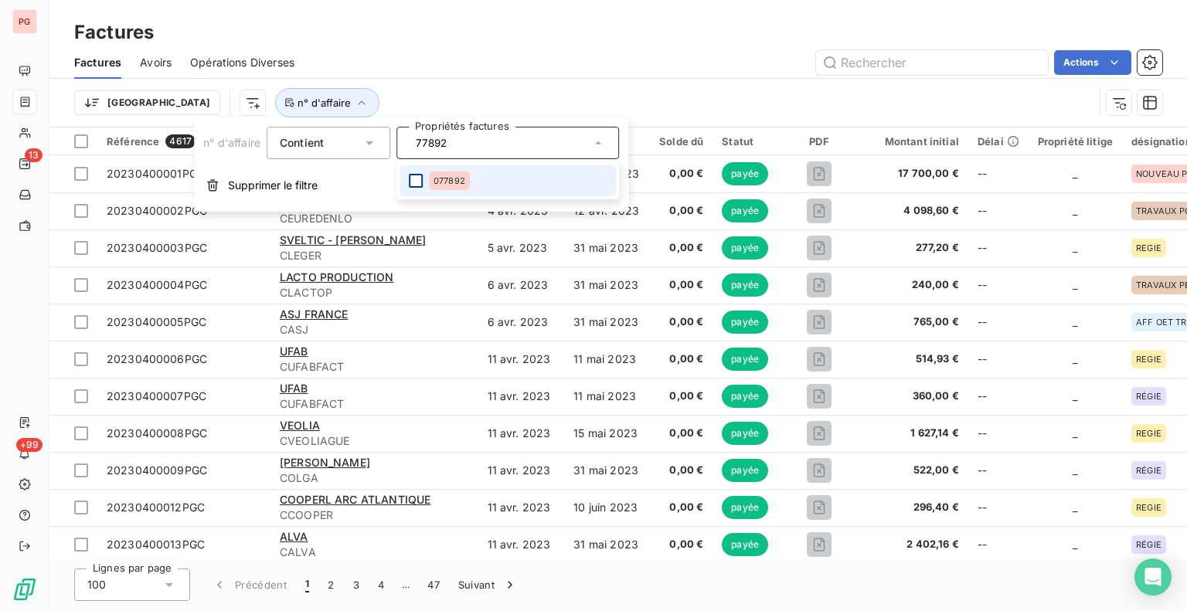
type input "77892"
click at [418, 181] on div at bounding box center [416, 181] width 14 height 14
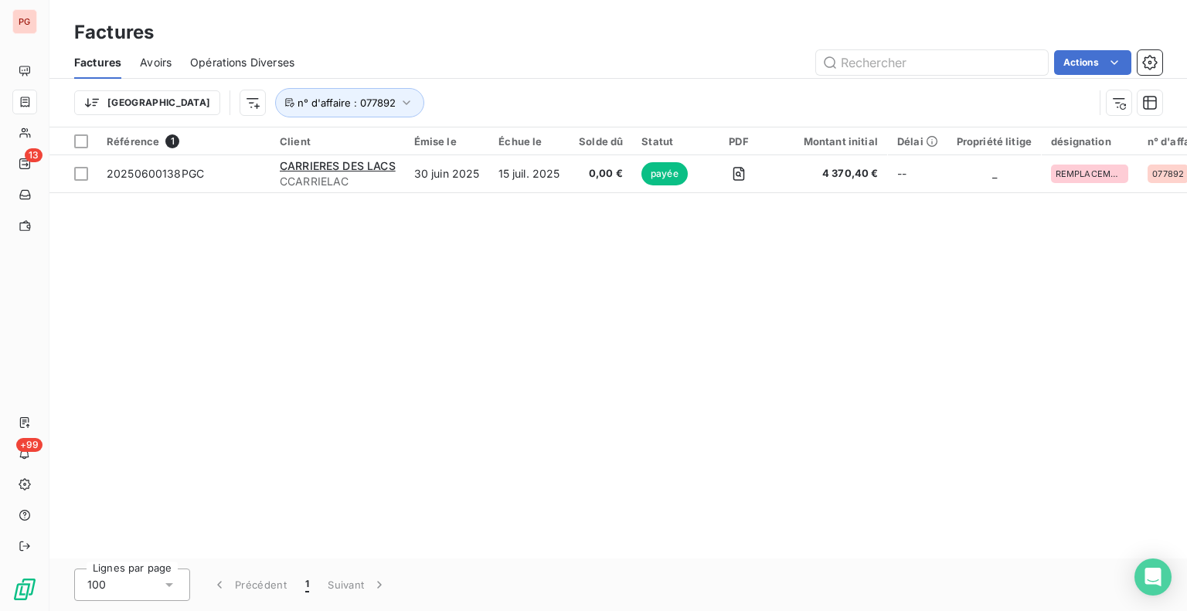
click at [672, 77] on div "Factures Avoirs Opérations Diverses Actions" at bounding box center [618, 62] width 1138 height 32
click at [399, 101] on icon "button" at bounding box center [406, 102] width 15 height 15
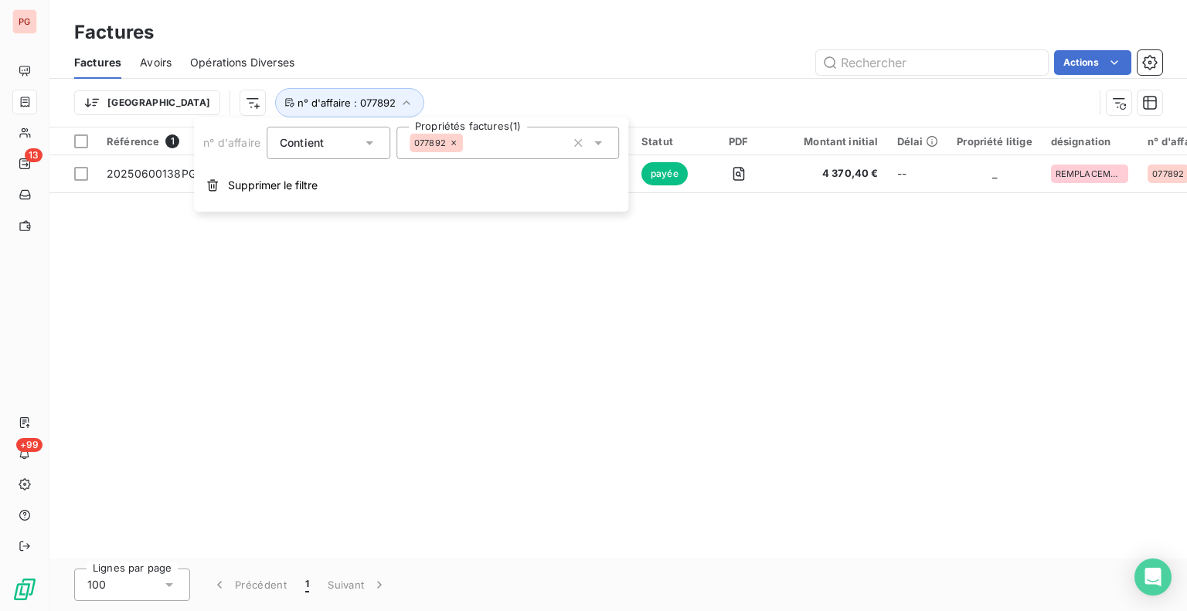
click at [454, 141] on icon at bounding box center [453, 142] width 9 height 9
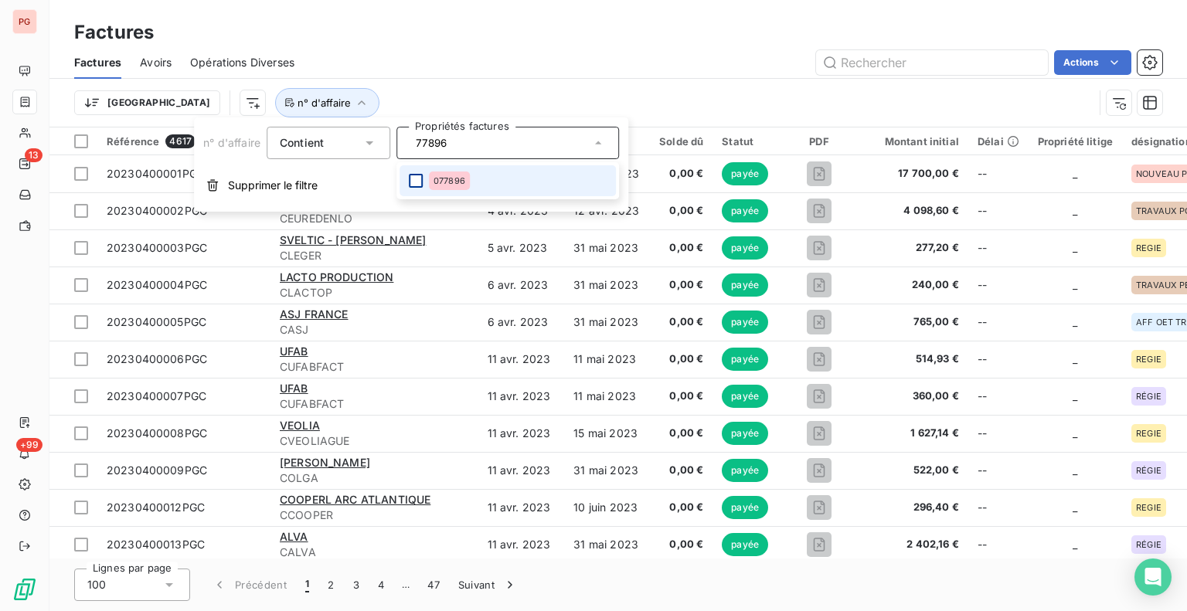
type input "77896"
drag, startPoint x: 414, startPoint y: 179, endPoint x: 437, endPoint y: 160, distance: 29.7
click at [414, 179] on div at bounding box center [416, 181] width 14 height 14
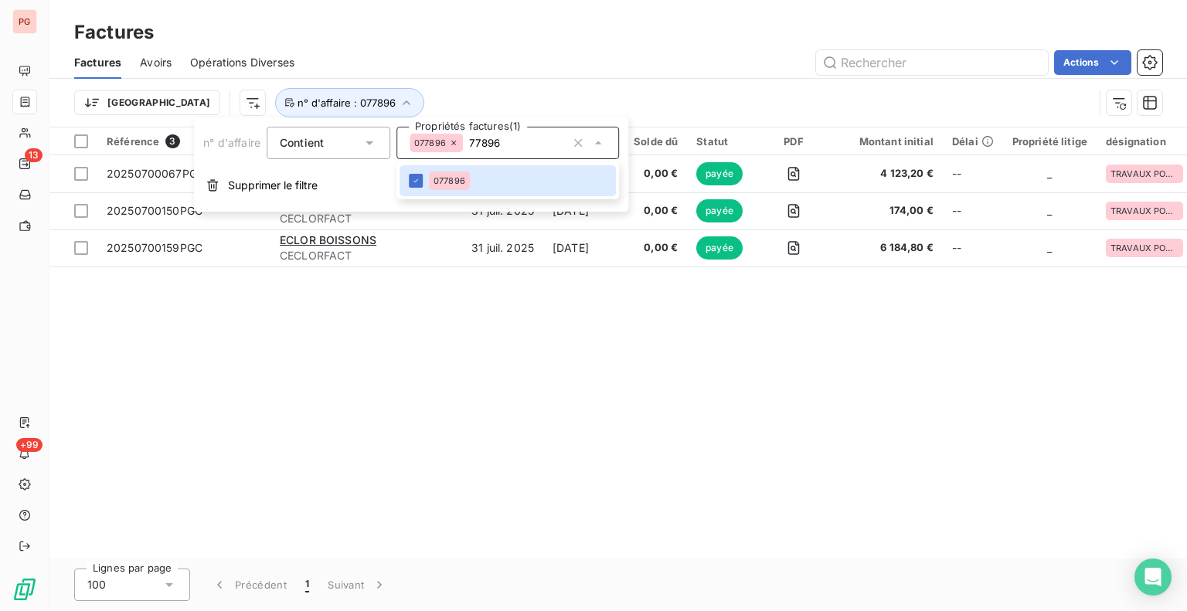
click at [540, 91] on div "Trier n° d'affaire : 077896" at bounding box center [583, 102] width 1019 height 29
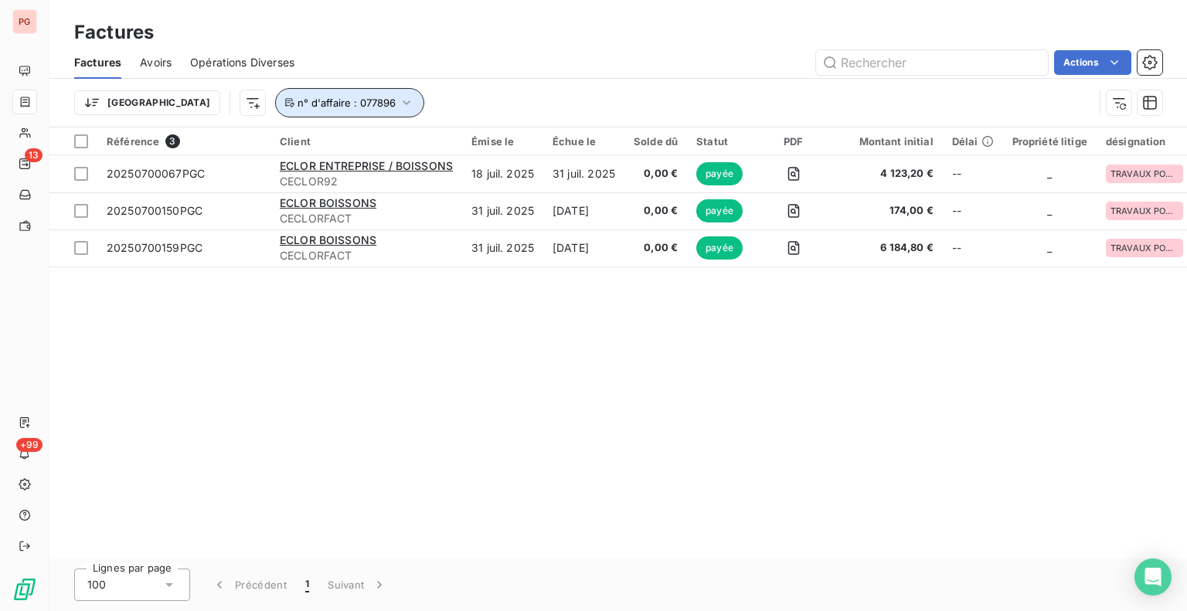
click at [399, 102] on icon "button" at bounding box center [406, 102] width 15 height 15
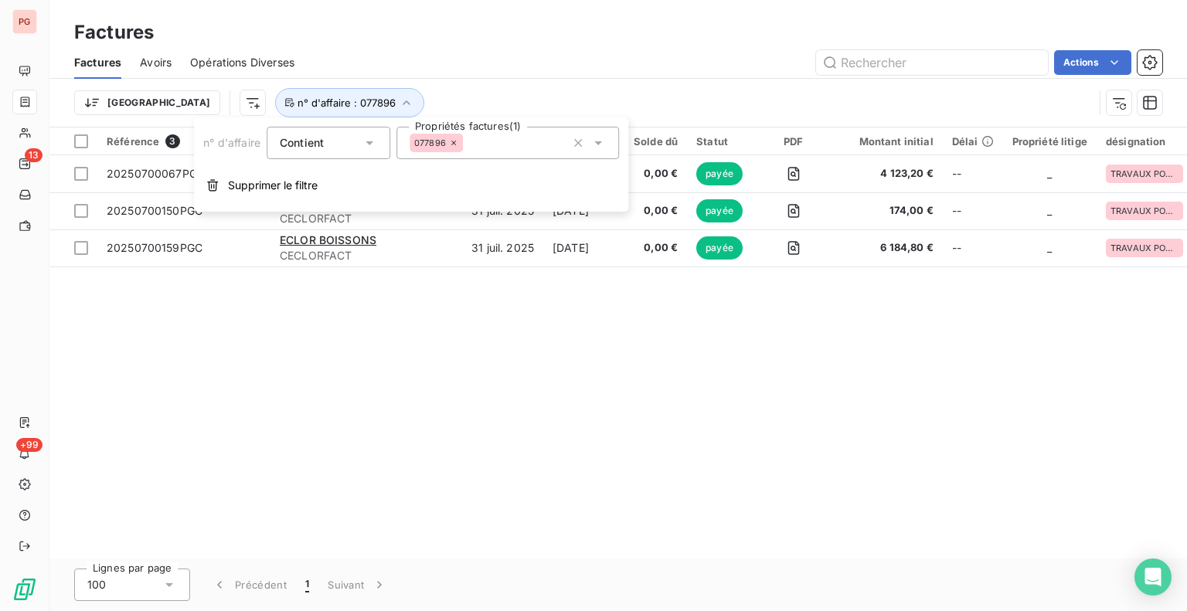
click at [455, 138] on icon at bounding box center [453, 142] width 9 height 9
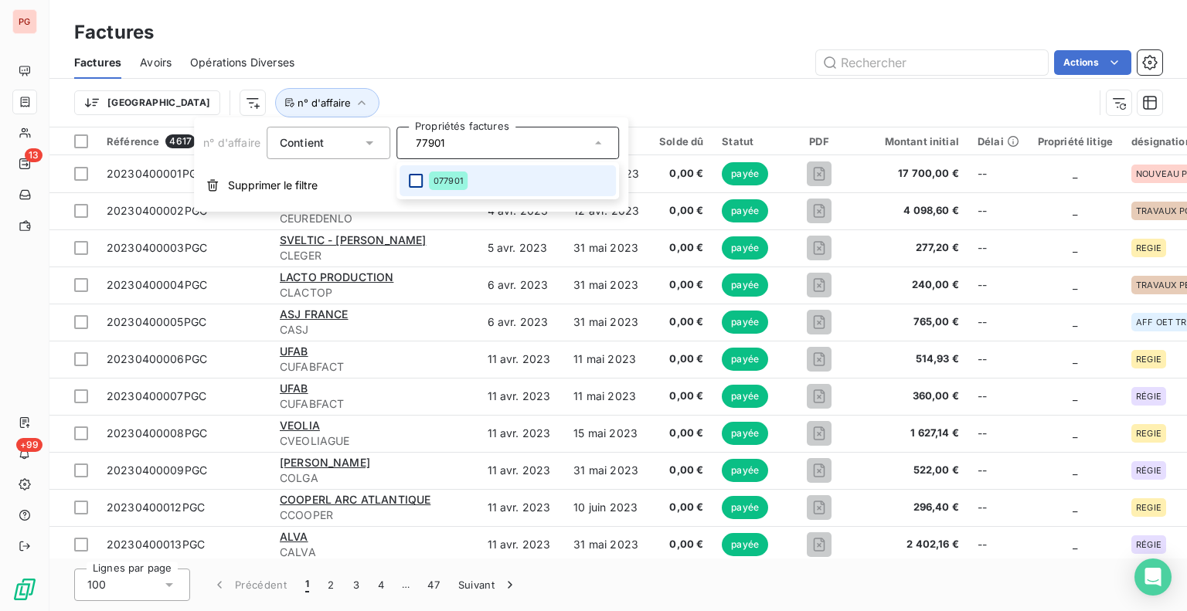
type input "77901"
click at [417, 175] on div at bounding box center [416, 181] width 14 height 14
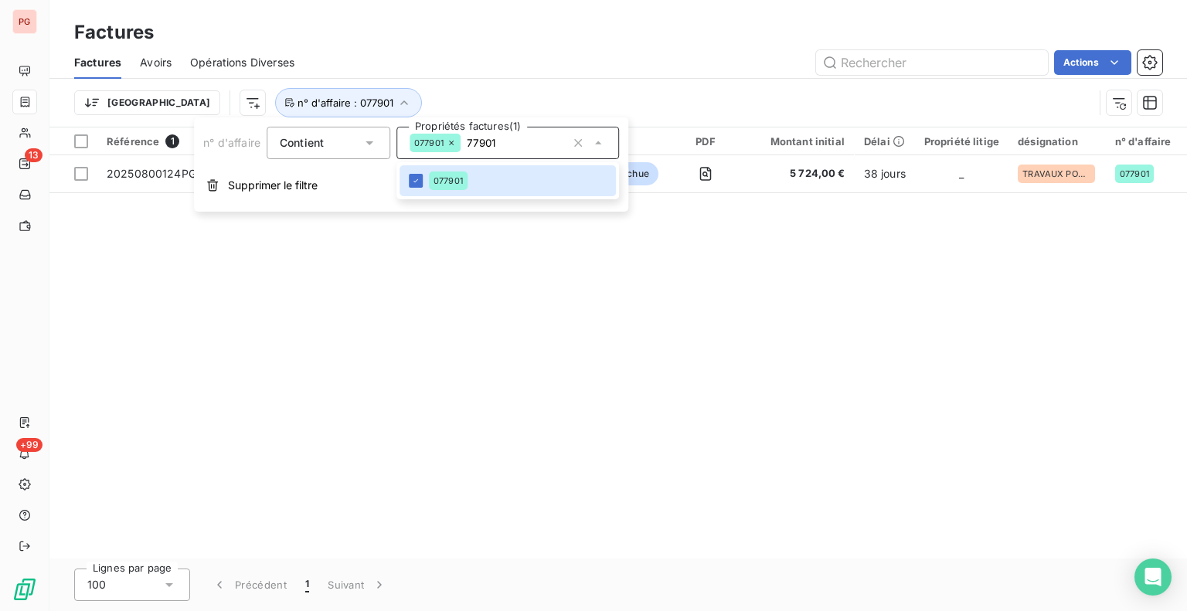
click at [597, 116] on div "Trier n° d'affaire : 077901" at bounding box center [583, 102] width 1019 height 29
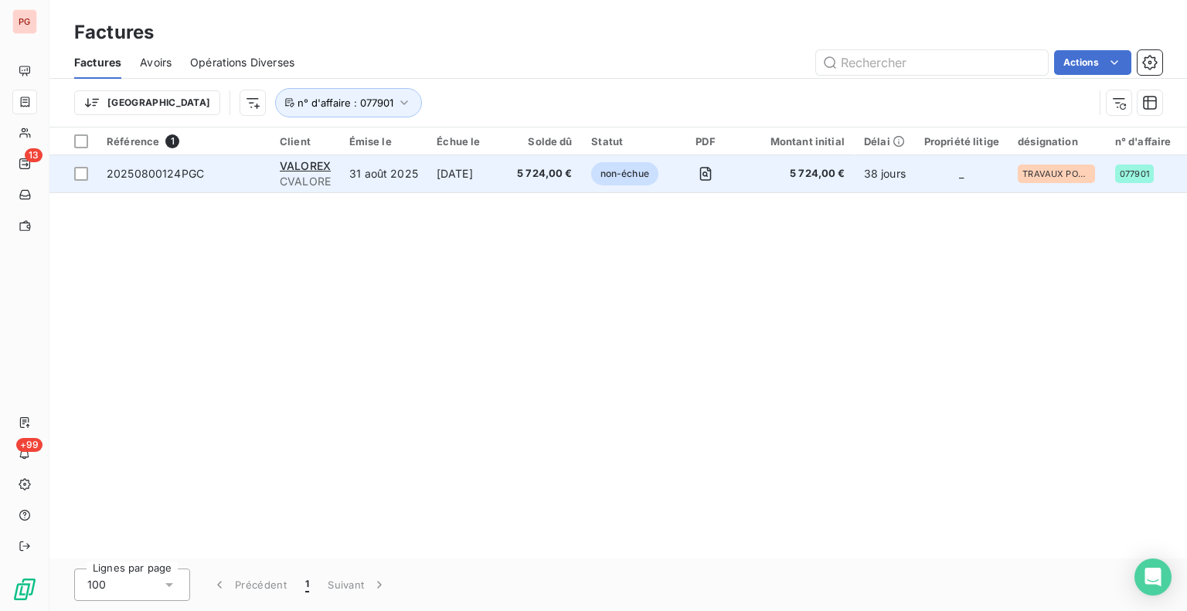
click at [547, 185] on td "5 724,00 €" at bounding box center [545, 173] width 74 height 37
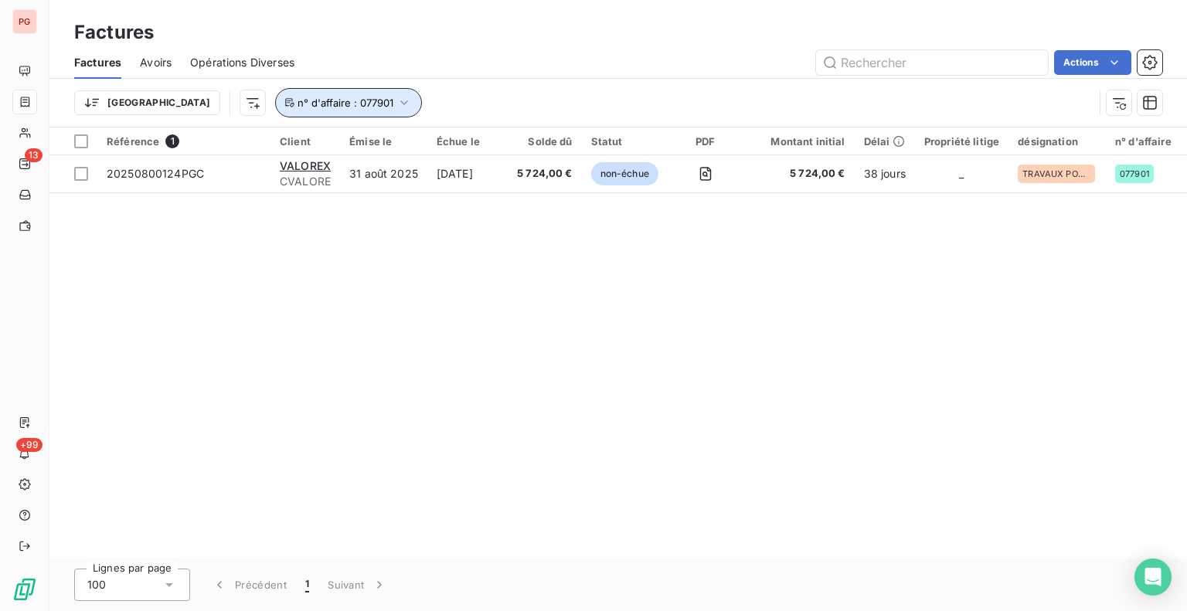
click at [396, 103] on icon "button" at bounding box center [403, 102] width 15 height 15
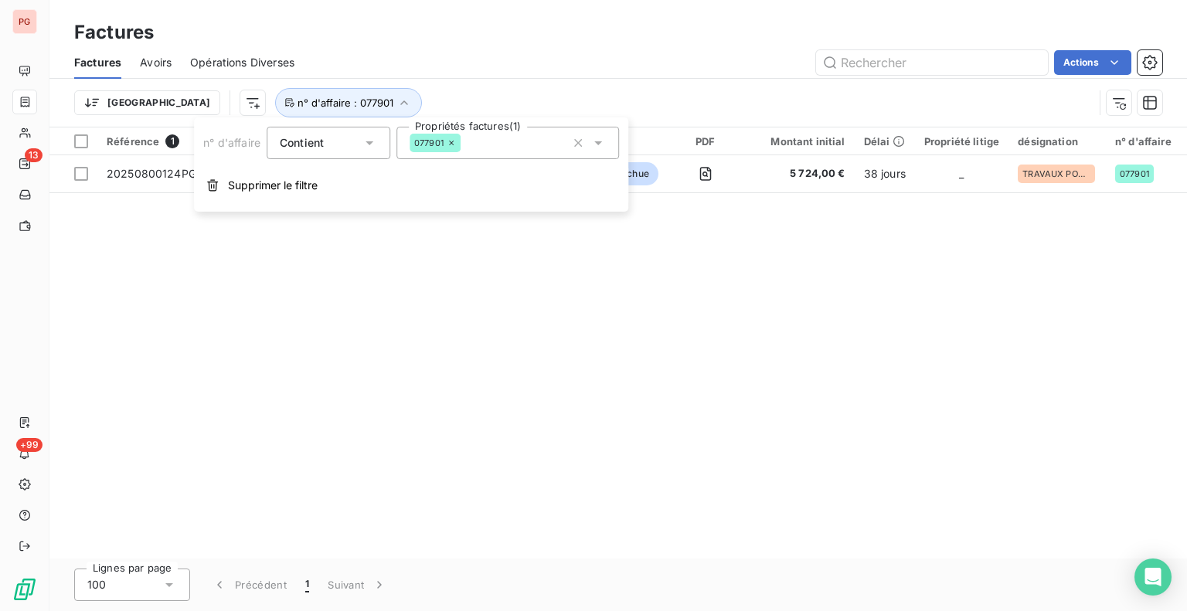
click at [453, 143] on icon at bounding box center [451, 143] width 5 height 5
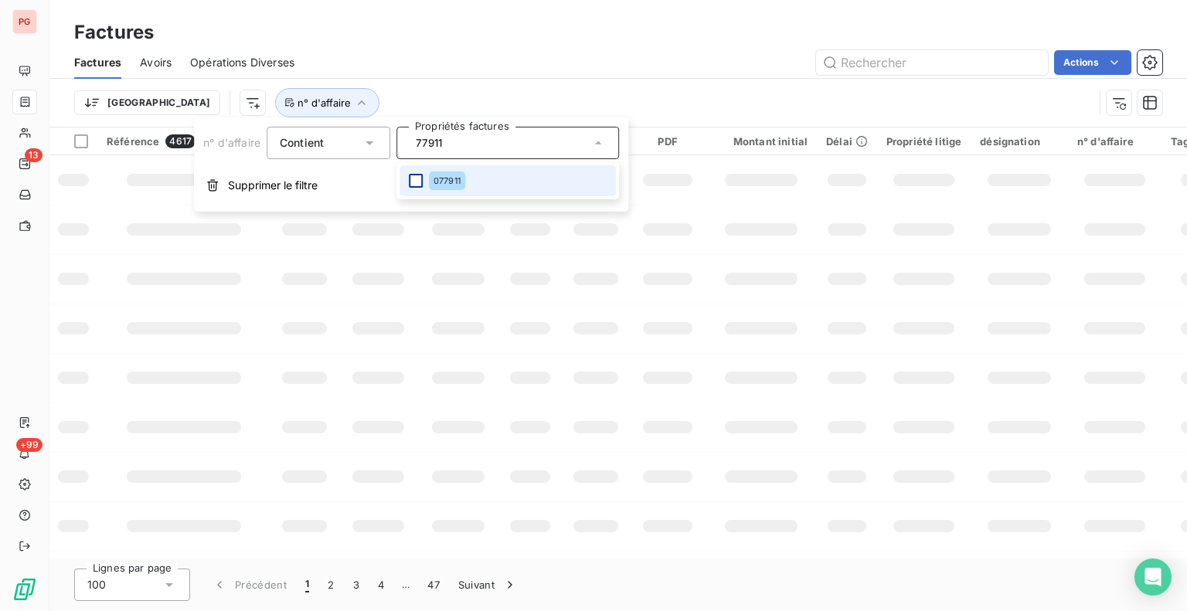
type input "77911"
click at [420, 182] on div at bounding box center [416, 181] width 14 height 14
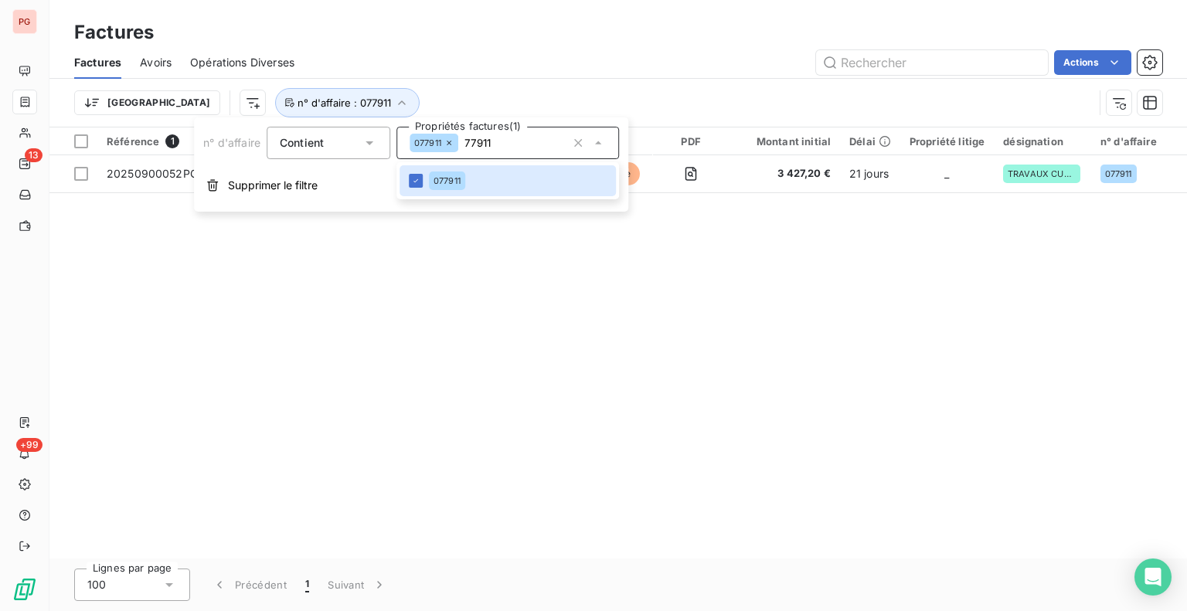
click at [538, 97] on div "Trier n° d'affaire : 077911" at bounding box center [583, 102] width 1019 height 29
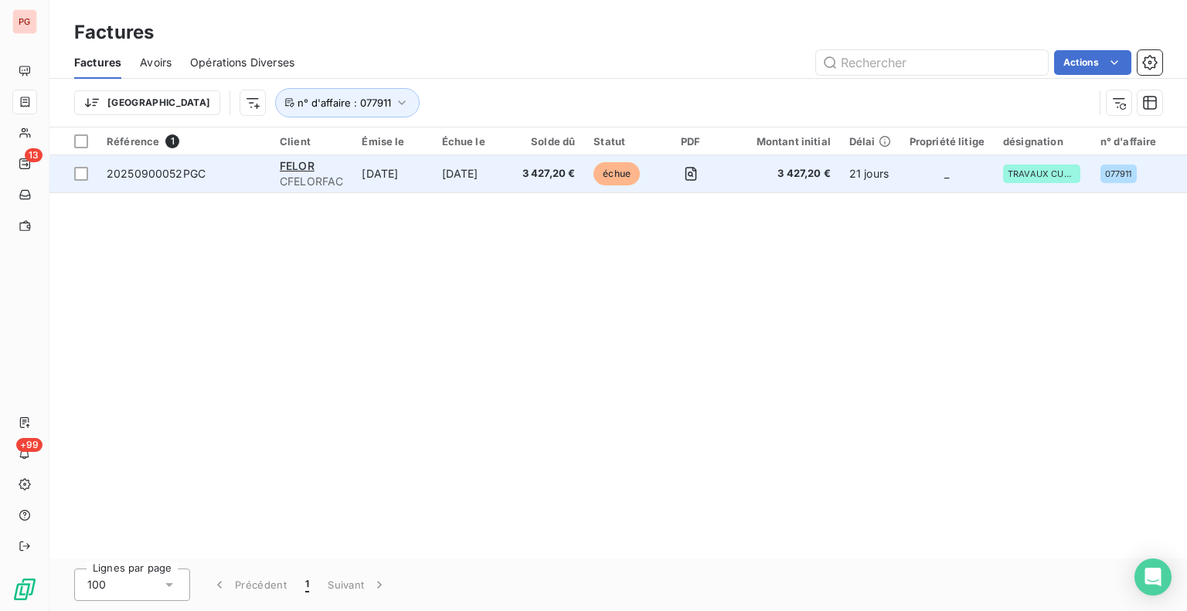
click at [513, 175] on td "[DATE]" at bounding box center [473, 173] width 80 height 37
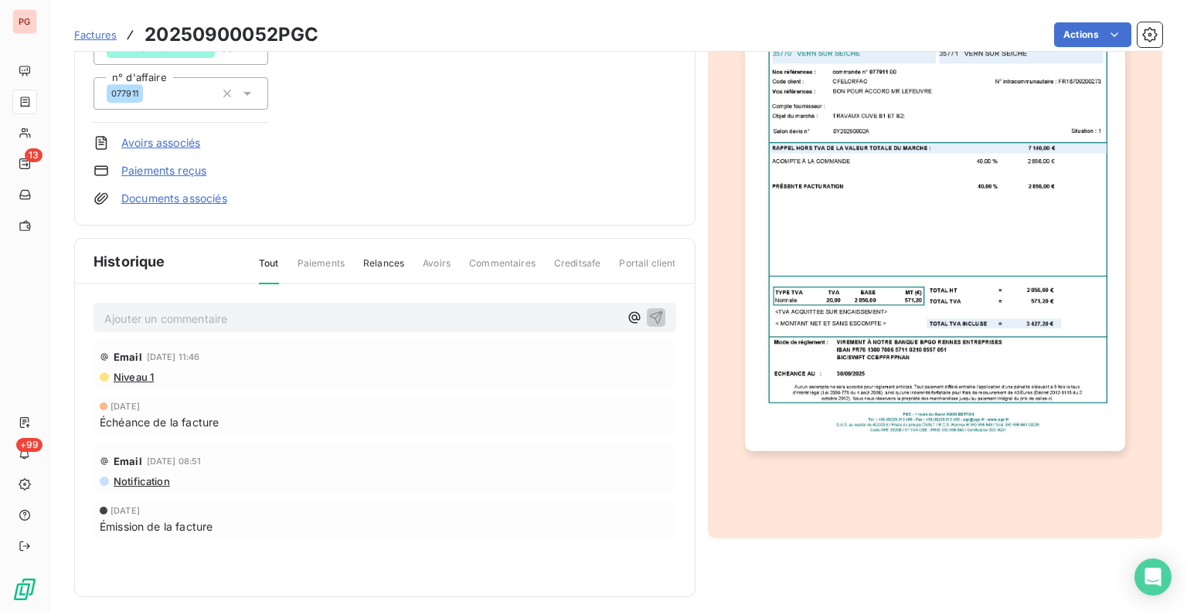
scroll to position [79, 0]
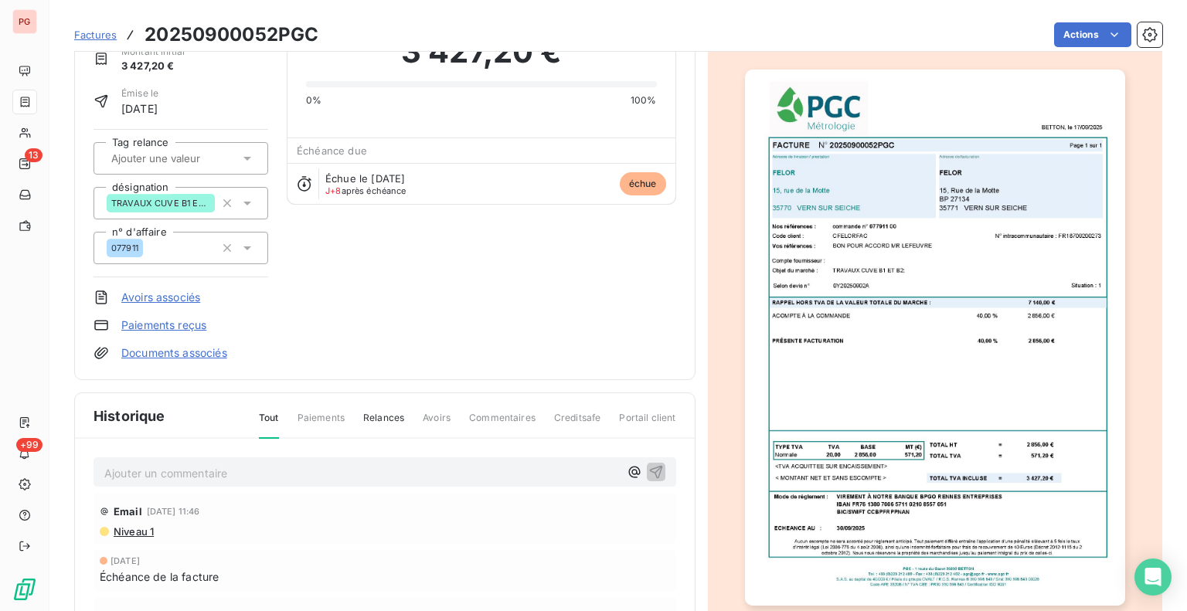
click at [493, 339] on div "FELOR CFELORFAC Montant initial 3 427,20 € Émise le [DATE] Tag relance désignat…" at bounding box center [385, 181] width 583 height 359
click at [977, 330] on img "button" at bounding box center [935, 338] width 380 height 536
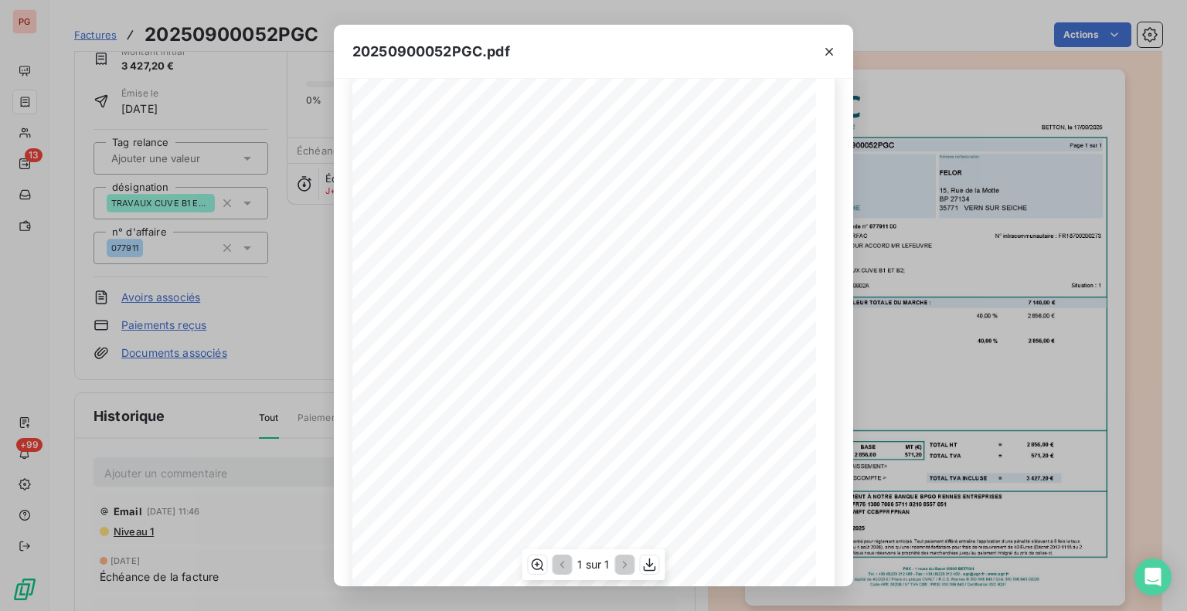
scroll to position [0, 0]
click at [290, 369] on div "20250900052PGC.pdf BETTON, le [DATE] FACTURE N° 20250900052PGC Page 1 sur 1 com…" at bounding box center [593, 305] width 1187 height 611
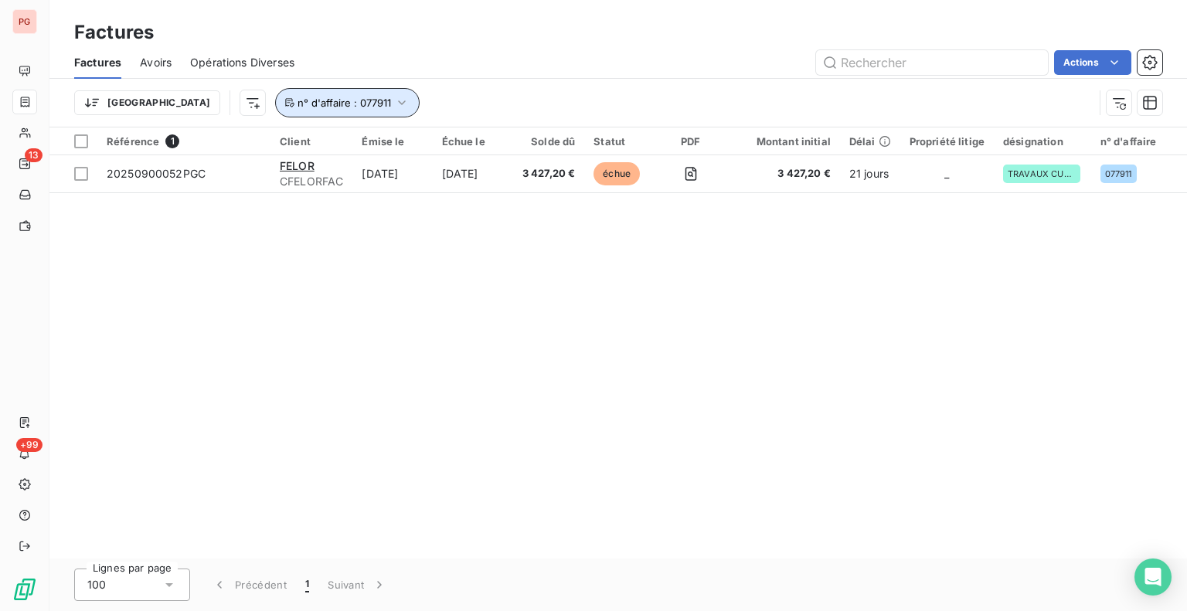
click at [394, 105] on icon "button" at bounding box center [401, 102] width 15 height 15
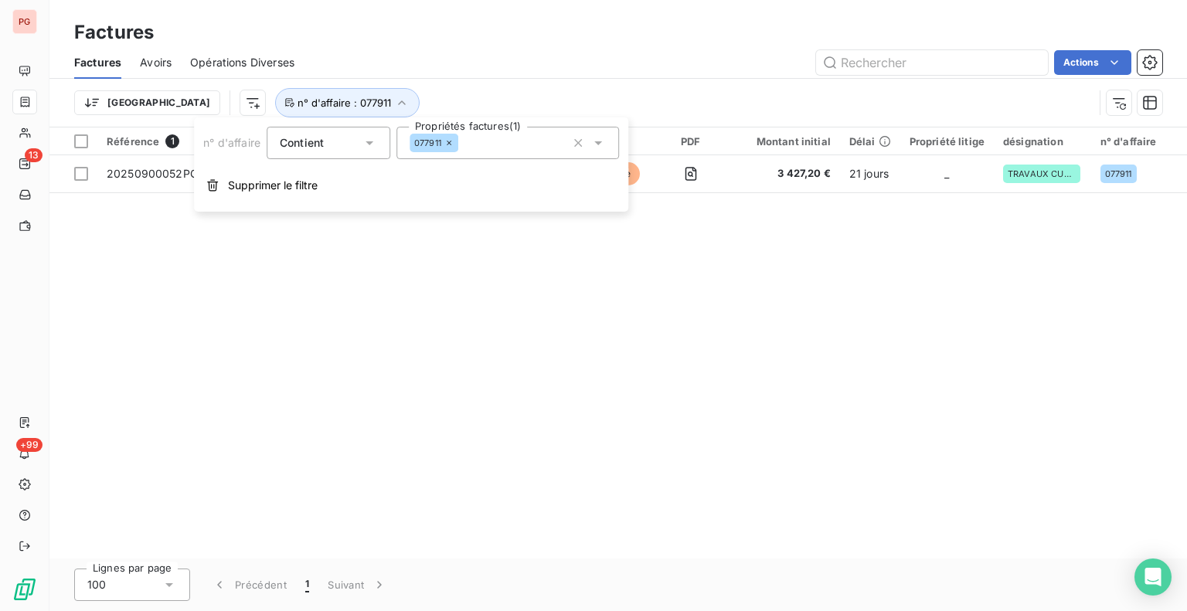
click at [445, 144] on icon at bounding box center [448, 142] width 9 height 9
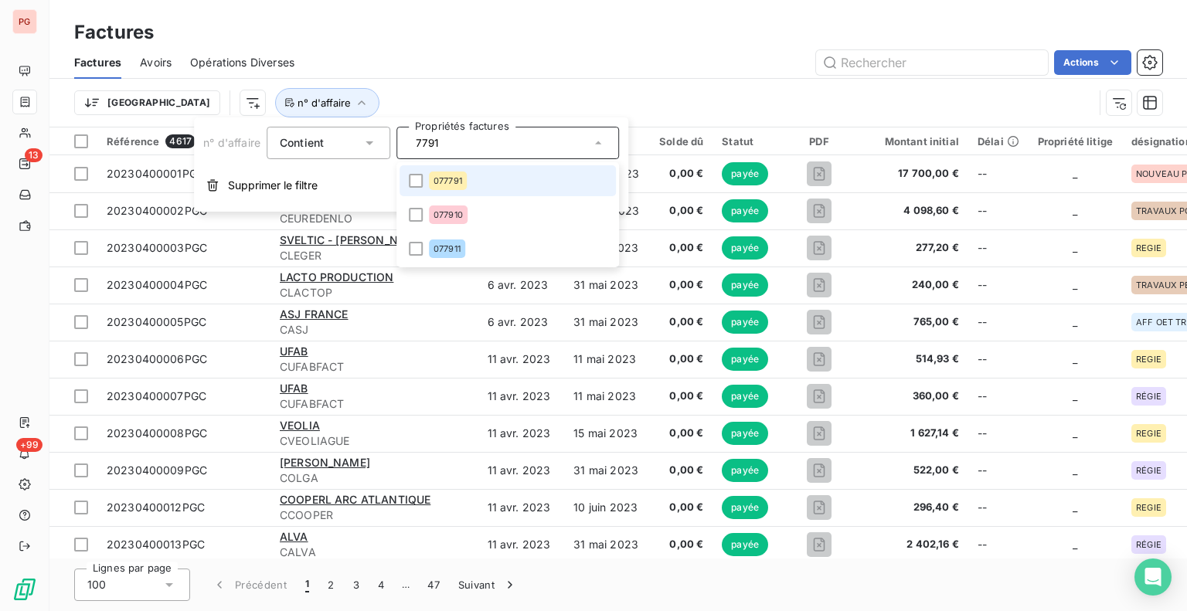
type input "77913"
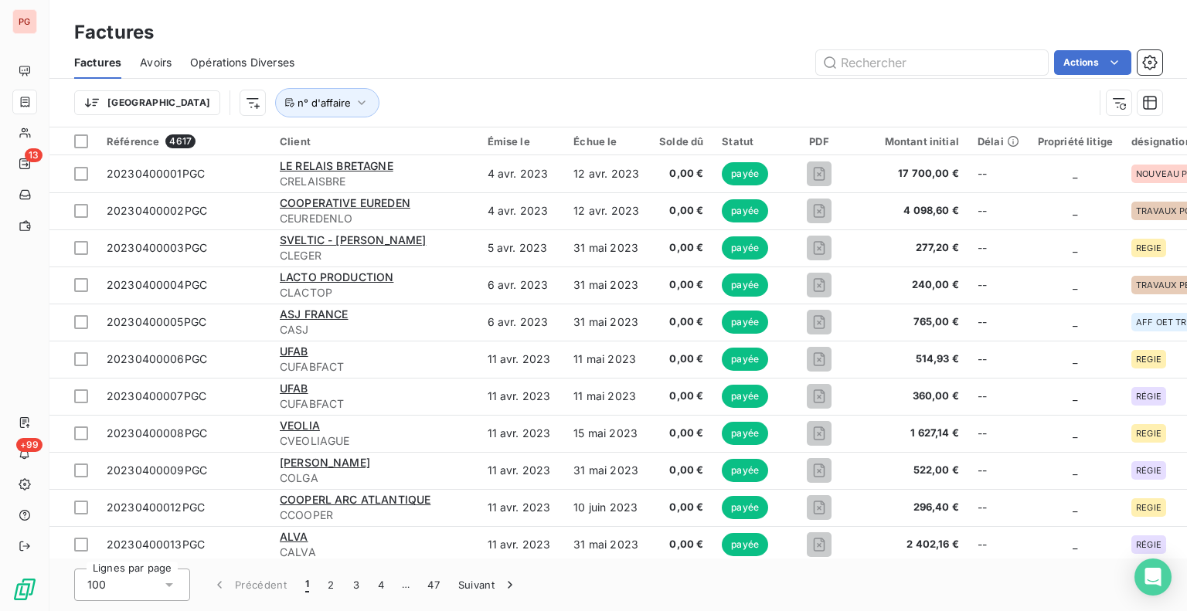
click at [487, 95] on div "Trier n° d'affaire" at bounding box center [583, 102] width 1019 height 29
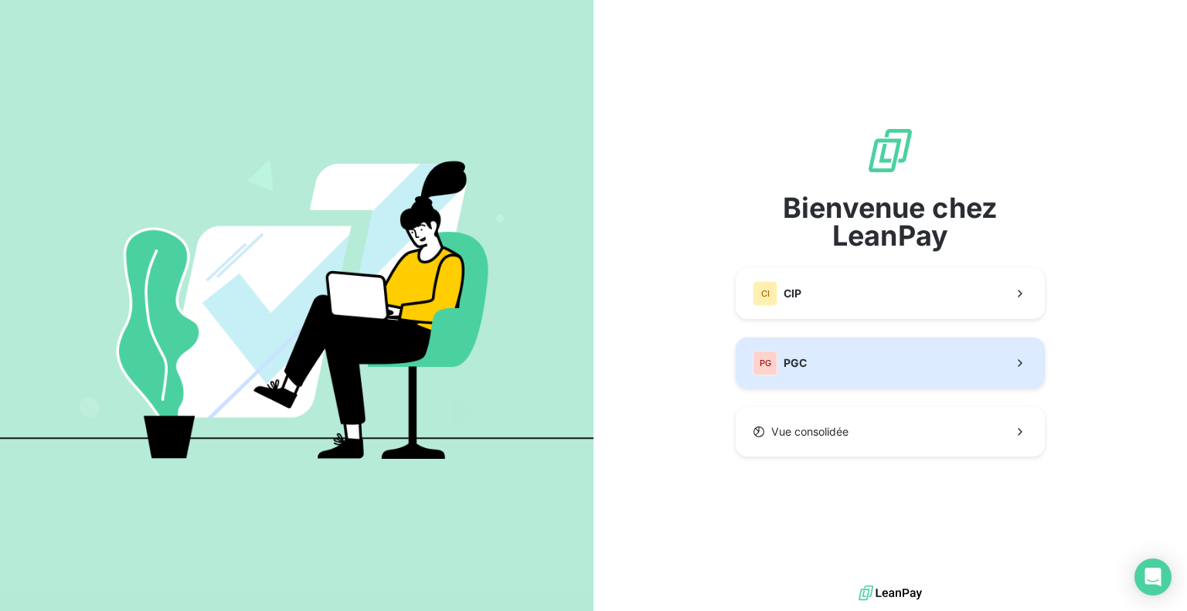
click at [866, 367] on button "PG PGC" at bounding box center [890, 363] width 309 height 51
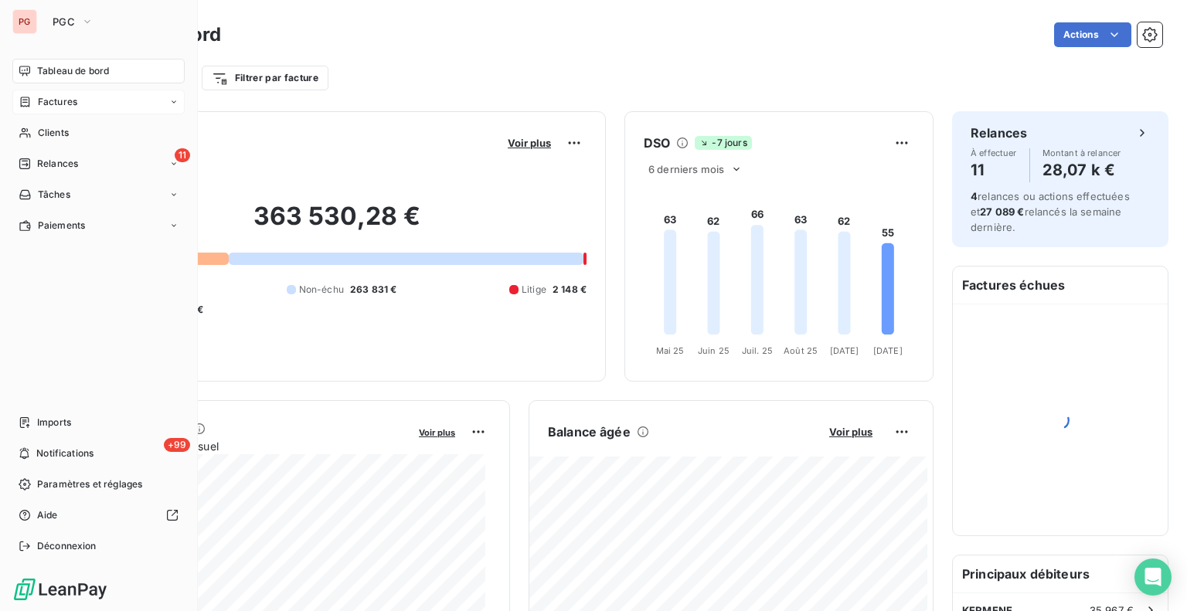
click at [28, 98] on icon at bounding box center [25, 102] width 13 height 12
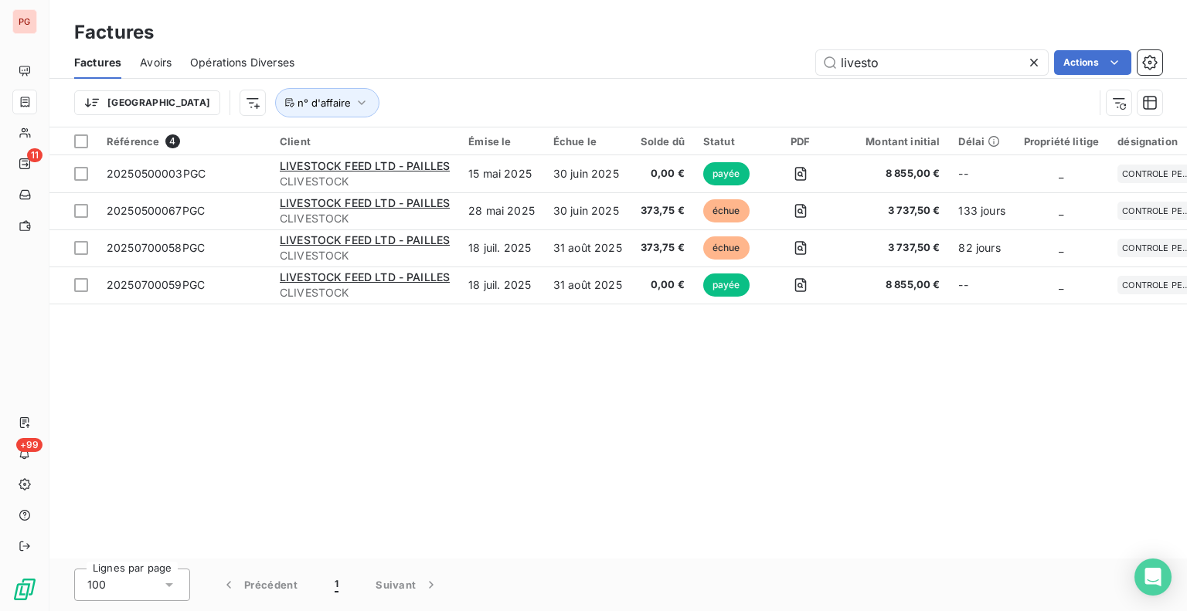
click at [1034, 58] on icon at bounding box center [1033, 62] width 15 height 15
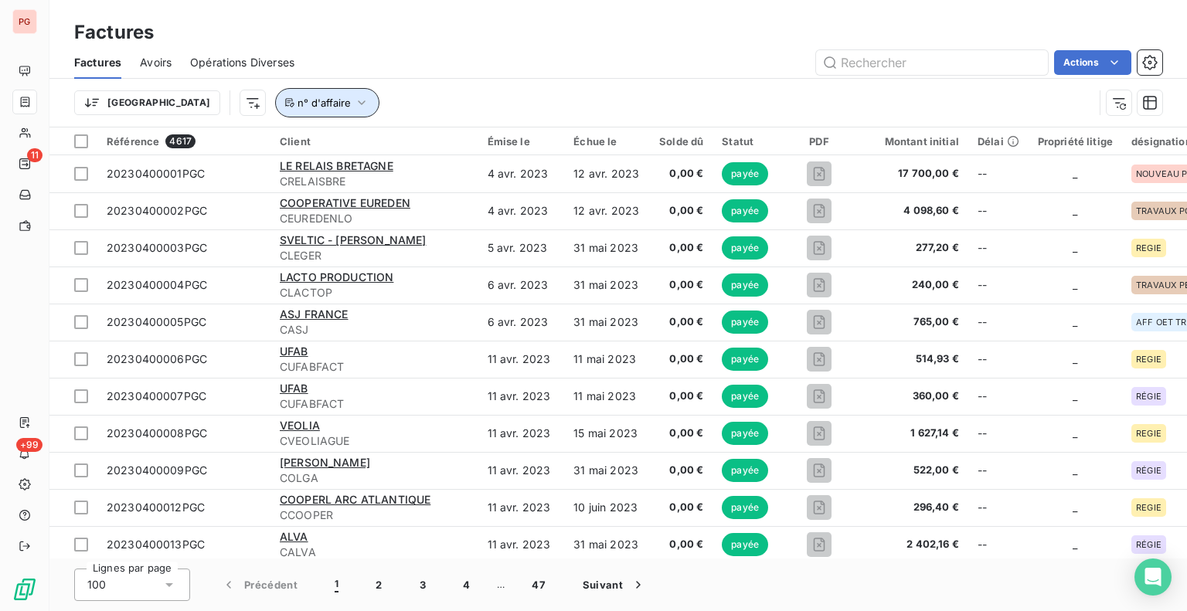
click at [354, 109] on icon "button" at bounding box center [361, 102] width 15 height 15
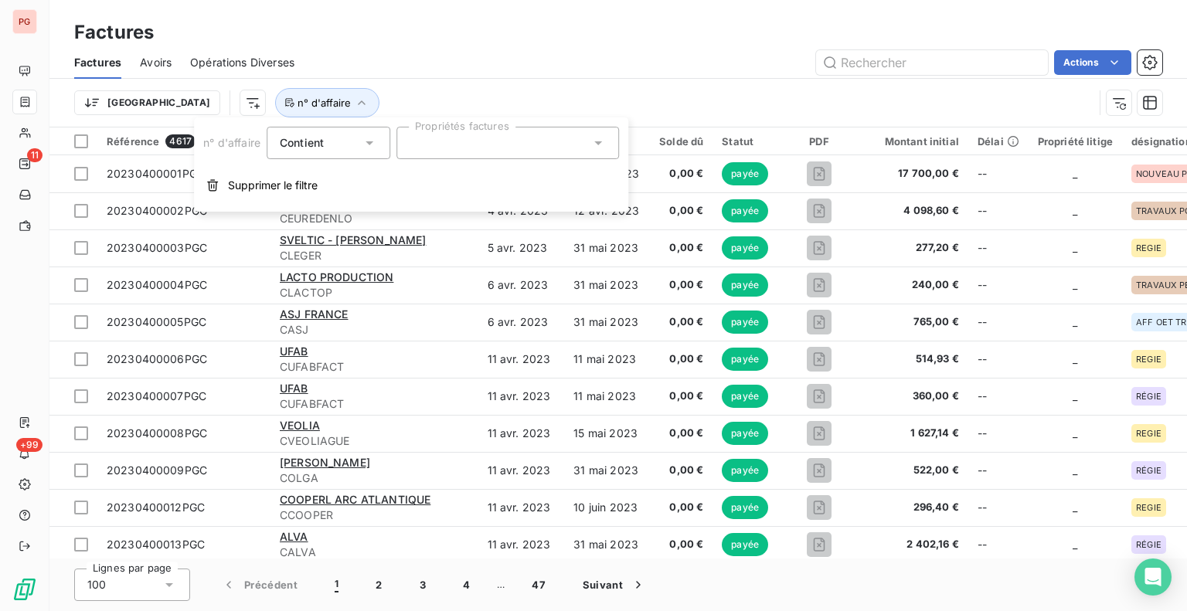
click at [440, 143] on div at bounding box center [507, 143] width 223 height 32
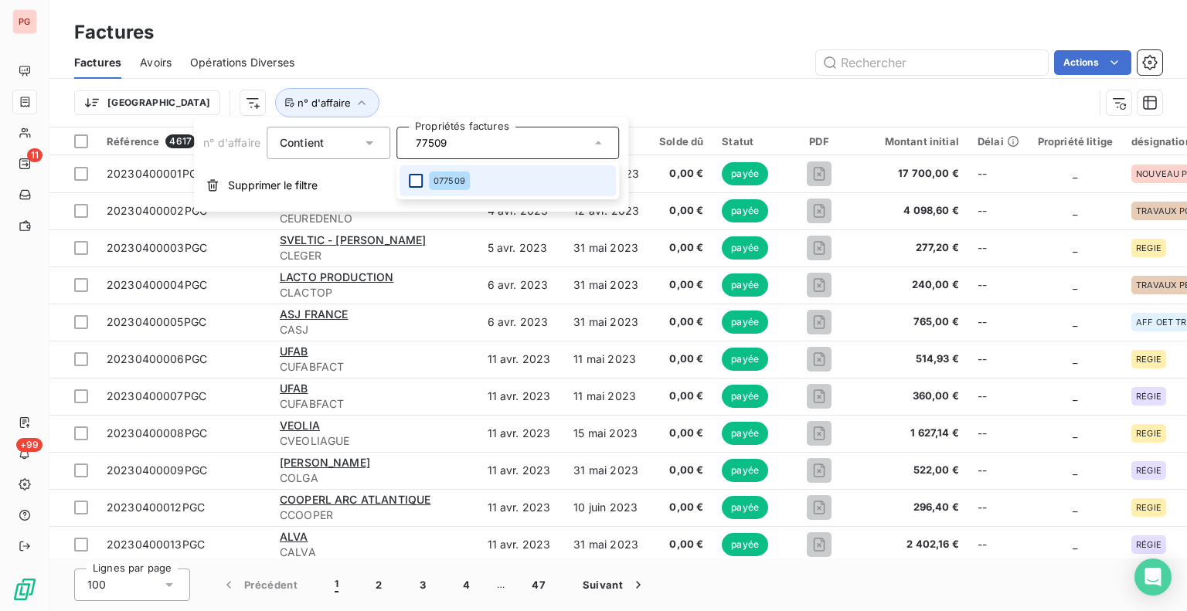
type input "77509"
click at [413, 175] on div at bounding box center [416, 181] width 14 height 14
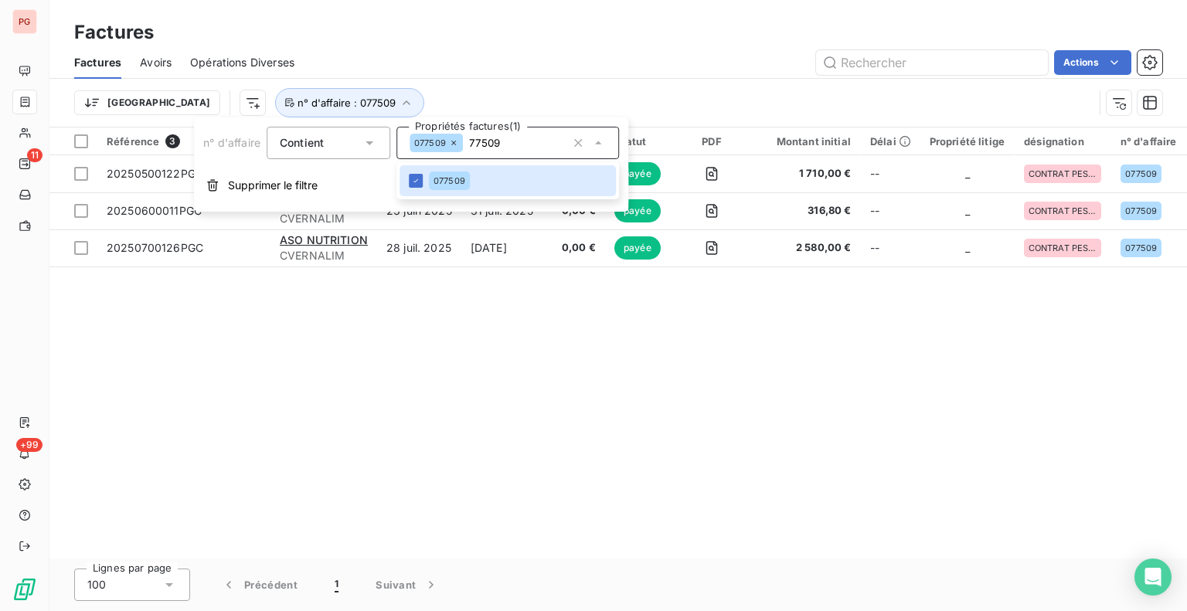
click at [480, 104] on div "Trier n° d'affaire : 077509" at bounding box center [583, 102] width 1019 height 29
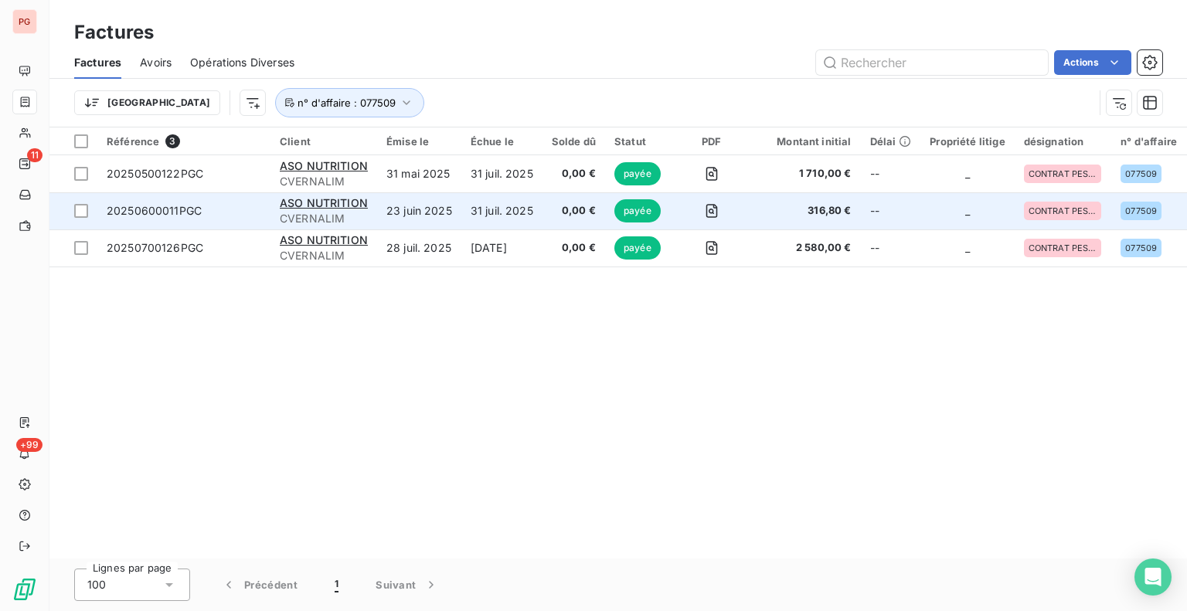
click at [577, 200] on td "0,00 €" at bounding box center [573, 210] width 63 height 37
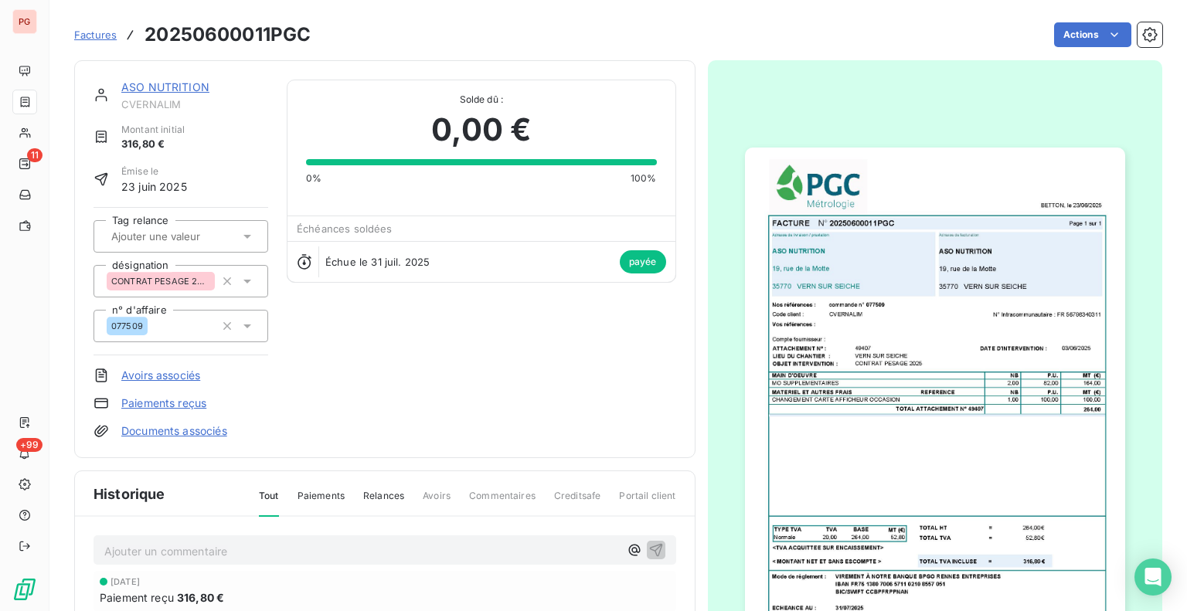
click at [888, 430] on img "button" at bounding box center [935, 416] width 380 height 536
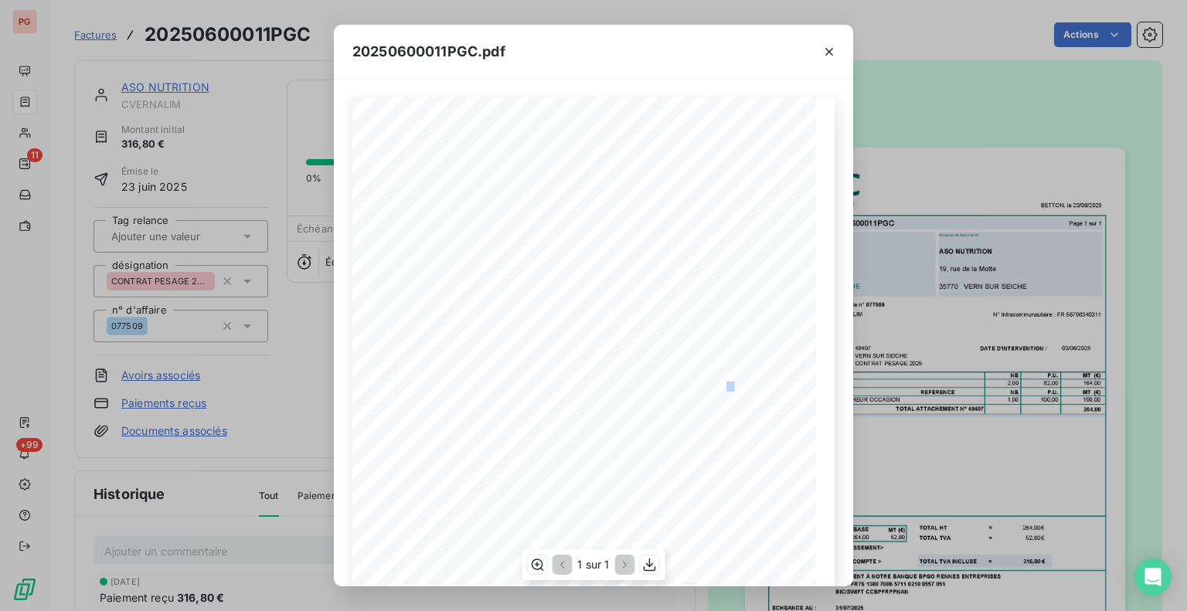
drag, startPoint x: 715, startPoint y: 386, endPoint x: 733, endPoint y: 386, distance: 17.8
click at [728, 386] on div "FACTURE N° 20250600011PGC Page 1 sur 1 BETTON, le 23/06/2025 Compte fournisseur…" at bounding box center [594, 424] width 464 height 655
click at [726, 387] on span "82,00" at bounding box center [735, 384] width 19 height 7
click at [822, 49] on icon "button" at bounding box center [828, 51] width 15 height 15
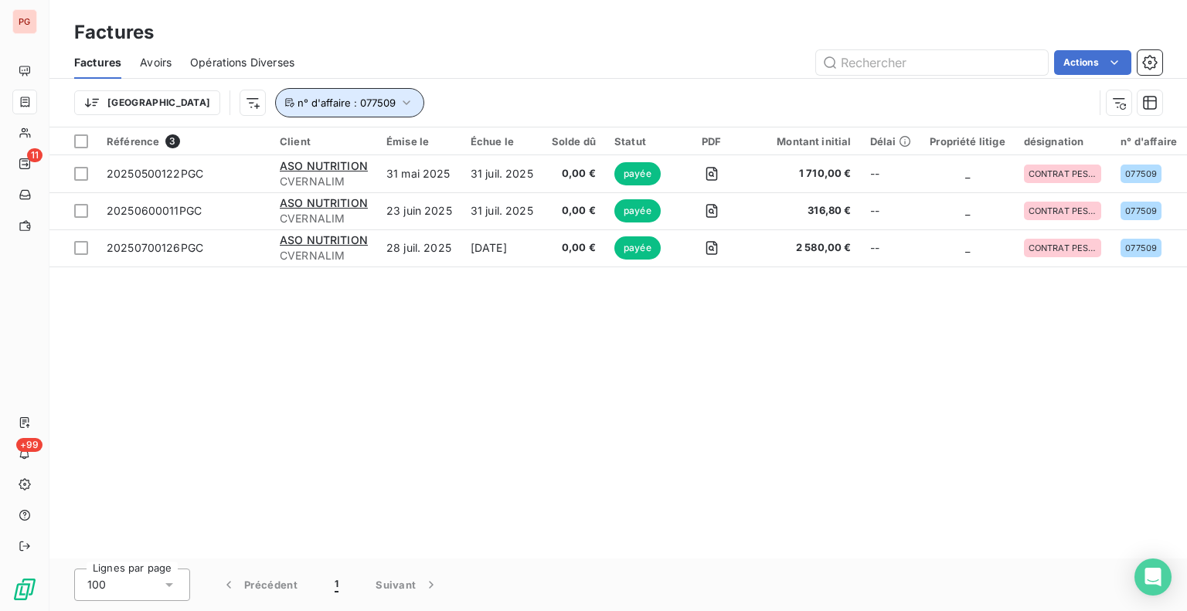
click at [399, 103] on icon "button" at bounding box center [406, 102] width 15 height 15
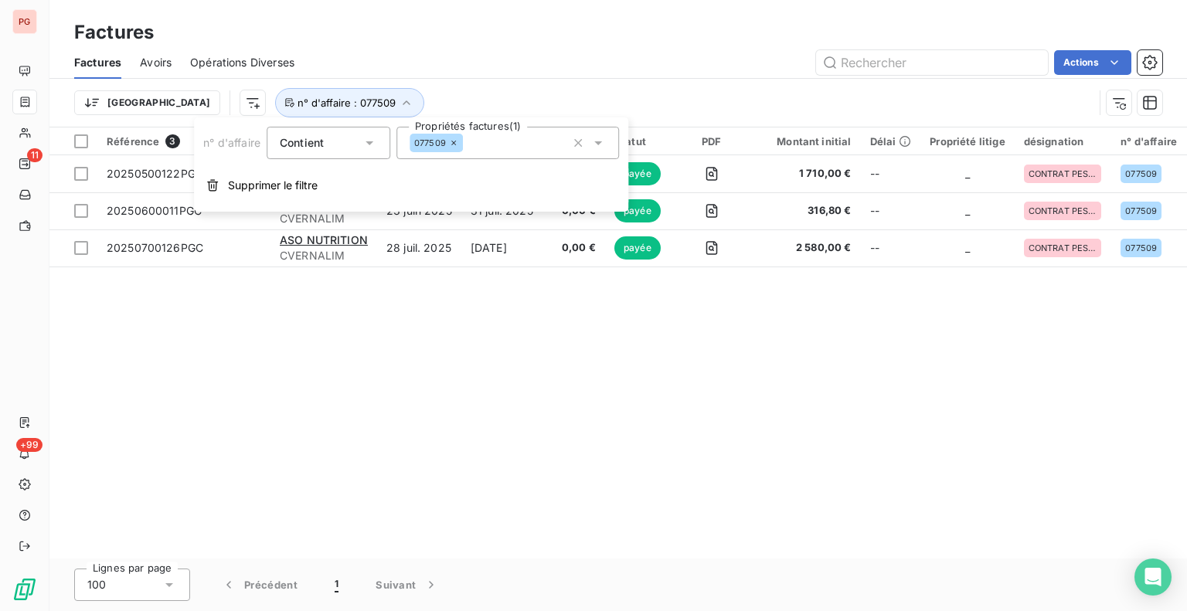
click at [455, 143] on icon at bounding box center [453, 142] width 9 height 9
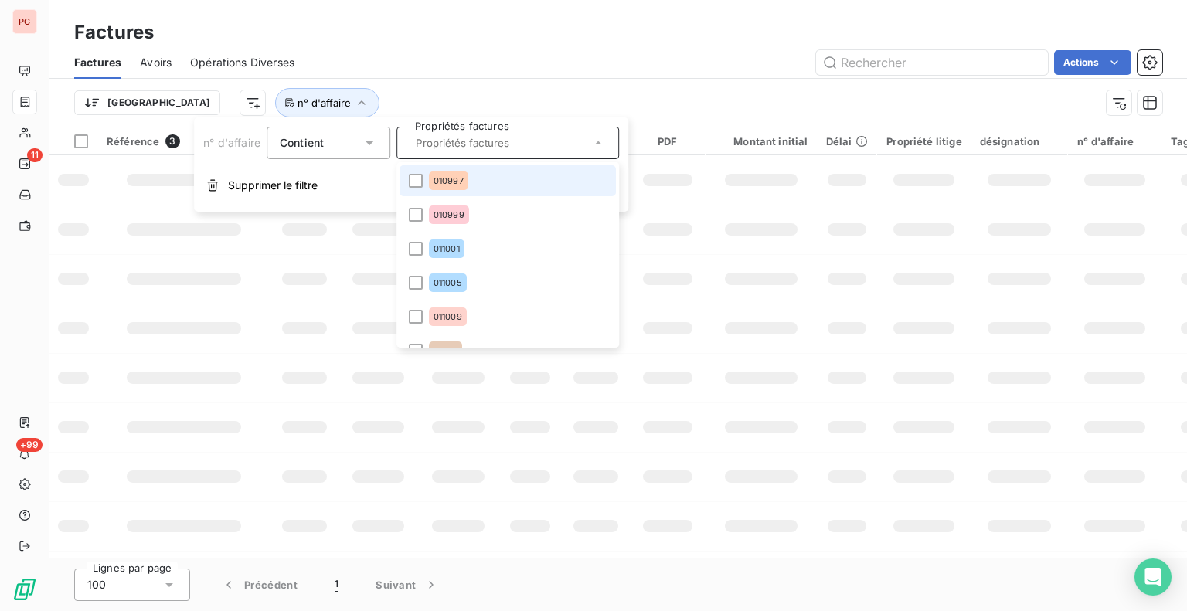
click at [455, 146] on input "text" at bounding box center [500, 143] width 181 height 14
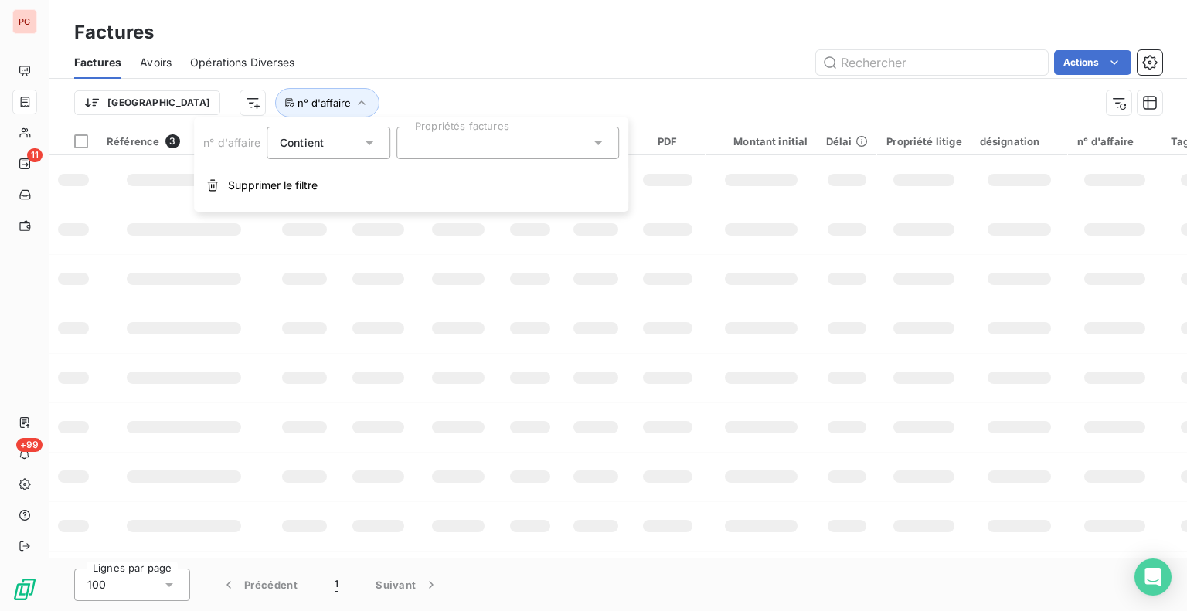
click at [456, 145] on div at bounding box center [507, 143] width 223 height 32
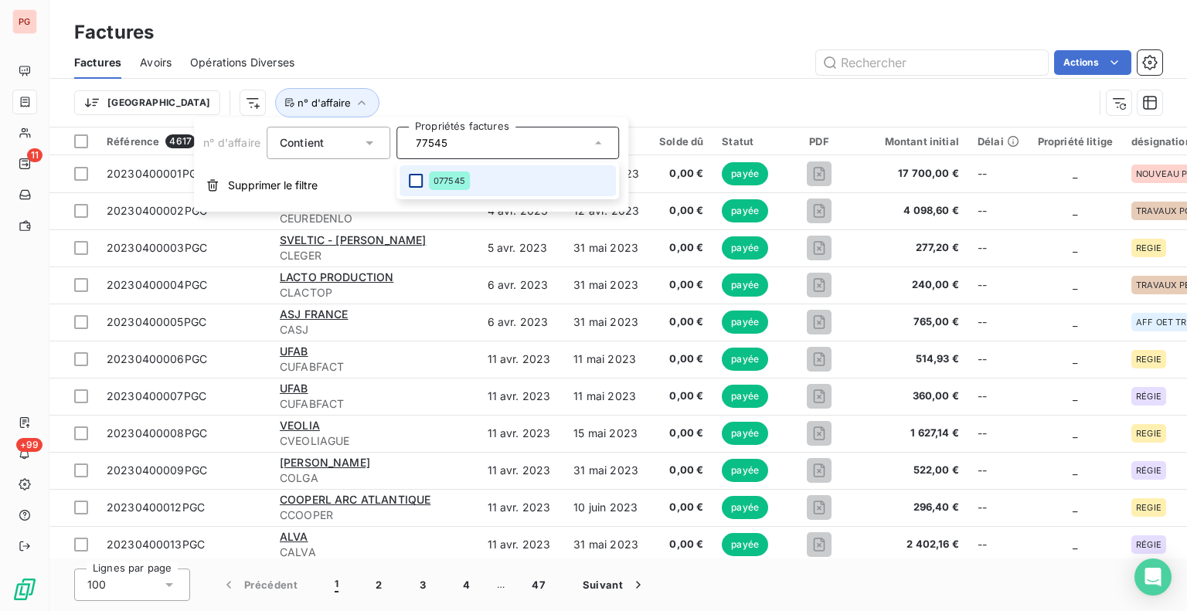
type input "77545"
click at [417, 179] on div at bounding box center [416, 181] width 14 height 14
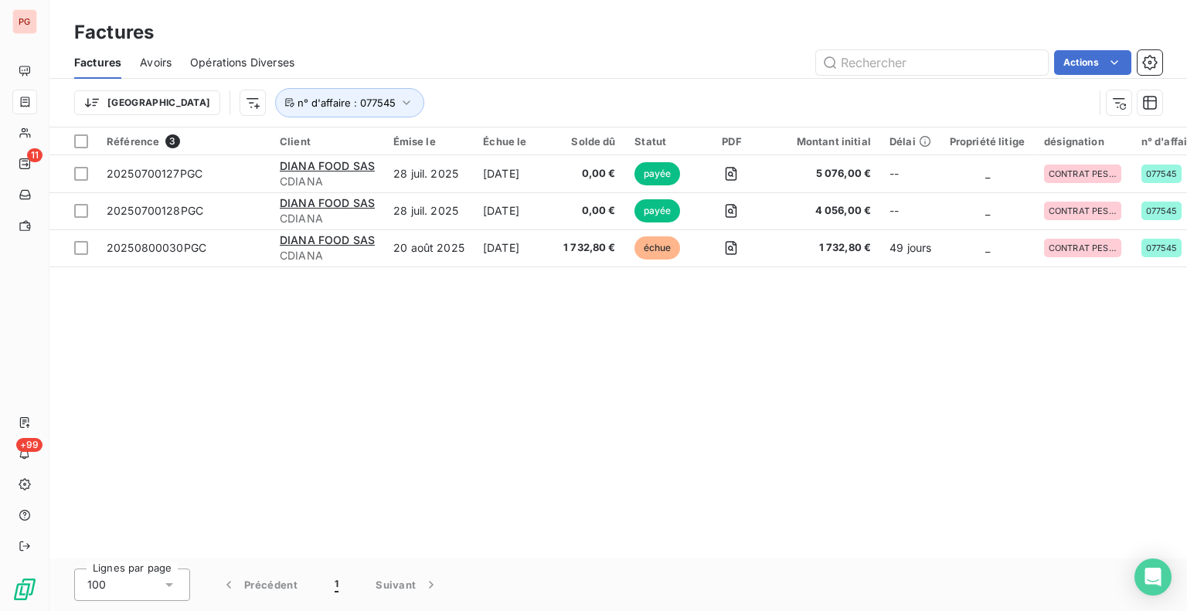
click at [508, 101] on div "Trier n° d'affaire : 077545" at bounding box center [583, 102] width 1019 height 29
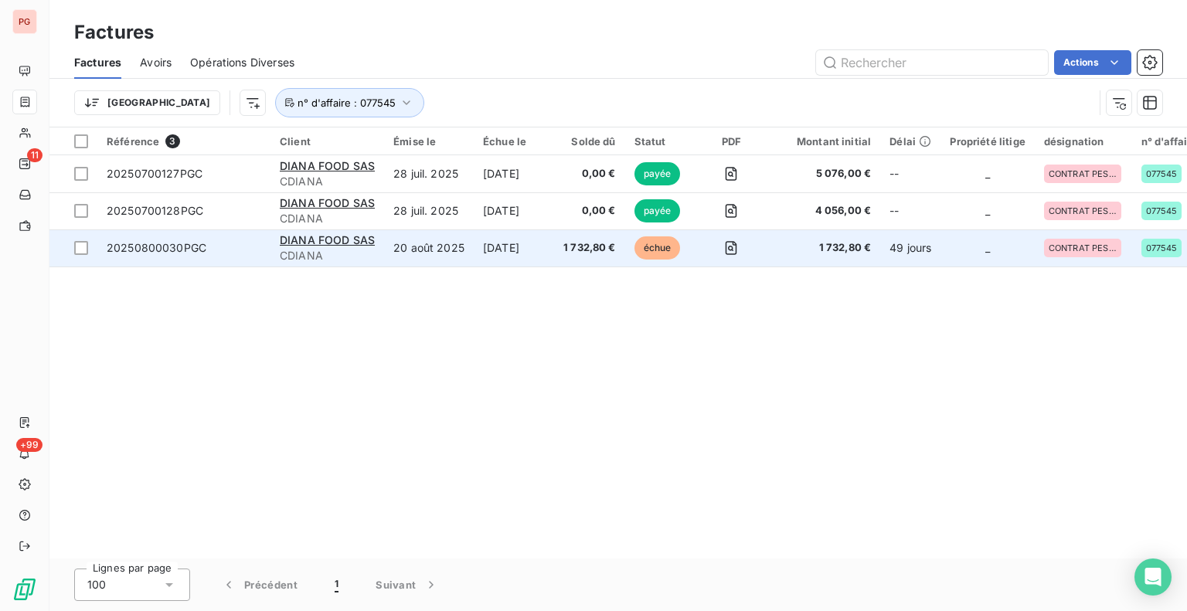
click at [539, 241] on td "[DATE]" at bounding box center [514, 248] width 80 height 37
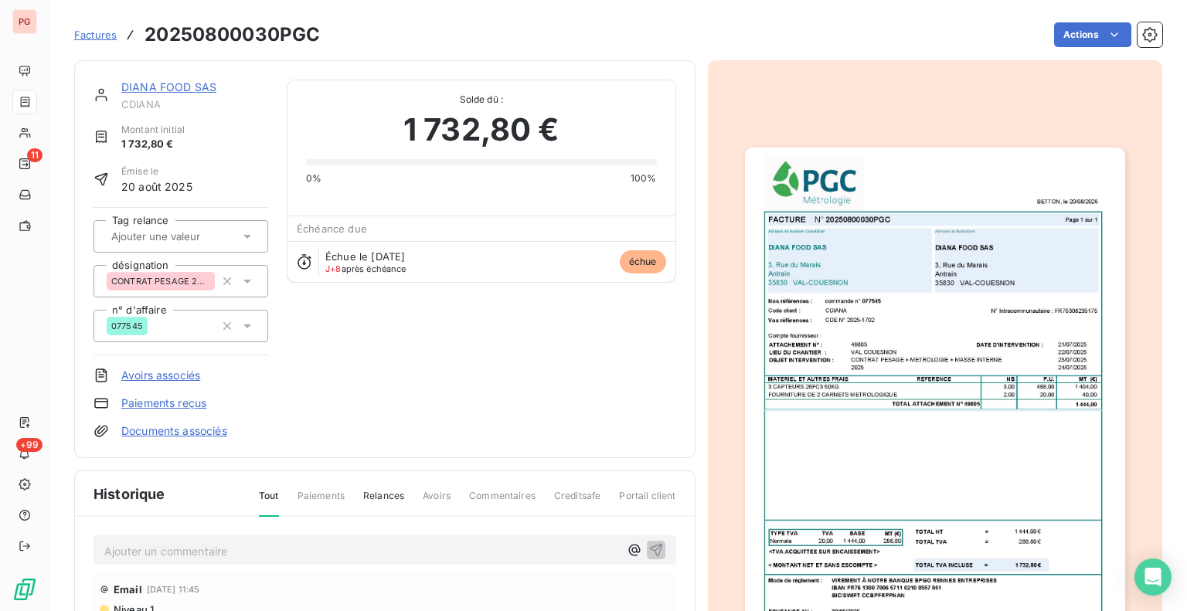
click at [917, 420] on img "button" at bounding box center [935, 416] width 380 height 536
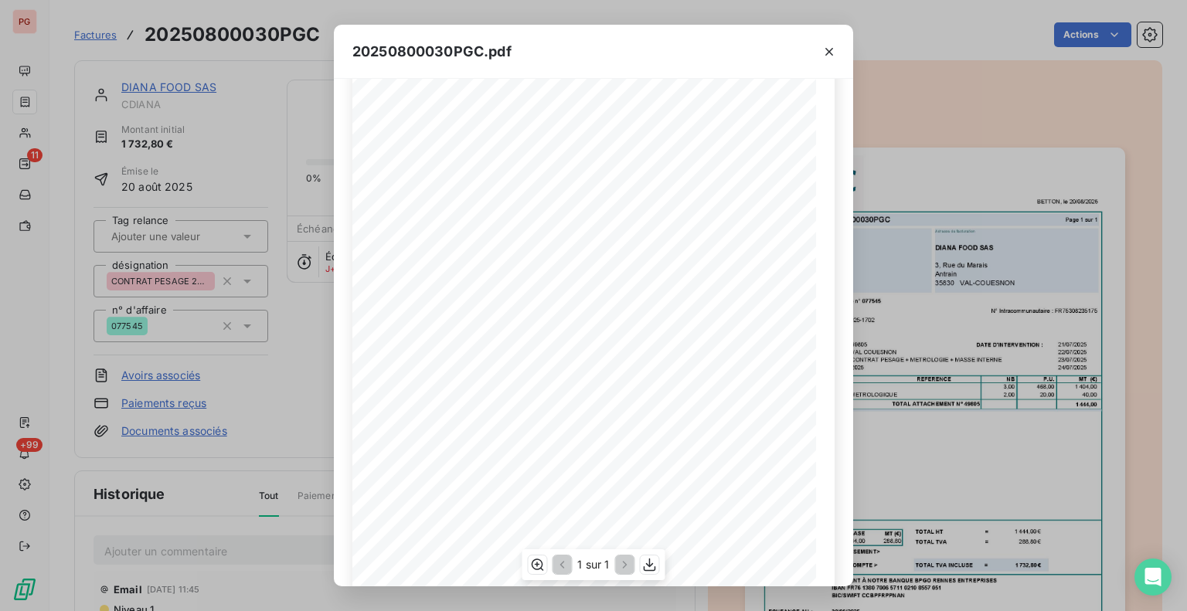
scroll to position [155, 0]
drag, startPoint x: 265, startPoint y: 111, endPoint x: 248, endPoint y: 87, distance: 30.0
click at [265, 112] on div "20250800030PGC.pdf FACTURE N° 20250800030PGC Page 1 sur 1 BETTON, le 20/08/2025…" at bounding box center [593, 305] width 1187 height 611
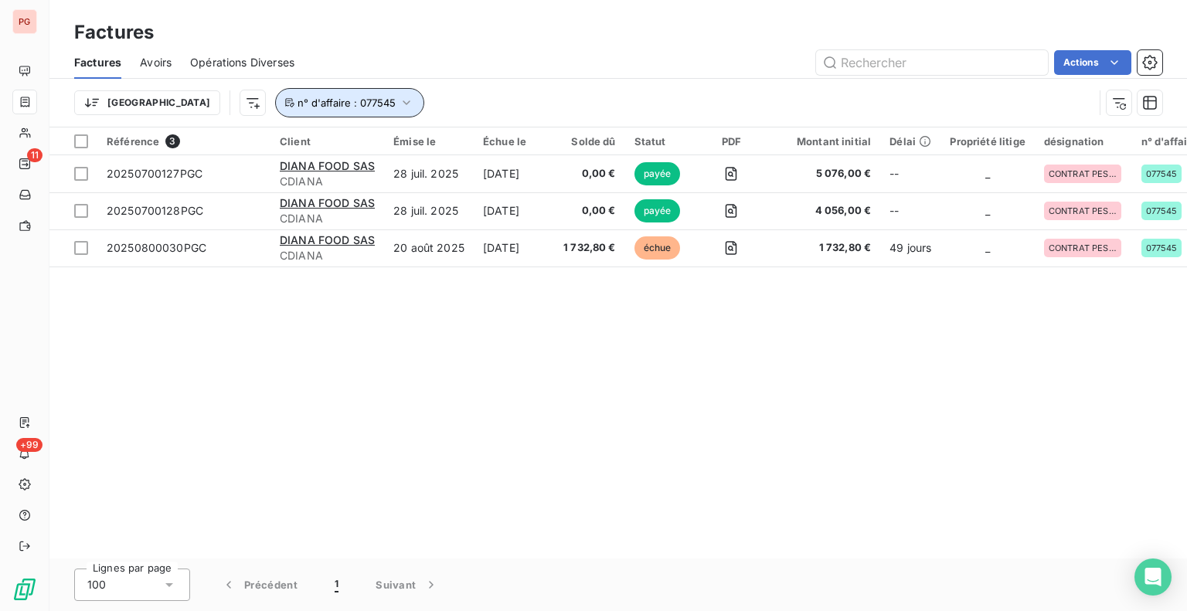
click at [315, 104] on button "n° d'affaire : 077545" at bounding box center [349, 102] width 149 height 29
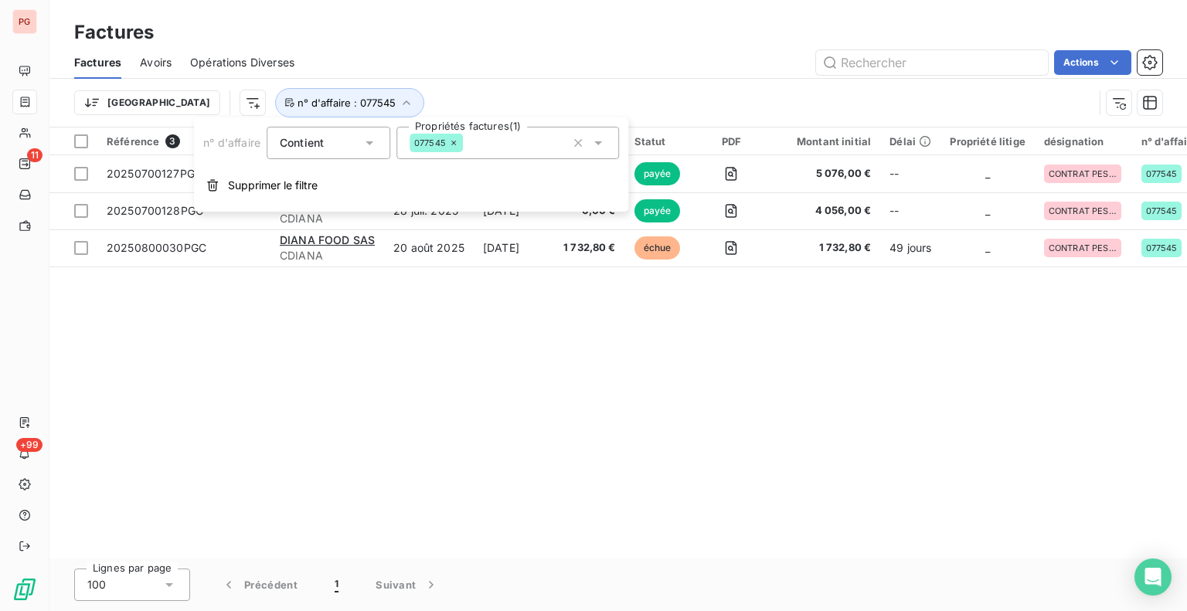
click at [459, 144] on div "077545" at bounding box center [436, 143] width 53 height 19
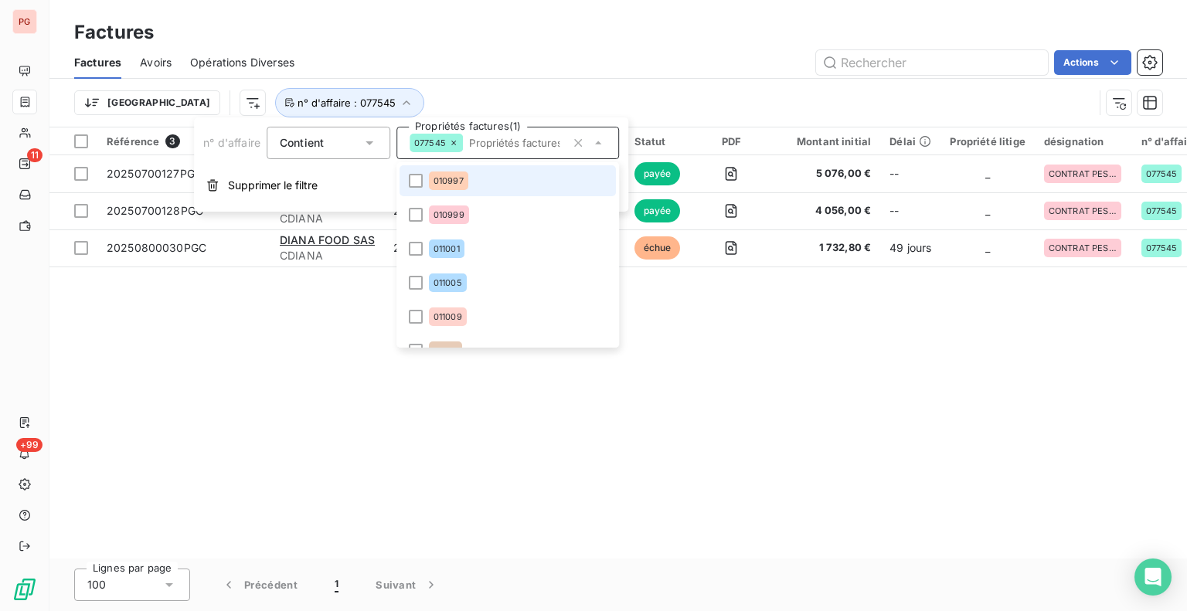
click at [454, 145] on icon at bounding box center [453, 142] width 9 height 9
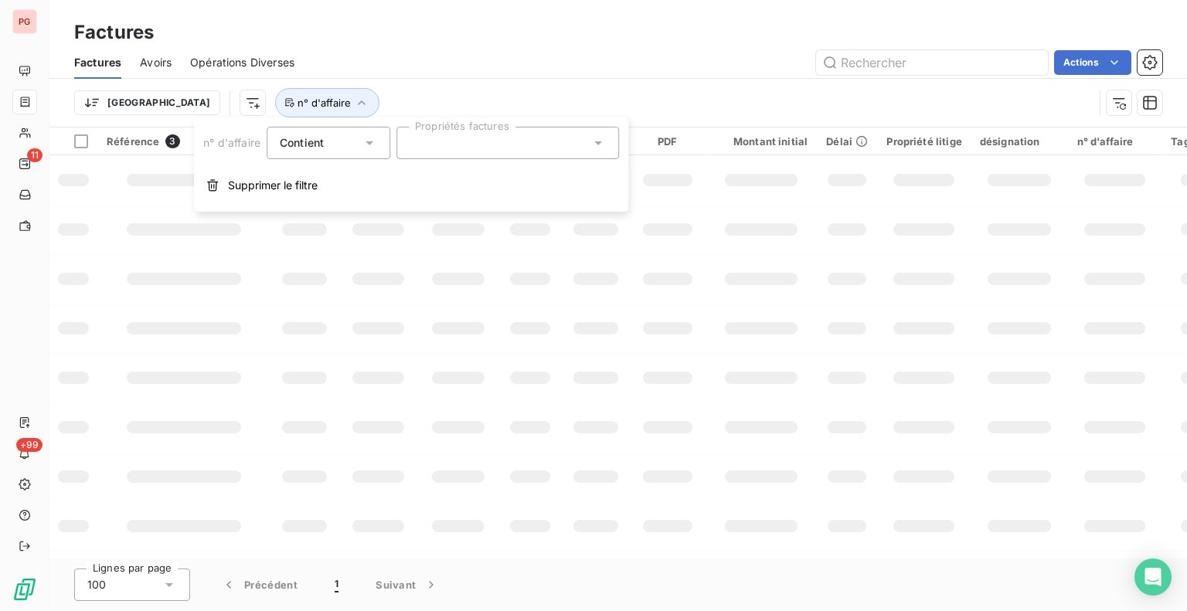
click at [454, 145] on div at bounding box center [507, 143] width 223 height 32
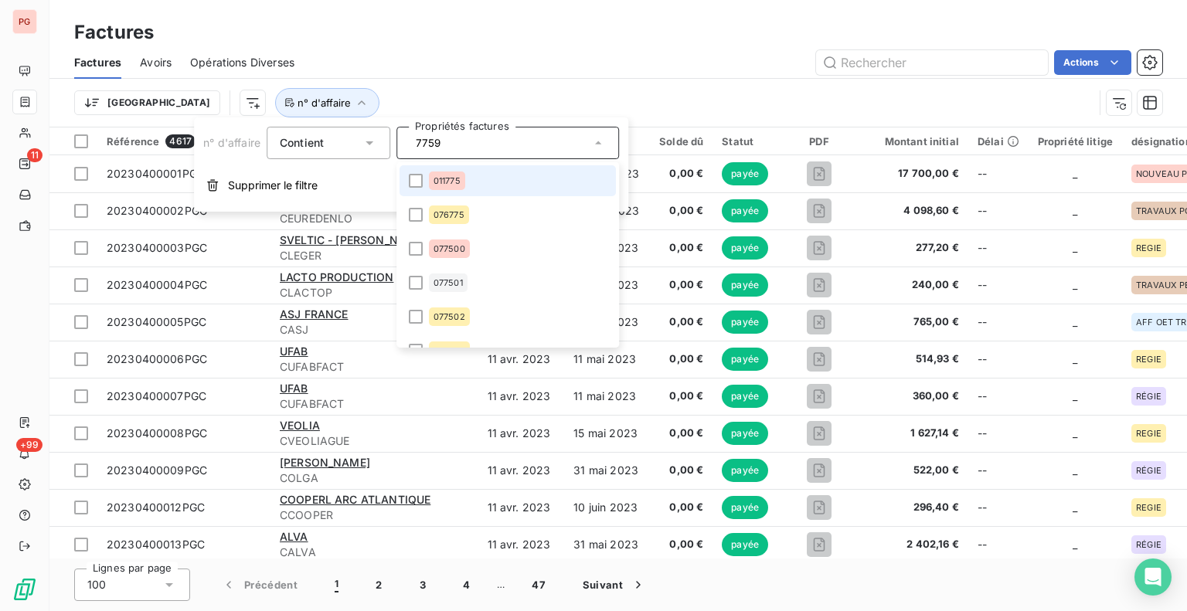
type input "77594"
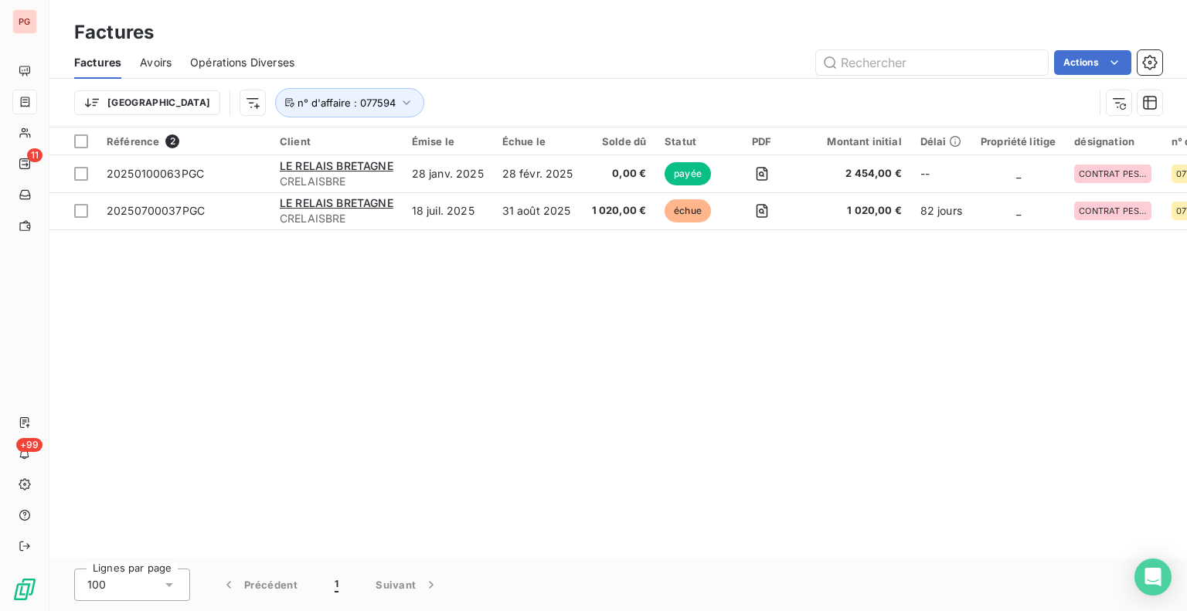
click at [583, 350] on div "Référence 2 Client Émise le Échue le Solde dû Statut PDF Montant initial Délai …" at bounding box center [618, 343] width 1138 height 431
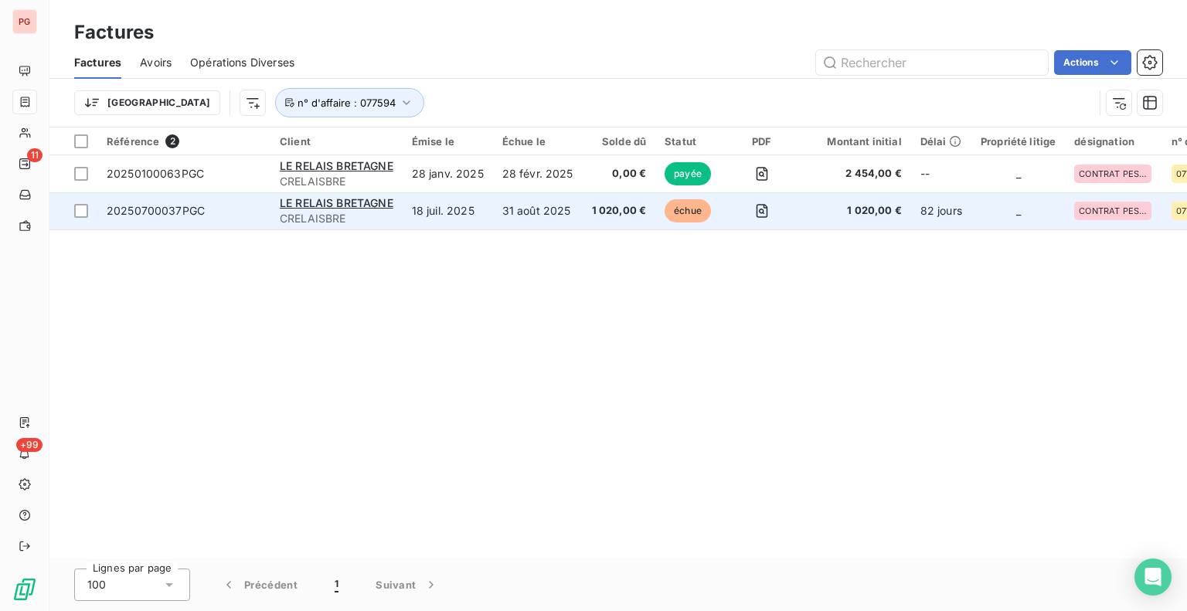
click at [559, 217] on td "31 août 2025" at bounding box center [538, 210] width 90 height 37
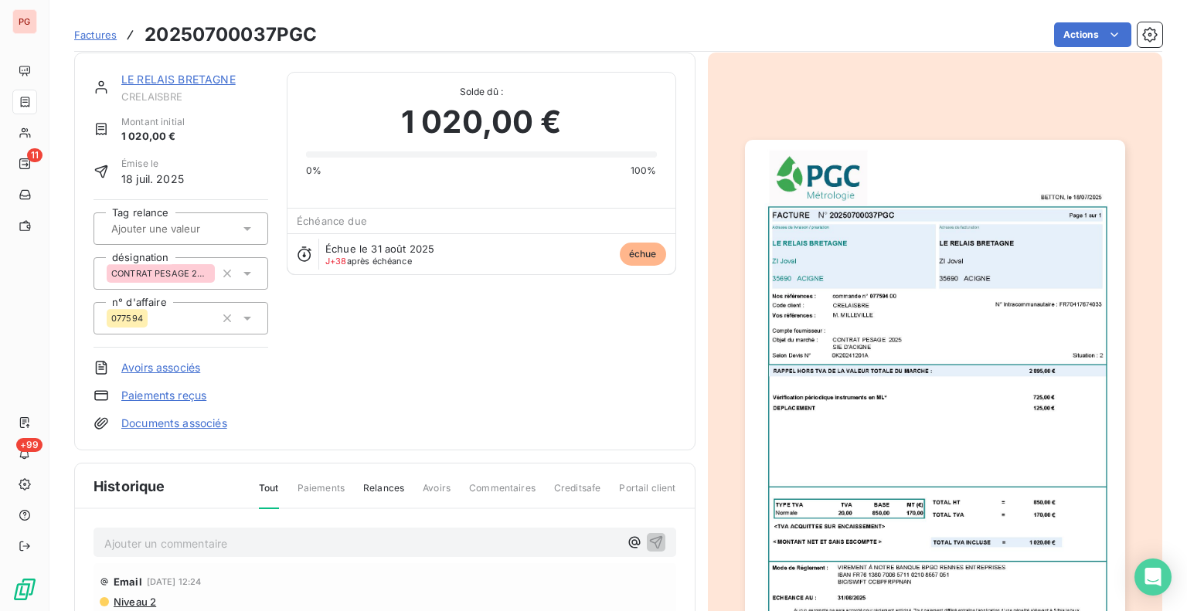
scroll to position [2, 0]
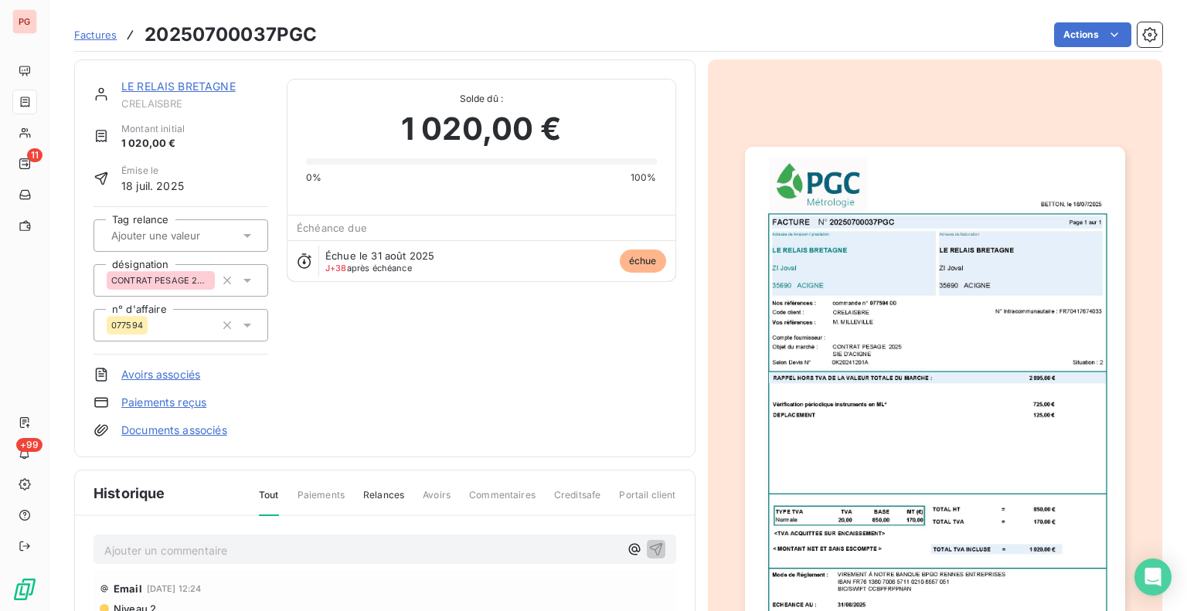
click at [885, 488] on img "button" at bounding box center [935, 415] width 380 height 536
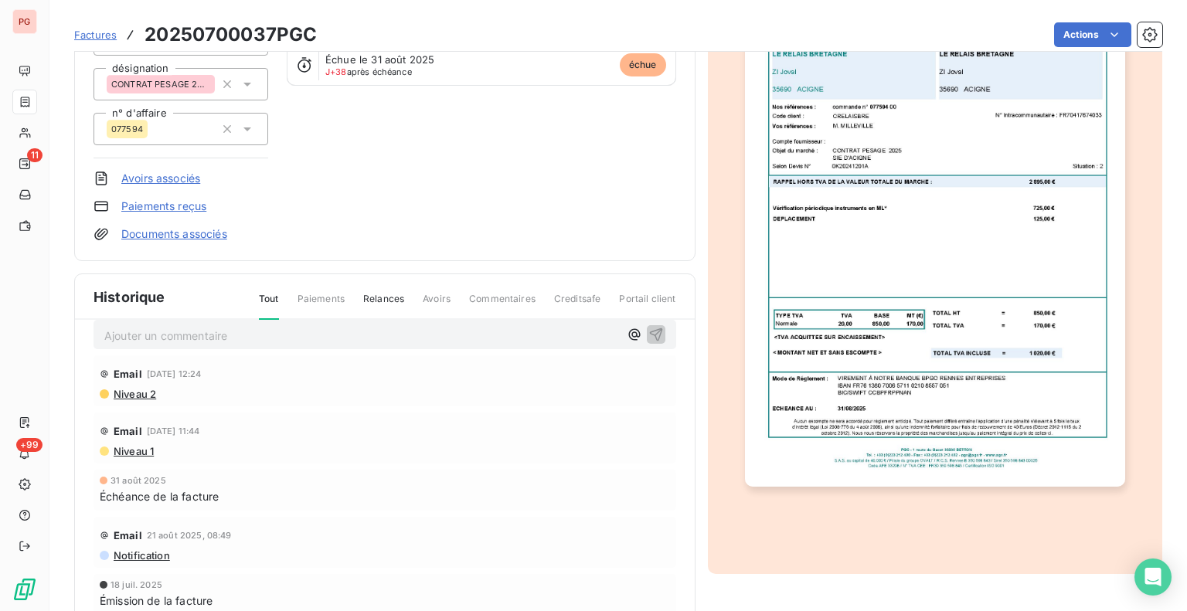
scroll to position [233, 0]
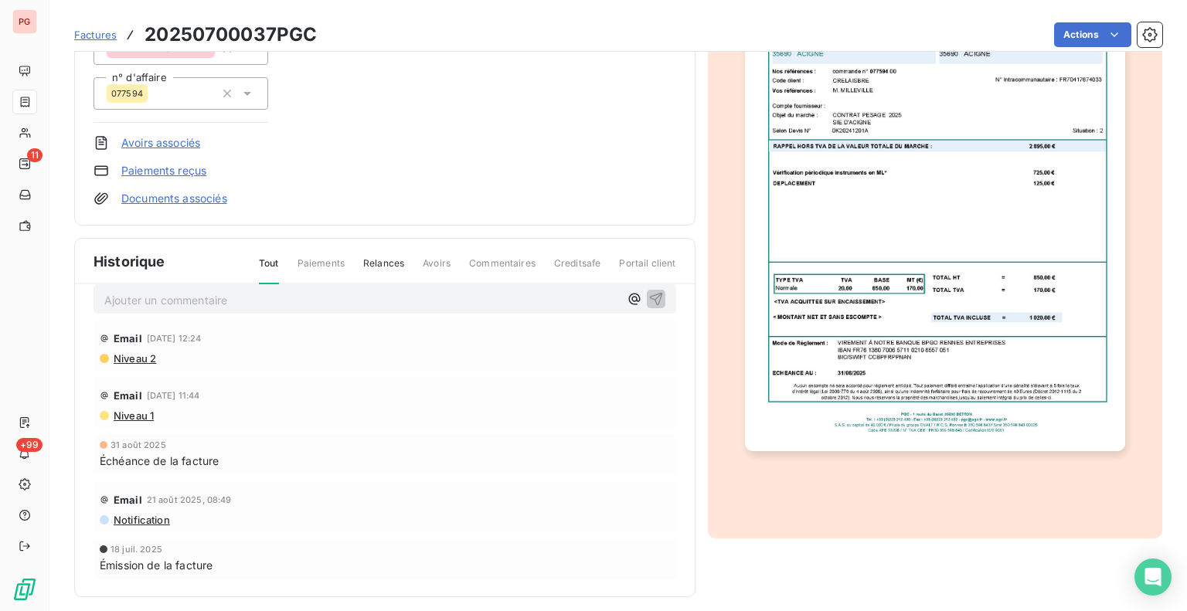
click at [124, 356] on span "Niveau 2" at bounding box center [134, 358] width 44 height 12
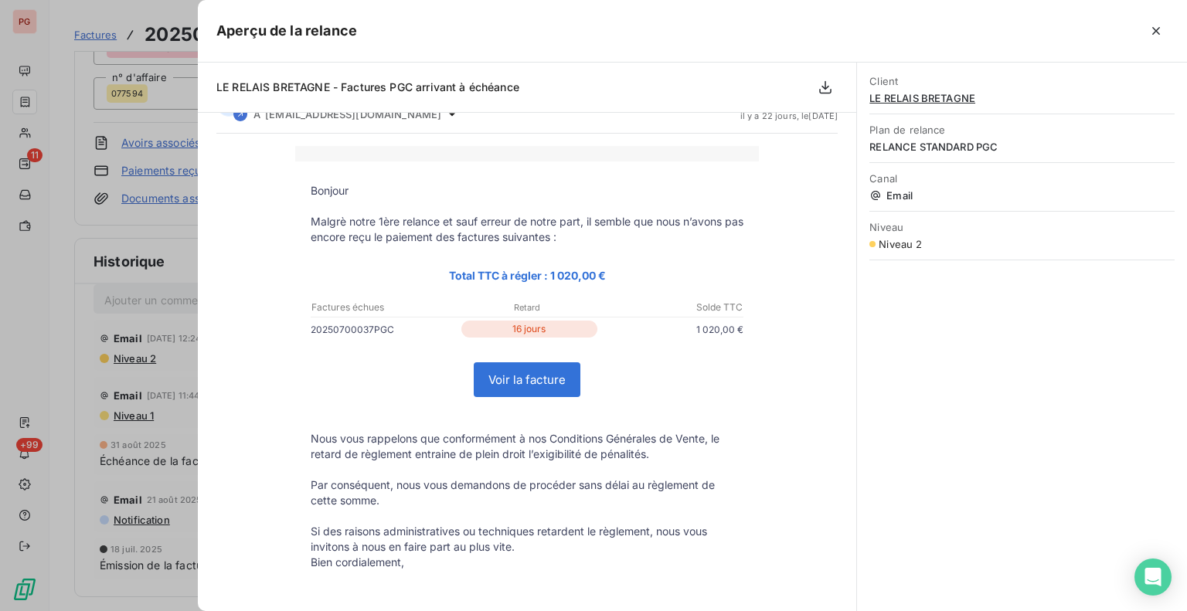
scroll to position [0, 0]
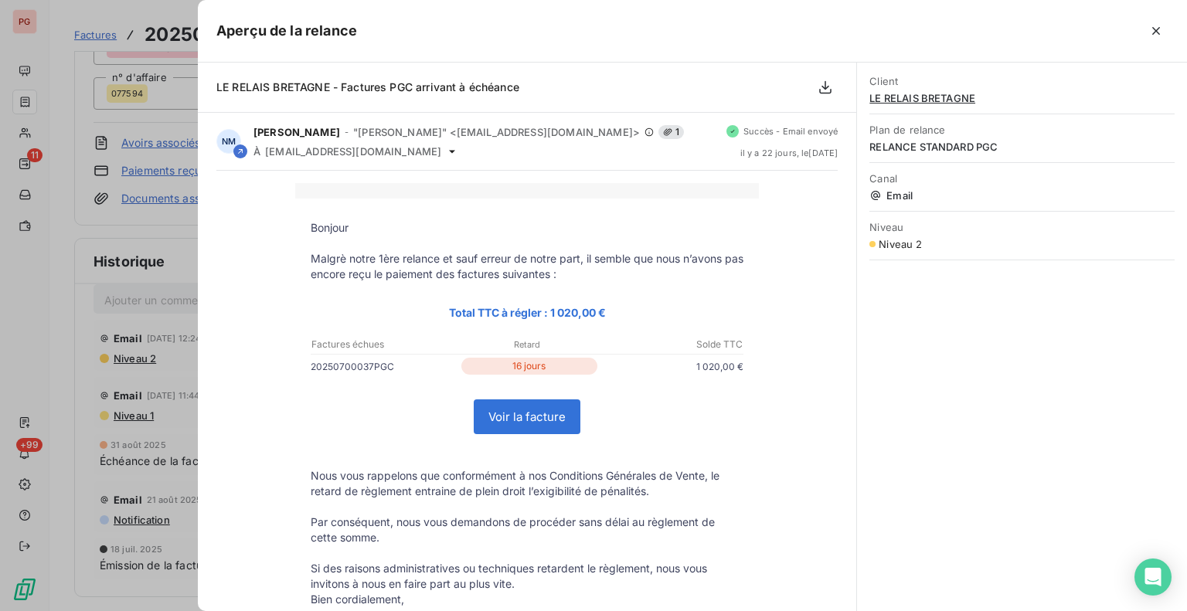
click at [179, 247] on div at bounding box center [593, 305] width 1187 height 611
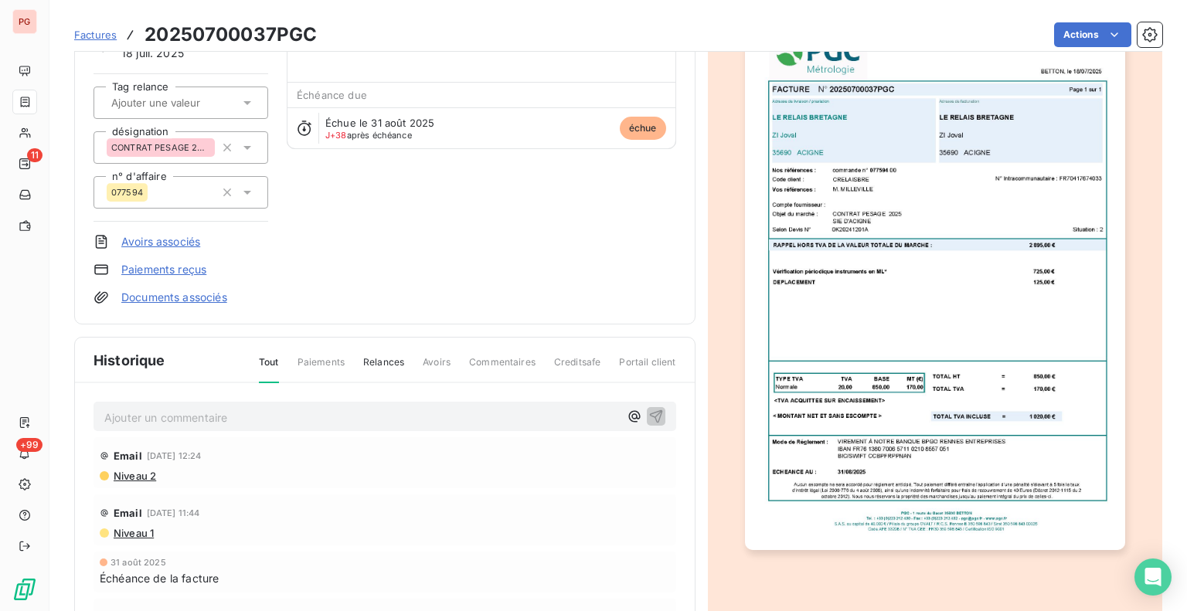
scroll to position [232, 0]
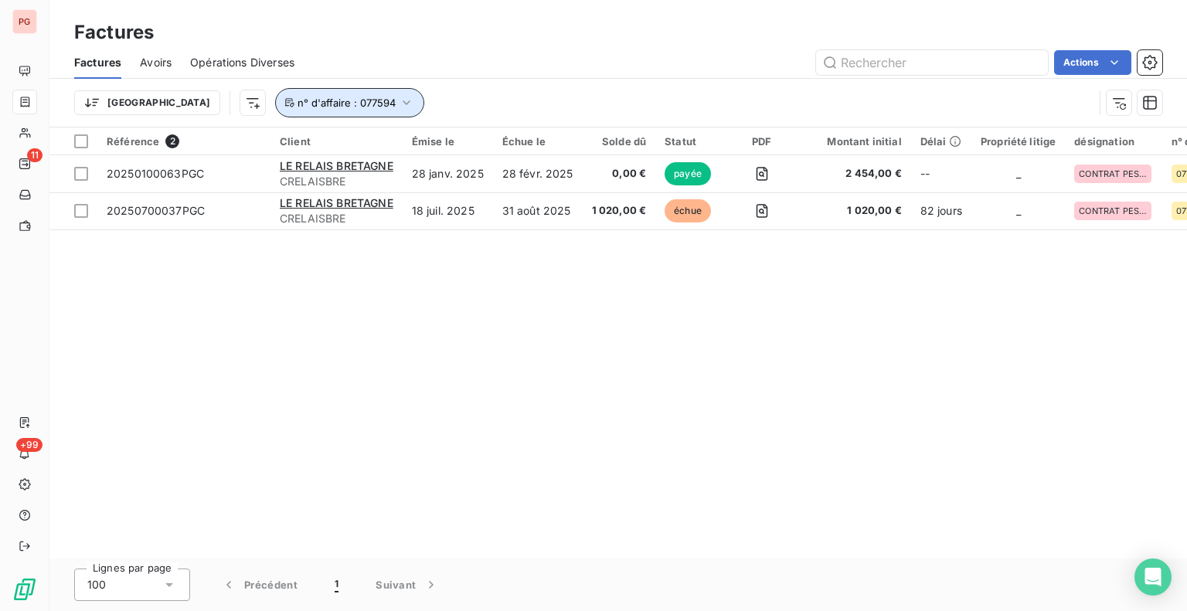
click at [325, 111] on button "n° d'affaire : 077594" at bounding box center [349, 102] width 149 height 29
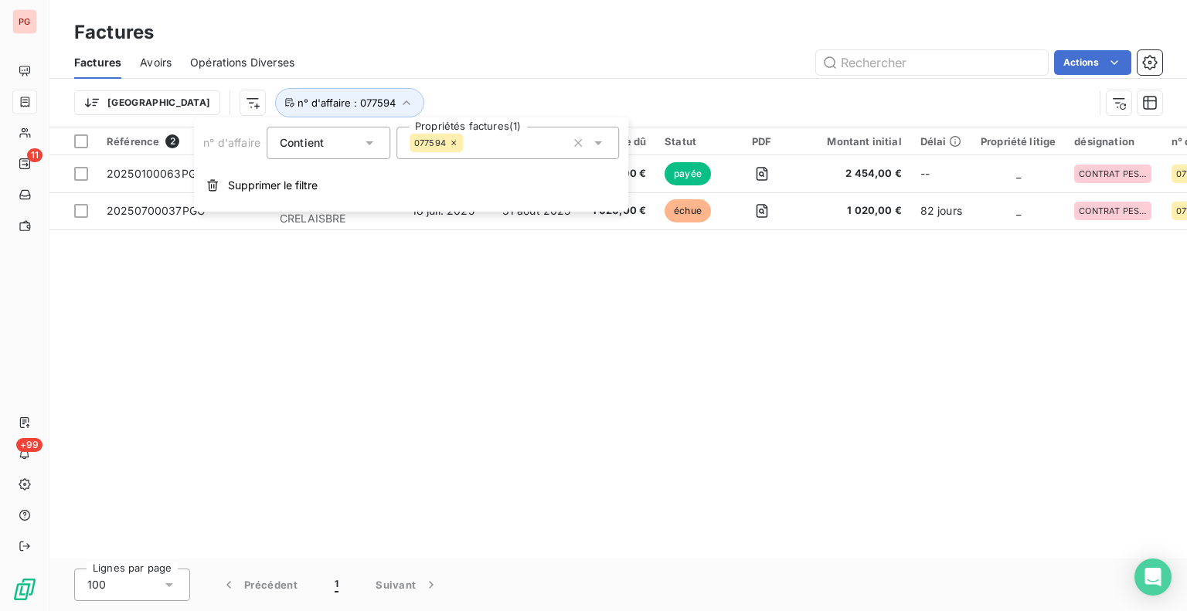
click at [455, 141] on icon at bounding box center [453, 142] width 9 height 9
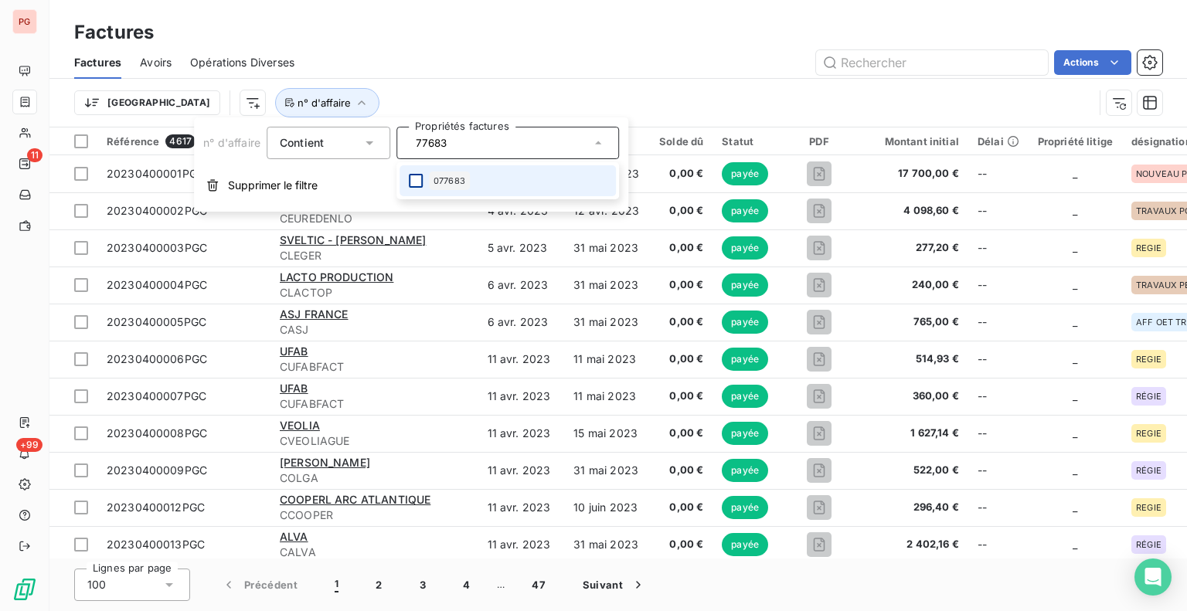
type input "77683"
click at [417, 185] on div at bounding box center [416, 181] width 14 height 14
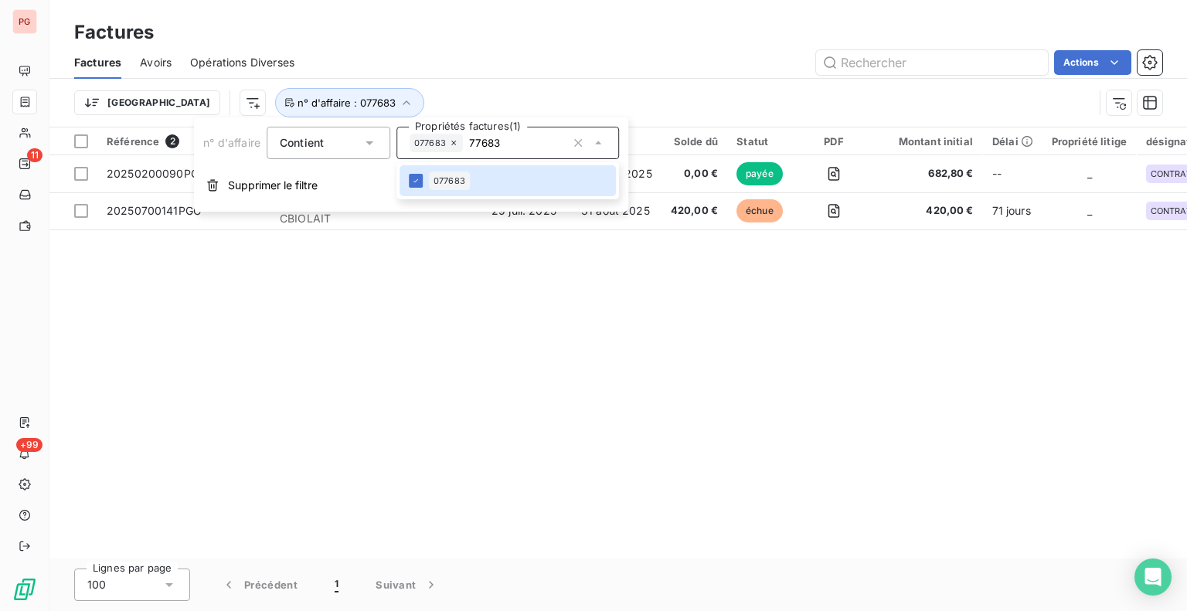
click at [686, 83] on div "Trier n° d'affaire : 077683" at bounding box center [618, 103] width 1088 height 48
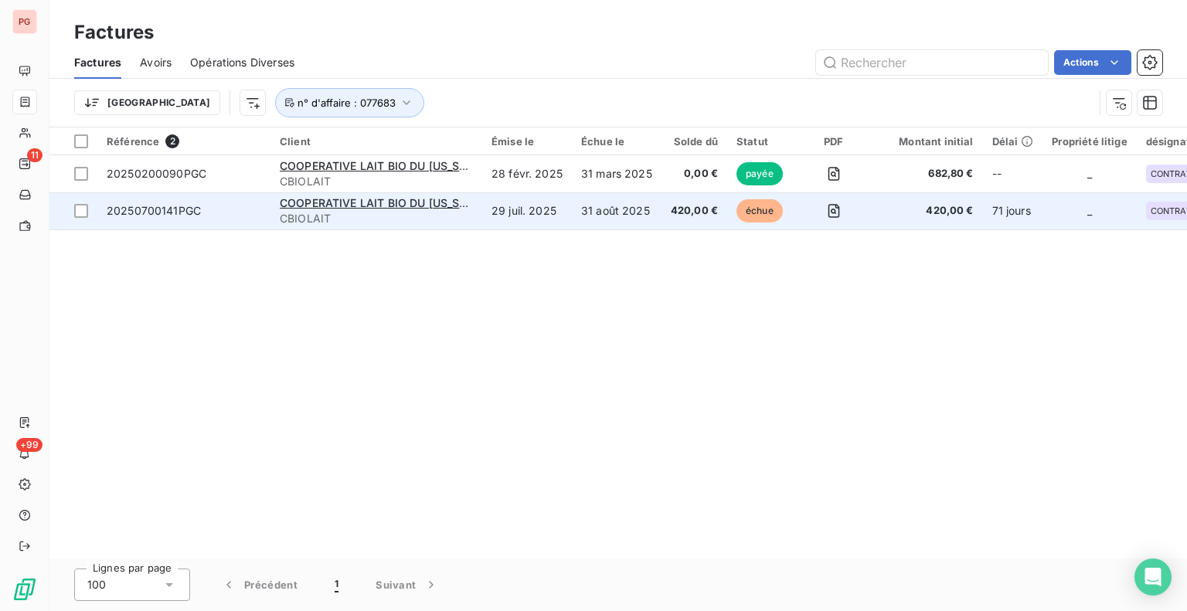
click at [598, 220] on td "31 août 2025" at bounding box center [617, 210] width 90 height 37
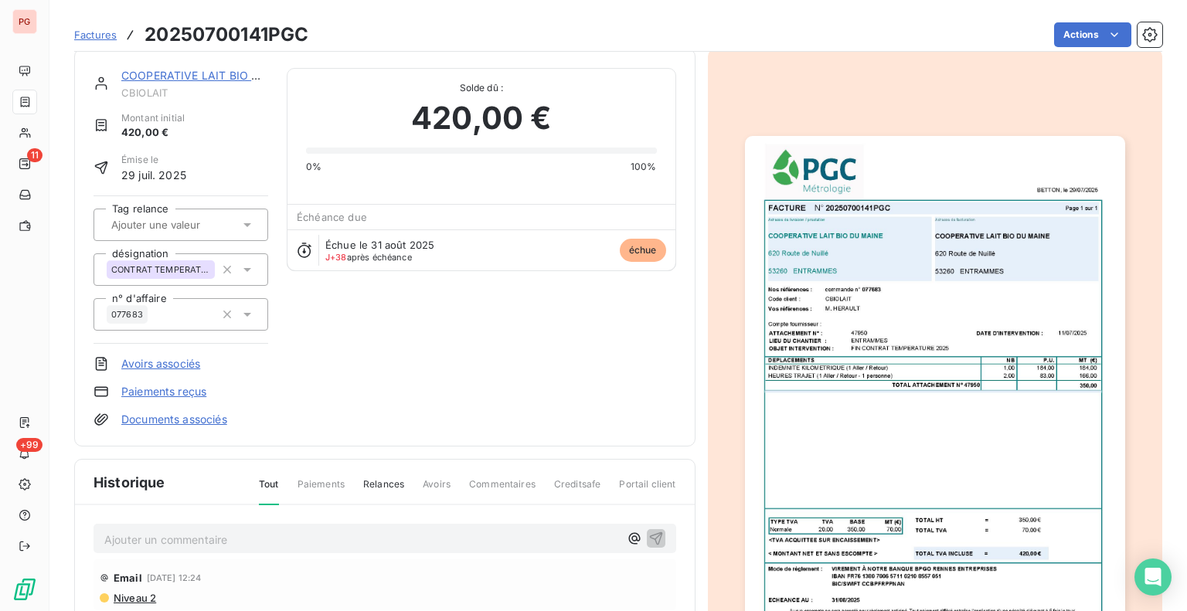
scroll to position [11, 0]
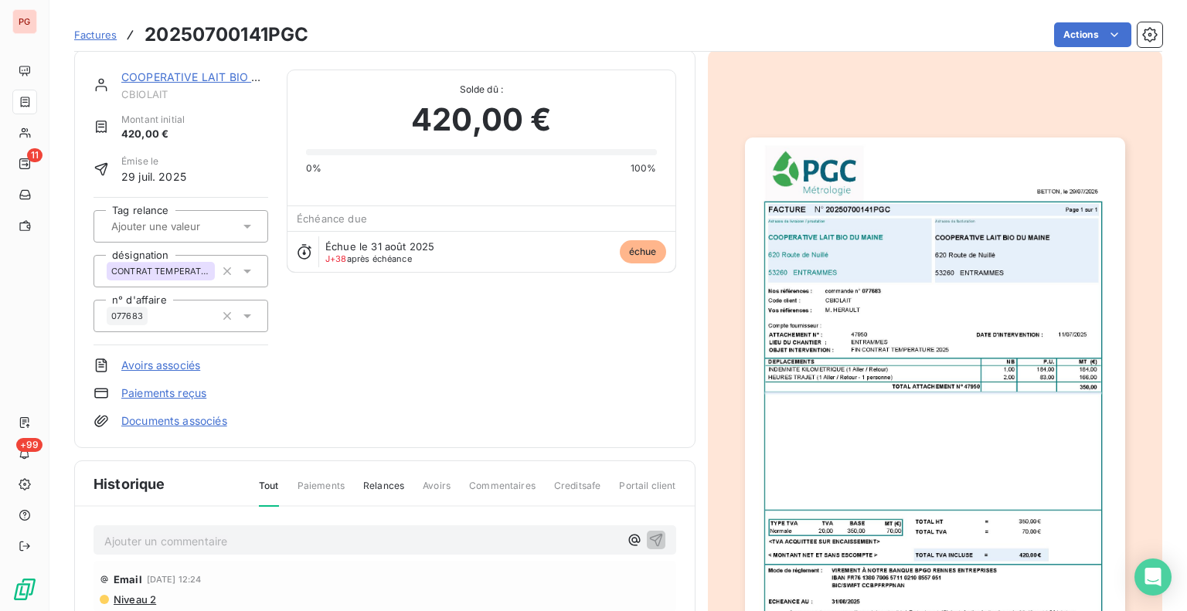
click at [927, 377] on img "button" at bounding box center [935, 406] width 380 height 536
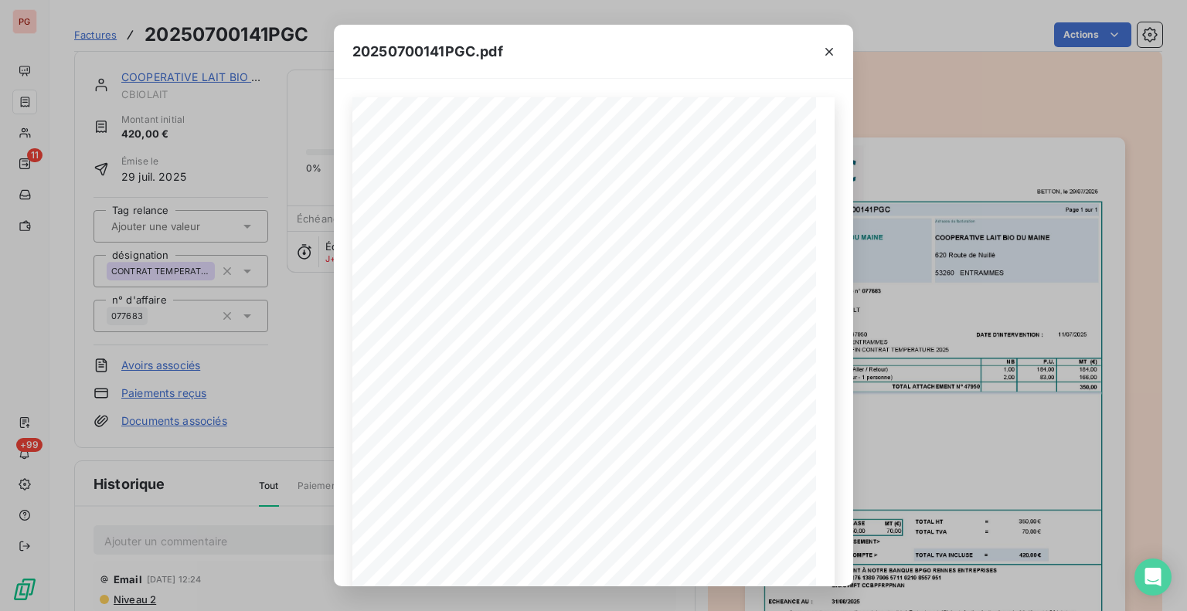
click at [249, 494] on div "20250700141PGC.pdf FACTURE N° 20250700141PGC Page 1 sur 1 BETTON, le 29/07/2025…" at bounding box center [593, 305] width 1187 height 611
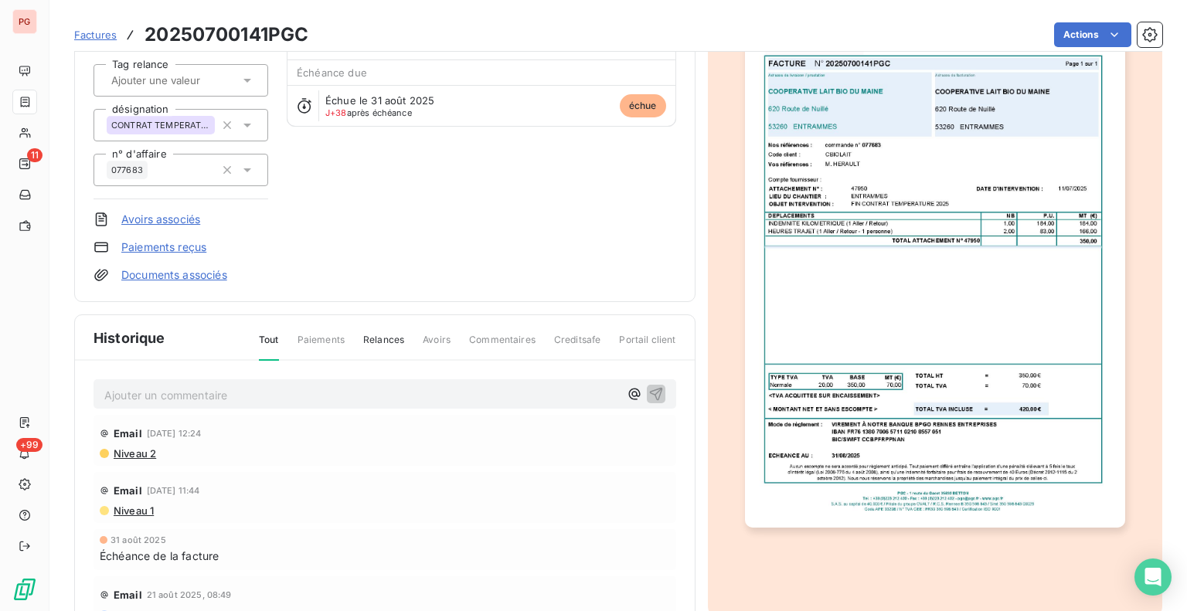
scroll to position [243, 0]
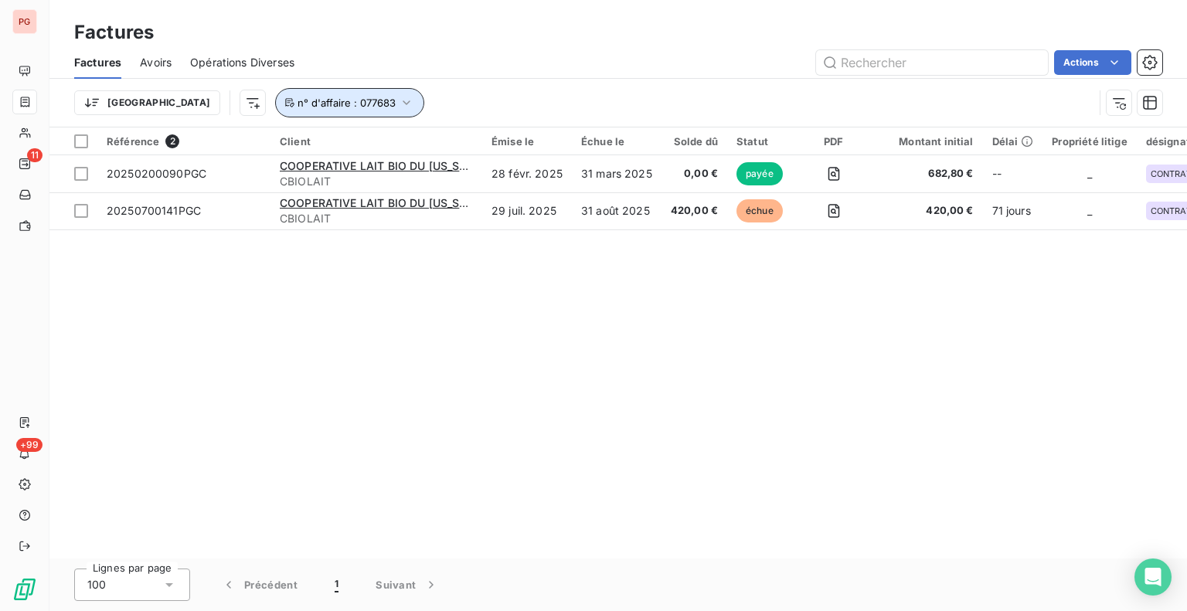
click at [399, 104] on icon "button" at bounding box center [406, 102] width 15 height 15
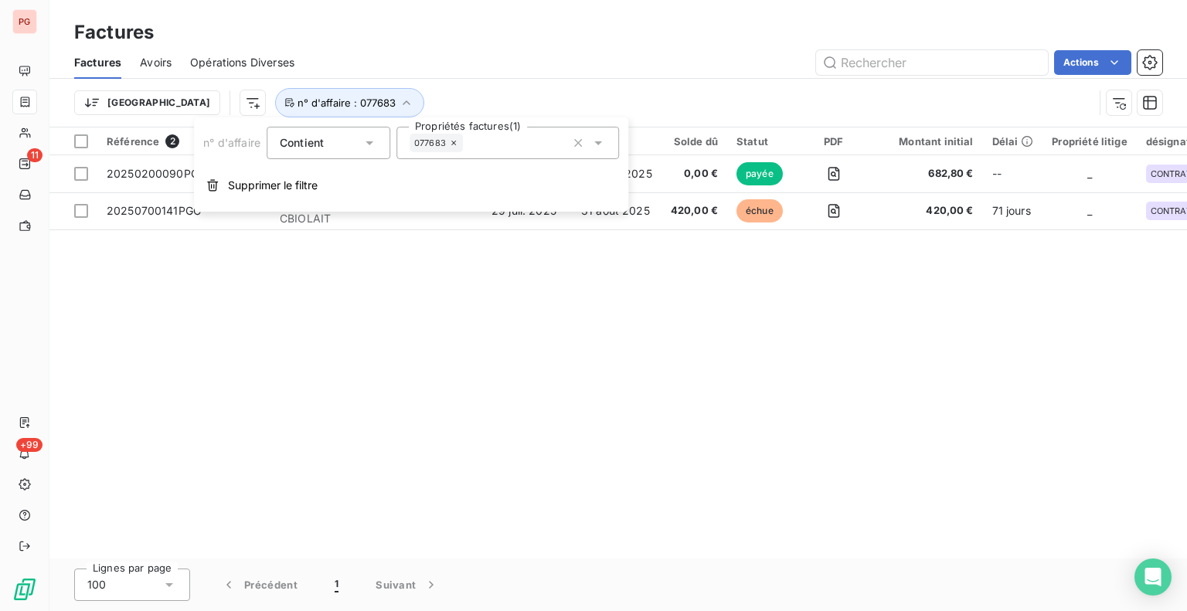
click at [454, 144] on icon at bounding box center [453, 142] width 9 height 9
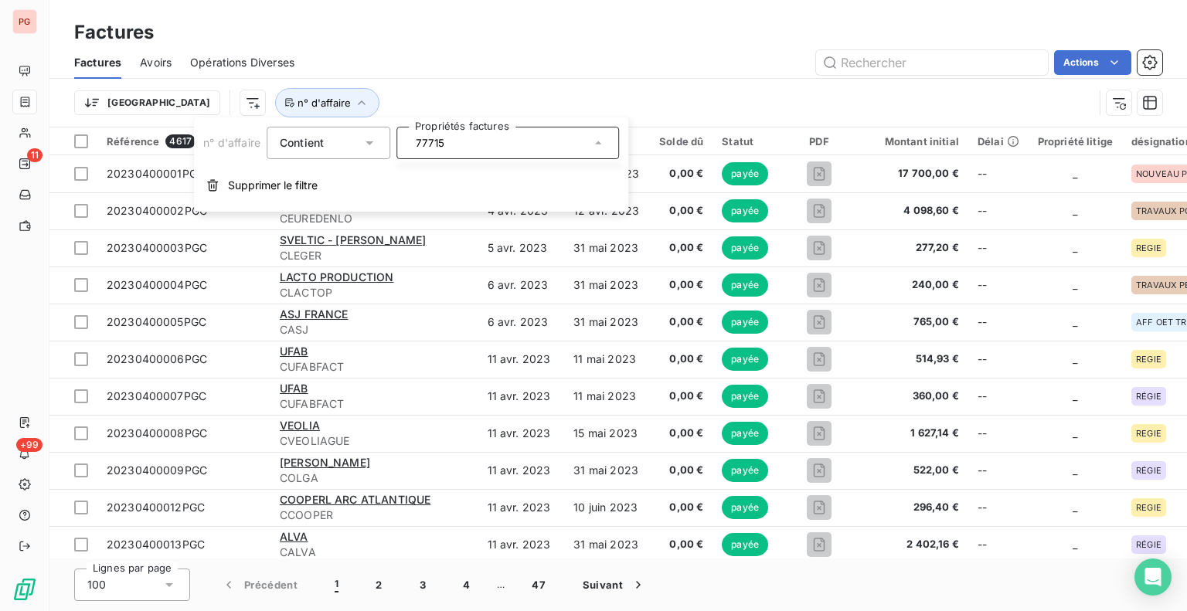
type input "77715"
